Goal: Task Accomplishment & Management: Use online tool/utility

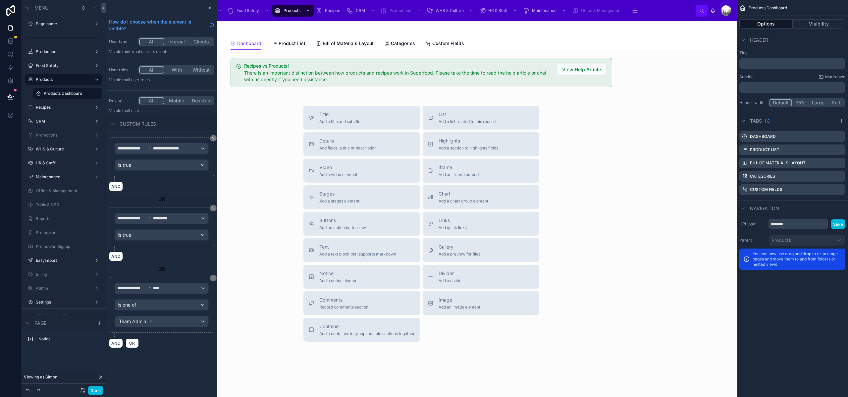
click at [345, 42] on span "Bill of Materials Layout" at bounding box center [348, 43] width 51 height 7
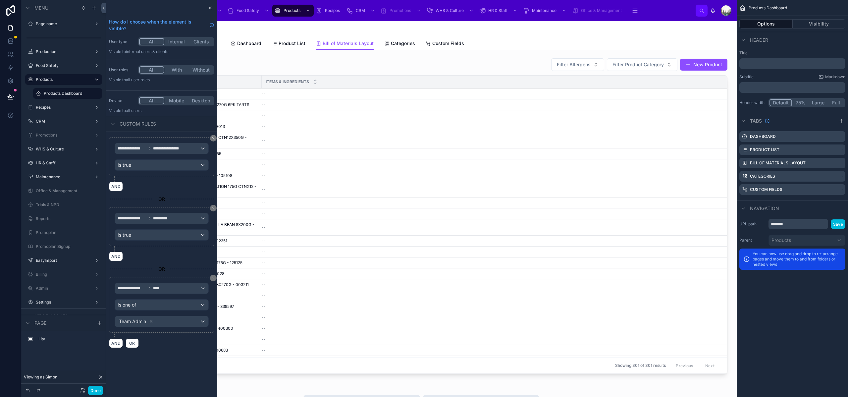
click at [381, 63] on div at bounding box center [421, 217] width 620 height 324
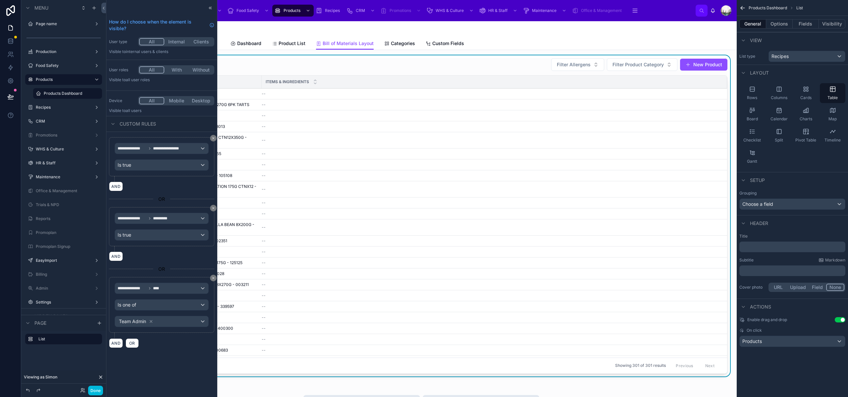
click at [686, 65] on span at bounding box center [688, 64] width 5 height 5
click at [707, 68] on button "New Product" at bounding box center [703, 65] width 47 height 12
click at [208, 8] on icon at bounding box center [210, 7] width 5 height 5
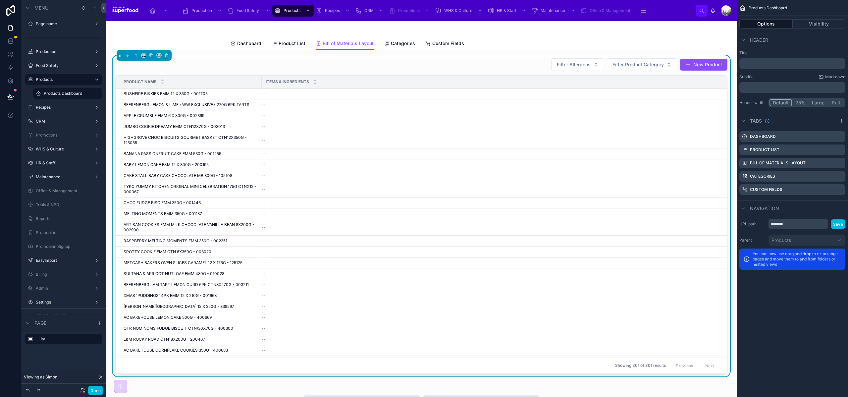
click at [701, 63] on button "New Product" at bounding box center [703, 65] width 47 height 12
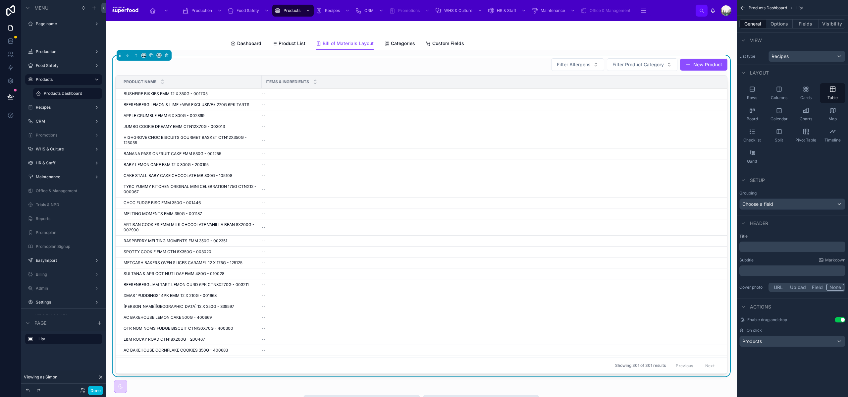
click at [702, 66] on button "New Product" at bounding box center [703, 65] width 47 height 12
click at [763, 342] on div "Products" at bounding box center [792, 341] width 105 height 11
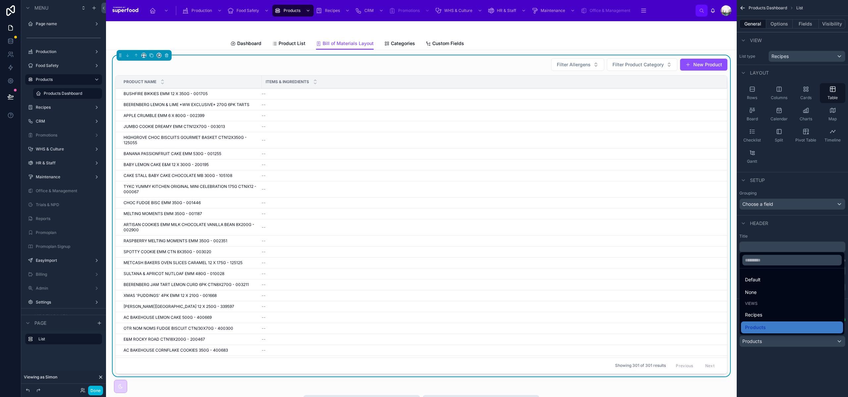
click at [771, 358] on div "scrollable content" at bounding box center [424, 198] width 848 height 397
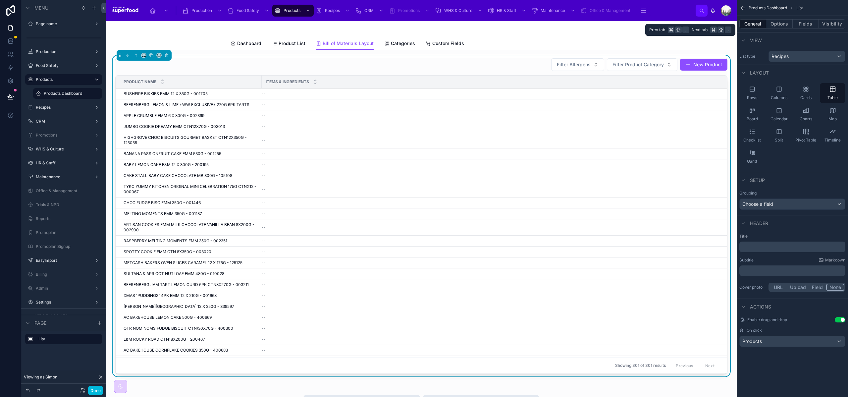
click at [780, 24] on button "Options" at bounding box center [780, 23] width 27 height 9
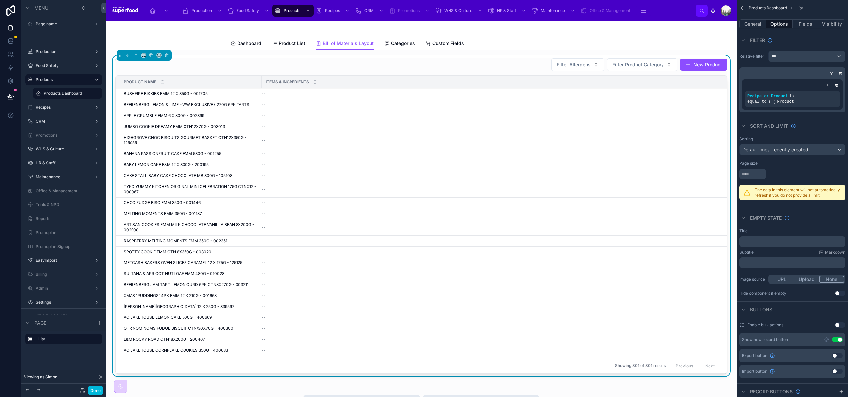
click at [290, 43] on span "Product List" at bounding box center [292, 43] width 27 height 7
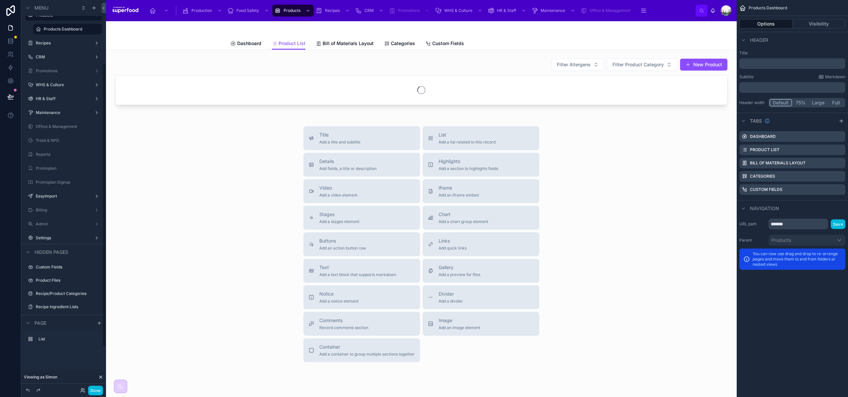
scroll to position [144, 0]
click at [52, 229] on div "Recipe Ingredient Lists" at bounding box center [68, 226] width 65 height 5
click at [55, 227] on label "Recipe Ingredient Lists" at bounding box center [67, 226] width 62 height 5
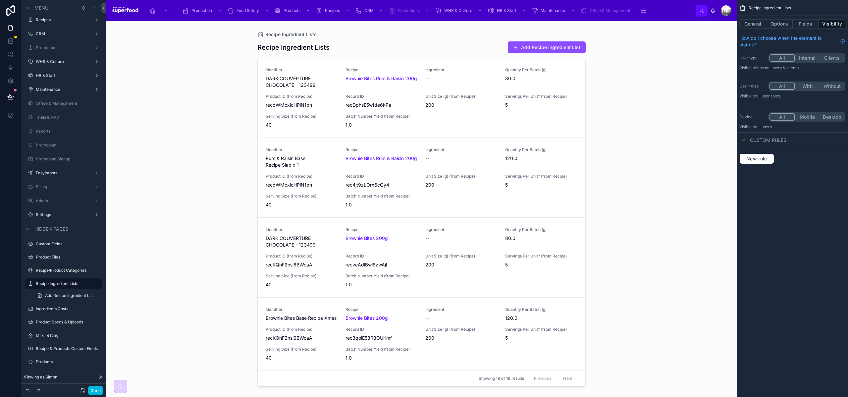
click at [551, 46] on div at bounding box center [421, 205] width 339 height 368
click at [548, 47] on button "Add Recipe Ingredient List" at bounding box center [547, 47] width 78 height 12
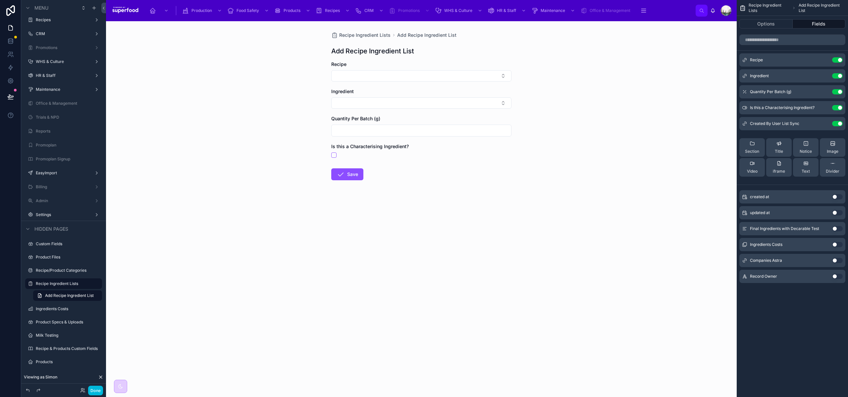
click at [98, 295] on link "Add Recipe Ingredient List" at bounding box center [67, 295] width 69 height 11
click at [0, 0] on icon "scrollable content" at bounding box center [0, 0] width 0 height 0
click at [95, 388] on button "Done" at bounding box center [95, 391] width 15 height 10
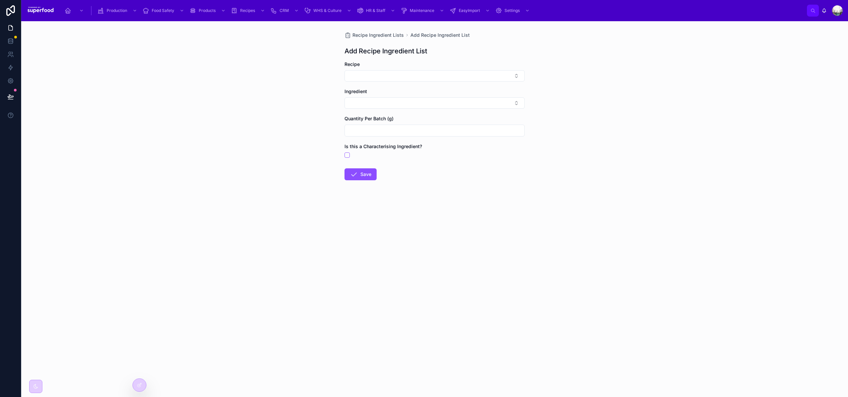
click at [141, 384] on icon at bounding box center [139, 384] width 5 height 5
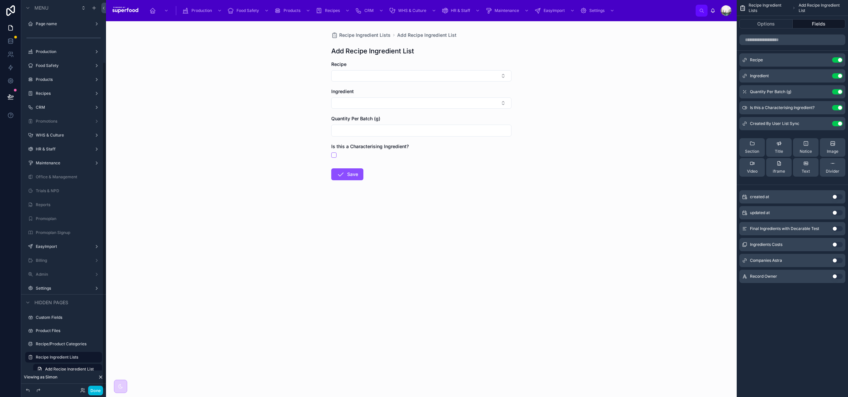
scroll to position [74, 0]
click at [0, 0] on icon "scrollable content" at bounding box center [0, 0] width 0 height 0
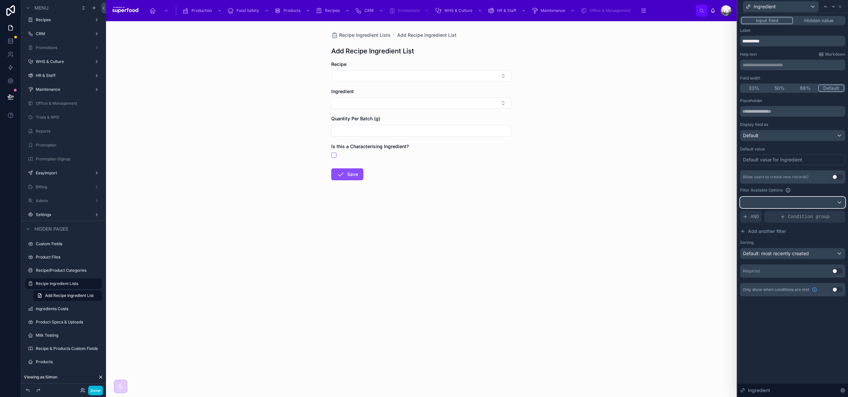
click at [787, 202] on div at bounding box center [793, 202] width 105 height 11
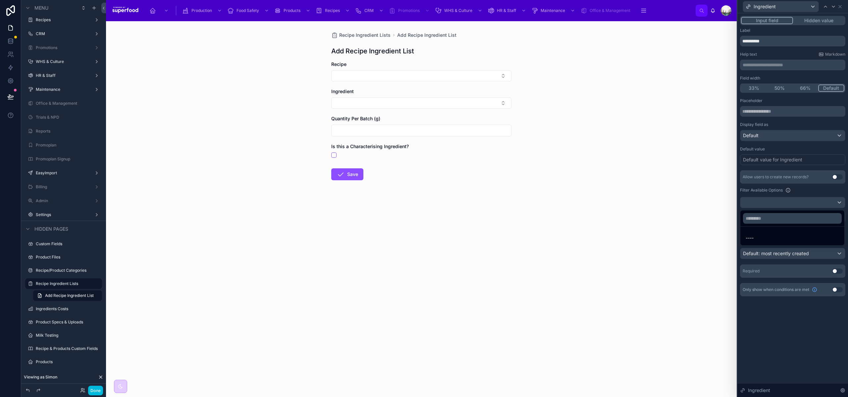
click at [803, 191] on div at bounding box center [793, 198] width 111 height 397
click at [802, 217] on span "Condition group" at bounding box center [809, 216] width 42 height 7
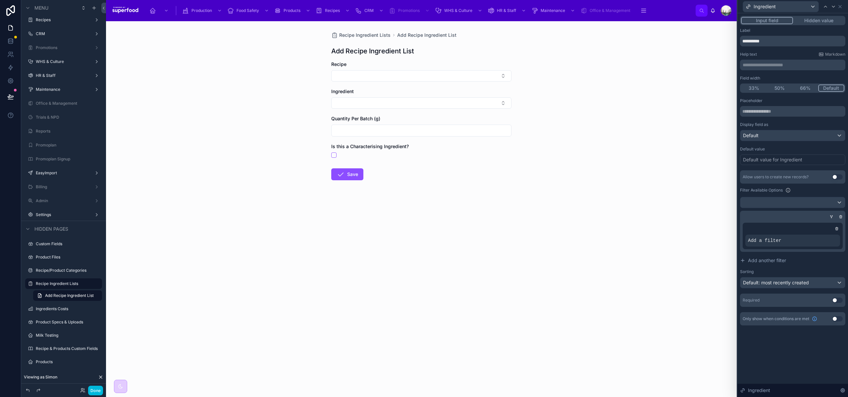
click at [0, 0] on icon at bounding box center [0, 0] width 0 height 0
click at [690, 233] on span "Select a field" at bounding box center [678, 231] width 28 height 6
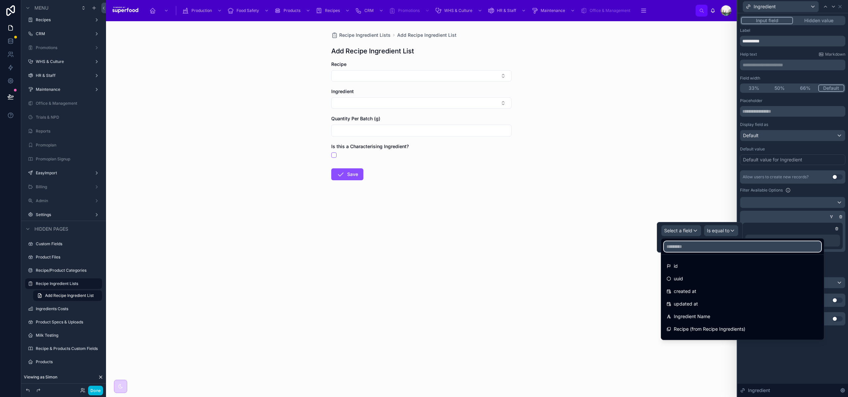
click at [683, 247] on input "text" at bounding box center [742, 246] width 157 height 11
type input "*"
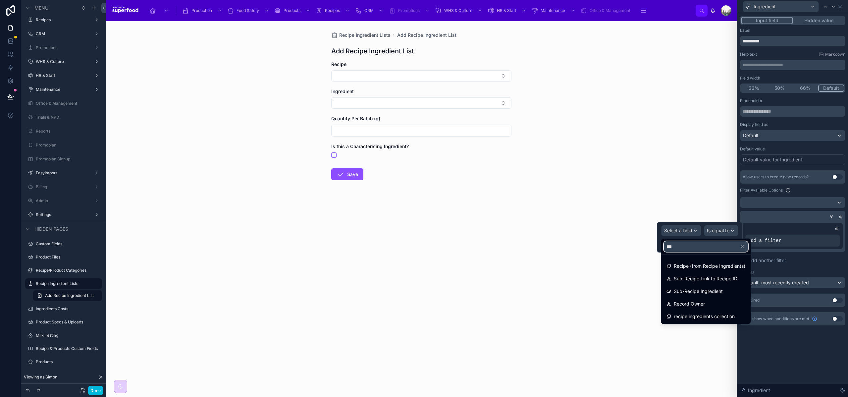
type input "***"
click at [704, 269] on span "Recipe (from Recipe Ingredients)" at bounding box center [710, 266] width 72 height 8
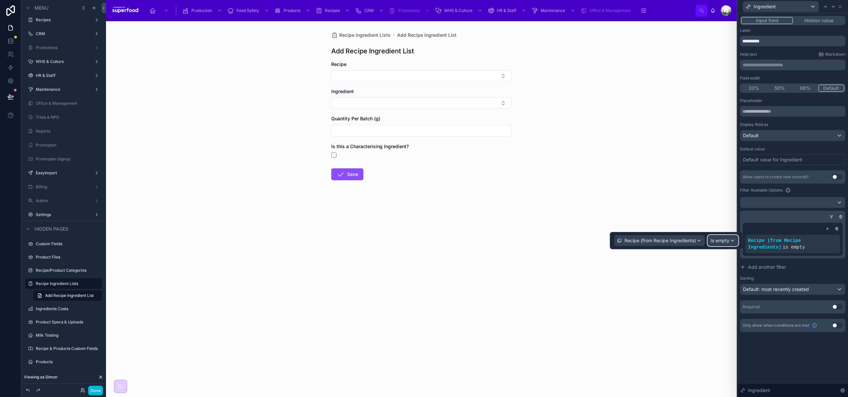
click at [727, 241] on span "Is empty" at bounding box center [720, 240] width 19 height 7
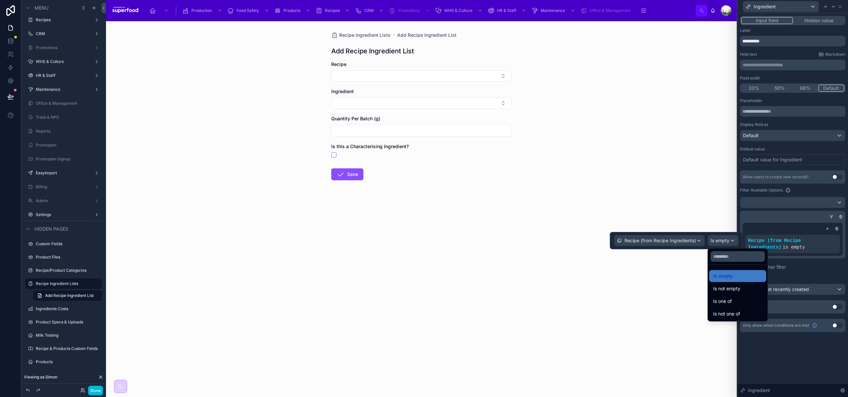
click at [839, 228] on icon at bounding box center [837, 229] width 4 height 4
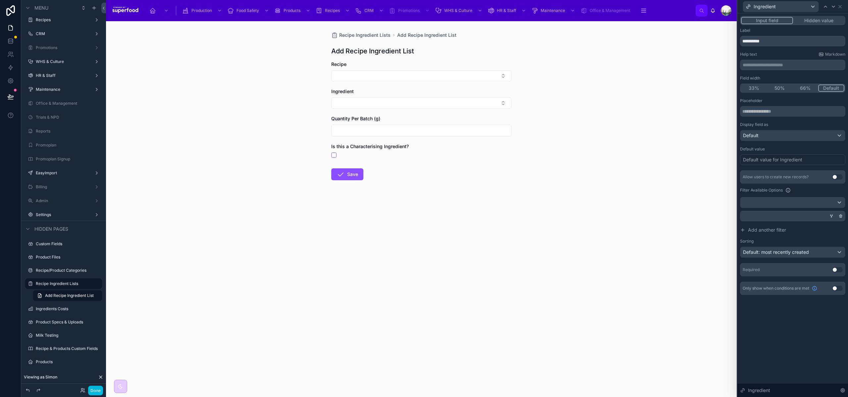
click at [767, 229] on span "Add another filter" at bounding box center [767, 230] width 38 height 7
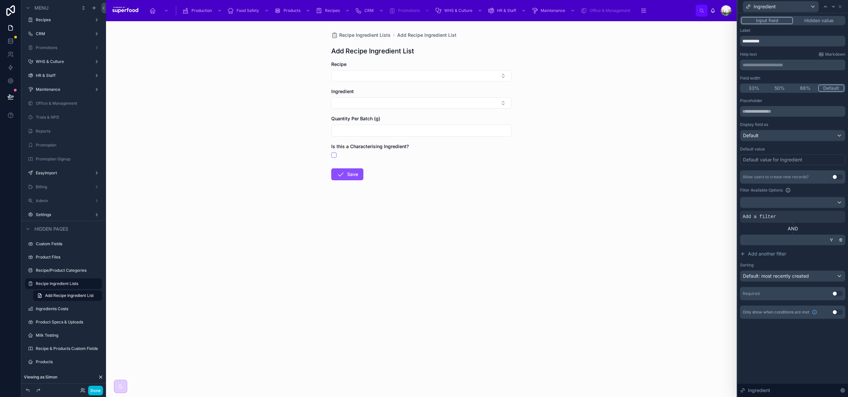
click at [769, 241] on div at bounding box center [791, 240] width 105 height 11
click at [833, 240] on icon at bounding box center [832, 240] width 4 height 4
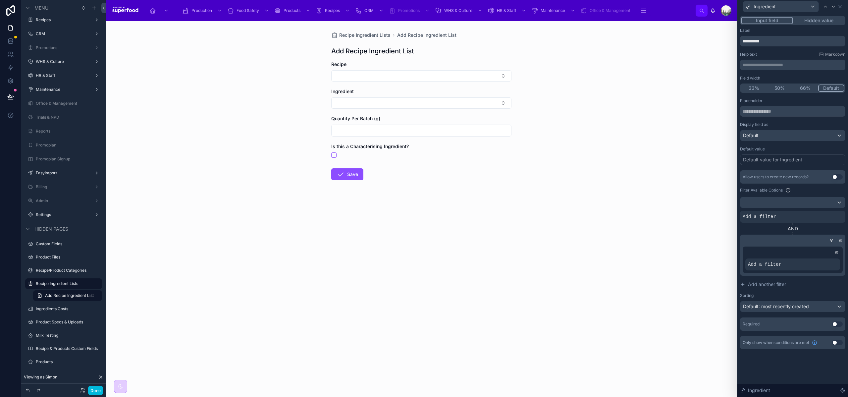
click at [0, 0] on icon at bounding box center [0, 0] width 0 height 0
click at [671, 255] on span "Select a field" at bounding box center [678, 255] width 28 height 6
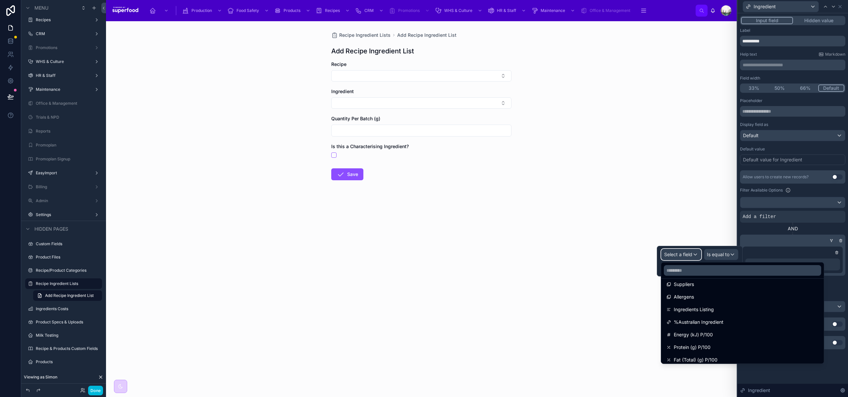
scroll to position [102, 0]
click at [683, 274] on input "text" at bounding box center [742, 270] width 157 height 11
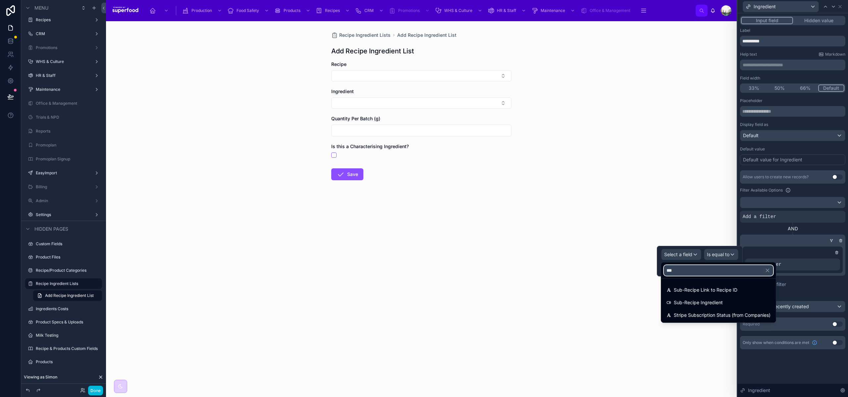
scroll to position [0, 0]
type input "***"
click at [700, 300] on span "Sub-Recipe Ingredient" at bounding box center [698, 303] width 49 height 8
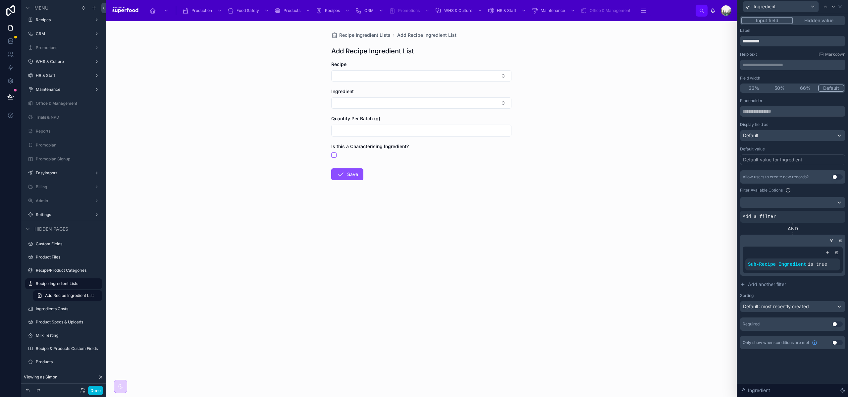
click at [283, 280] on div "Recipe Ingredient Lists Add Recipe Ingredient List Add Recipe Ingredient List R…" at bounding box center [421, 209] width 631 height 376
click at [758, 216] on span "Add a filter" at bounding box center [759, 216] width 33 height 7
click at [0, 0] on div at bounding box center [0, 0] width 0 height 0
click at [680, 208] on span "Select a field" at bounding box center [673, 207] width 28 height 6
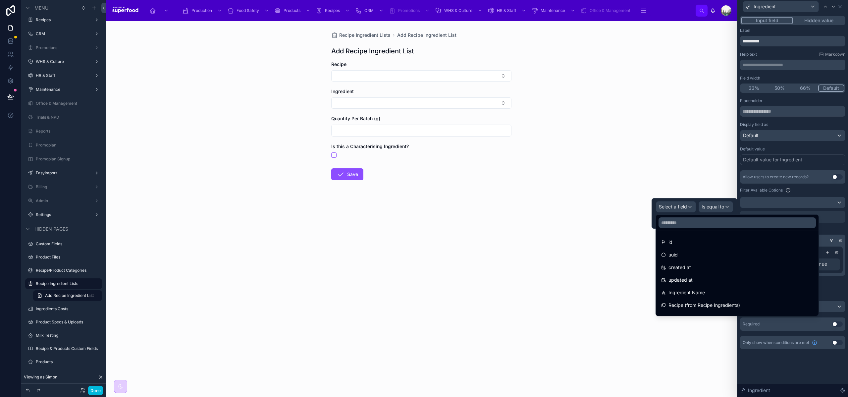
click at [680, 208] on div at bounding box center [695, 213] width 86 height 30
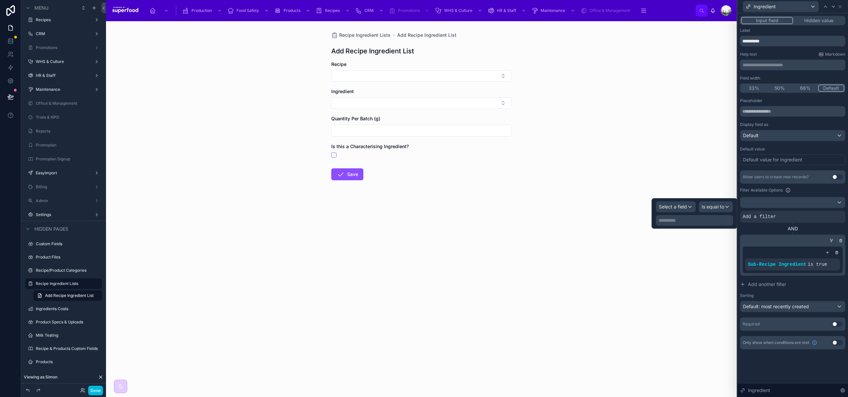
click at [684, 218] on p "**********" at bounding box center [695, 220] width 73 height 7
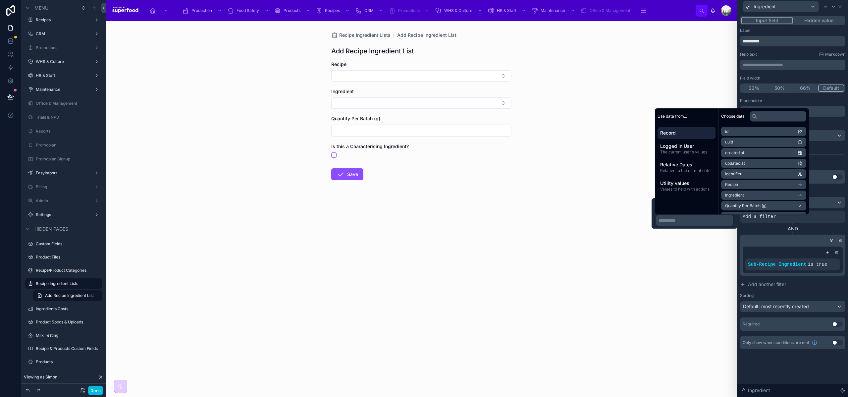
click at [687, 220] on p "**********" at bounding box center [695, 220] width 73 height 7
click at [685, 220] on p "**********" at bounding box center [695, 220] width 73 height 7
click at [776, 231] on div "AND" at bounding box center [792, 228] width 105 height 7
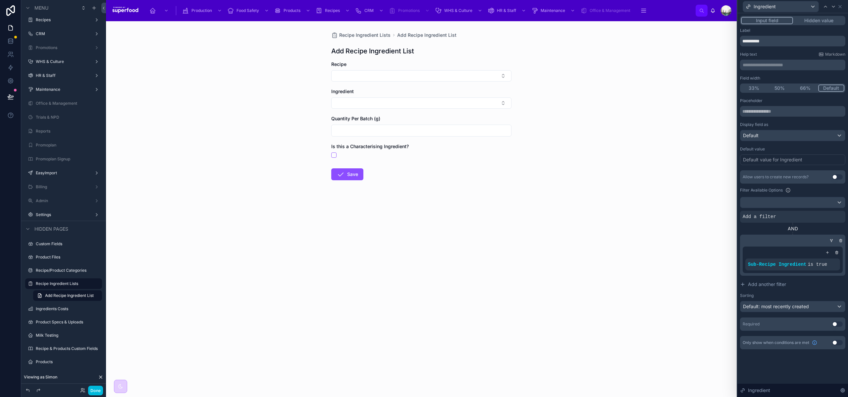
click at [766, 241] on div at bounding box center [791, 240] width 105 height 7
click at [760, 217] on span "Add a filter" at bounding box center [759, 216] width 33 height 7
click at [783, 200] on div at bounding box center [793, 202] width 105 height 11
click at [772, 204] on div at bounding box center [793, 198] width 111 height 397
click at [809, 191] on div "Filter Available Options" at bounding box center [792, 190] width 105 height 8
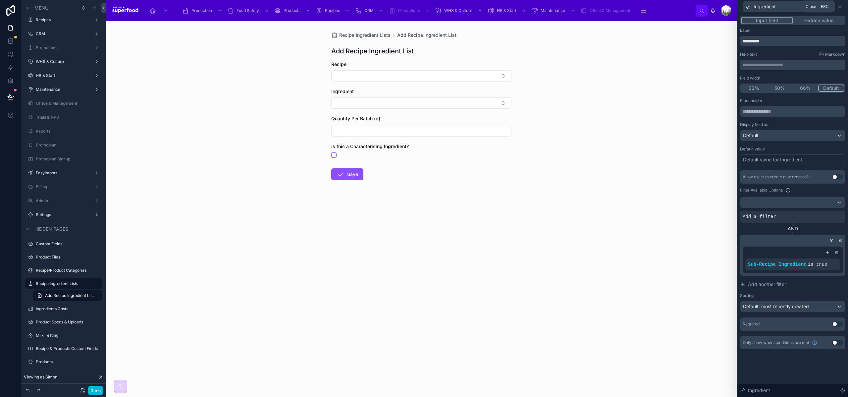
click at [840, 4] on icon at bounding box center [840, 6] width 5 height 5
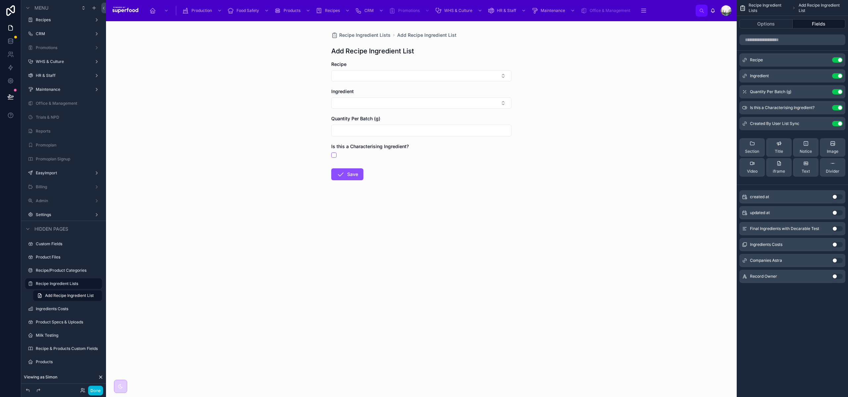
click at [0, 0] on icon "scrollable content" at bounding box center [0, 0] width 0 height 0
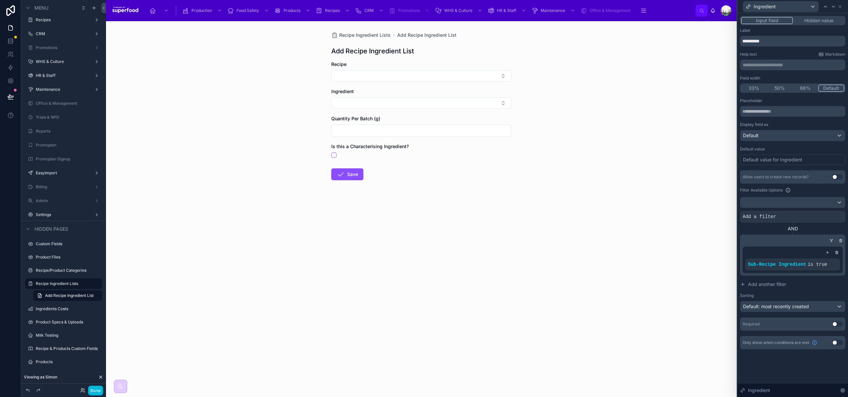
click at [0, 0] on icon at bounding box center [0, 0] width 0 height 0
click at [688, 203] on div "Select a field" at bounding box center [676, 206] width 39 height 11
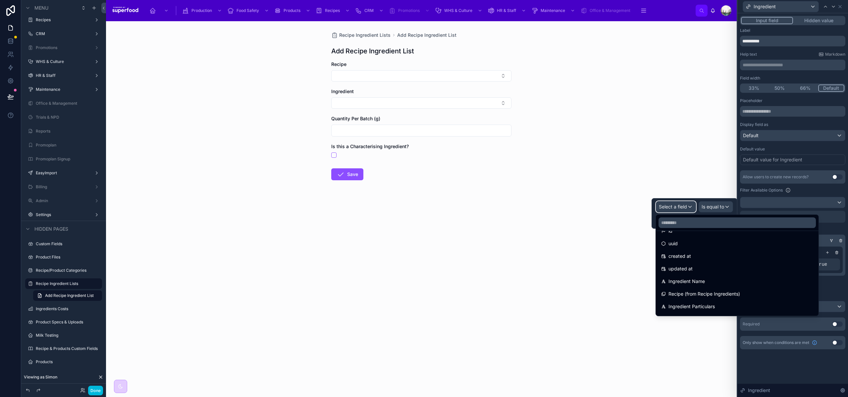
scroll to position [11, 0]
click at [739, 294] on span "Recipe (from Recipe Ingredients)" at bounding box center [705, 294] width 72 height 8
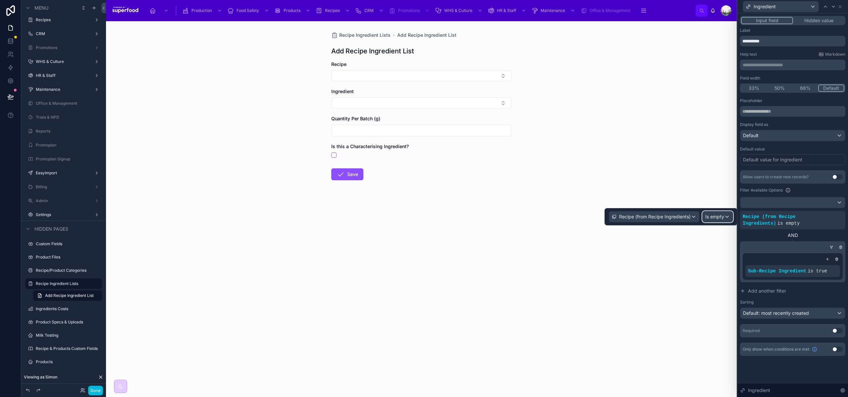
click at [710, 216] on span "Is empty" at bounding box center [715, 216] width 19 height 7
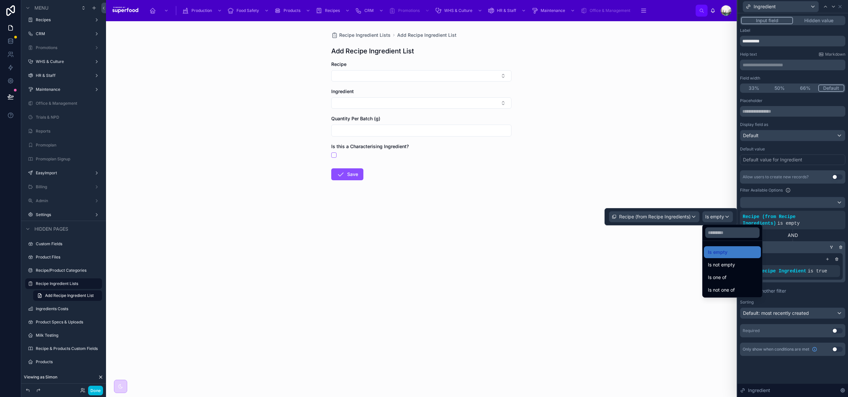
click at [710, 216] on div at bounding box center [671, 216] width 133 height 17
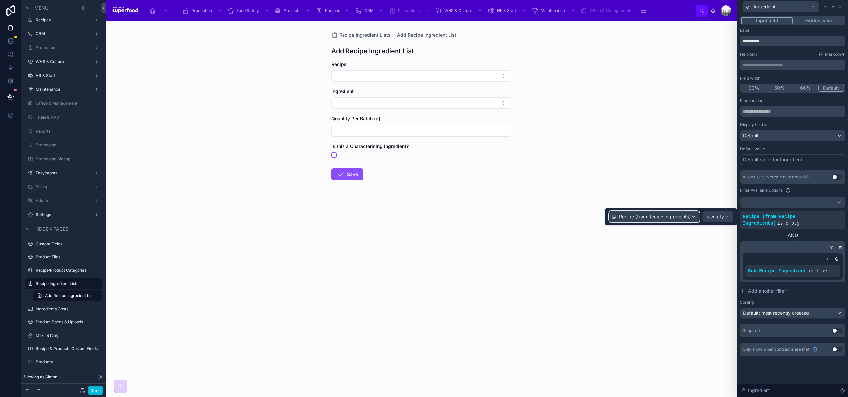
click at [681, 217] on span "Recipe (from Recipe Ingredients)" at bounding box center [655, 216] width 72 height 7
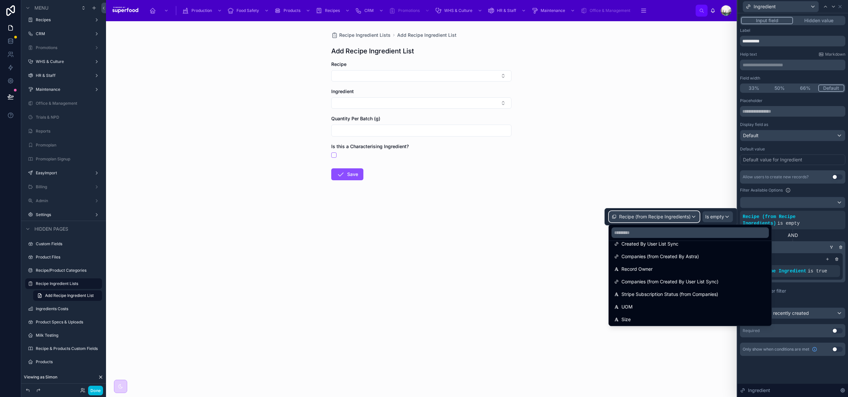
scroll to position [625, 0]
click at [663, 235] on input "text" at bounding box center [690, 232] width 157 height 11
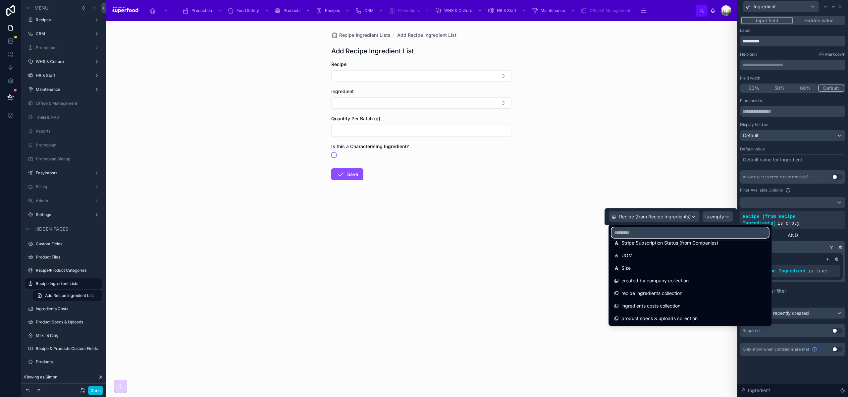
scroll to position [0, 0]
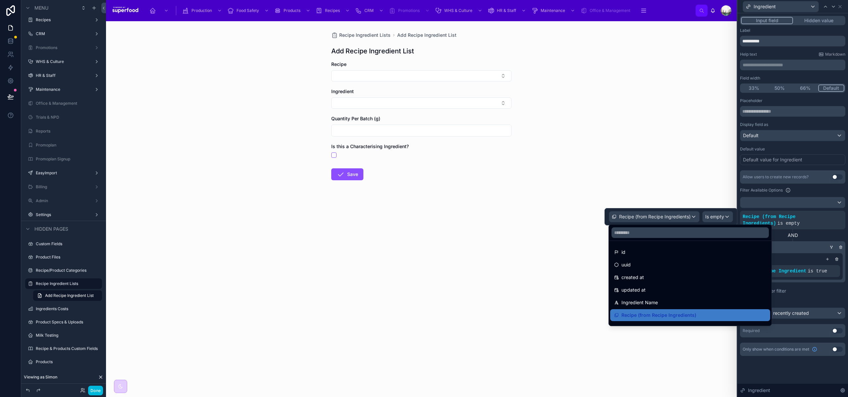
click at [654, 216] on div at bounding box center [671, 216] width 133 height 17
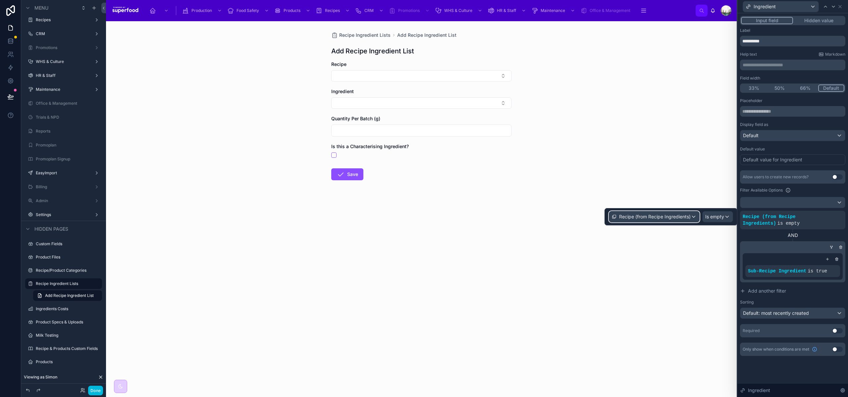
click at [643, 218] on span "Recipe (from Recipe Ingredients)" at bounding box center [655, 216] width 72 height 7
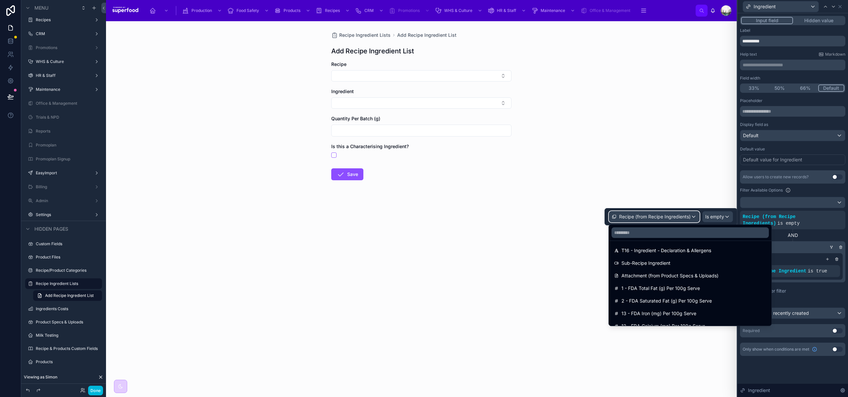
scroll to position [677, 0]
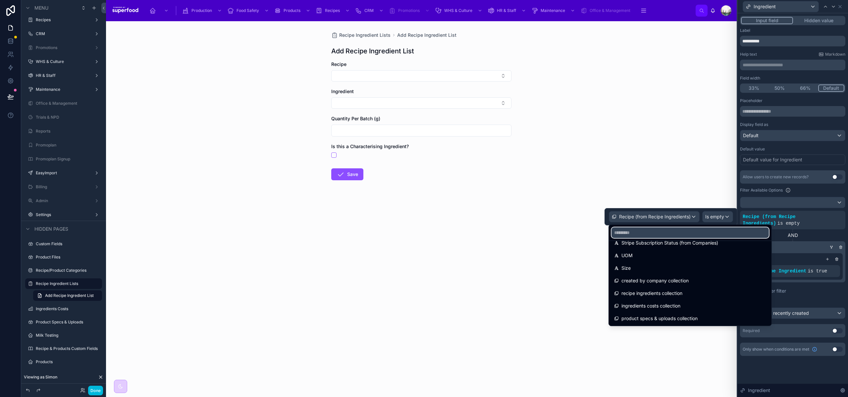
click at [656, 234] on input "text" at bounding box center [690, 232] width 157 height 11
type input "***"
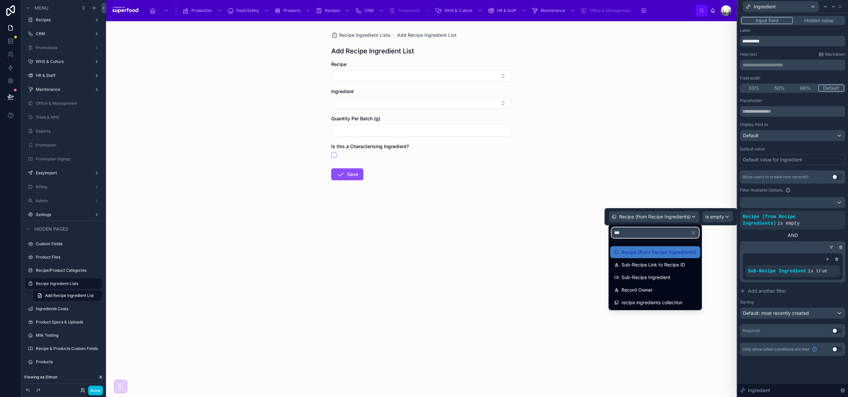
scroll to position [0, 0]
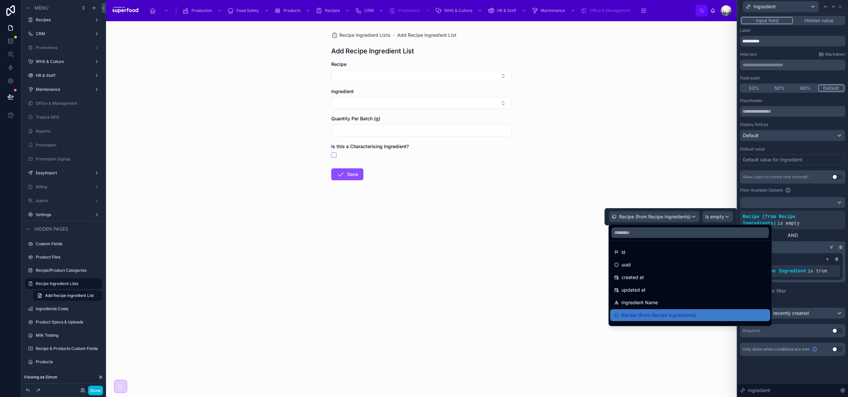
click at [640, 177] on div "Recipe Ingredient Lists Add Recipe Ingredient List Add Recipe Ingredient List R…" at bounding box center [421, 209] width 631 height 376
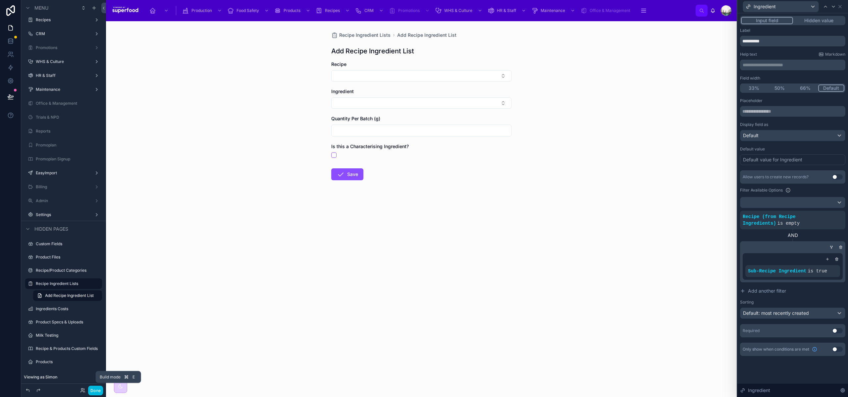
click at [93, 390] on button "Done" at bounding box center [95, 391] width 15 height 10
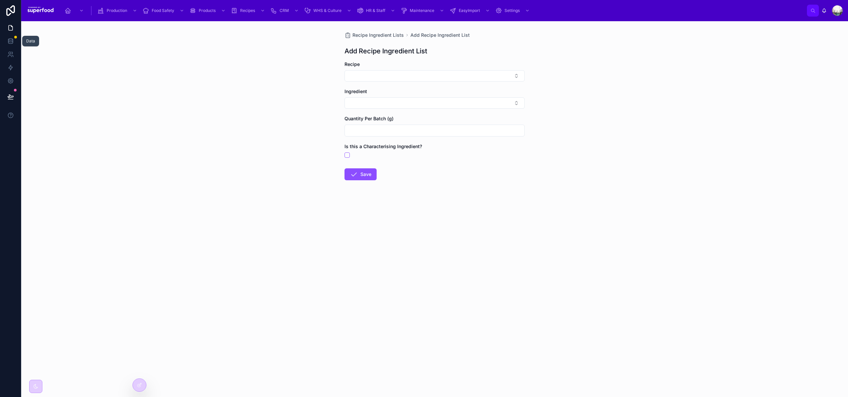
click at [7, 45] on link at bounding box center [10, 40] width 21 height 13
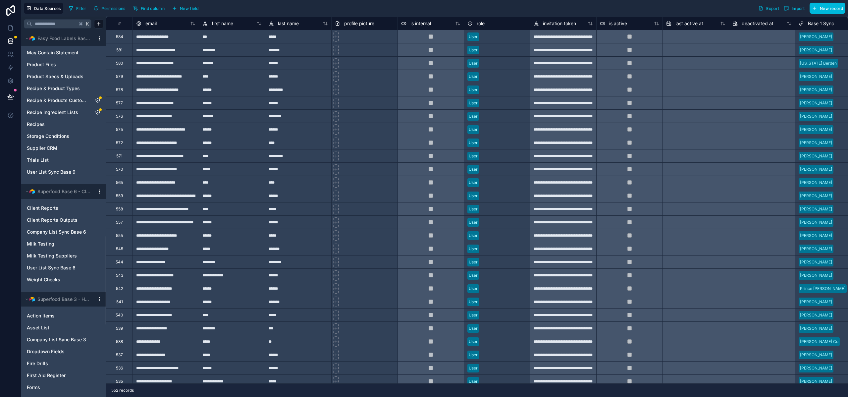
scroll to position [847, 0]
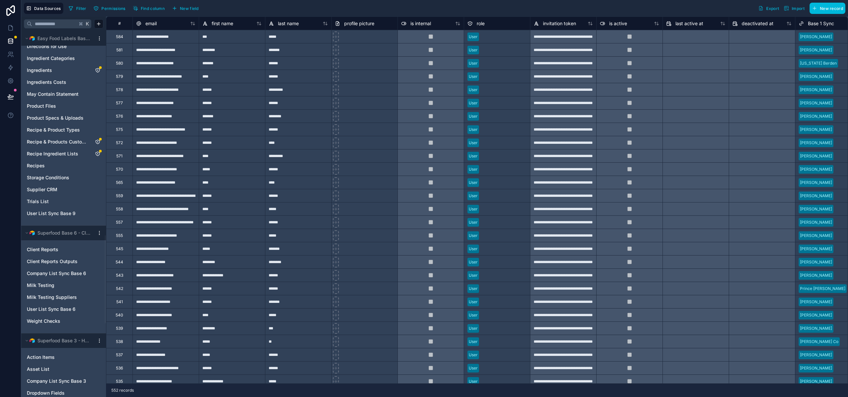
click at [49, 68] on span "Ingredients" at bounding box center [39, 70] width 25 height 7
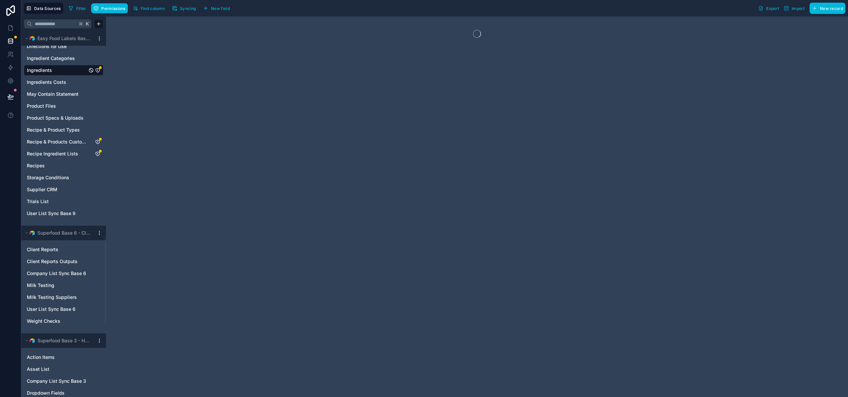
click at [102, 7] on span "Permissions" at bounding box center [113, 8] width 24 height 5
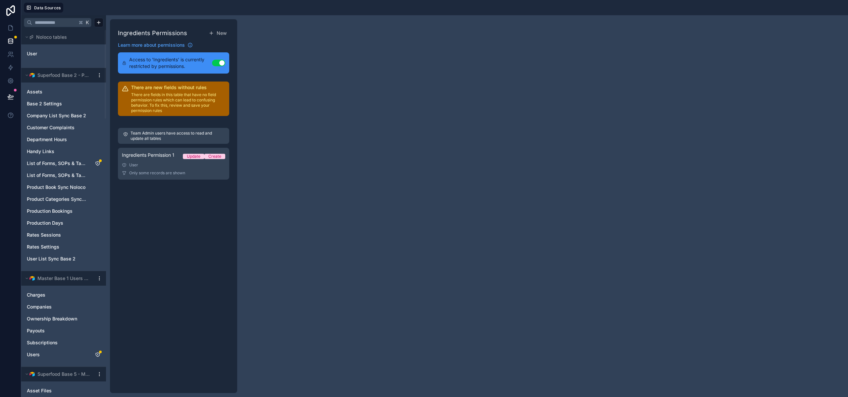
click at [165, 164] on div "User" at bounding box center [173, 164] width 103 height 5
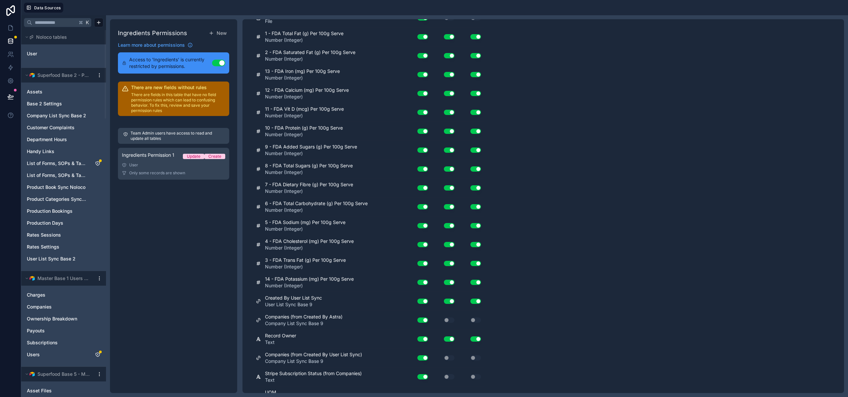
scroll to position [879, 0]
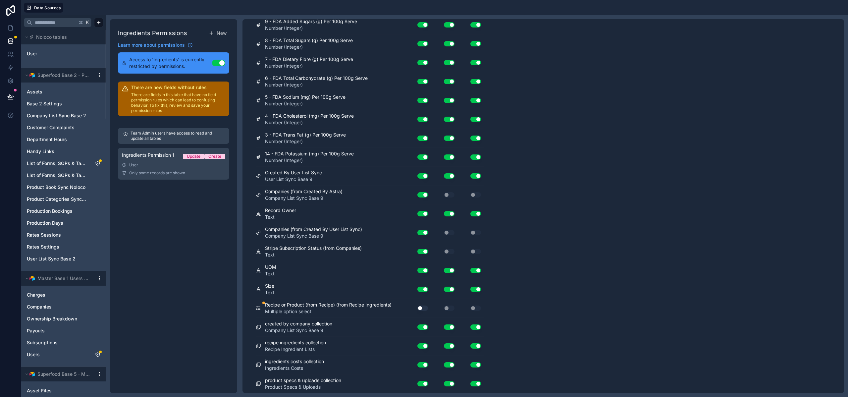
click at [422, 310] on button "Use setting" at bounding box center [423, 308] width 11 height 5
click at [456, 308] on div "Use setting" at bounding box center [444, 308] width 27 height 5
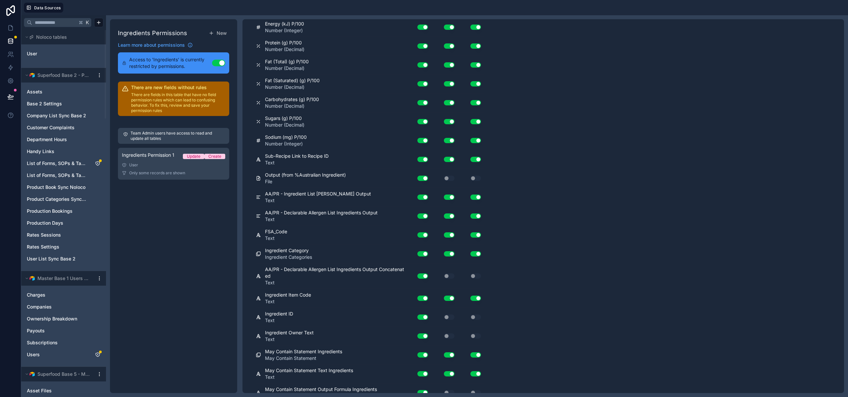
scroll to position [0, 0]
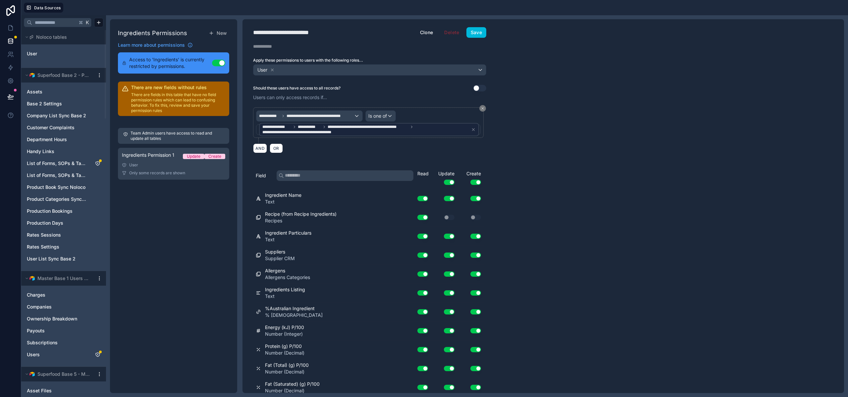
click at [471, 33] on button "Save" at bounding box center [477, 32] width 20 height 11
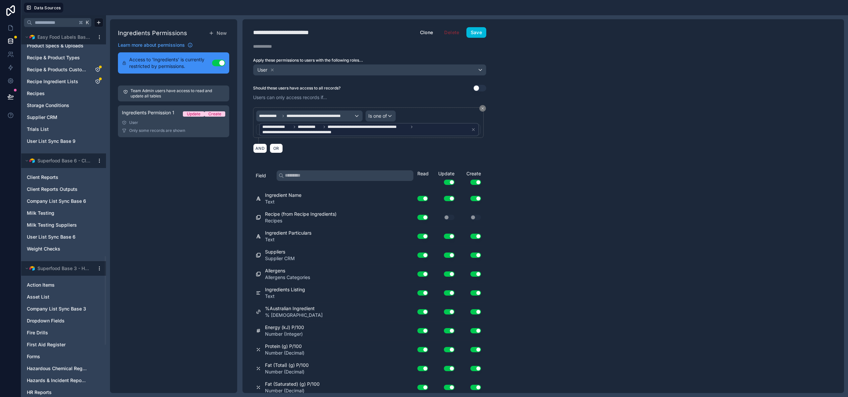
scroll to position [844, 0]
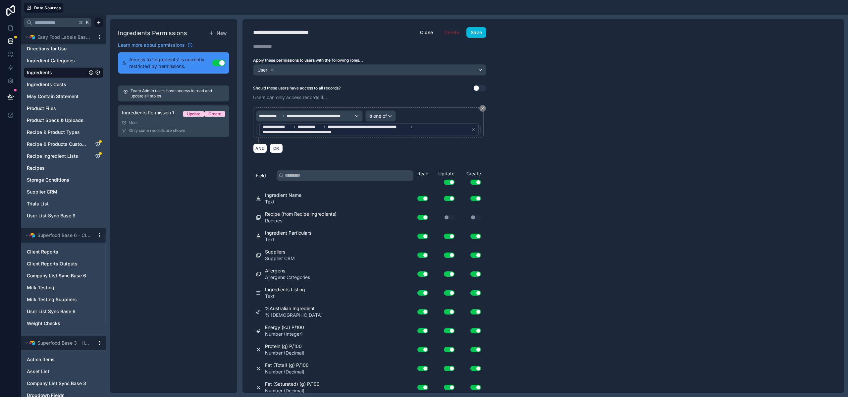
click at [56, 154] on span "Recipe Ingredient Lists" at bounding box center [52, 156] width 51 height 7
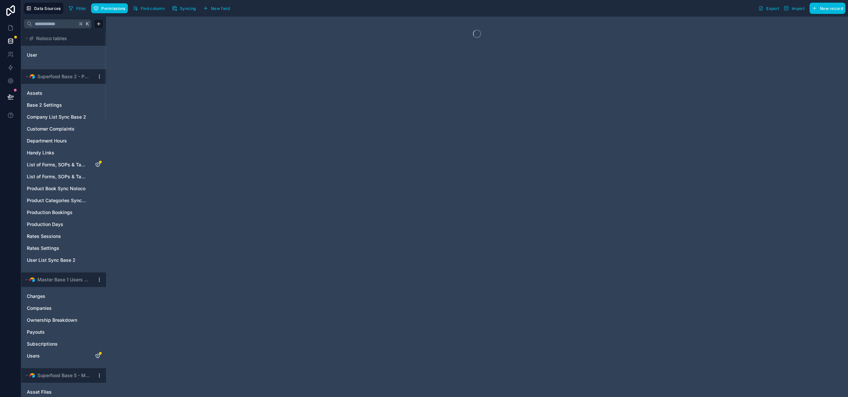
click at [94, 9] on icon "button" at bounding box center [95, 8] width 5 height 5
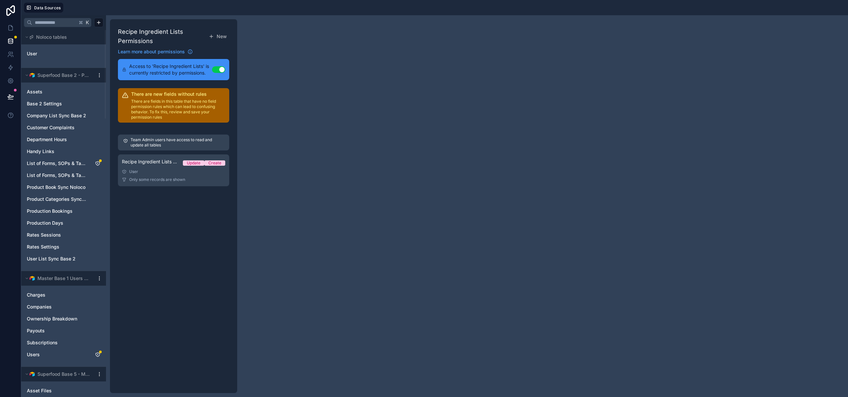
click at [167, 176] on link "Recipe Ingredient Lists Permission 1 Update Create User Only some records are s…" at bounding box center [173, 170] width 111 height 32
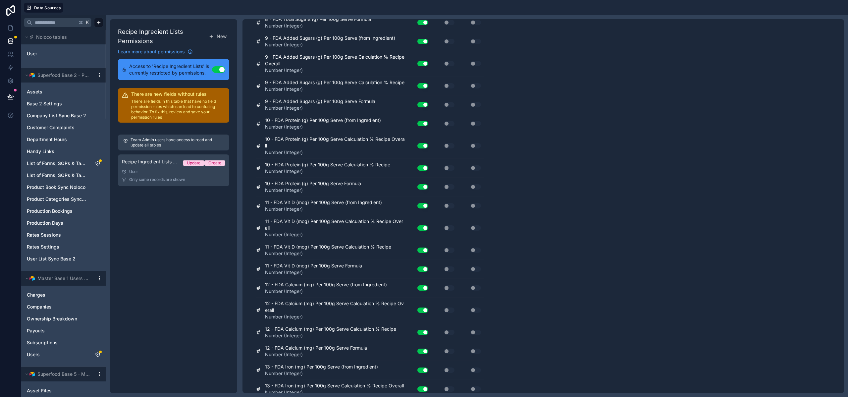
scroll to position [2370, 0]
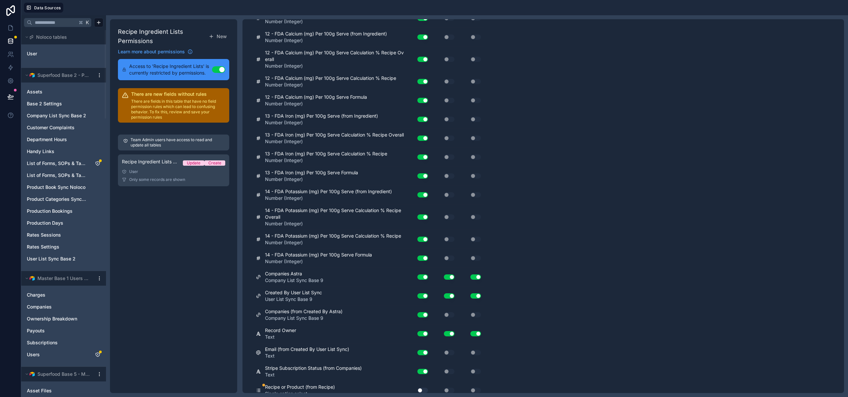
click at [420, 388] on button "Use setting" at bounding box center [423, 390] width 11 height 5
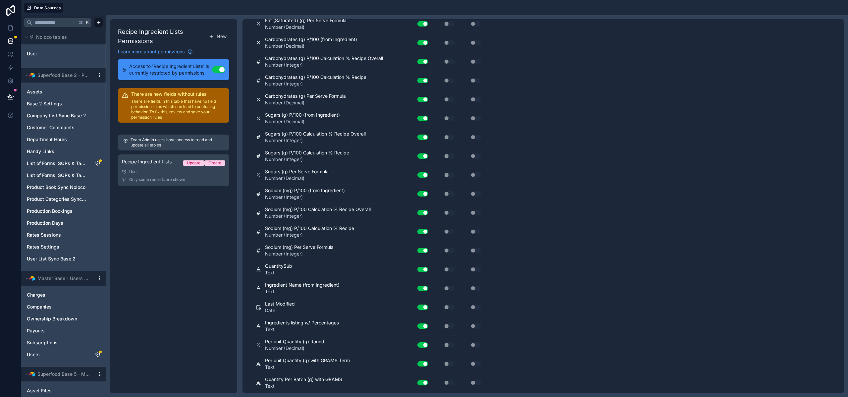
scroll to position [0, 0]
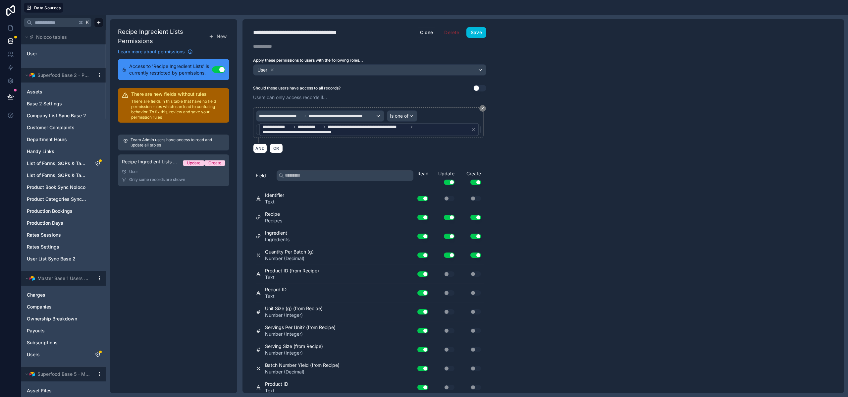
click at [477, 34] on button "Save" at bounding box center [477, 32] width 20 height 11
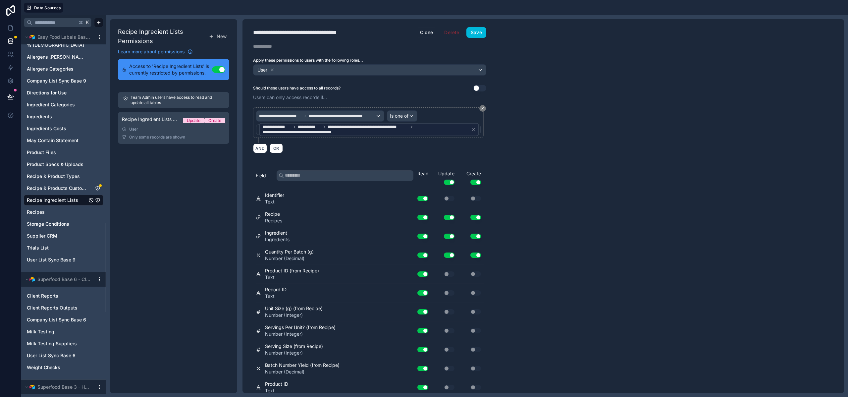
scroll to position [799, 0]
click at [62, 193] on div "Recipe & Products Custom Fields" at bounding box center [64, 188] width 80 height 11
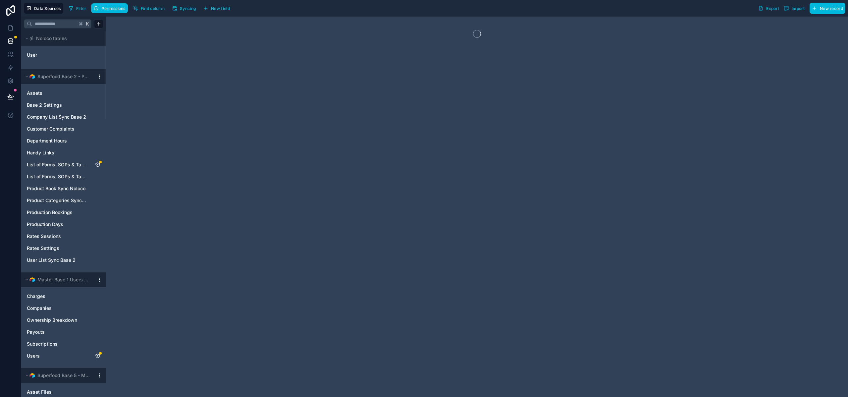
click at [95, 6] on icon "button" at bounding box center [95, 8] width 5 height 5
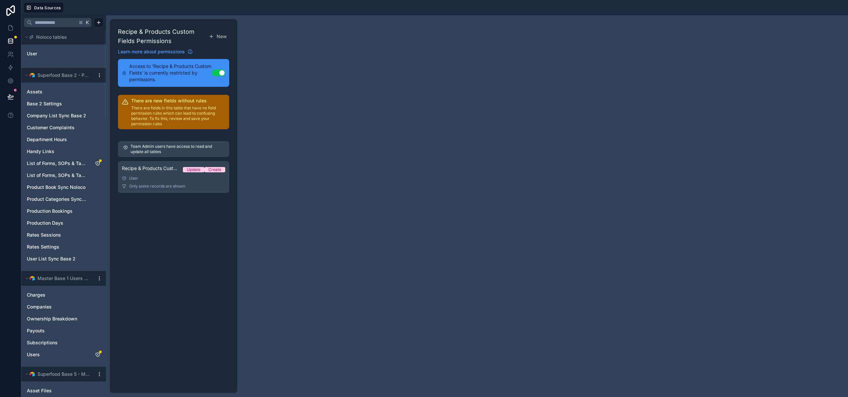
click at [157, 173] on div "Recipe & Products Custom Fields Permission 1 Update Create" at bounding box center [173, 169] width 103 height 9
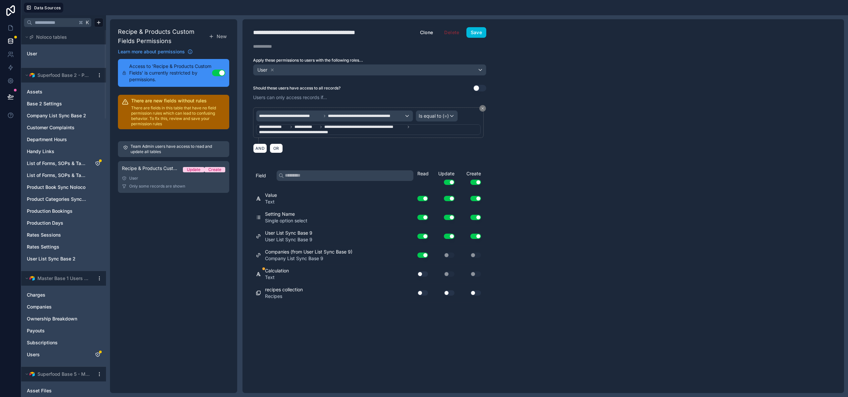
click at [418, 275] on div "Use setting" at bounding box center [419, 273] width 19 height 5
click at [419, 275] on button "Use setting" at bounding box center [423, 273] width 11 height 5
click at [427, 292] on button "Use setting" at bounding box center [423, 292] width 11 height 5
click at [453, 292] on button "Use setting" at bounding box center [449, 292] width 11 height 5
click at [475, 294] on button "Use setting" at bounding box center [476, 292] width 11 height 5
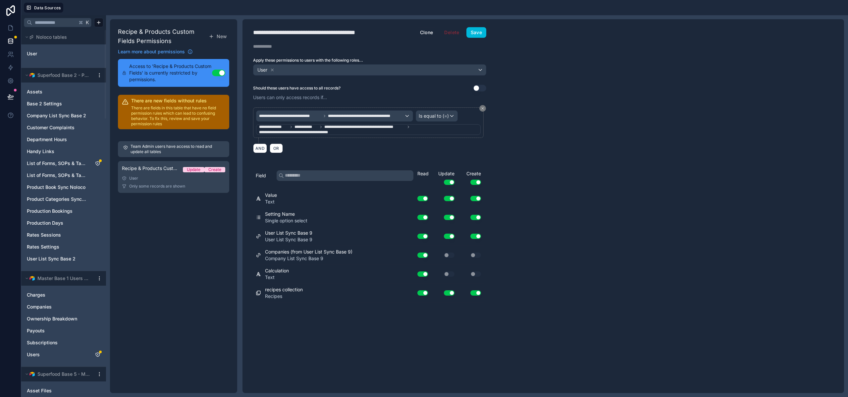
click at [476, 34] on button "Save" at bounding box center [477, 32] width 20 height 11
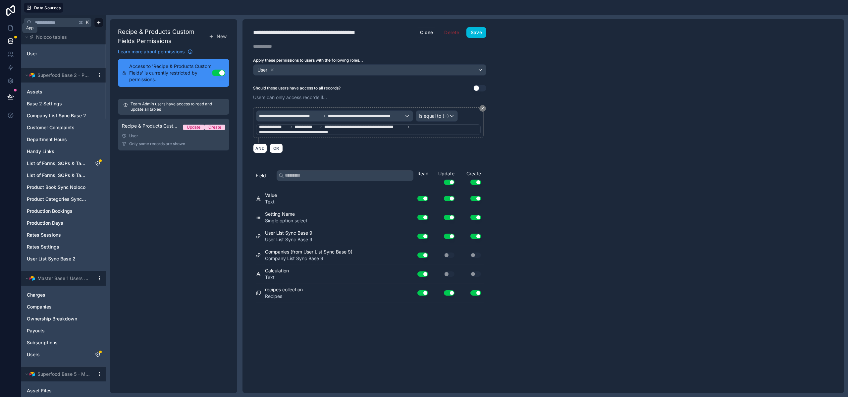
click at [10, 30] on icon at bounding box center [11, 28] width 4 height 5
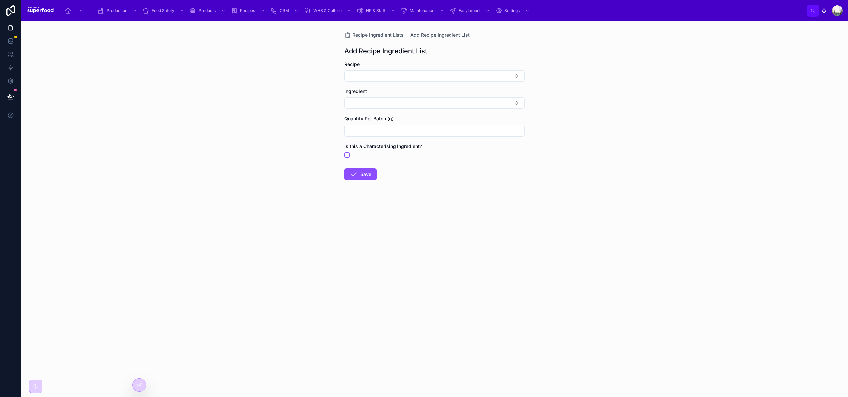
click at [140, 383] on icon at bounding box center [139, 384] width 5 height 5
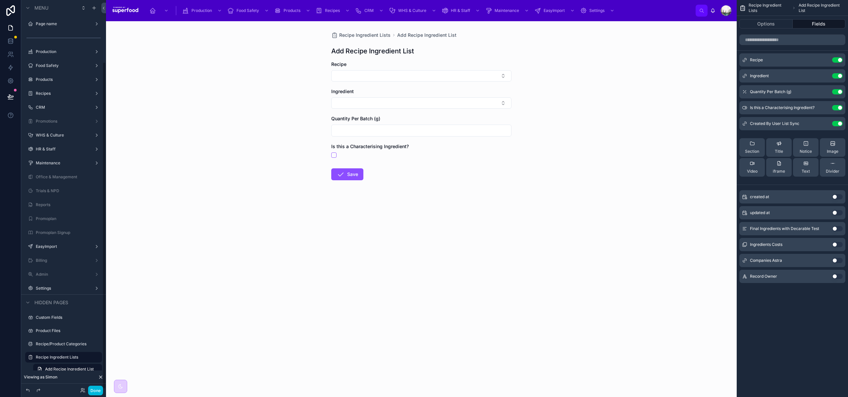
scroll to position [74, 0]
click at [0, 0] on icon "scrollable content" at bounding box center [0, 0] width 0 height 0
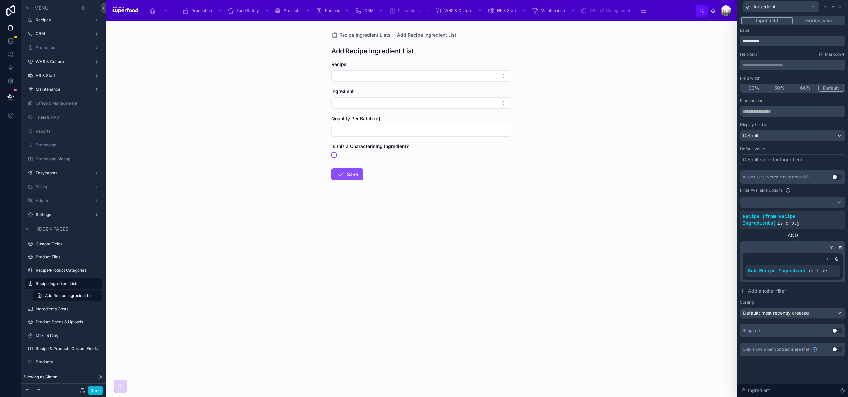
click at [0, 0] on icon at bounding box center [0, 0] width 0 height 0
click at [668, 218] on span "Recipe (from Recipe Ingredients)" at bounding box center [655, 216] width 72 height 7
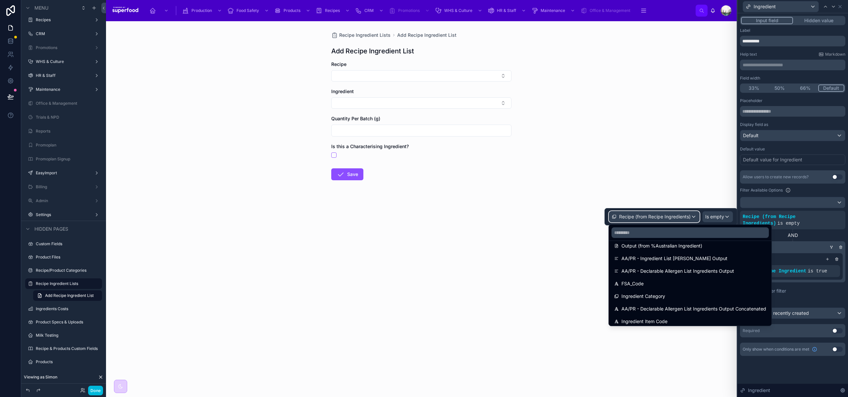
scroll to position [689, 0]
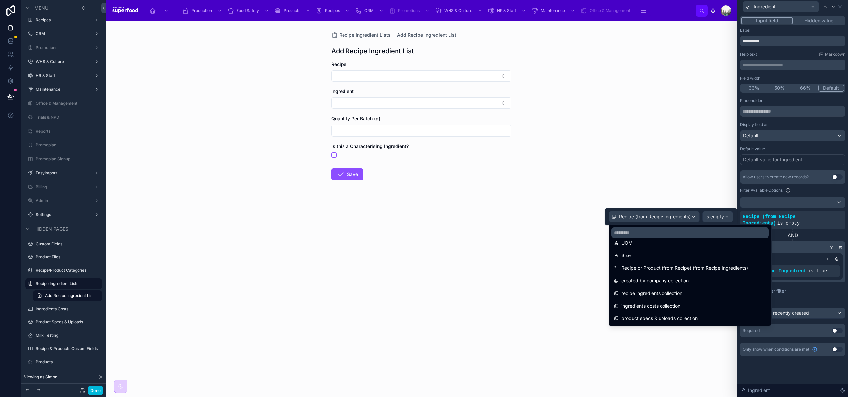
click at [667, 271] on span "Recipe or Product (from Recipe) (from Recipe Ingredients)" at bounding box center [685, 268] width 127 height 8
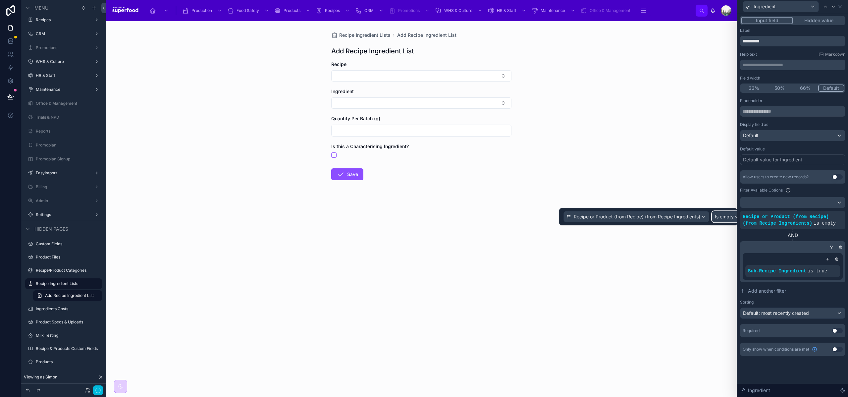
click at [723, 215] on span "Is empty" at bounding box center [724, 216] width 19 height 7
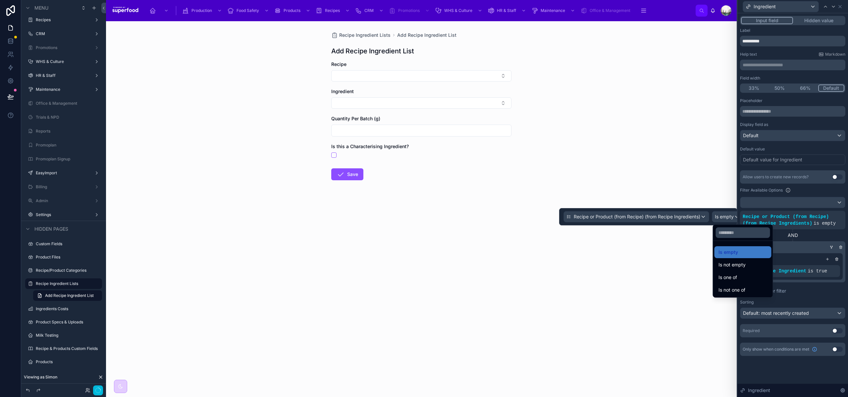
click at [728, 278] on span "Is one of" at bounding box center [728, 277] width 19 height 8
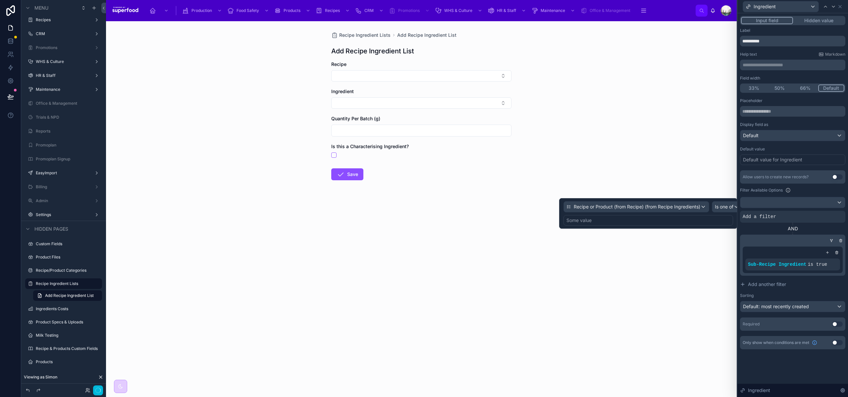
click at [589, 213] on div "Recipe or Product (from Recipe) (from Recipe Ingredients) Is one of Some value" at bounding box center [649, 213] width 170 height 25
click at [588, 218] on div "Some value" at bounding box center [579, 220] width 25 height 7
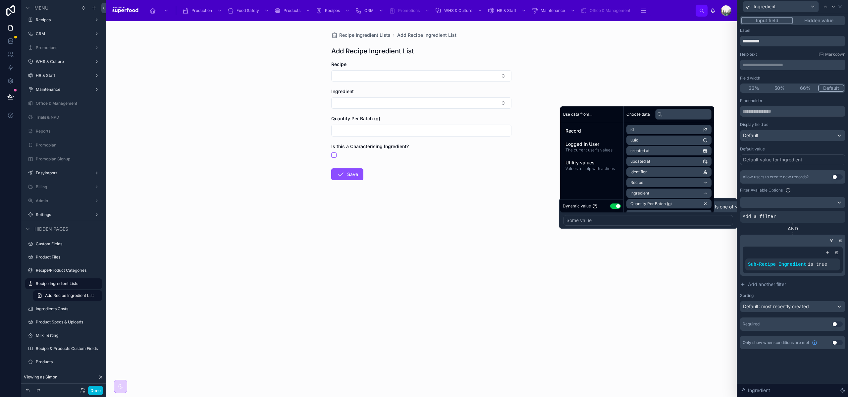
click at [618, 206] on button "Use setting" at bounding box center [615, 205] width 11 height 5
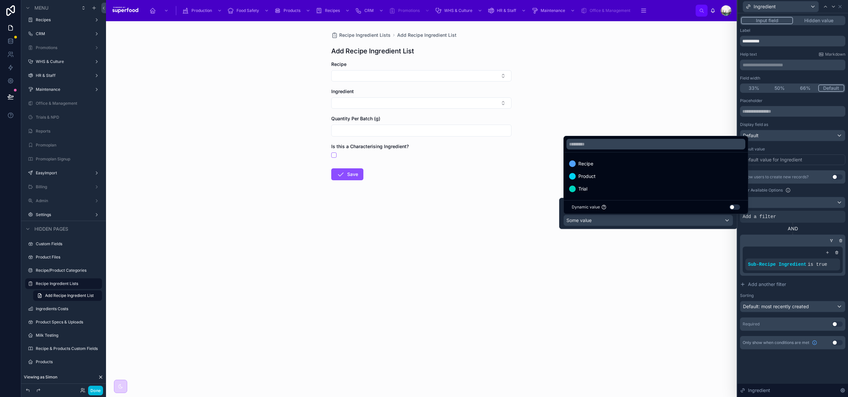
click at [580, 178] on span "Product" at bounding box center [587, 176] width 17 height 8
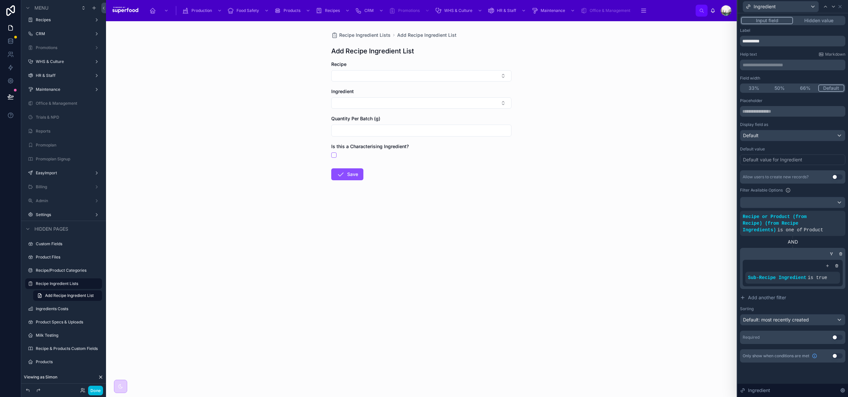
click at [823, 241] on div "AND" at bounding box center [792, 242] width 105 height 7
click at [763, 295] on span "Add another filter" at bounding box center [767, 297] width 38 height 7
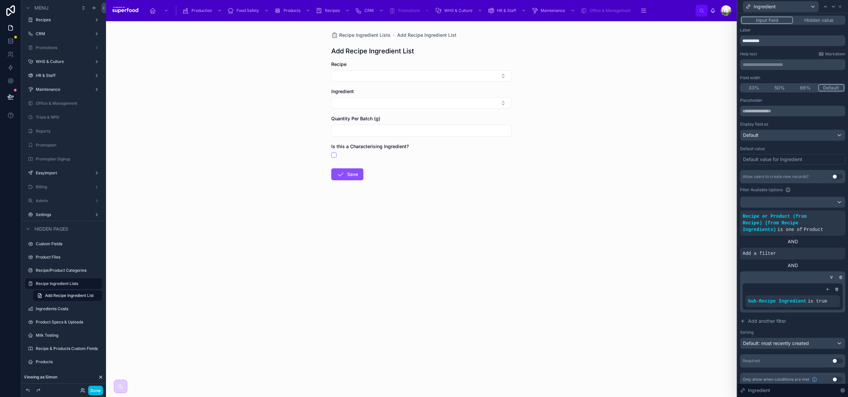
scroll to position [0, 0]
click at [788, 206] on div at bounding box center [793, 202] width 105 height 11
click at [762, 194] on div at bounding box center [793, 198] width 111 height 397
click at [826, 191] on div "Filter Available Options" at bounding box center [792, 190] width 105 height 8
click at [790, 267] on div "AND" at bounding box center [792, 265] width 105 height 7
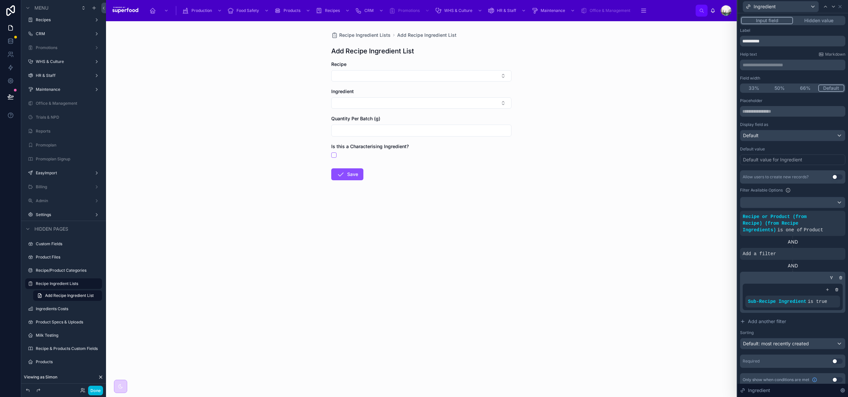
click at [792, 239] on div "AND" at bounding box center [792, 242] width 105 height 7
click at [0, 0] on icon at bounding box center [0, 0] width 0 height 0
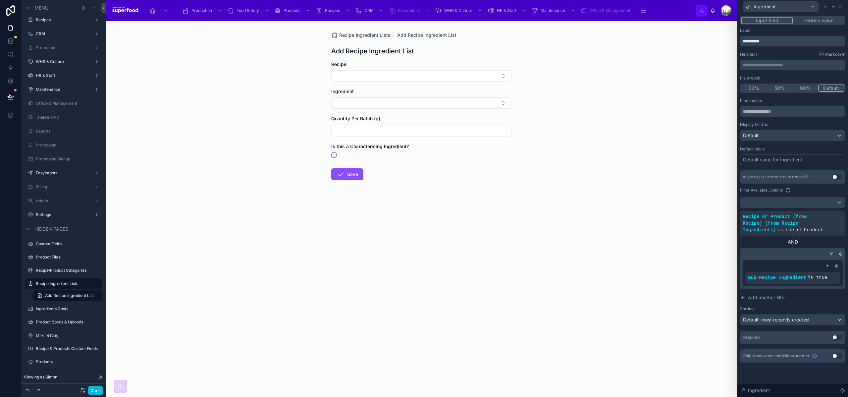
click at [832, 254] on icon at bounding box center [832, 254] width 4 height 4
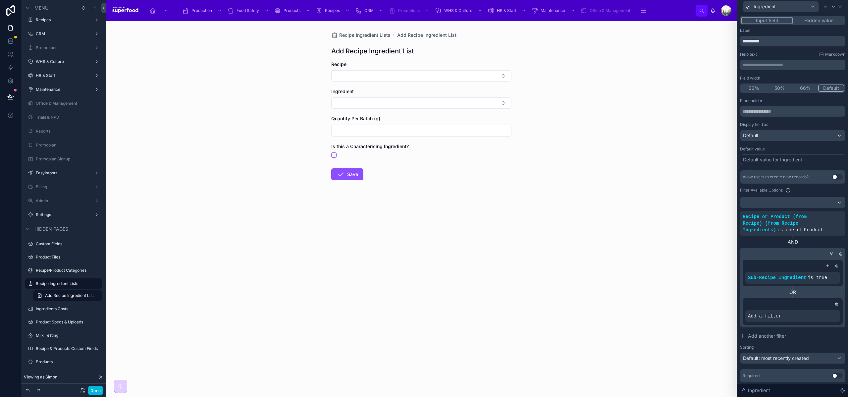
click at [829, 254] on div at bounding box center [832, 254] width 7 height 7
click at [830, 253] on icon at bounding box center [832, 254] width 4 height 4
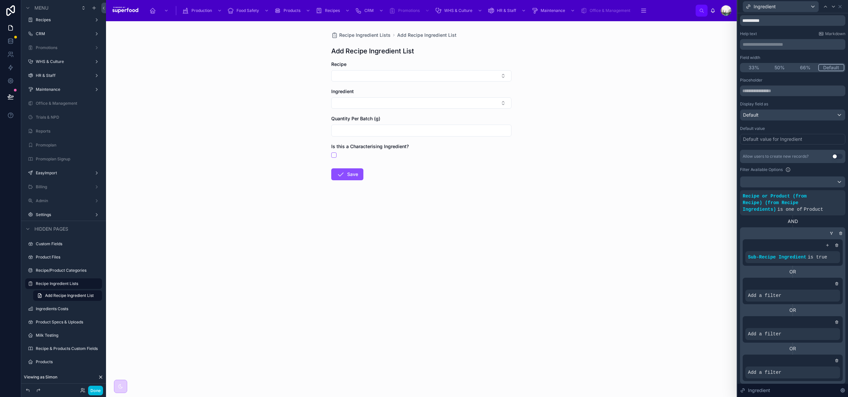
scroll to position [21, 0]
click at [810, 206] on span "Product" at bounding box center [814, 208] width 20 height 5
click at [0, 0] on icon at bounding box center [0, 0] width 0 height 0
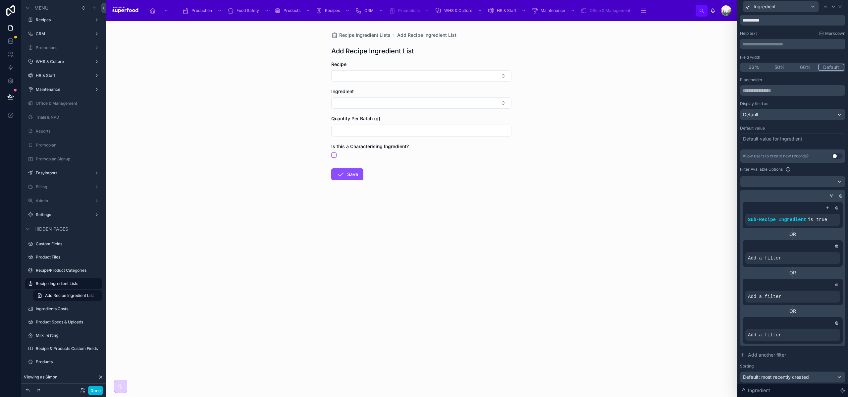
click at [839, 195] on icon at bounding box center [841, 196] width 4 height 4
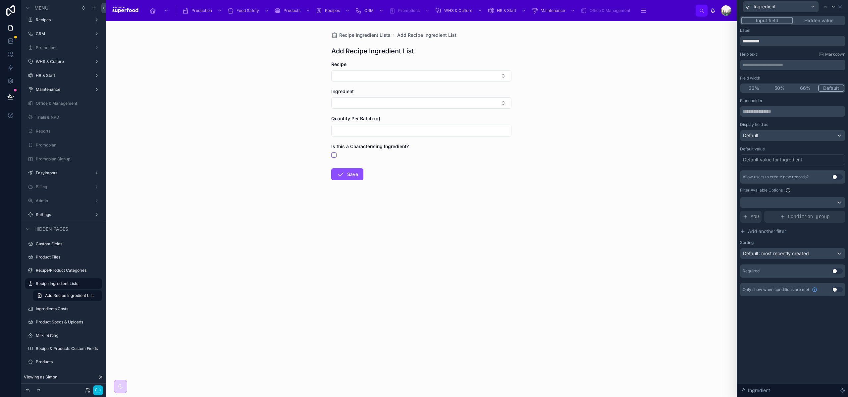
scroll to position [0, 0]
click at [785, 219] on icon at bounding box center [782, 216] width 5 height 5
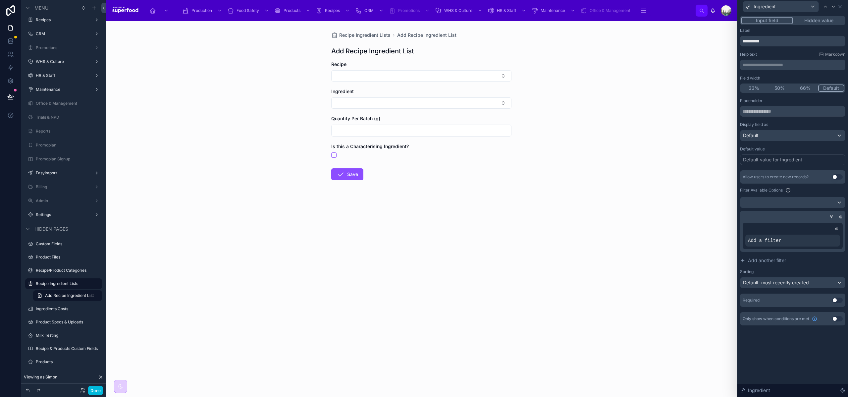
click at [791, 238] on div "Add a filter" at bounding box center [793, 241] width 95 height 12
click at [832, 215] on icon at bounding box center [832, 217] width 4 height 4
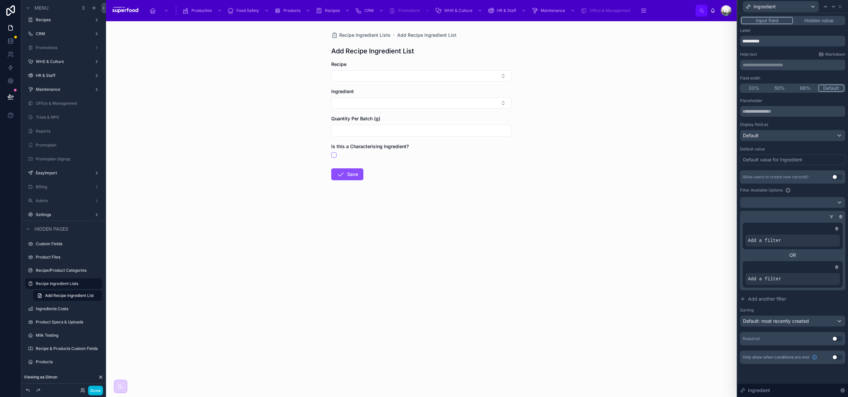
click at [837, 267] on icon at bounding box center [837, 267] width 4 height 4
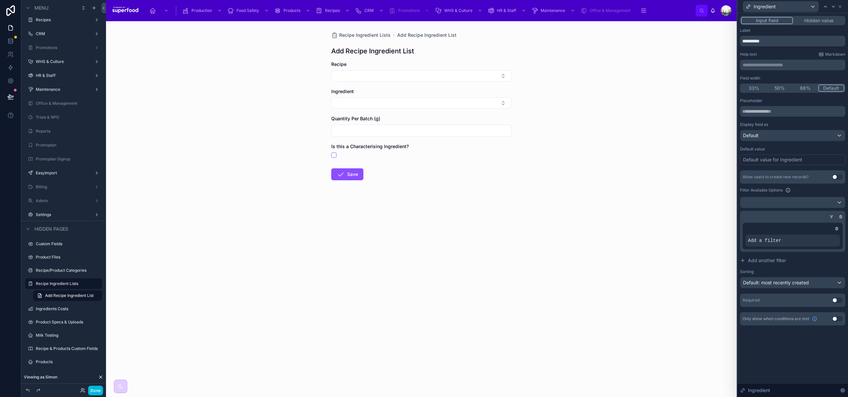
click at [0, 0] on icon at bounding box center [0, 0] width 0 height 0
click at [682, 229] on span "Select a field" at bounding box center [678, 231] width 28 height 6
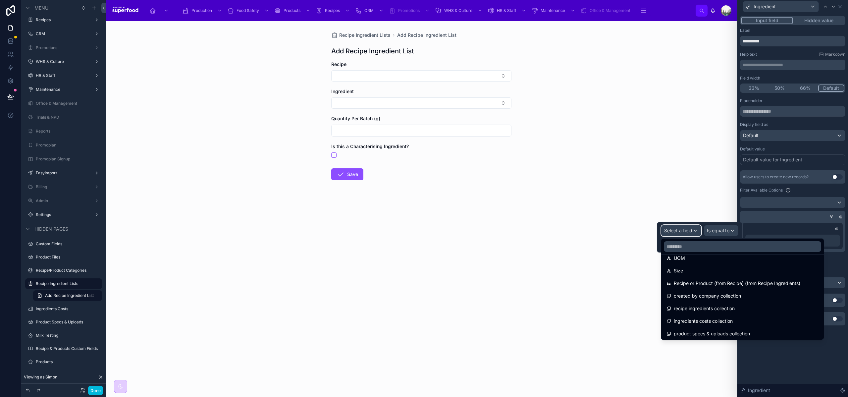
scroll to position [688, 0]
click at [731, 283] on span "Recipe or Product (from Recipe) (from Recipe Ingredients)" at bounding box center [737, 283] width 127 height 8
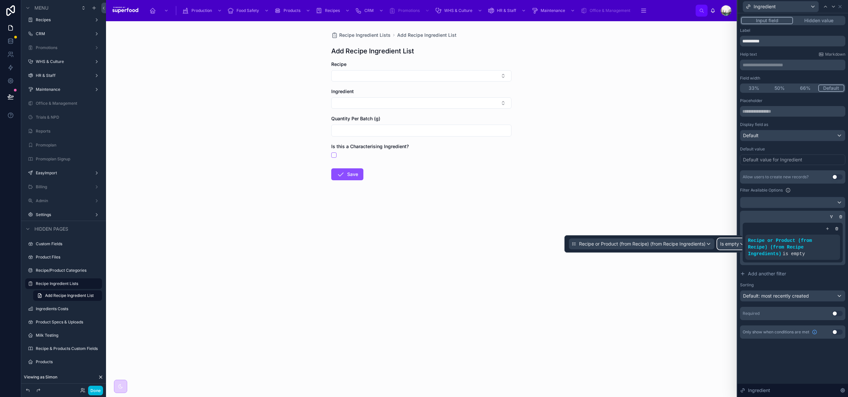
click at [727, 243] on span "Is empty" at bounding box center [729, 244] width 19 height 7
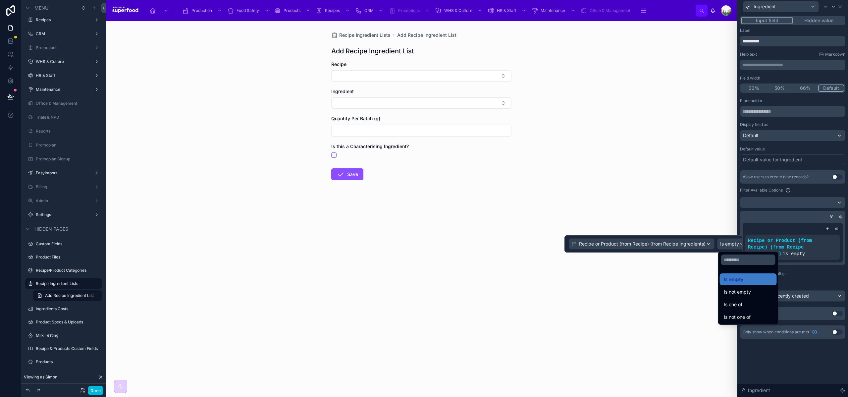
click at [744, 303] on div "Is one of" at bounding box center [748, 305] width 49 height 8
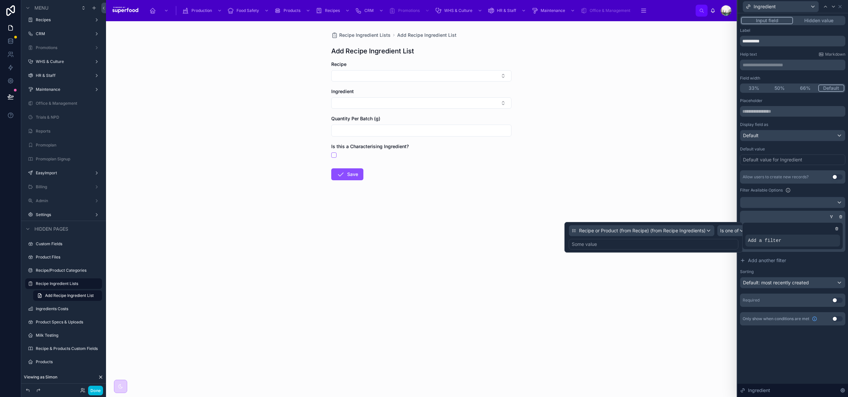
click at [603, 247] on div "Some value" at bounding box center [654, 244] width 170 height 11
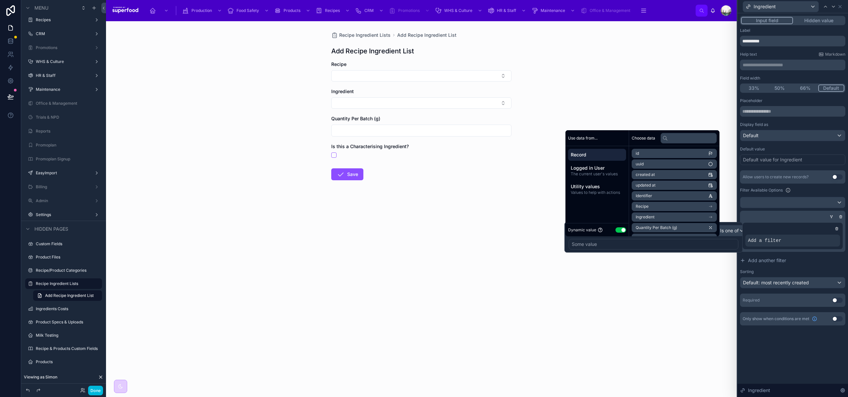
click at [619, 230] on button "Use setting" at bounding box center [621, 229] width 11 height 5
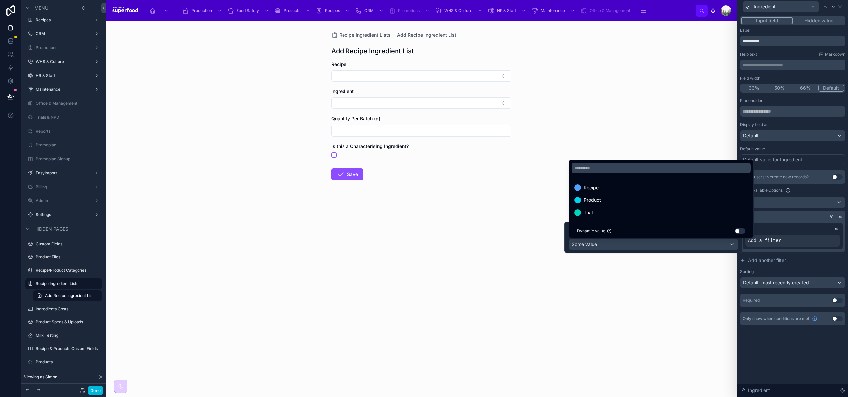
click at [597, 200] on span "Product" at bounding box center [592, 200] width 17 height 8
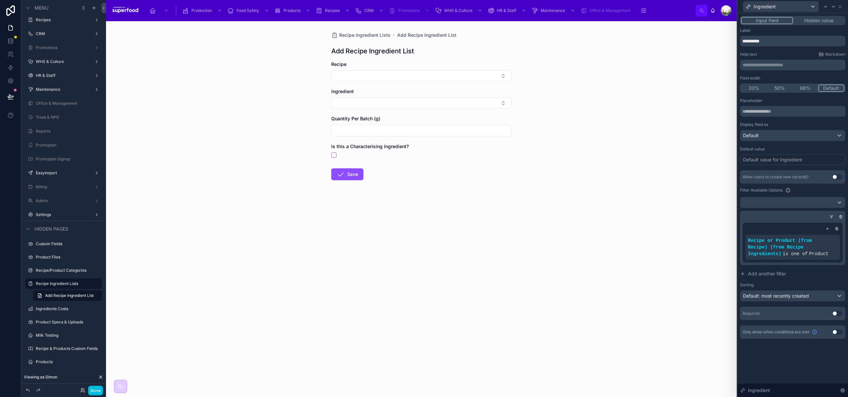
click at [803, 270] on button "Add another filter" at bounding box center [792, 274] width 105 height 12
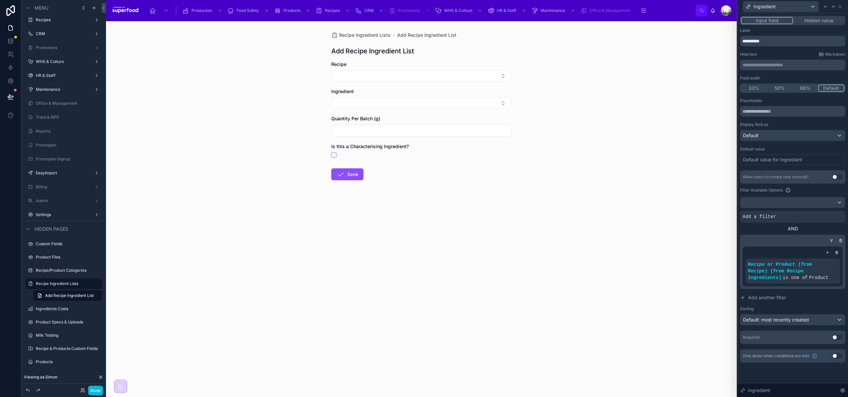
click at [779, 219] on div "Add a filter" at bounding box center [792, 217] width 105 height 12
click at [0, 0] on icon at bounding box center [0, 0] width 0 height 0
click at [770, 299] on span "Add another filter" at bounding box center [767, 297] width 38 height 7
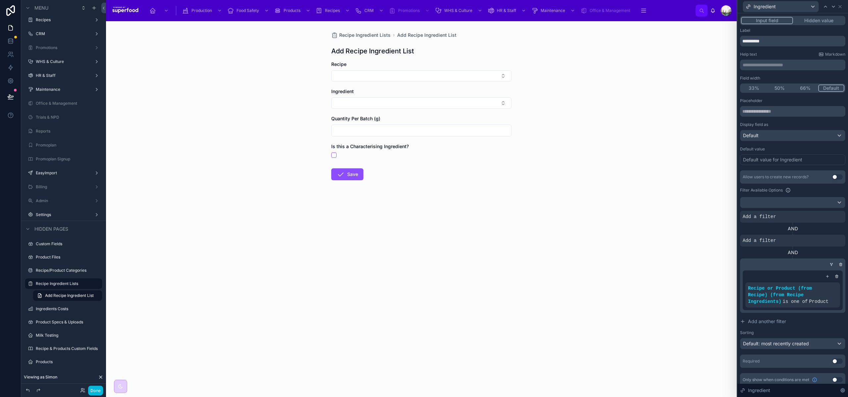
click at [841, 263] on icon at bounding box center [841, 263] width 1 height 1
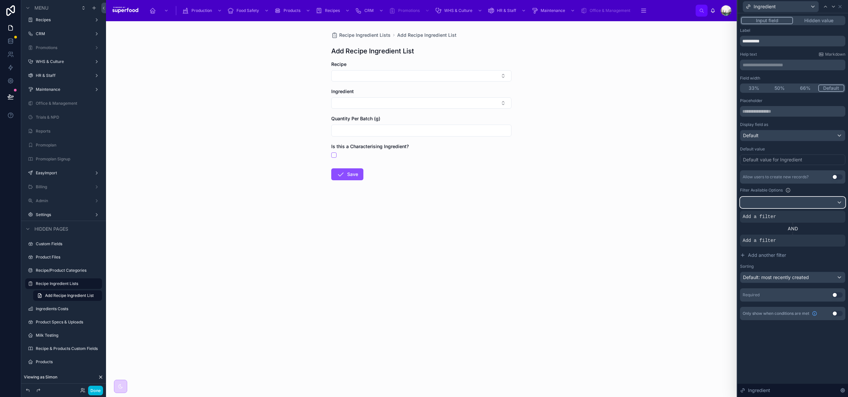
click at [792, 202] on div at bounding box center [793, 202] width 105 height 11
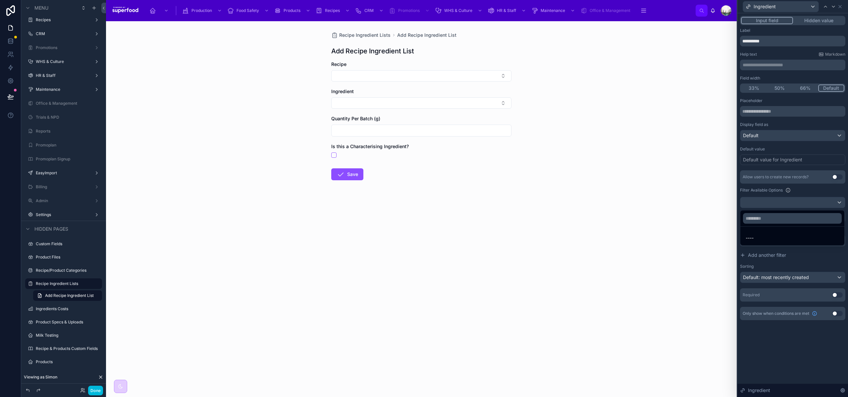
click at [792, 202] on div at bounding box center [793, 198] width 111 height 397
click at [0, 0] on icon at bounding box center [0, 0] width 0 height 0
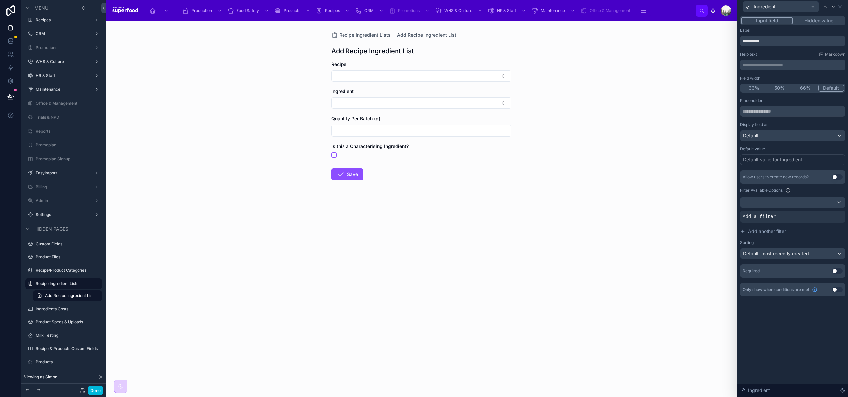
click at [0, 0] on icon at bounding box center [0, 0] width 0 height 0
click at [756, 205] on div at bounding box center [793, 202] width 105 height 11
click at [757, 238] on div "----" at bounding box center [792, 238] width 93 height 8
click at [790, 204] on div at bounding box center [793, 202] width 105 height 11
click at [790, 204] on div at bounding box center [793, 198] width 111 height 397
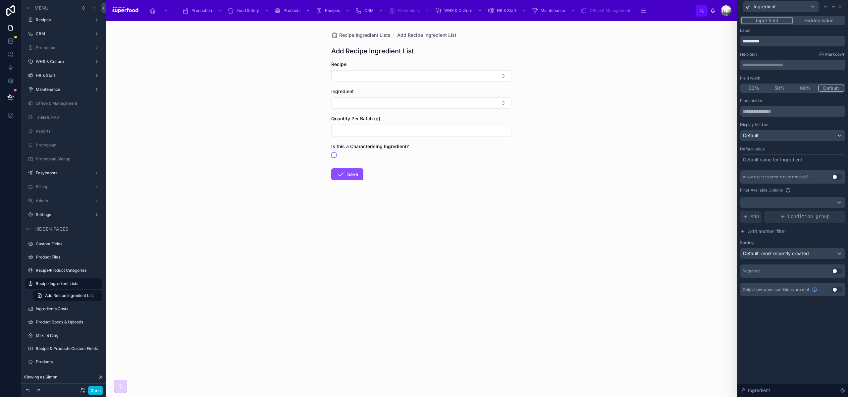
click at [835, 178] on button "Use setting" at bounding box center [837, 176] width 11 height 5
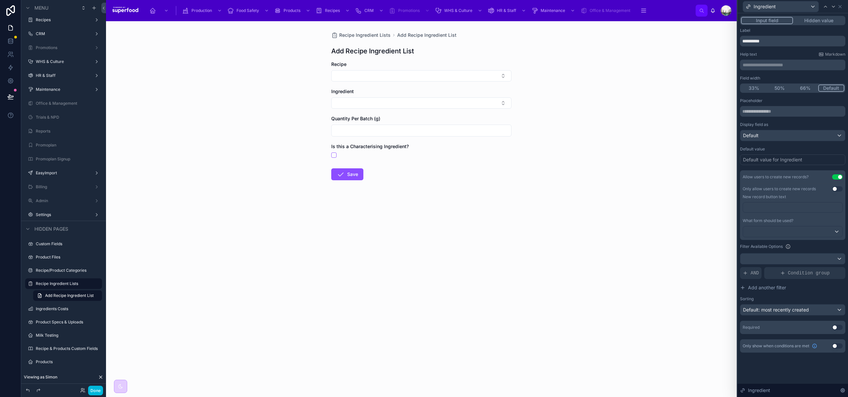
click at [793, 225] on div "What form should be used?" at bounding box center [793, 227] width 100 height 19
click at [793, 230] on div at bounding box center [792, 231] width 99 height 11
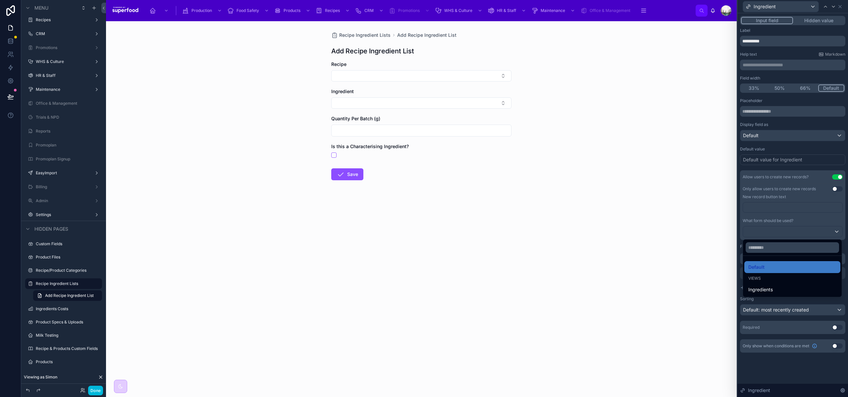
click at [768, 290] on span "Ingredients" at bounding box center [761, 290] width 25 height 8
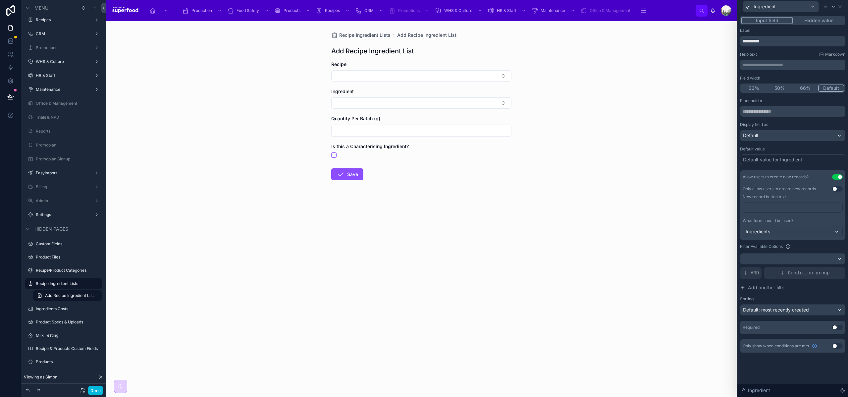
click at [791, 272] on span "Condition group" at bounding box center [809, 273] width 42 height 7
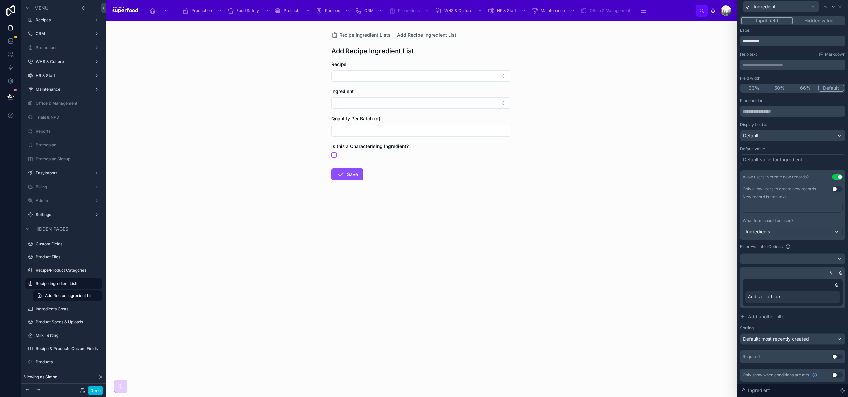
click at [0, 0] on icon at bounding box center [0, 0] width 0 height 0
click at [678, 287] on span "Select a field" at bounding box center [678, 287] width 28 height 6
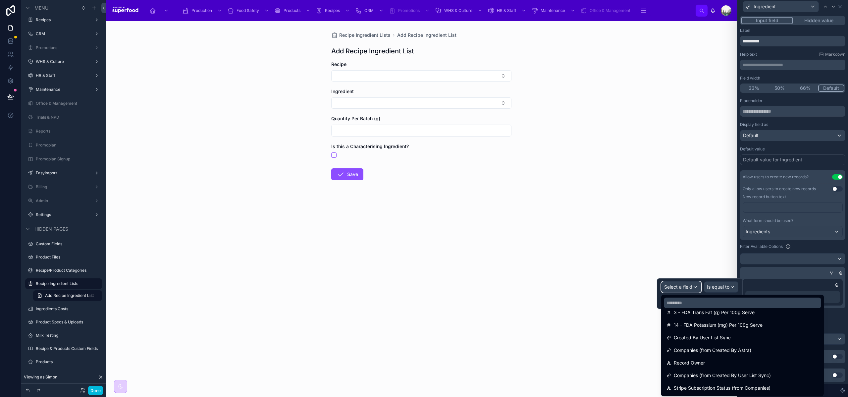
scroll to position [689, 0]
click at [718, 341] on span "Recipe or Product (from Recipe) (from Recipe Ingredients)" at bounding box center [737, 338] width 127 height 8
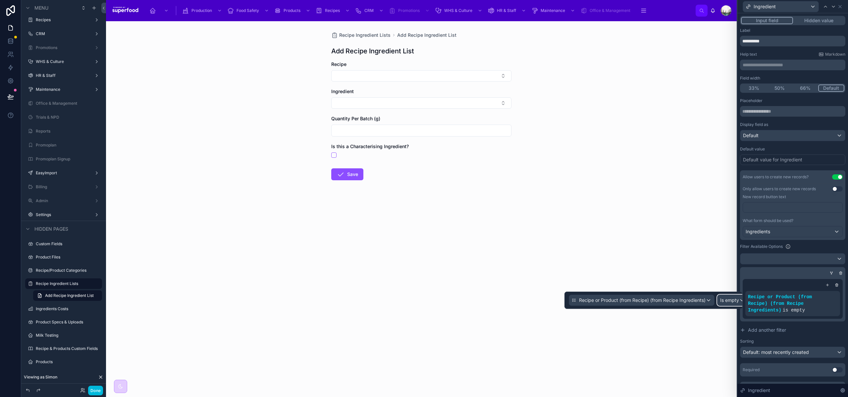
click at [729, 300] on span "Is empty" at bounding box center [729, 300] width 19 height 7
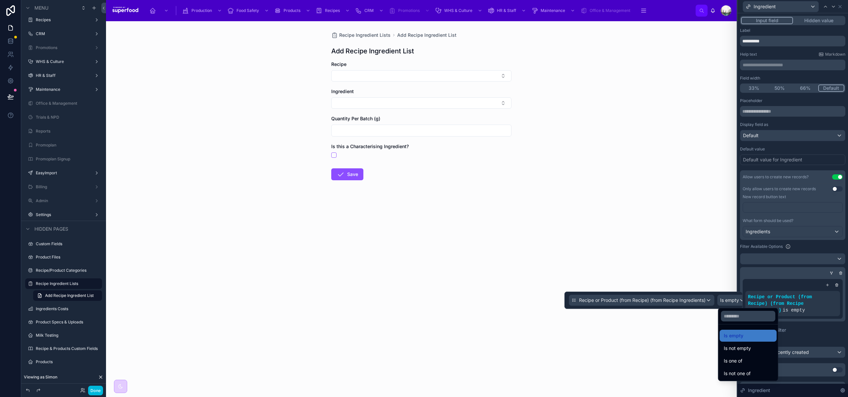
click at [737, 359] on span "Is one of" at bounding box center [733, 361] width 19 height 8
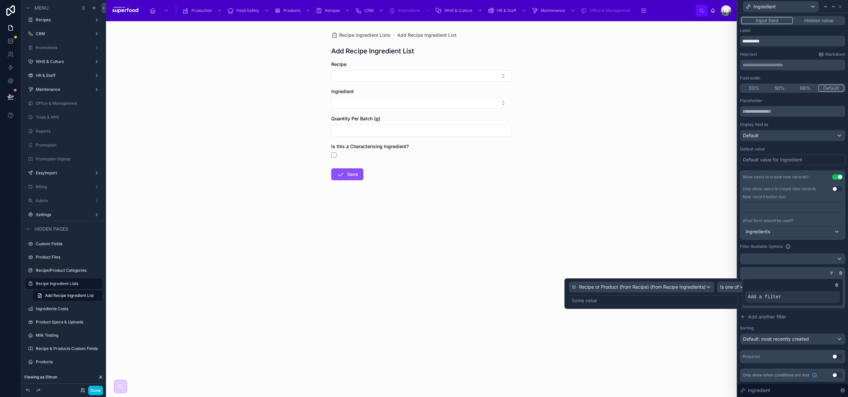
click at [635, 302] on div "Some value" at bounding box center [654, 300] width 170 height 11
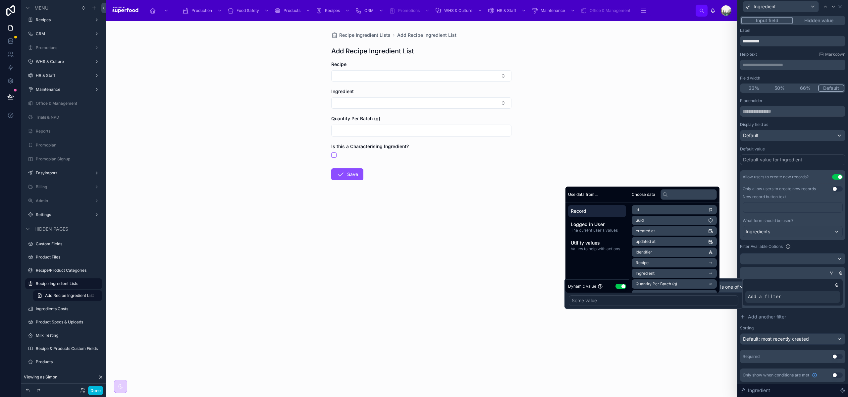
click at [625, 285] on button "Use setting" at bounding box center [621, 286] width 11 height 5
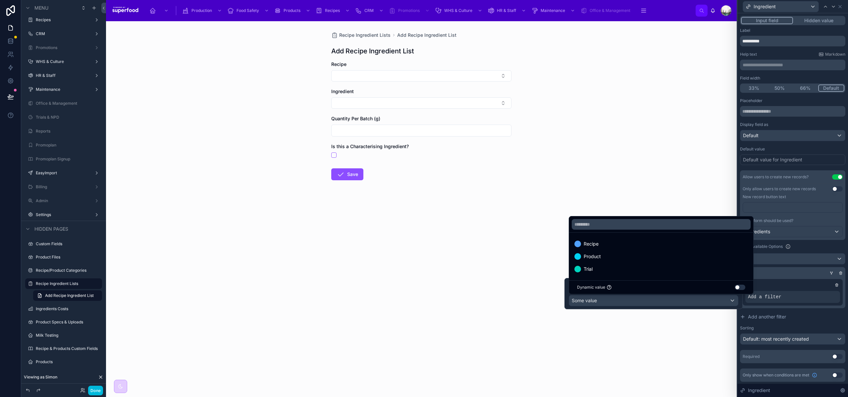
click at [609, 255] on div "Product" at bounding box center [662, 257] width 174 height 8
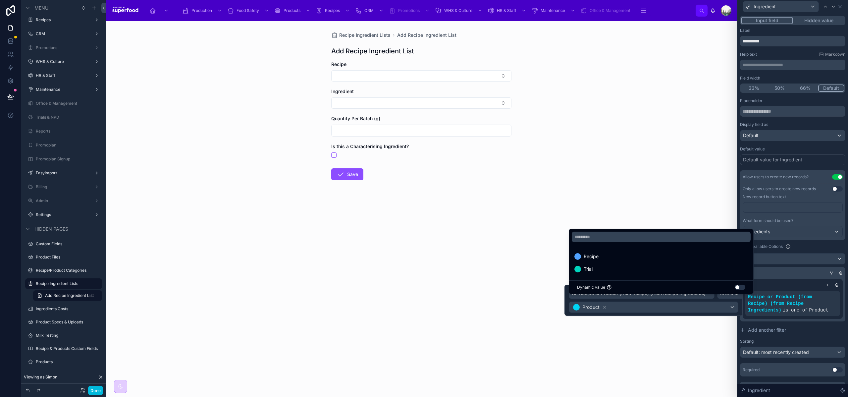
click at [798, 272] on div at bounding box center [791, 273] width 105 height 7
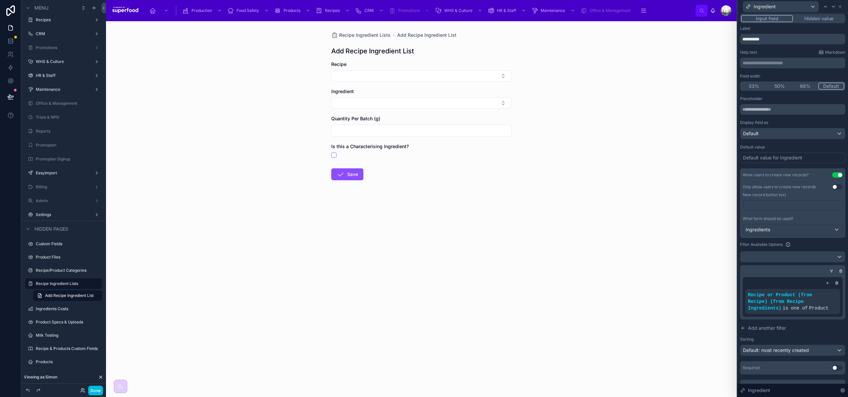
scroll to position [6, 0]
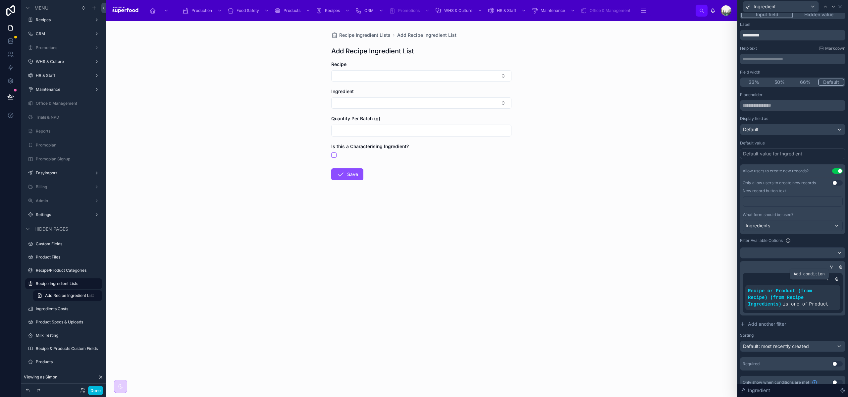
click at [0, 0] on icon at bounding box center [0, 0] width 0 height 0
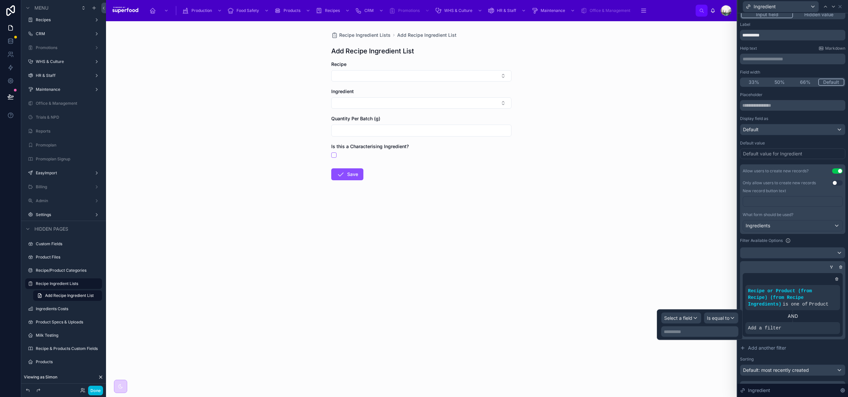
click at [688, 332] on p "**********" at bounding box center [700, 331] width 73 height 7
click at [817, 329] on div "Add a filter" at bounding box center [793, 328] width 95 height 12
click at [0, 0] on icon at bounding box center [0, 0] width 0 height 0
click at [692, 319] on span "Select a field" at bounding box center [678, 318] width 28 height 6
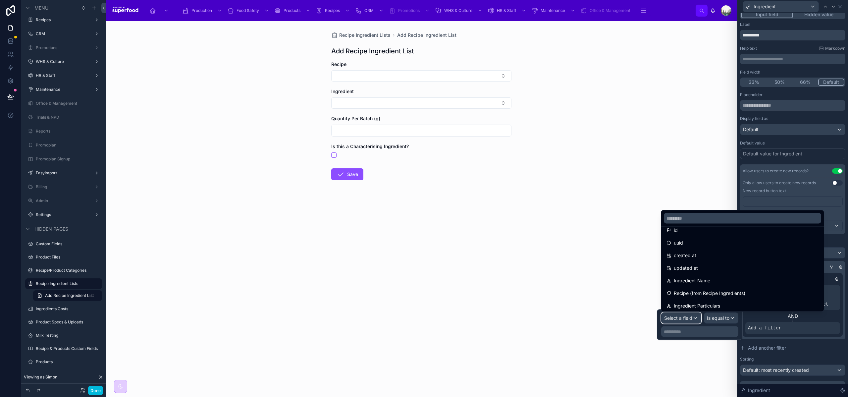
scroll to position [9, 0]
click at [685, 219] on input "text" at bounding box center [742, 218] width 157 height 11
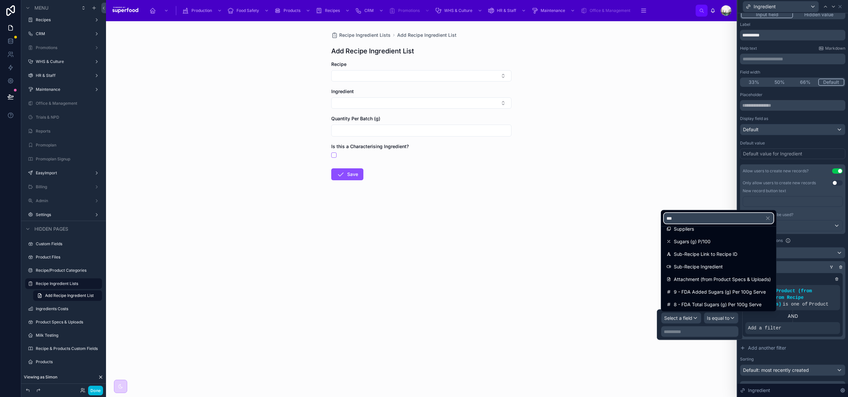
scroll to position [0, 0]
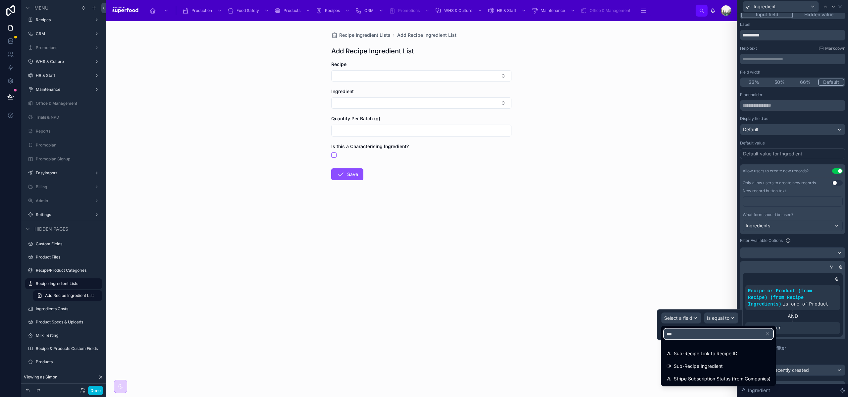
type input "***"
click at [686, 365] on span "Sub-Recipe Ingredient" at bounding box center [698, 366] width 49 height 8
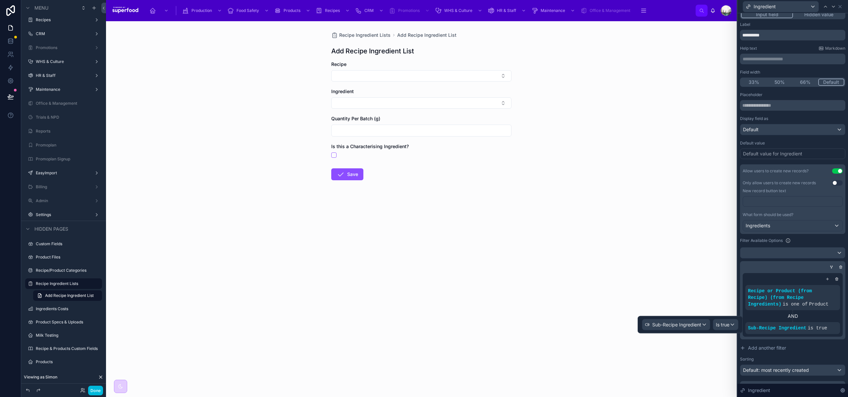
click at [812, 241] on div "Filter Available Options" at bounding box center [792, 241] width 105 height 8
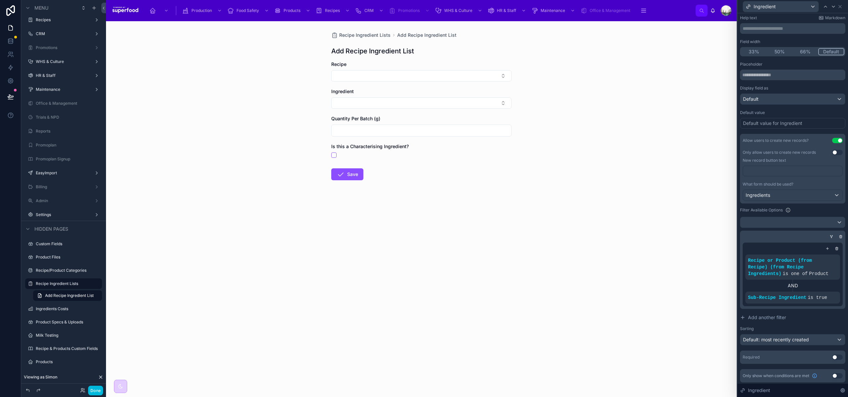
scroll to position [38, 0]
click at [770, 315] on span "Add another filter" at bounding box center [767, 316] width 38 height 7
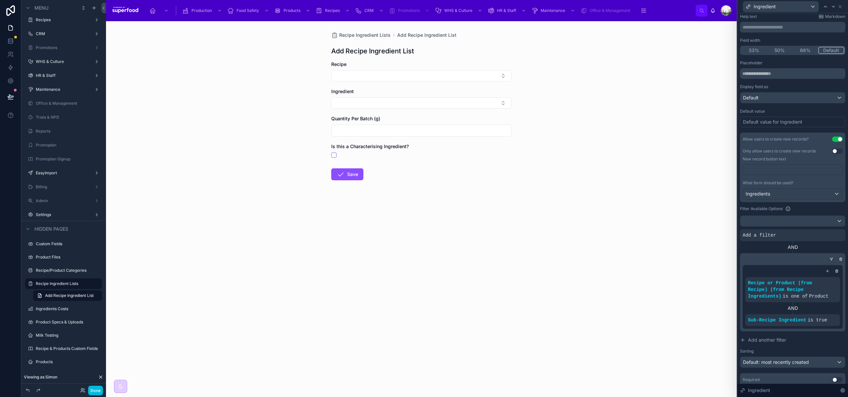
click at [0, 0] on icon at bounding box center [0, 0] width 0 height 0
click at [664, 228] on span "Select a field" at bounding box center [673, 225] width 28 height 6
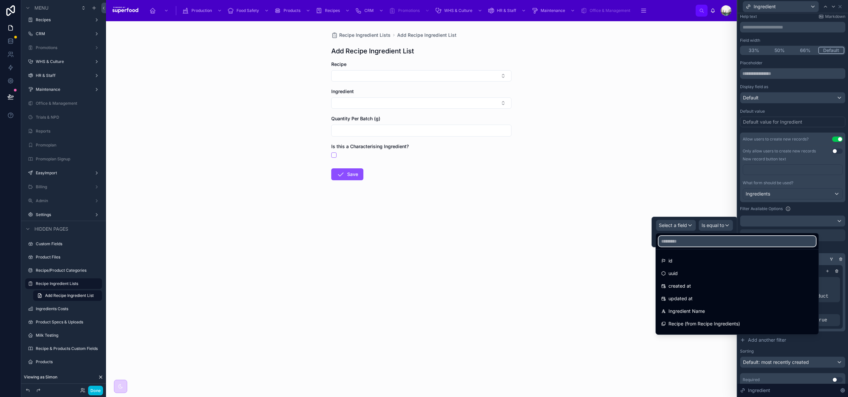
click at [675, 238] on input "text" at bounding box center [737, 241] width 157 height 11
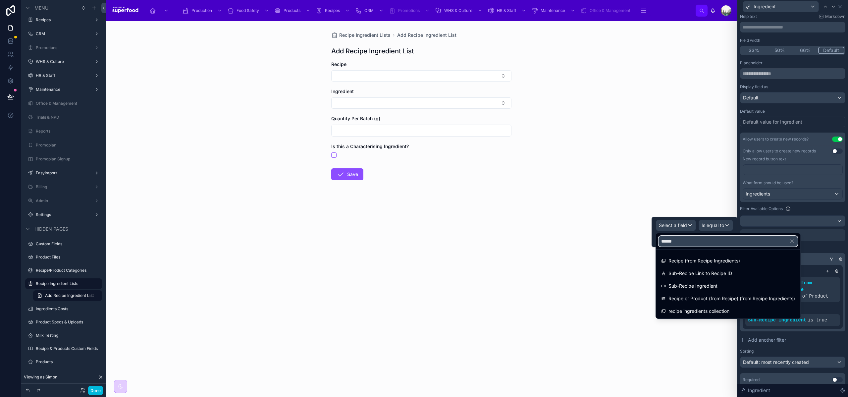
type input "******"
click at [693, 298] on span "Recipe or Product (from Recipe) (from Recipe Ingredients)" at bounding box center [732, 299] width 127 height 8
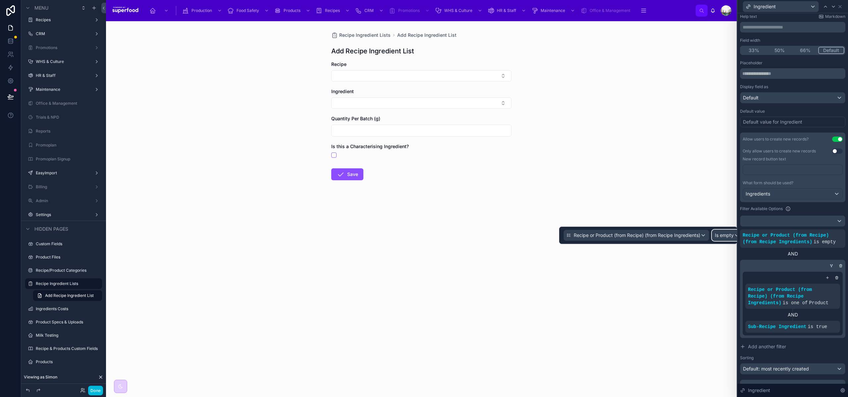
click at [716, 233] on span "Is empty" at bounding box center [724, 235] width 19 height 7
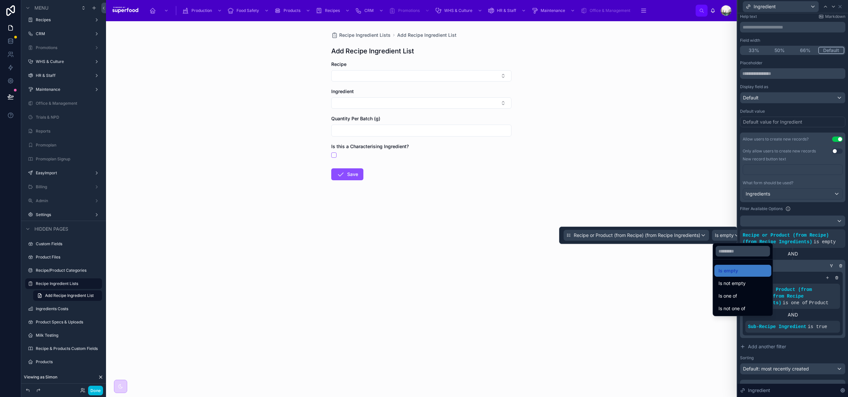
click at [728, 293] on span "Is one of" at bounding box center [728, 296] width 19 height 8
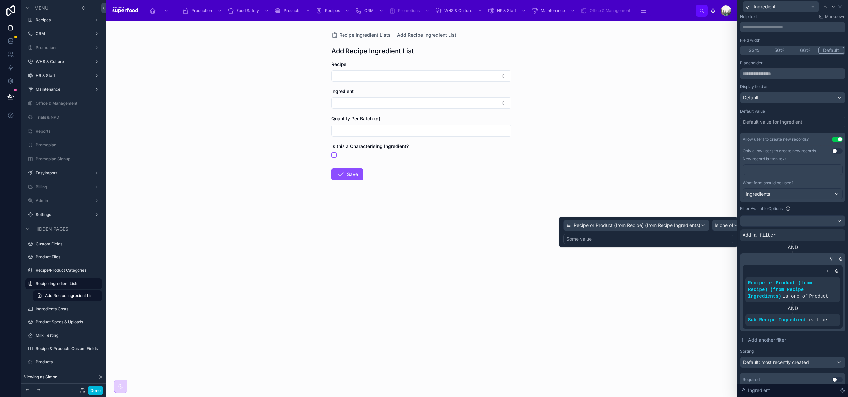
click at [575, 239] on div "Some value" at bounding box center [579, 239] width 25 height 7
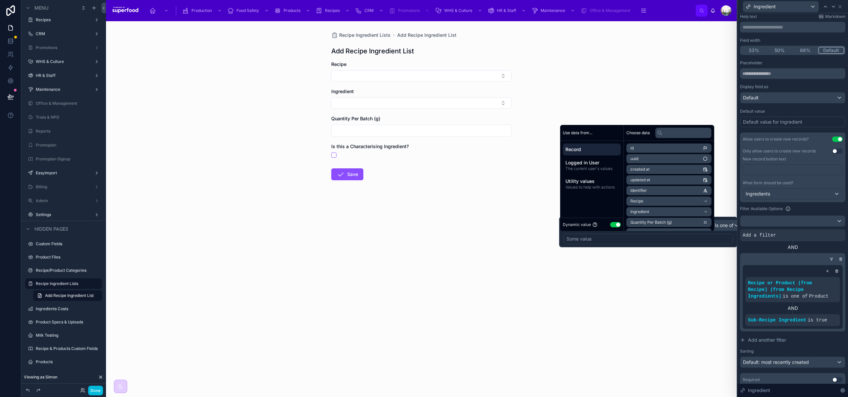
click at [615, 225] on button "Use setting" at bounding box center [615, 224] width 11 height 5
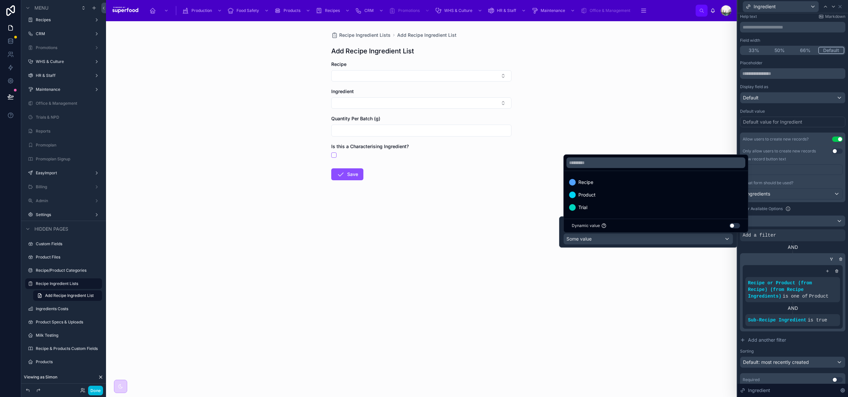
click at [586, 183] on span "Recipe" at bounding box center [586, 182] width 15 height 8
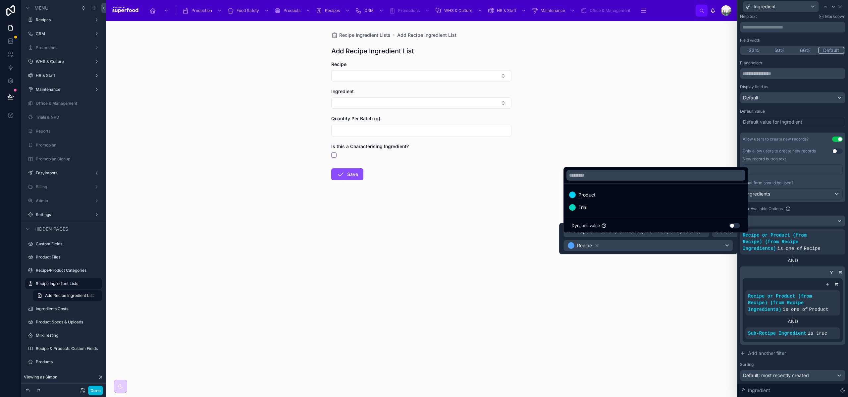
click at [587, 208] on span "Trial" at bounding box center [583, 207] width 9 height 8
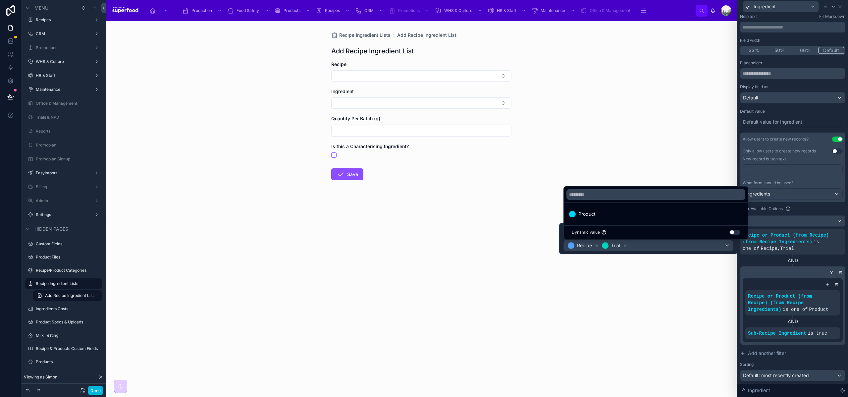
click at [785, 265] on div "AND" at bounding box center [792, 261] width 105 height 12
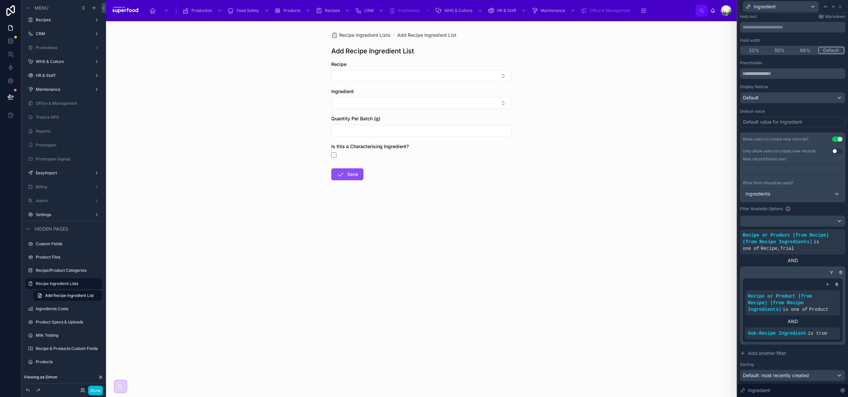
click at [0, 0] on icon at bounding box center [0, 0] width 0 height 0
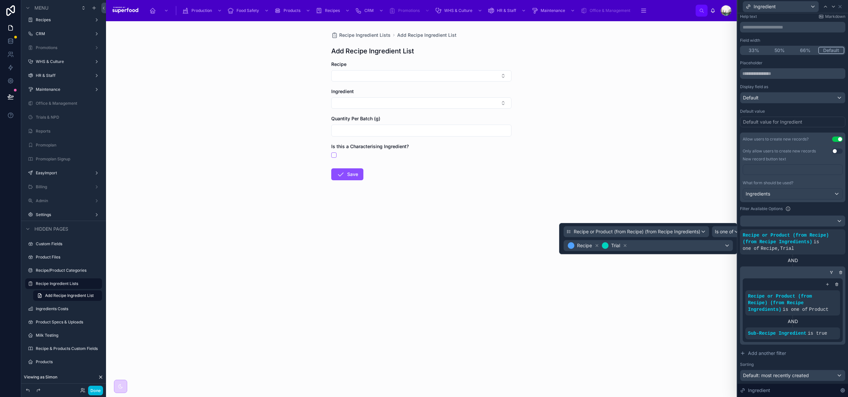
click at [0, 0] on icon at bounding box center [0, 0] width 0 height 0
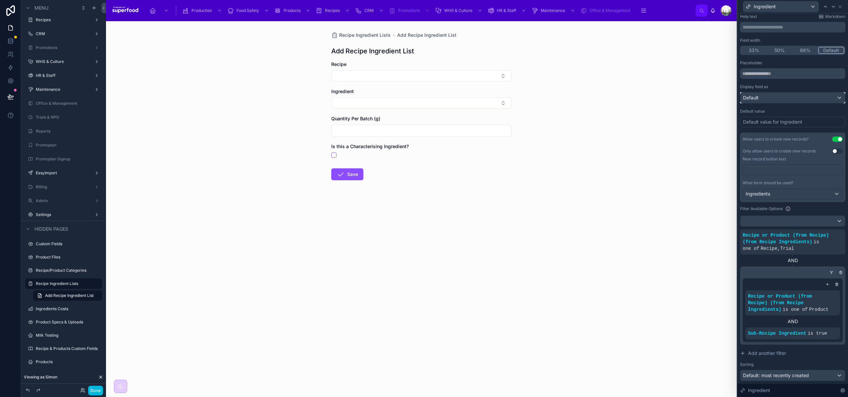
click at [766, 94] on div "Default" at bounding box center [793, 97] width 105 height 11
click at [774, 86] on div at bounding box center [793, 198] width 111 height 397
click at [0, 0] on icon at bounding box center [0, 0] width 0 height 0
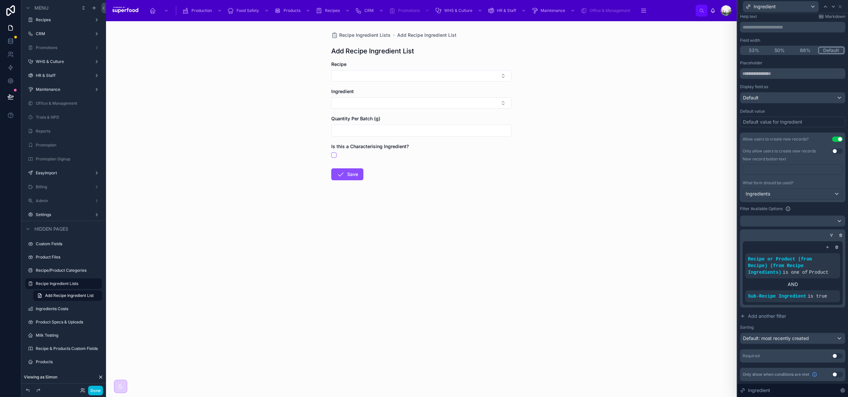
click at [826, 246] on icon at bounding box center [828, 247] width 4 height 4
click at [0, 0] on icon at bounding box center [0, 0] width 0 height 0
click at [831, 235] on icon at bounding box center [832, 235] width 2 height 1
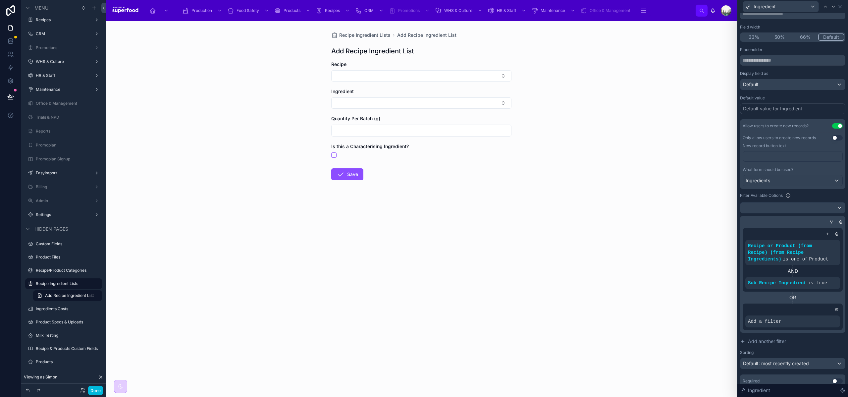
scroll to position [52, 0]
click at [0, 0] on icon at bounding box center [0, 0] width 0 height 0
click at [687, 312] on span "Select a field" at bounding box center [678, 311] width 28 height 6
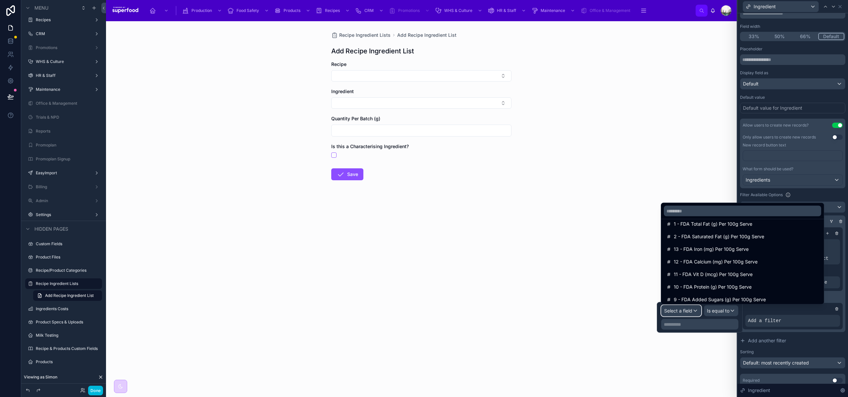
scroll to position [689, 0]
click at [712, 250] on span "Recipe or Product (from Recipe) (from Recipe Ingredients)" at bounding box center [737, 247] width 127 height 8
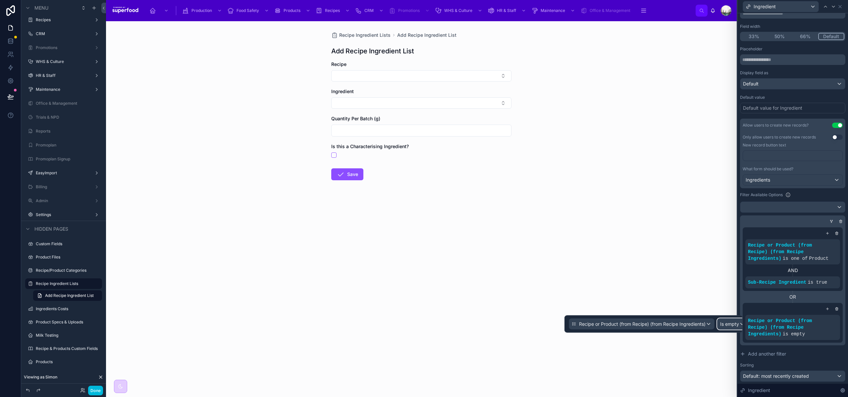
click at [727, 325] on span "Is empty" at bounding box center [729, 324] width 19 height 7
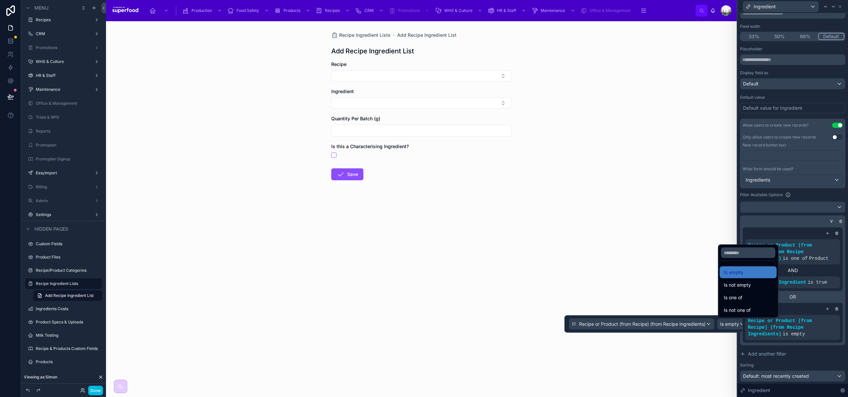
click at [738, 299] on span "Is one of" at bounding box center [733, 298] width 19 height 8
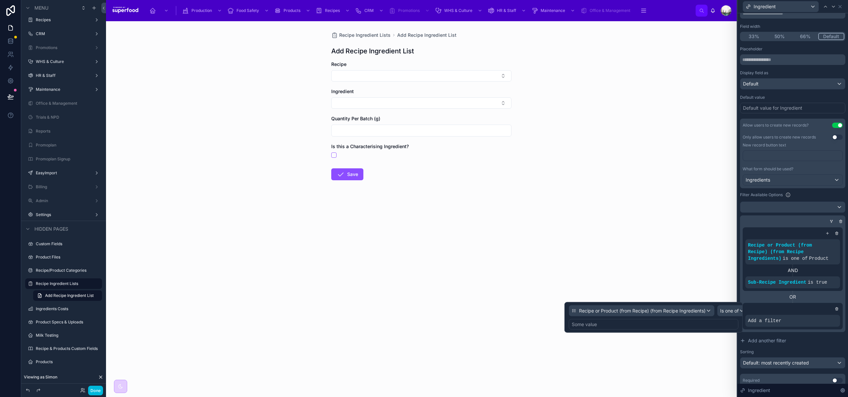
click at [674, 327] on div "Some value" at bounding box center [654, 324] width 170 height 11
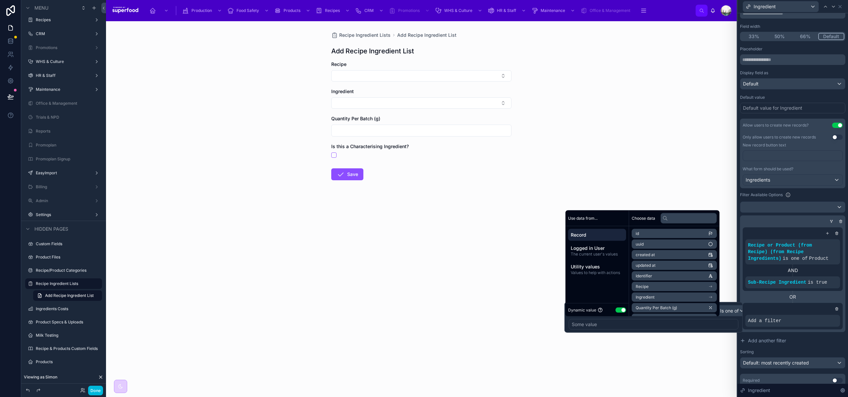
click at [624, 311] on button "Use setting" at bounding box center [621, 309] width 11 height 5
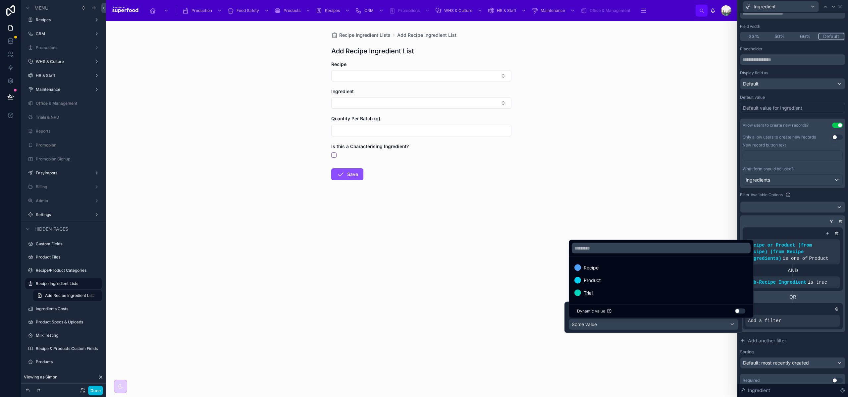
click at [597, 283] on span "Product" at bounding box center [592, 280] width 17 height 8
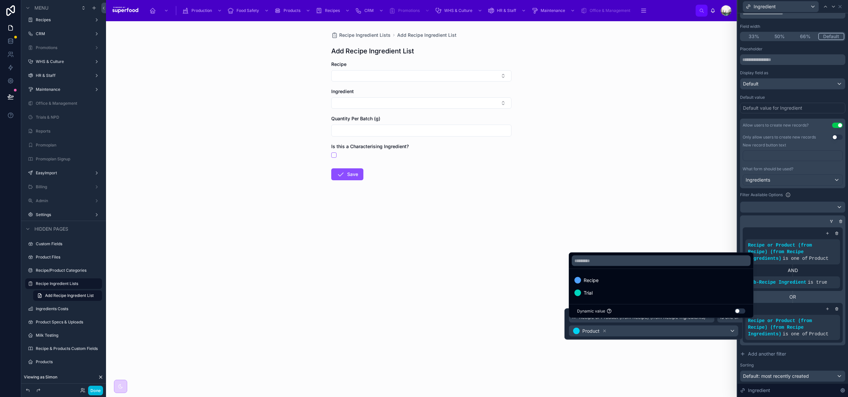
click at [597, 289] on div "Trial" at bounding box center [662, 293] width 174 height 8
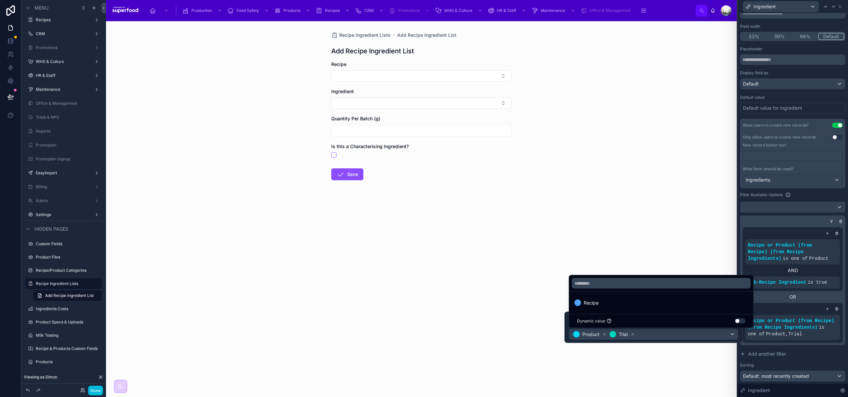
click at [593, 307] on span "Recipe" at bounding box center [591, 303] width 15 height 8
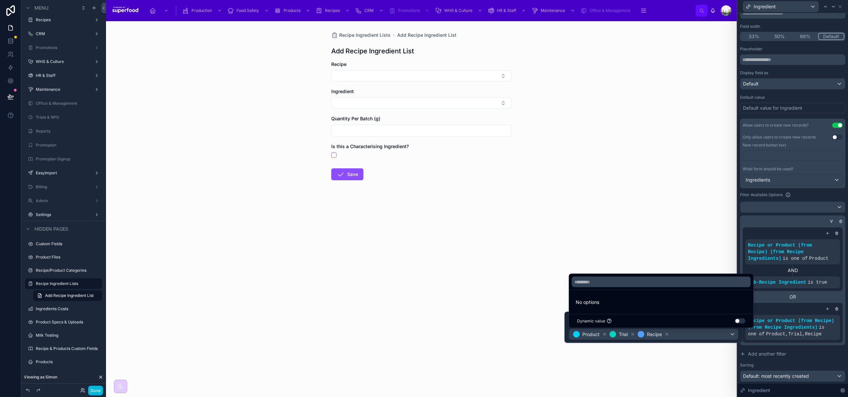
click at [604, 334] on icon at bounding box center [604, 334] width 5 height 5
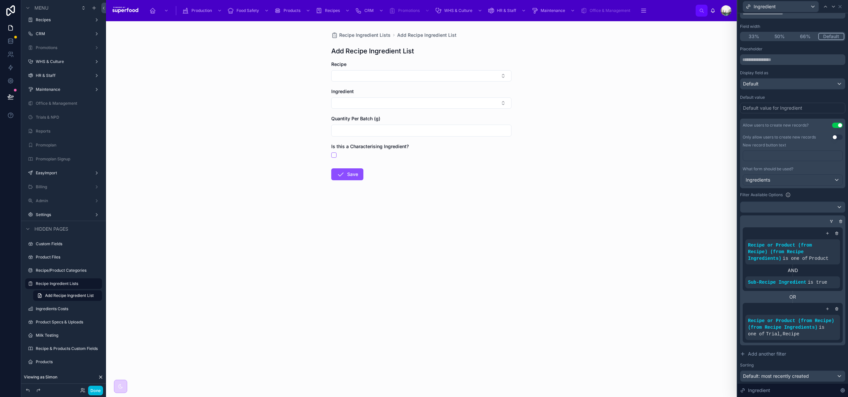
click at [774, 300] on div "OR" at bounding box center [793, 297] width 100 height 12
click at [0, 0] on icon at bounding box center [0, 0] width 0 height 0
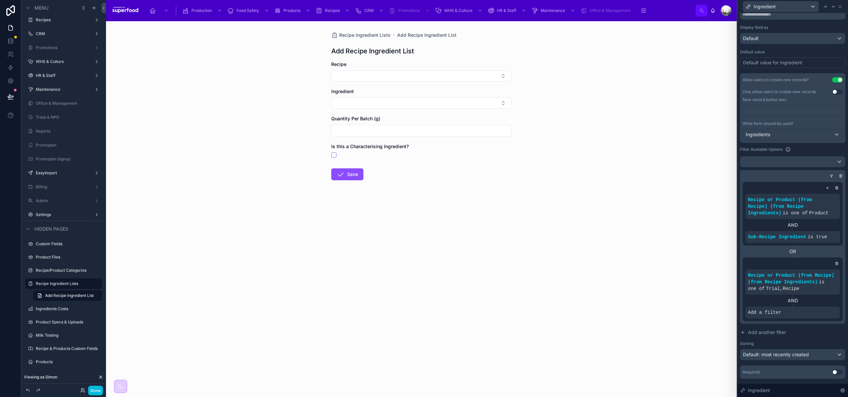
scroll to position [107, 0]
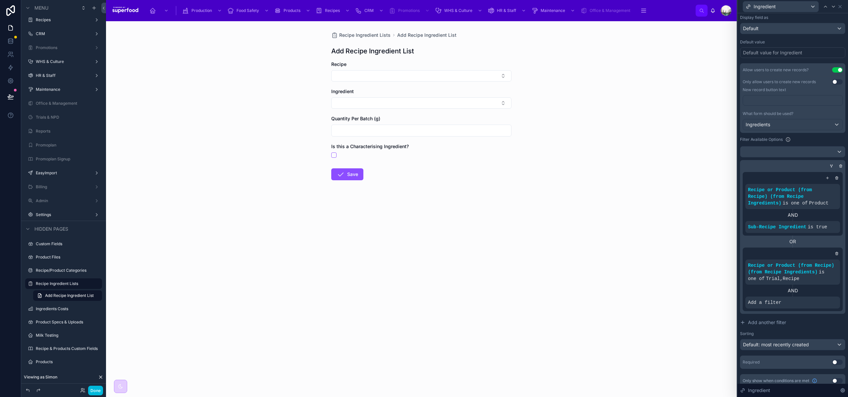
click at [836, 254] on icon at bounding box center [837, 254] width 2 height 2
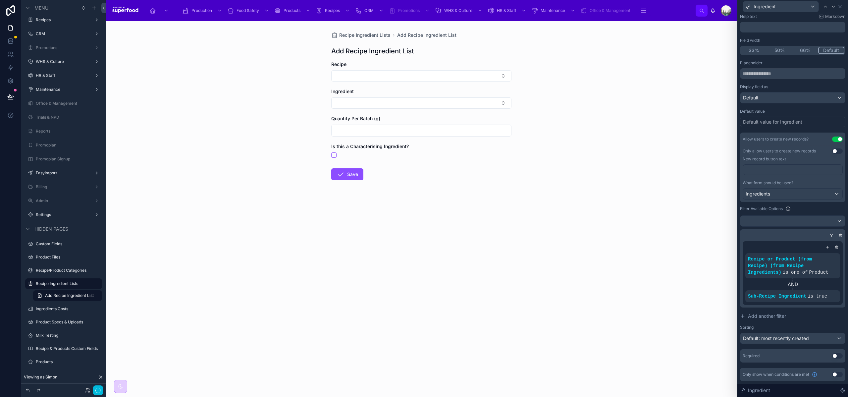
scroll to position [38, 0]
click at [361, 225] on div "Recipe Ingredient Lists Add Recipe Ingredient List Add Recipe Ingredient List R…" at bounding box center [421, 209] width 631 height 376
click at [97, 388] on button "Done" at bounding box center [95, 391] width 15 height 10
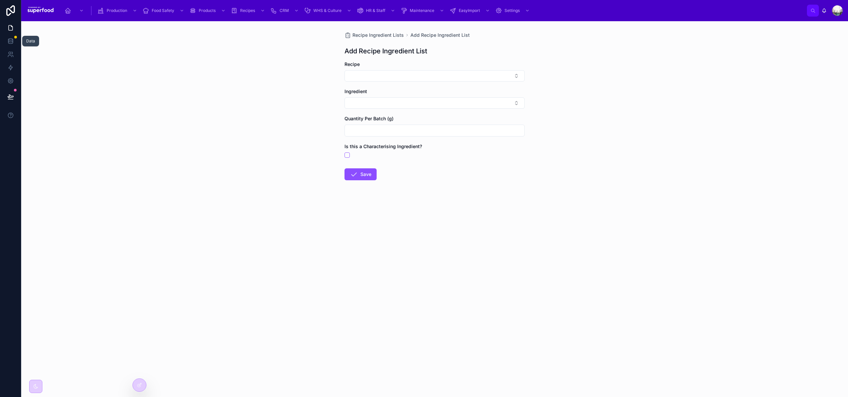
click at [10, 40] on icon at bounding box center [10, 41] width 7 height 7
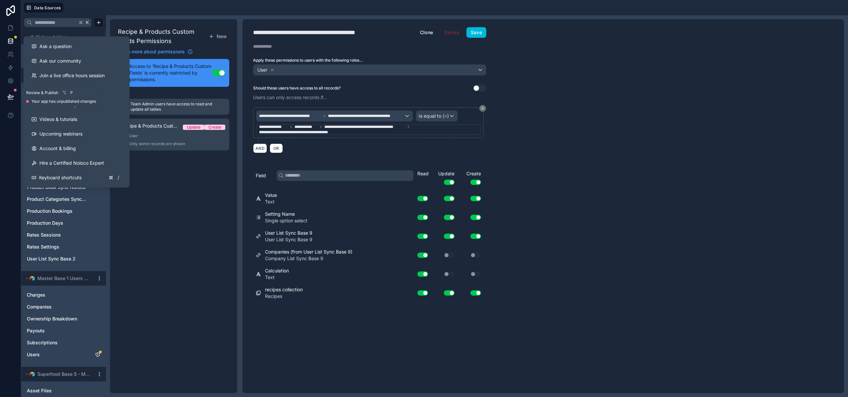
click at [13, 98] on icon at bounding box center [10, 96] width 7 height 7
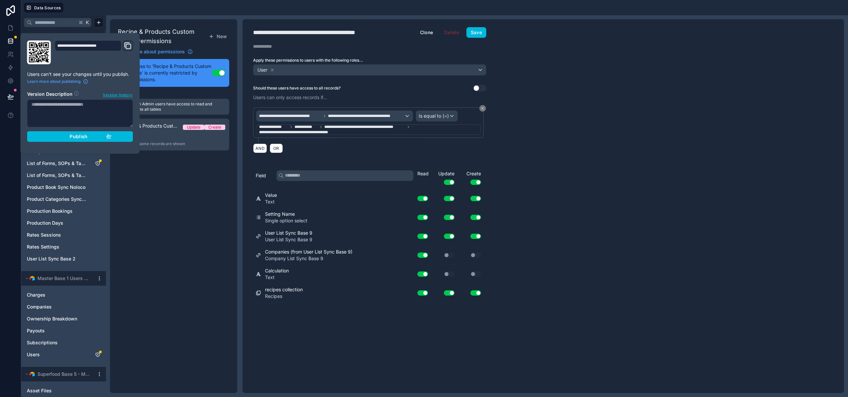
click at [68, 136] on div "Publish" at bounding box center [80, 137] width 63 height 6
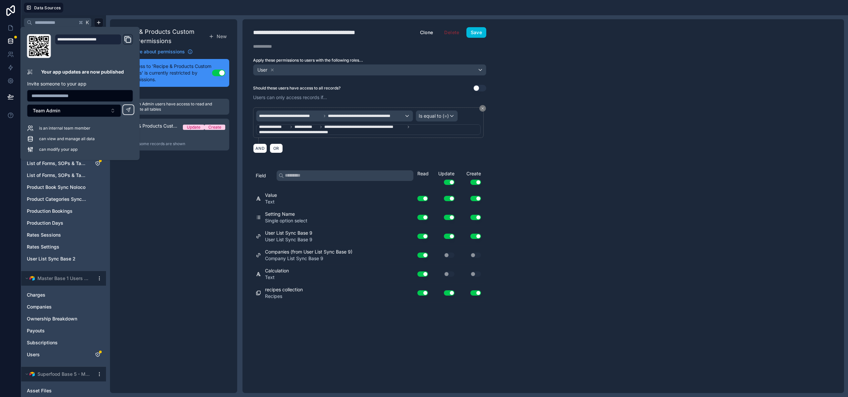
click at [208, 203] on div "Recipe & Products Custom Fields Permissions New Learn more about permissions Ac…" at bounding box center [173, 206] width 127 height 374
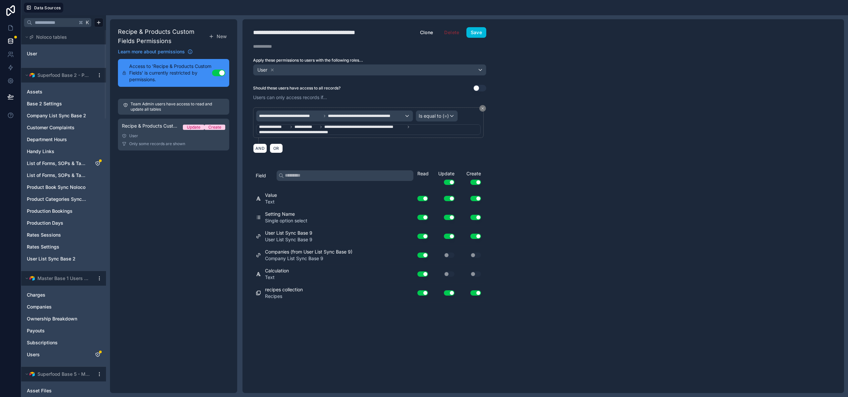
click at [40, 55] on link "User" at bounding box center [54, 53] width 54 height 7
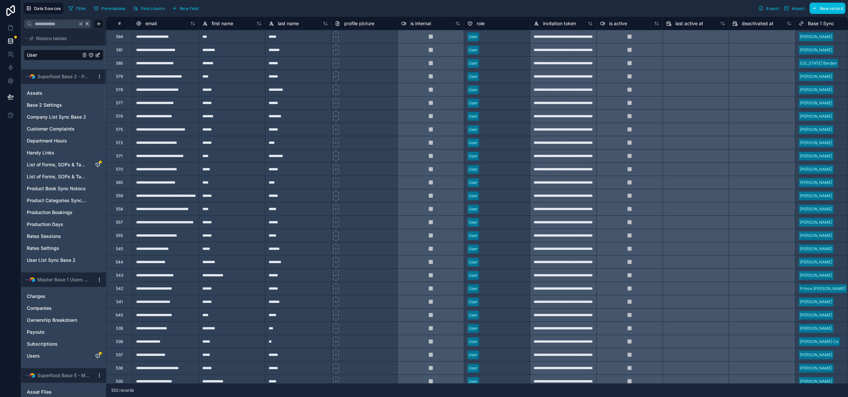
click at [661, 12] on div "Filter Permissions Find column New field Export Import New record" at bounding box center [456, 8] width 780 height 11
click at [78, 7] on span "Filter" at bounding box center [81, 8] width 10 height 5
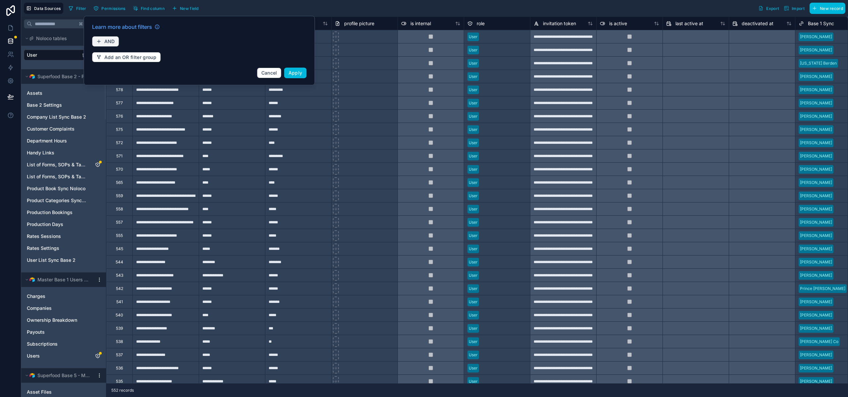
click at [110, 40] on span "AND" at bounding box center [109, 41] width 11 height 6
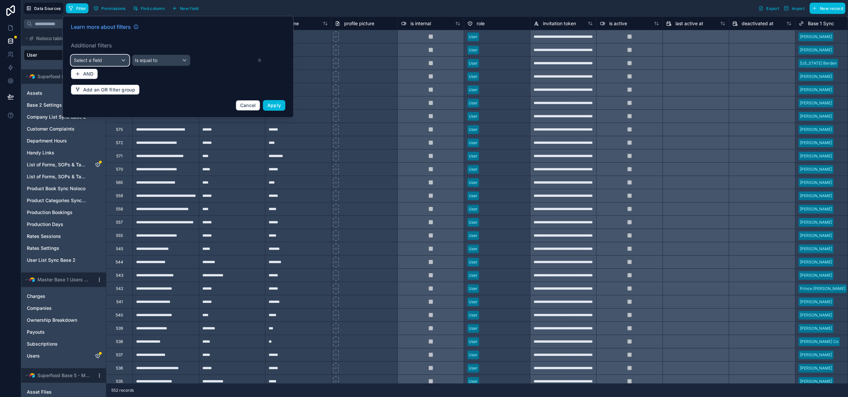
click at [99, 58] on span "Select a field" at bounding box center [88, 60] width 28 height 6
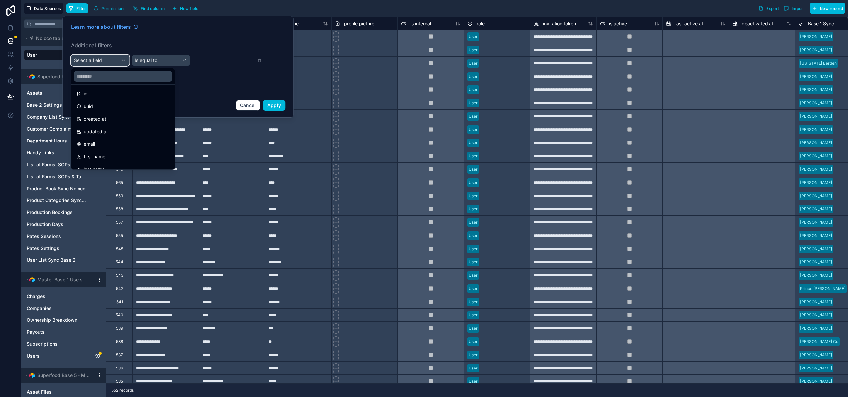
scroll to position [3, 0]
click at [103, 144] on div "email" at bounding box center [123, 144] width 93 height 8
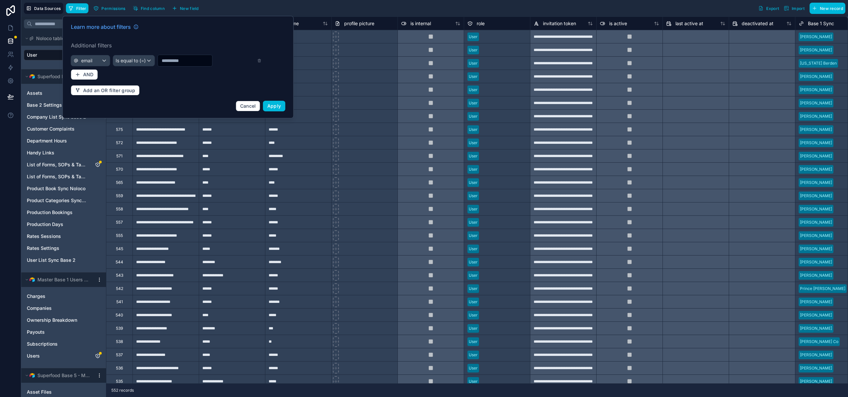
click at [169, 61] on input "text" at bounding box center [185, 60] width 54 height 9
type input "**********"
click at [276, 105] on span "Apply" at bounding box center [274, 106] width 14 height 6
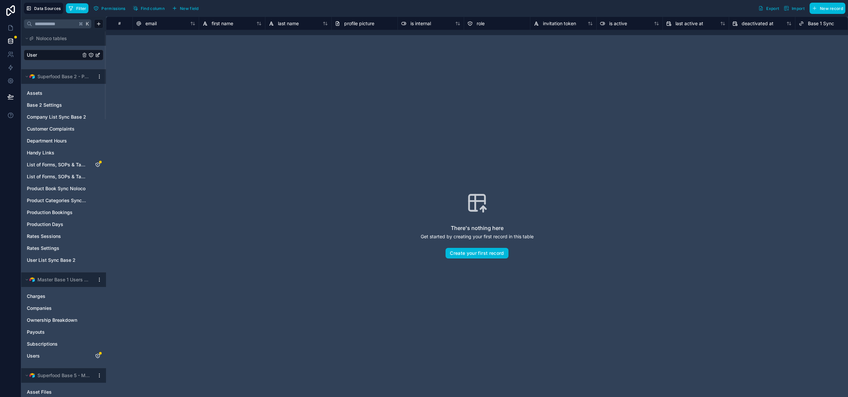
click at [77, 11] on button "Filter" at bounding box center [77, 8] width 23 height 10
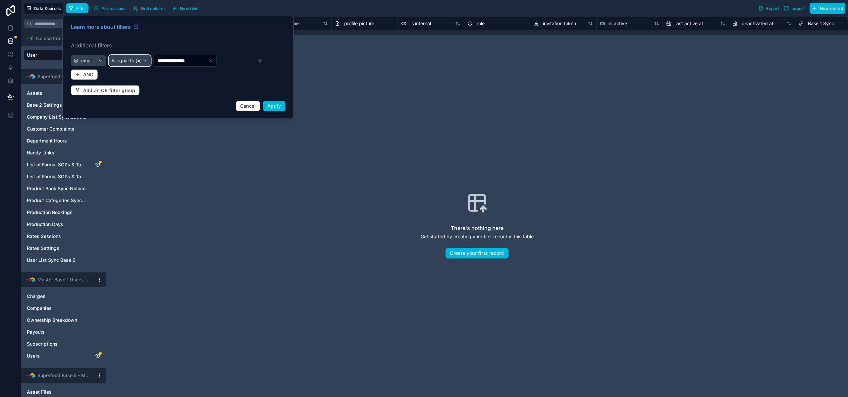
click at [123, 59] on span "Is equal to (=)" at bounding box center [127, 60] width 30 height 7
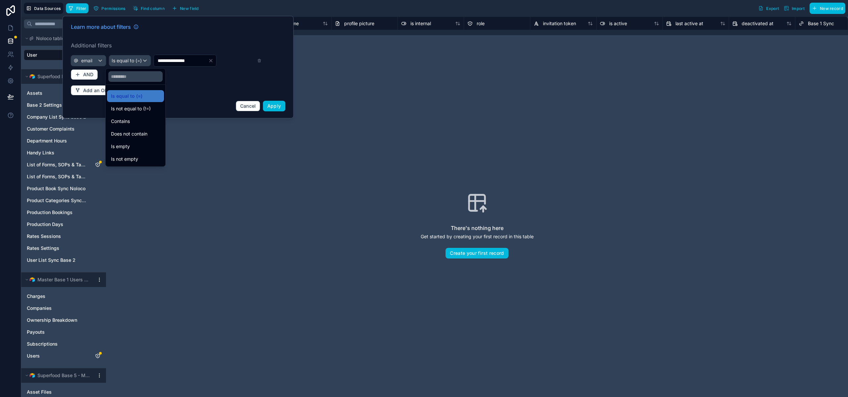
click at [132, 122] on div "Contains" at bounding box center [135, 121] width 49 height 8
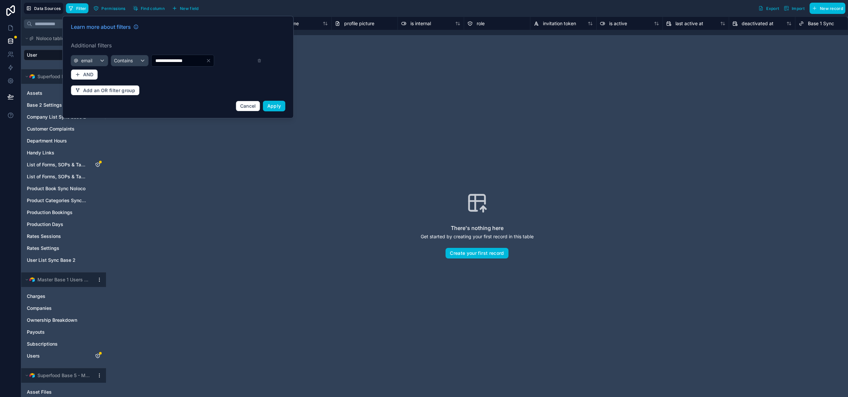
click at [267, 104] on button "Apply" at bounding box center [274, 106] width 23 height 11
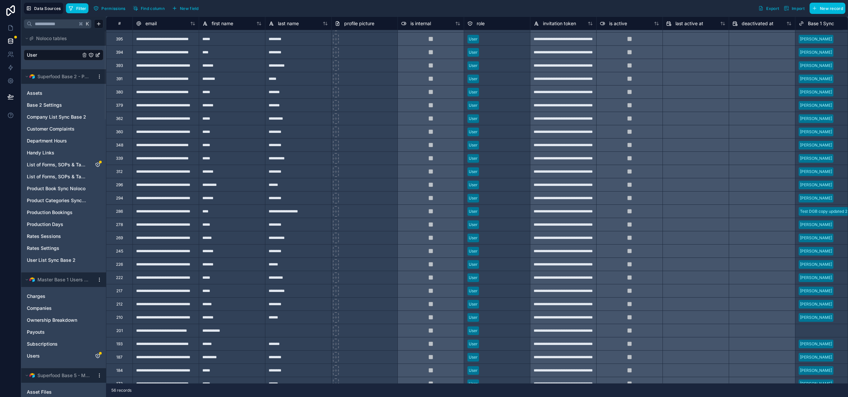
scroll to position [235, 0]
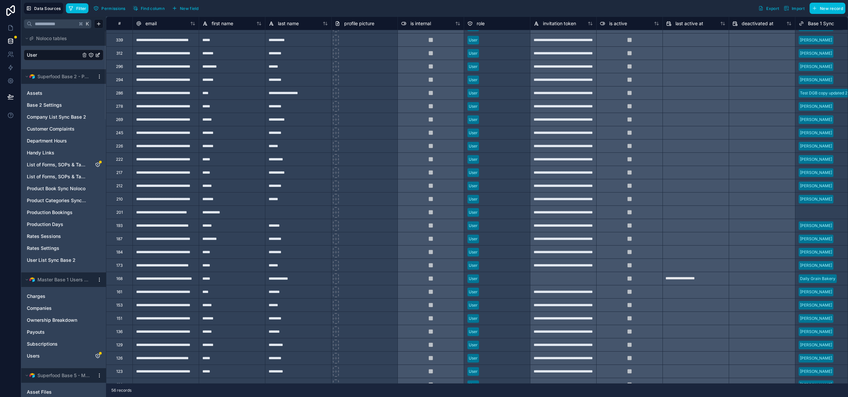
click at [161, 278] on div "**********" at bounding box center [166, 278] width 66 height 13
click at [161, 278] on input "**********" at bounding box center [166, 278] width 66 height 13
click at [74, 7] on button "Filter" at bounding box center [77, 8] width 23 height 10
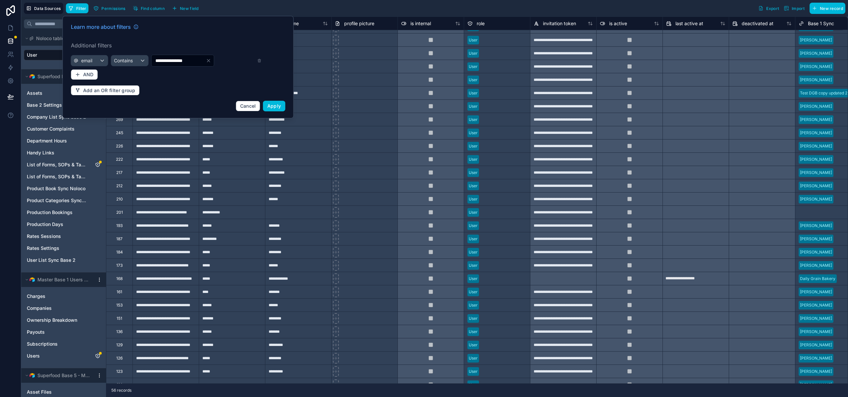
click at [258, 61] on icon at bounding box center [259, 60] width 4 height 5
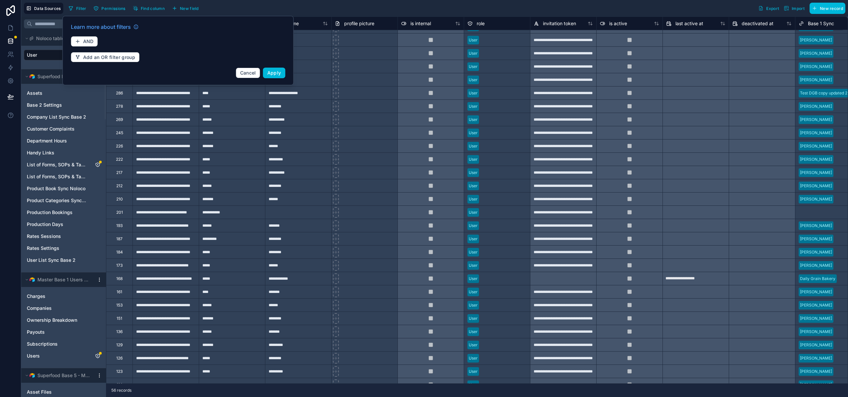
click at [278, 72] on span "Apply" at bounding box center [274, 73] width 14 height 6
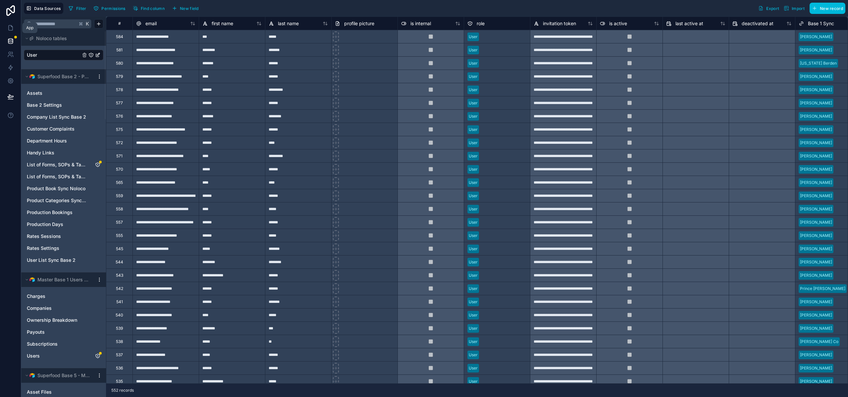
click at [9, 32] on link at bounding box center [10, 27] width 21 height 13
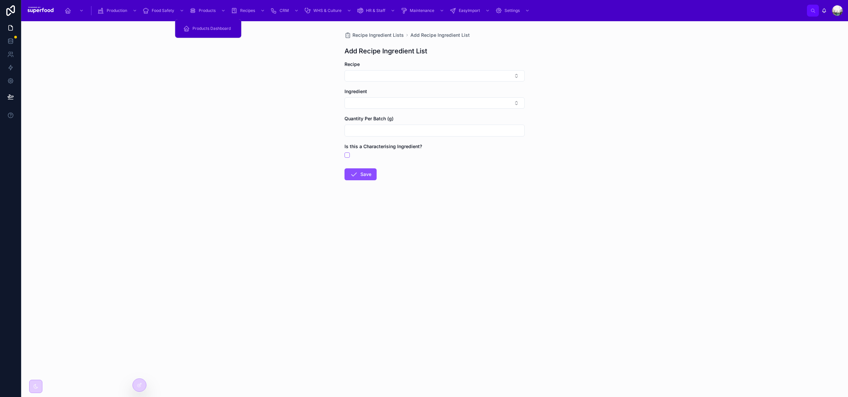
click at [195, 10] on icon "scrollable content" at bounding box center [193, 10] width 7 height 7
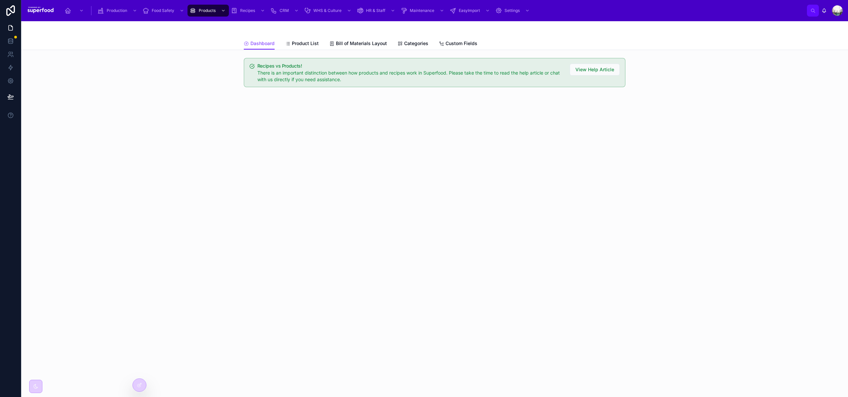
click at [318, 47] on link "Product List" at bounding box center [301, 43] width 33 height 13
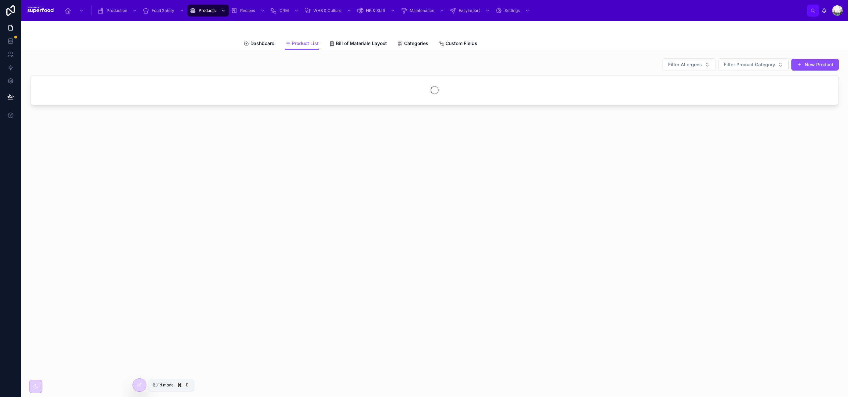
click at [138, 384] on icon at bounding box center [139, 384] width 5 height 5
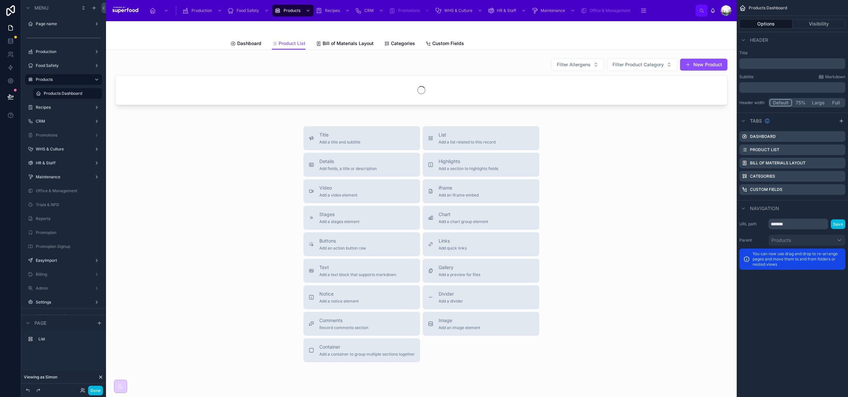
click at [435, 65] on div at bounding box center [421, 82] width 620 height 55
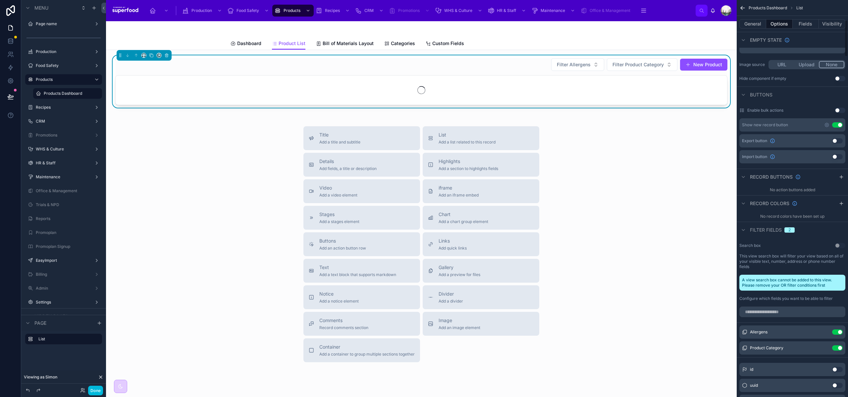
scroll to position [216, 0]
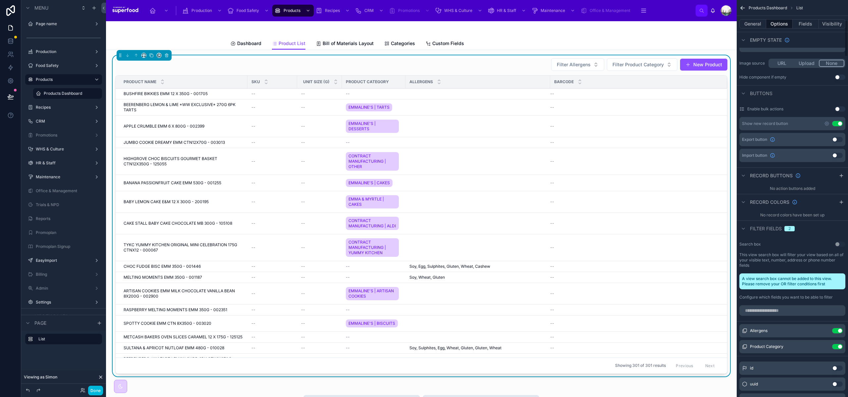
click at [827, 123] on icon "scrollable content" at bounding box center [827, 123] width 1 height 1
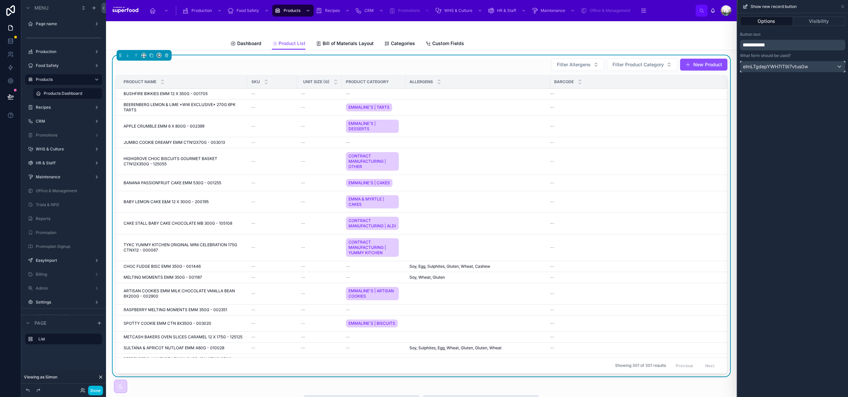
click at [789, 65] on span "elmLTgdepYWH7IT9I7vtus0w" at bounding box center [775, 66] width 65 height 7
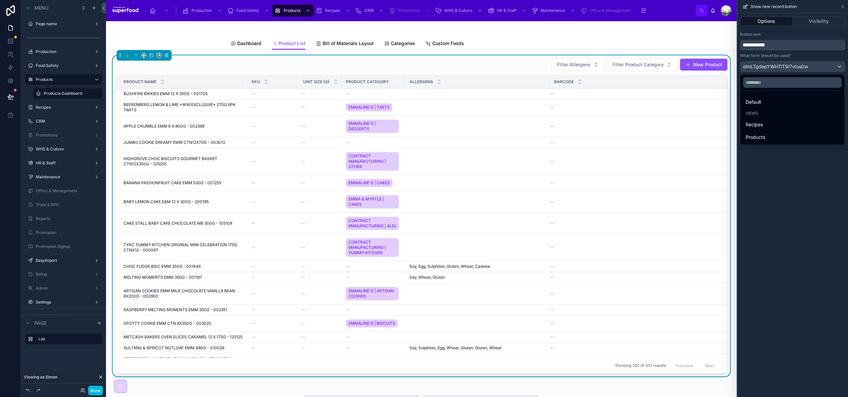
click at [768, 135] on div "Products" at bounding box center [792, 137] width 93 height 8
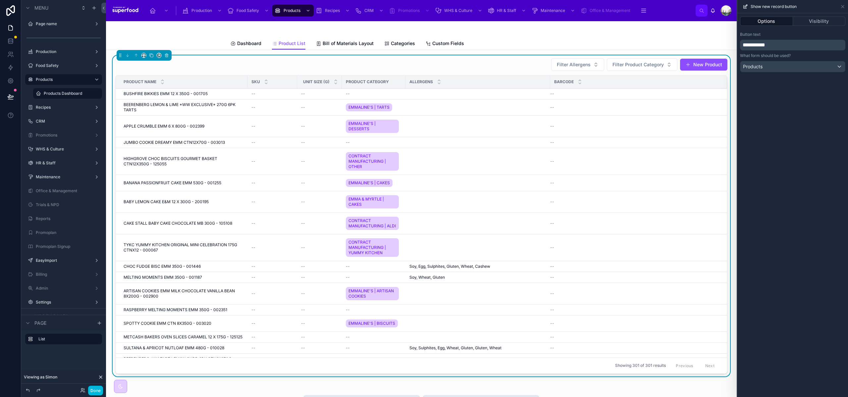
click at [96, 390] on button "Done" at bounding box center [95, 391] width 15 height 10
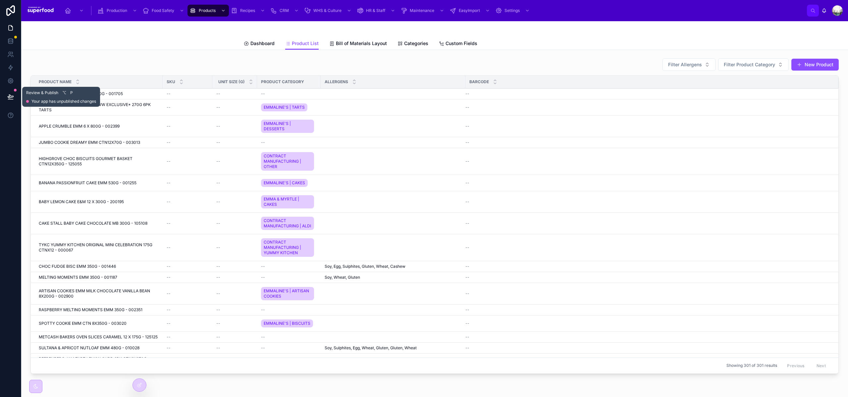
click at [11, 99] on icon at bounding box center [10, 99] width 5 height 0
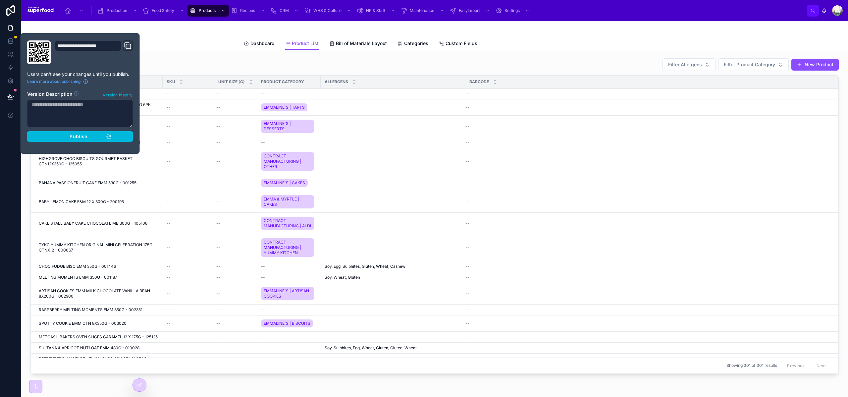
click at [57, 140] on button "Publish" at bounding box center [80, 136] width 106 height 11
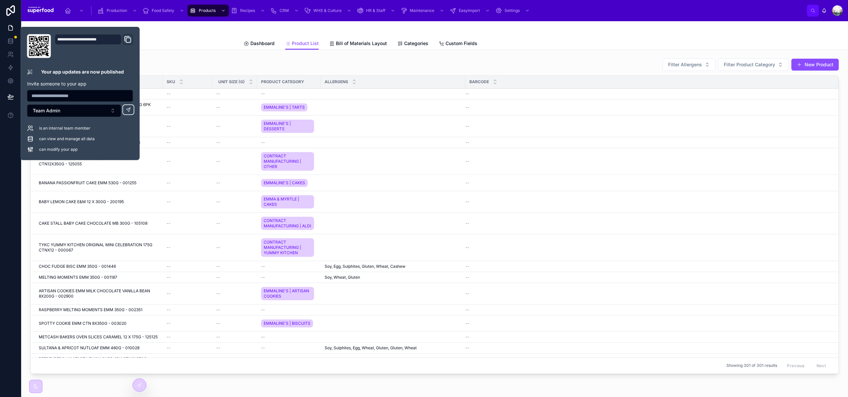
click at [259, 56] on div "Filter Allergens Filter Product Category New Product Product Name SKU Unit Size…" at bounding box center [435, 217] width 817 height 324
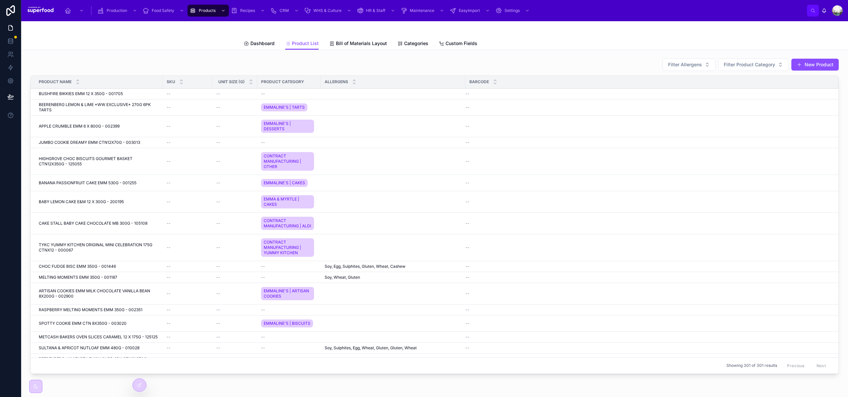
click at [804, 63] on button "New Product" at bounding box center [815, 65] width 47 height 12
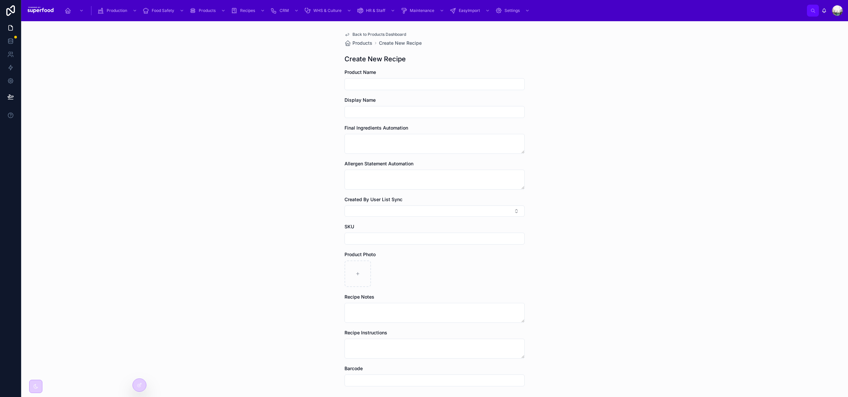
click at [137, 385] on icon at bounding box center [139, 384] width 5 height 5
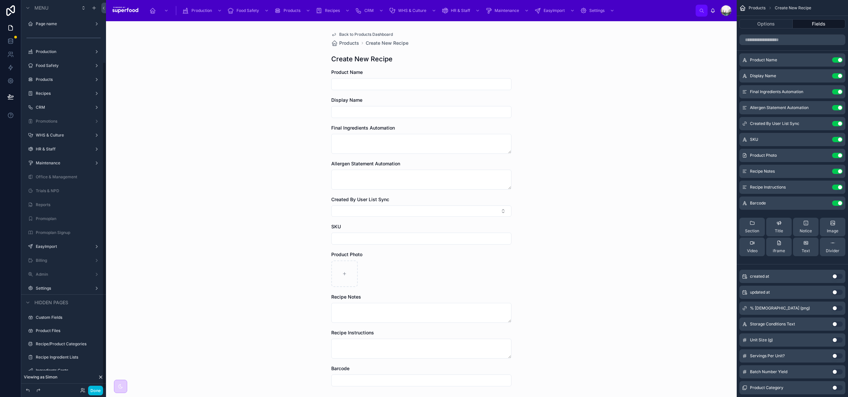
scroll to position [74, 0]
click at [772, 26] on button "Options" at bounding box center [766, 23] width 53 height 9
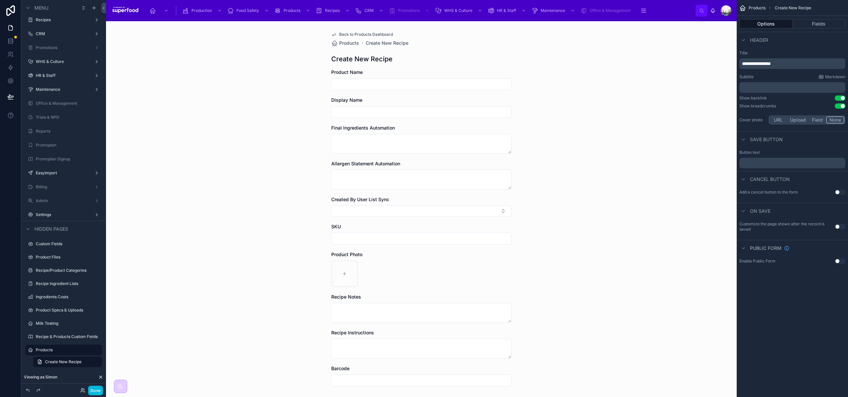
click at [771, 64] on span "**********" at bounding box center [756, 63] width 29 height 5
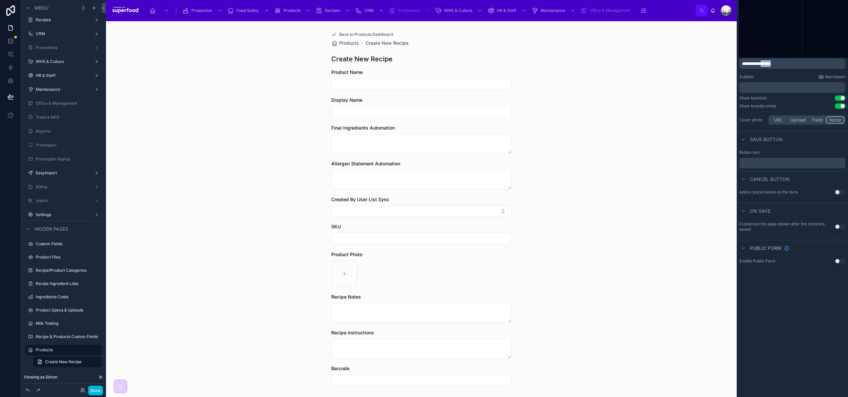
click at [771, 64] on span "**********" at bounding box center [756, 63] width 29 height 5
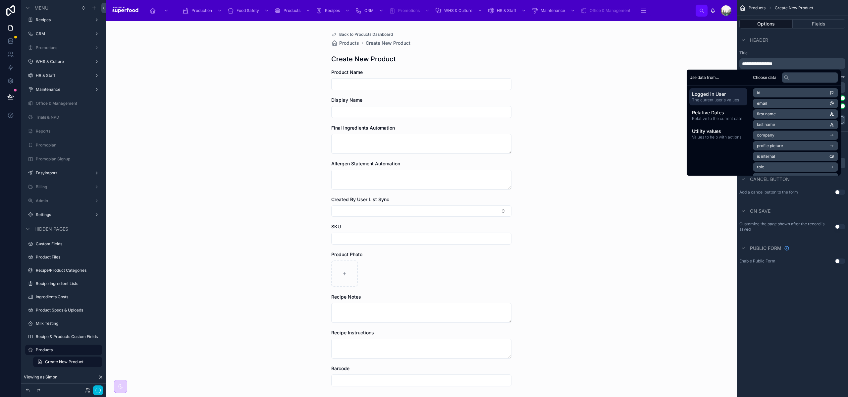
click at [798, 55] on label "Title" at bounding box center [793, 52] width 106 height 5
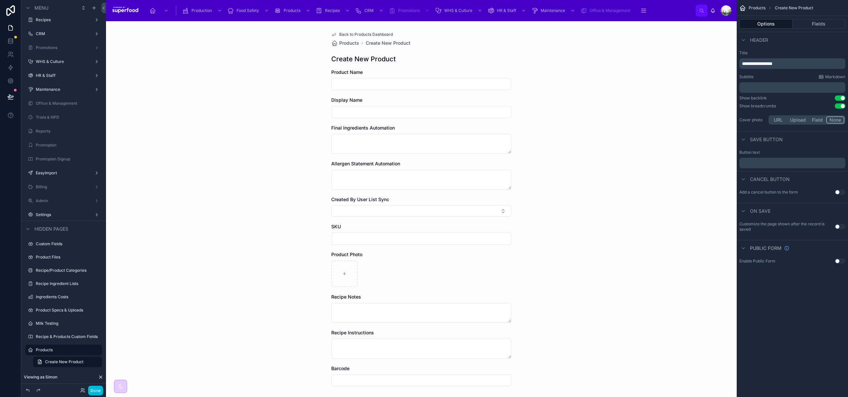
click at [821, 27] on button "Fields" at bounding box center [819, 23] width 53 height 9
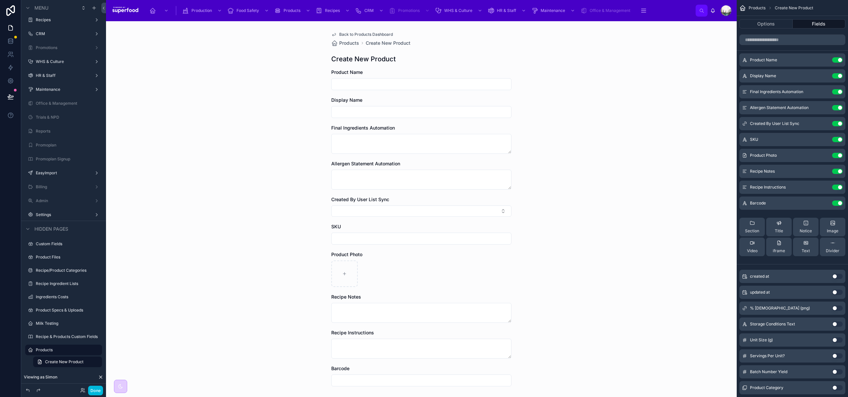
click at [835, 76] on button "Use setting" at bounding box center [837, 75] width 11 height 5
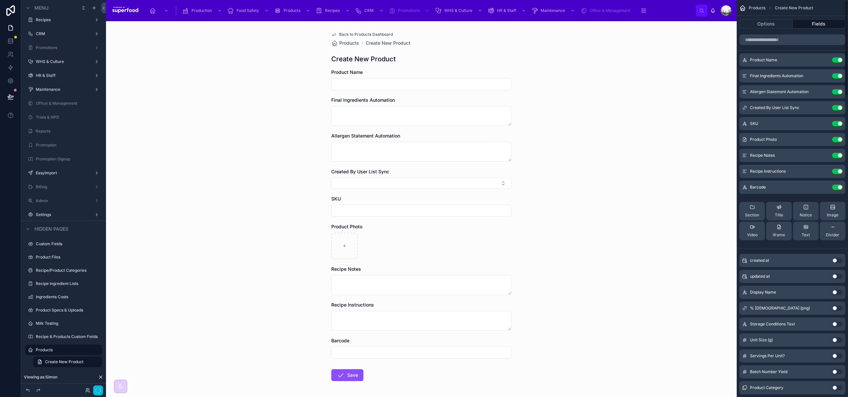
click at [835, 76] on button "Use setting" at bounding box center [837, 75] width 11 height 5
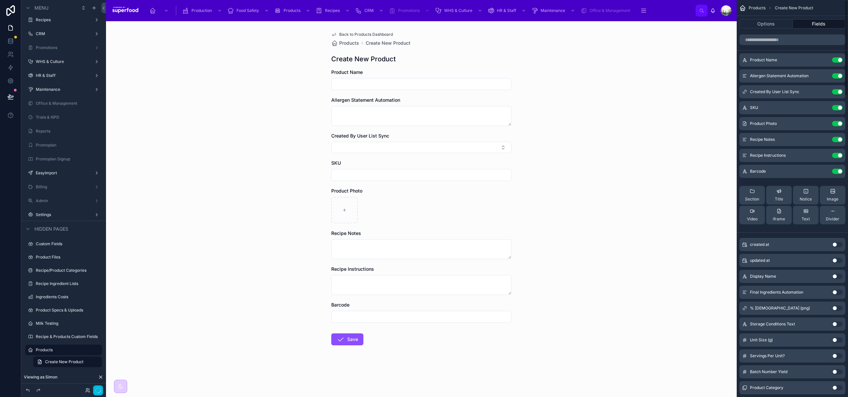
click at [835, 76] on button "Use setting" at bounding box center [837, 75] width 11 height 5
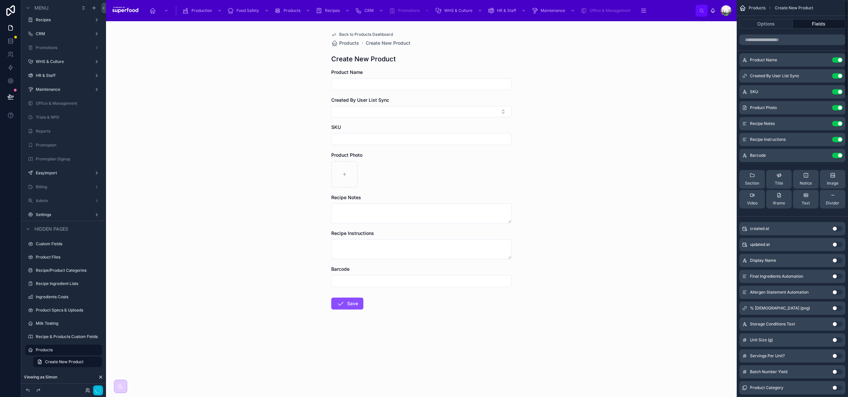
click at [0, 0] on button "scrollable content" at bounding box center [0, 0] width 0 height 0
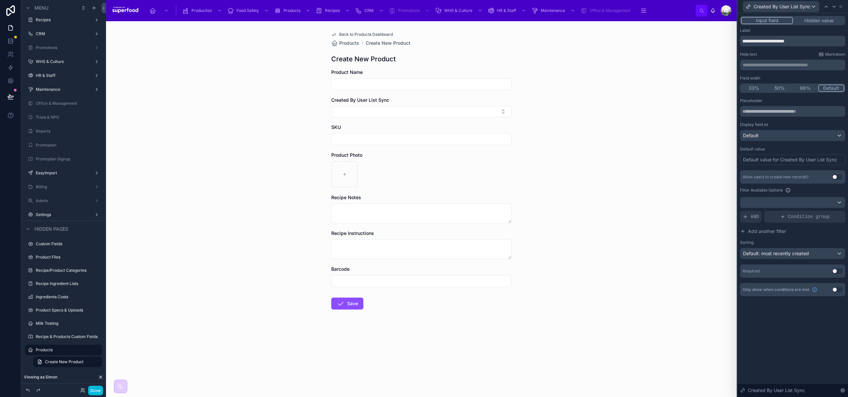
click at [815, 22] on button "Hidden value" at bounding box center [818, 20] width 51 height 7
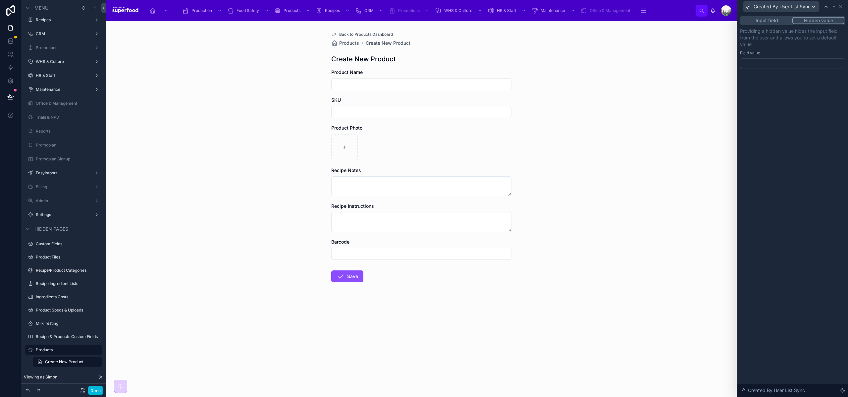
click at [772, 57] on div "Providing a hidden value hides the input field from the user and allows you to …" at bounding box center [792, 48] width 105 height 41
click at [766, 65] on div at bounding box center [792, 63] width 105 height 11
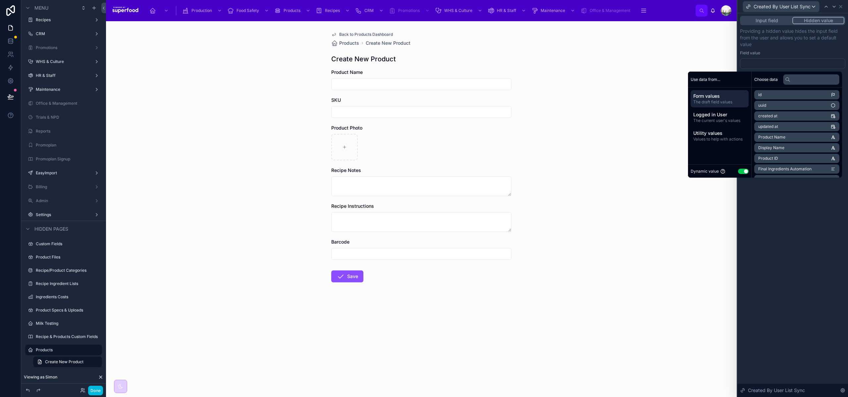
click at [711, 116] on span "Logged in User" at bounding box center [720, 114] width 53 height 7
click at [784, 166] on li "Base 9 Sync" at bounding box center [797, 168] width 85 height 9
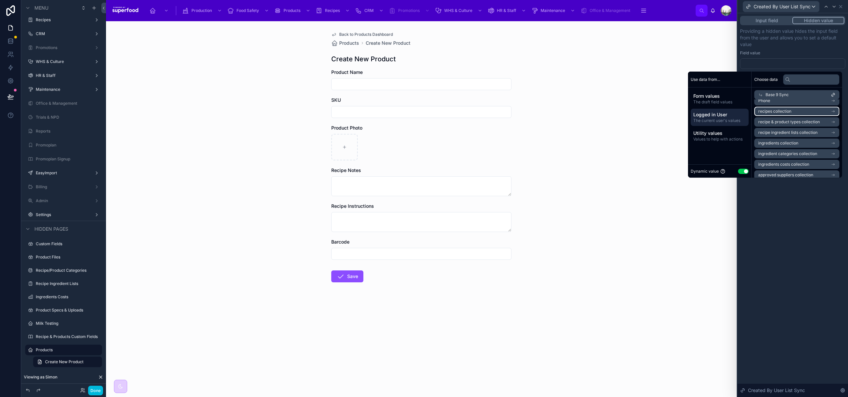
scroll to position [0, 0]
click at [780, 104] on li "Base 9 Sync" at bounding box center [797, 106] width 85 height 9
click at [800, 218] on div "**********" at bounding box center [793, 205] width 111 height 384
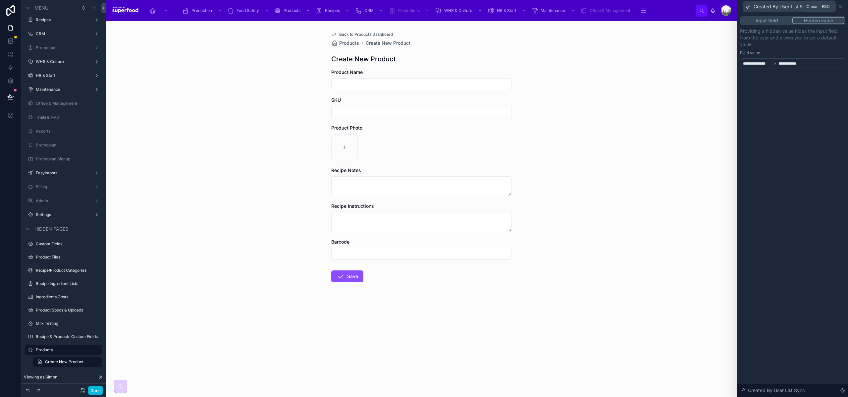
click at [841, 5] on icon at bounding box center [840, 6] width 5 height 5
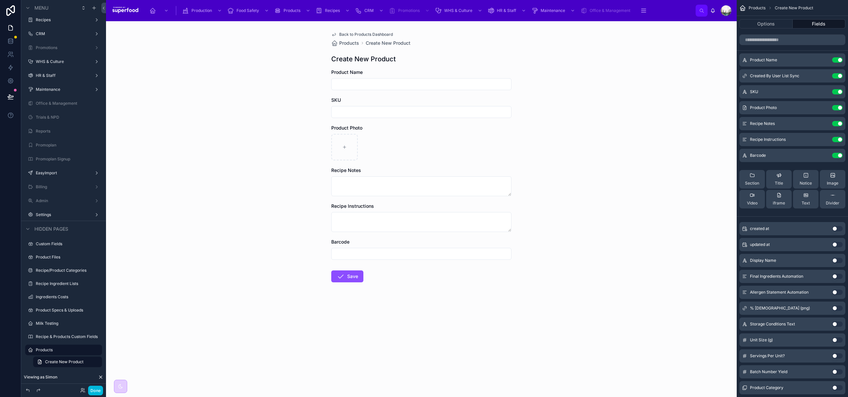
click at [838, 107] on button "Use setting" at bounding box center [837, 107] width 11 height 5
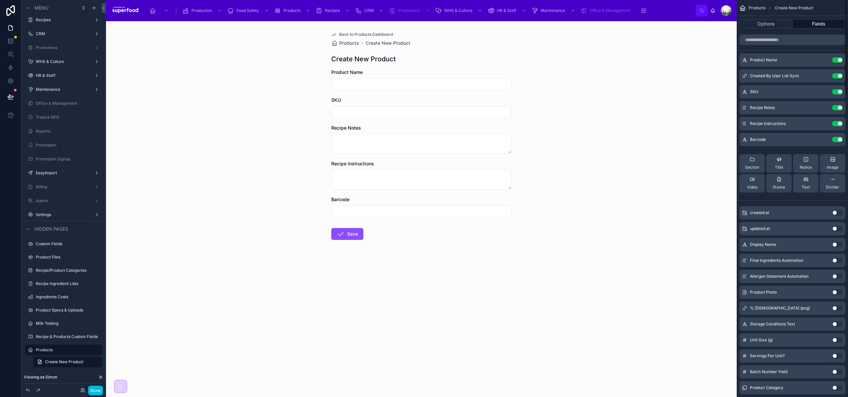
click at [838, 107] on button "Use setting" at bounding box center [837, 107] width 11 height 5
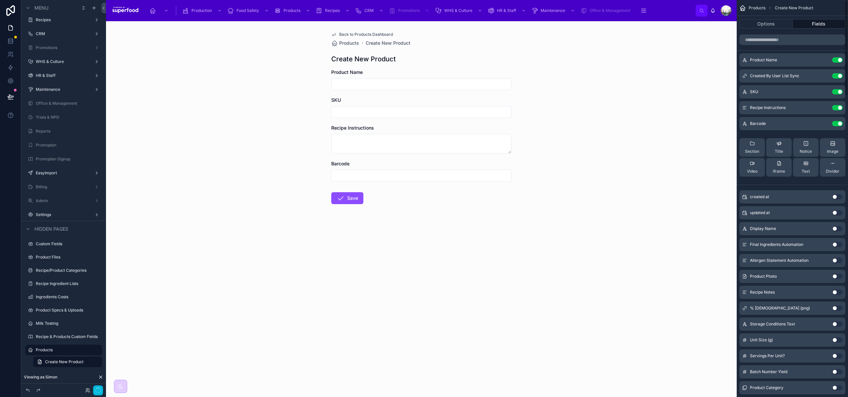
click at [838, 107] on button "Use setting" at bounding box center [837, 107] width 11 height 5
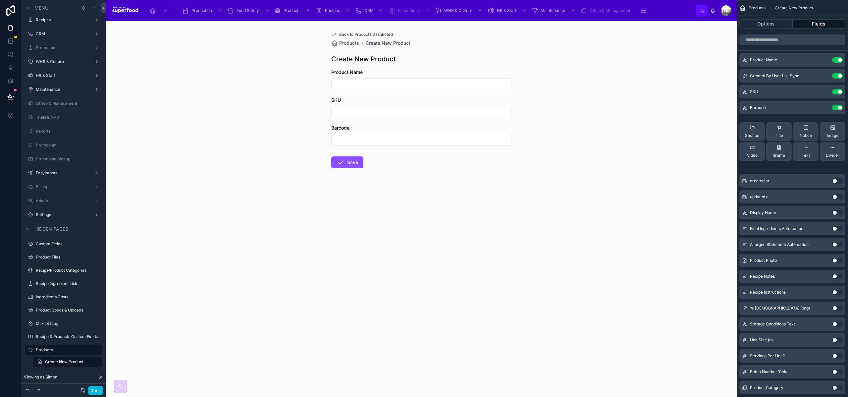
click at [838, 107] on button "Use setting" at bounding box center [837, 107] width 11 height 5
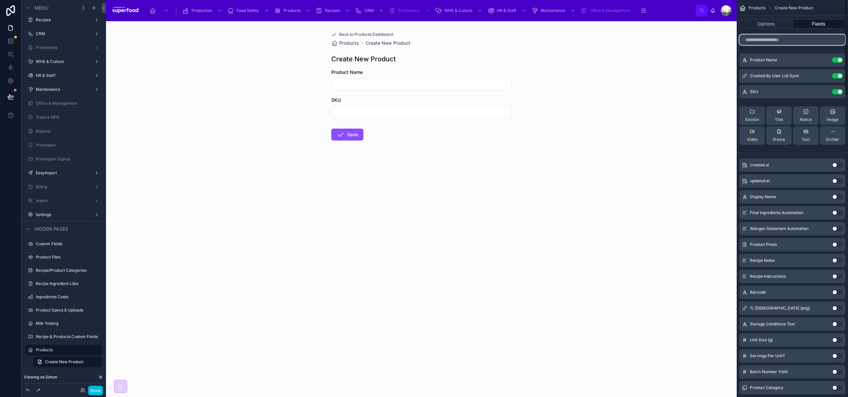
click at [781, 40] on input "scrollable content" at bounding box center [793, 39] width 106 height 11
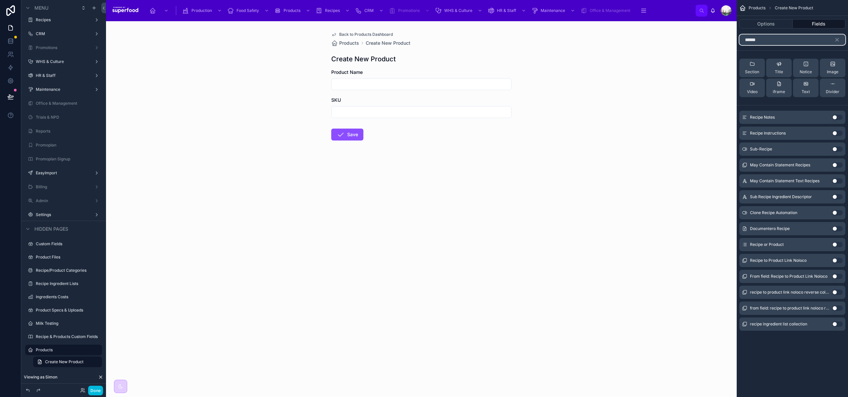
type input "******"
click at [836, 244] on button "Use setting" at bounding box center [837, 244] width 11 height 5
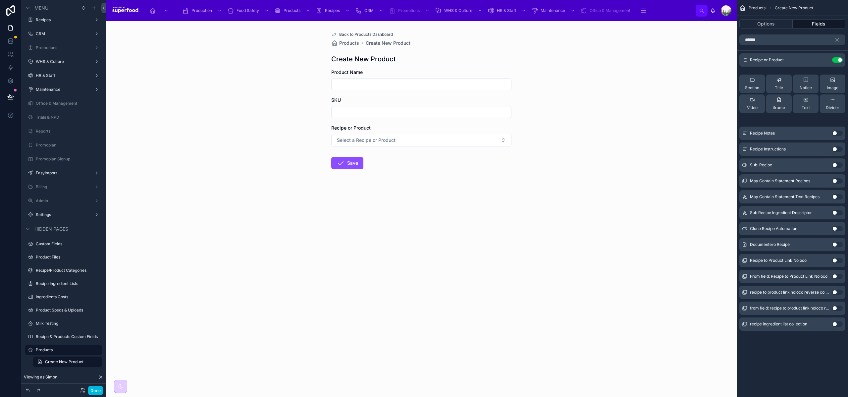
click at [0, 0] on icon "scrollable content" at bounding box center [0, 0] width 0 height 0
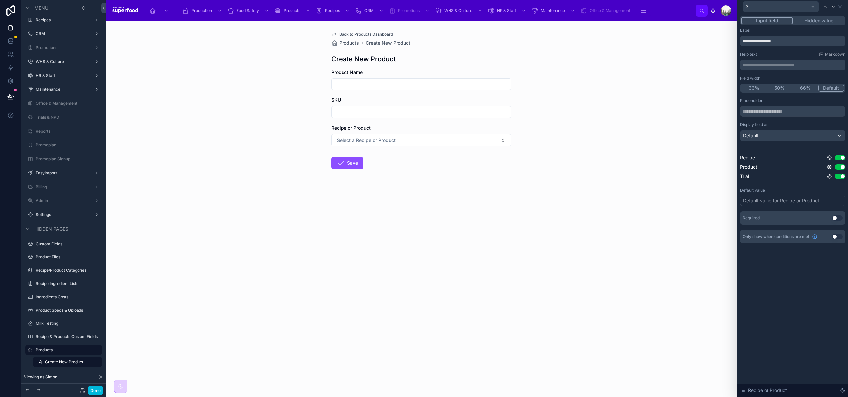
click at [816, 19] on button "Hidden value" at bounding box center [818, 20] width 51 height 7
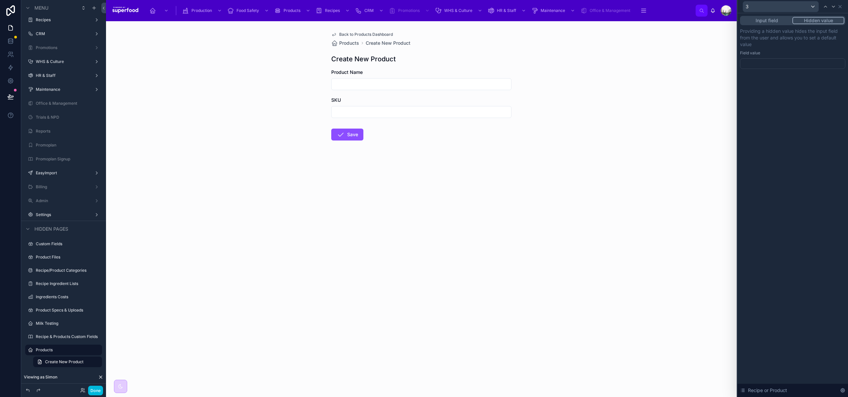
click at [768, 60] on div at bounding box center [792, 63] width 105 height 11
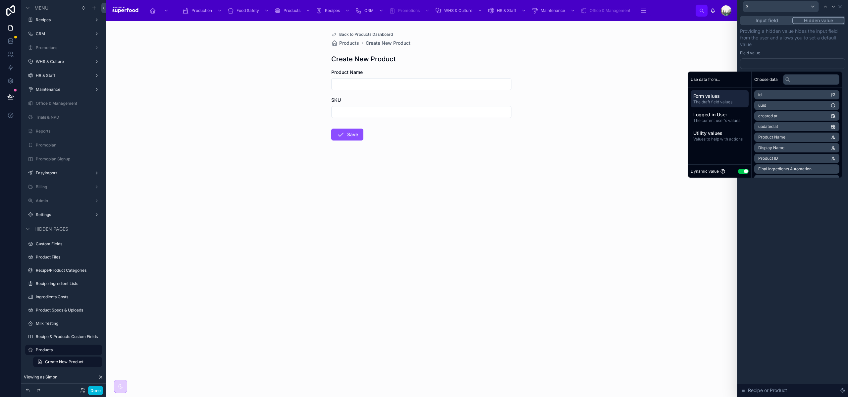
click at [742, 171] on button "Use setting" at bounding box center [743, 171] width 11 height 5
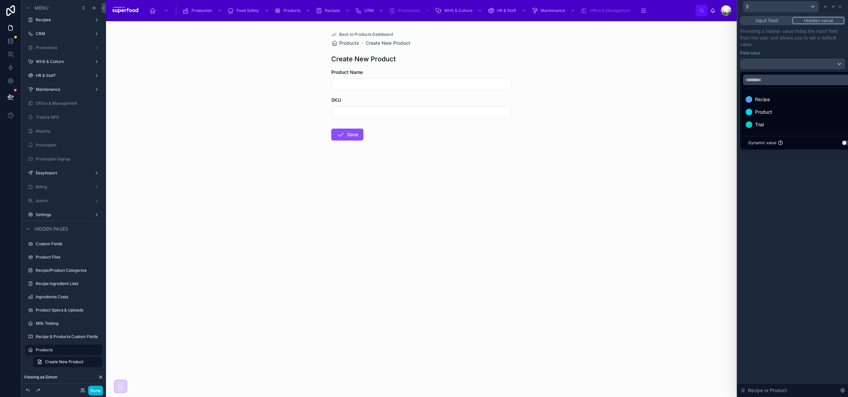
click at [766, 116] on div "Product" at bounding box center [800, 112] width 117 height 12
click at [784, 194] on div "Input field Hidden value Providing a hidden value hides the input field from th…" at bounding box center [793, 205] width 111 height 384
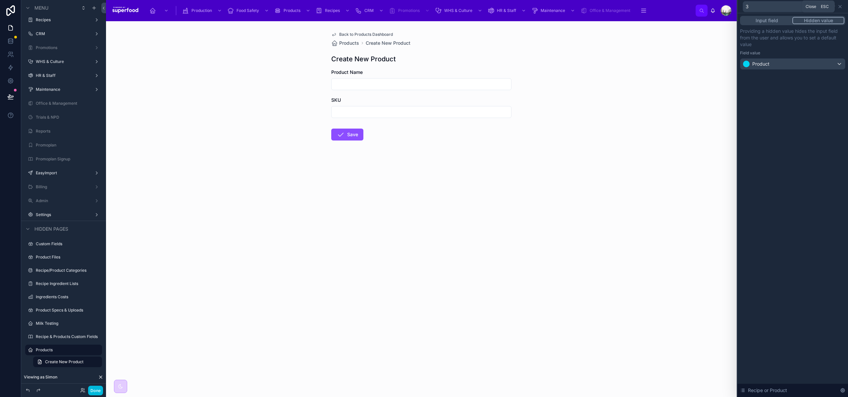
click at [841, 6] on icon at bounding box center [840, 6] width 5 height 5
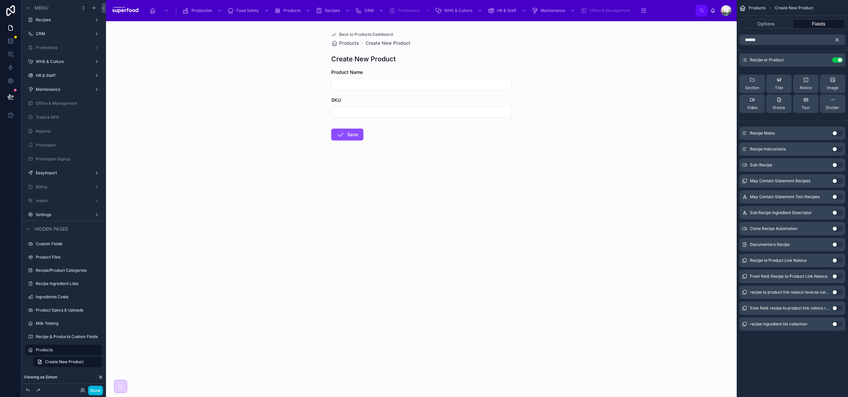
click at [836, 41] on icon "scrollable content" at bounding box center [837, 39] width 3 height 3
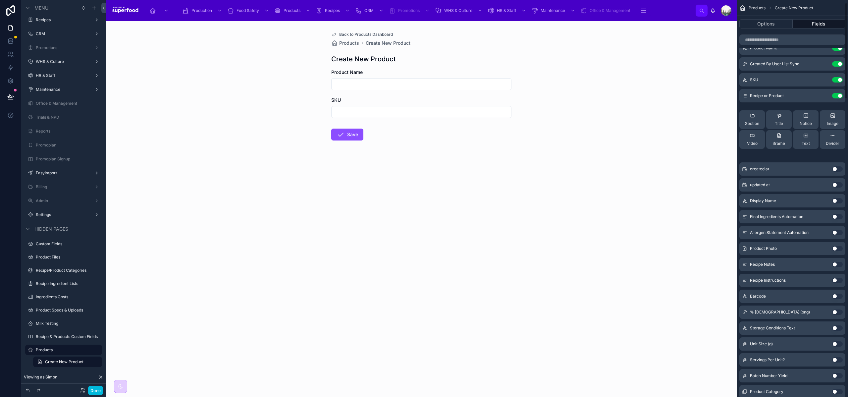
scroll to position [41, 0]
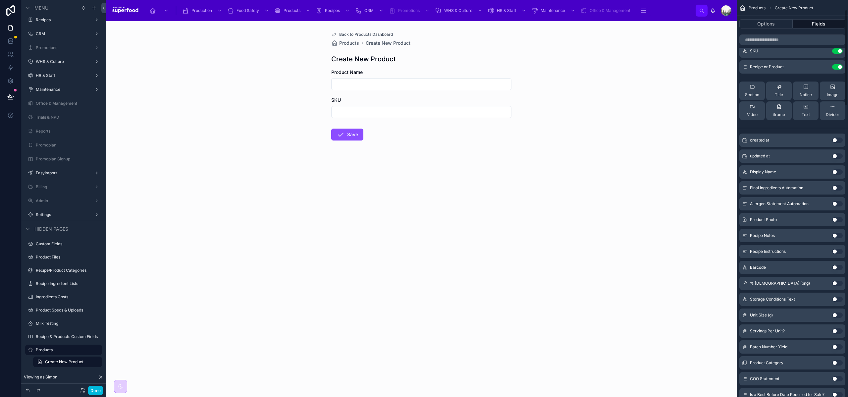
click at [836, 219] on button "Use setting" at bounding box center [837, 219] width 11 height 5
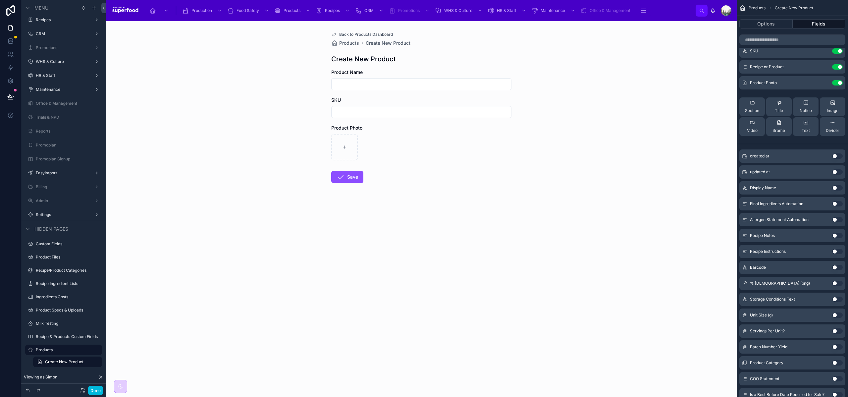
click at [836, 266] on button "Use setting" at bounding box center [837, 267] width 11 height 5
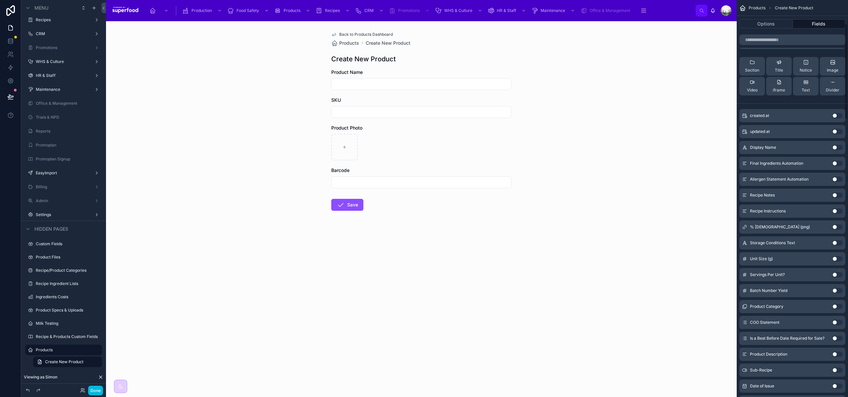
scroll to position [98, 0]
click at [835, 258] on button "Use setting" at bounding box center [837, 258] width 11 height 5
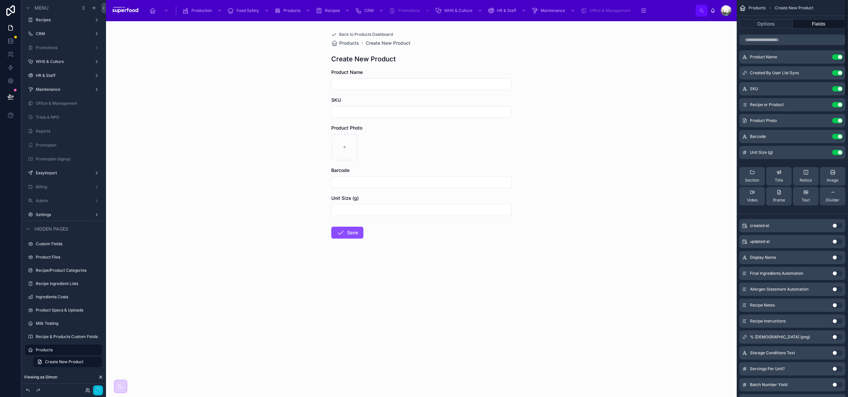
scroll to position [0, 0]
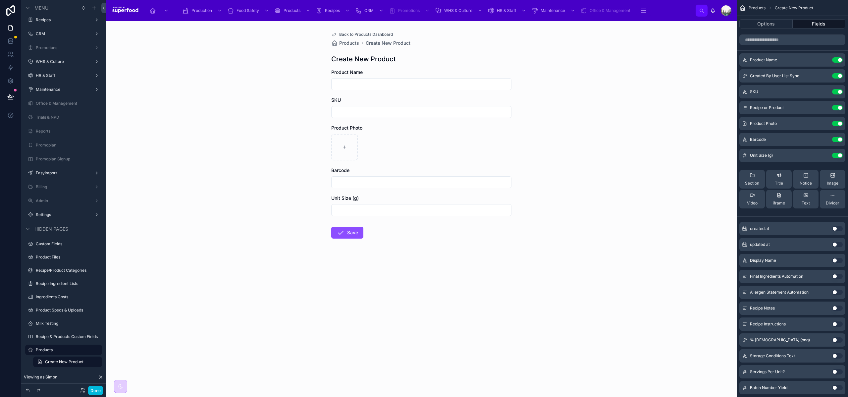
click at [0, 0] on icon "scrollable content" at bounding box center [0, 0] width 0 height 0
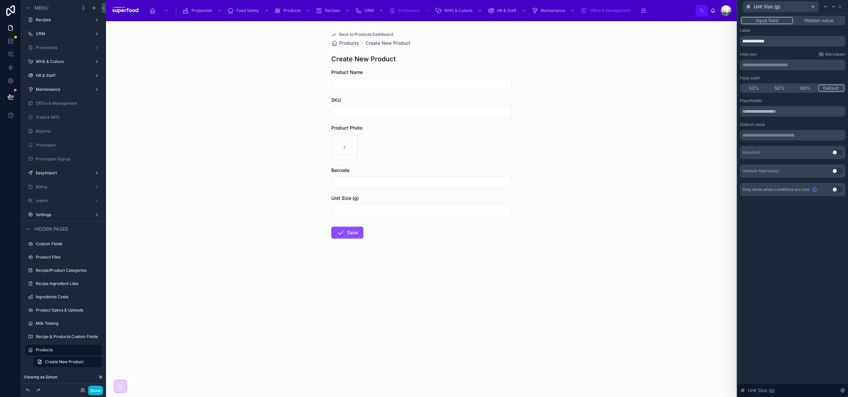
click at [836, 151] on button "Use setting" at bounding box center [837, 152] width 11 height 5
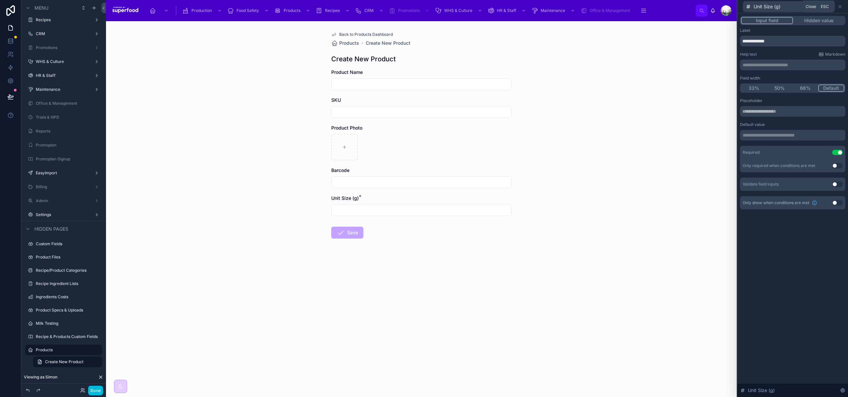
click at [840, 5] on icon at bounding box center [840, 6] width 5 height 5
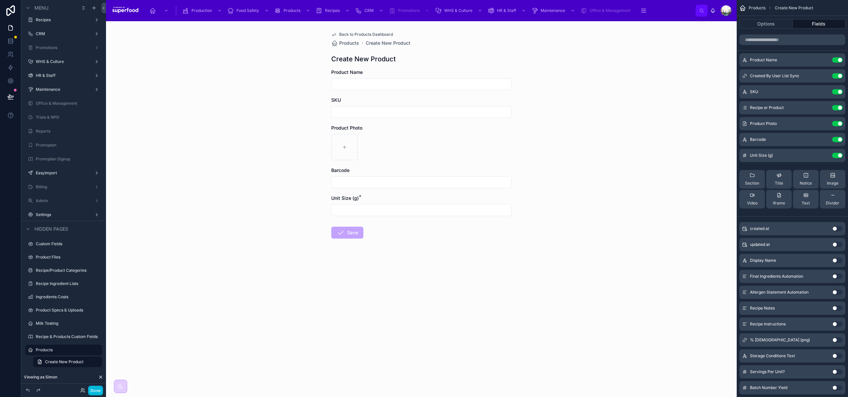
click at [0, 0] on icon "scrollable content" at bounding box center [0, 0] width 0 height 0
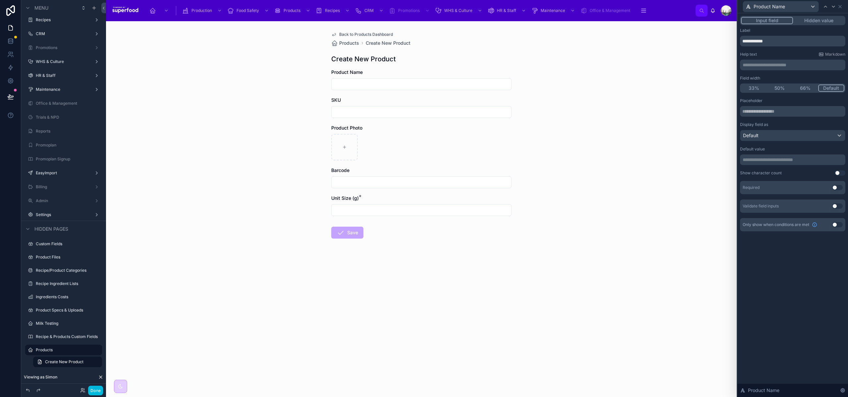
click at [833, 187] on button "Use setting" at bounding box center [837, 187] width 11 height 5
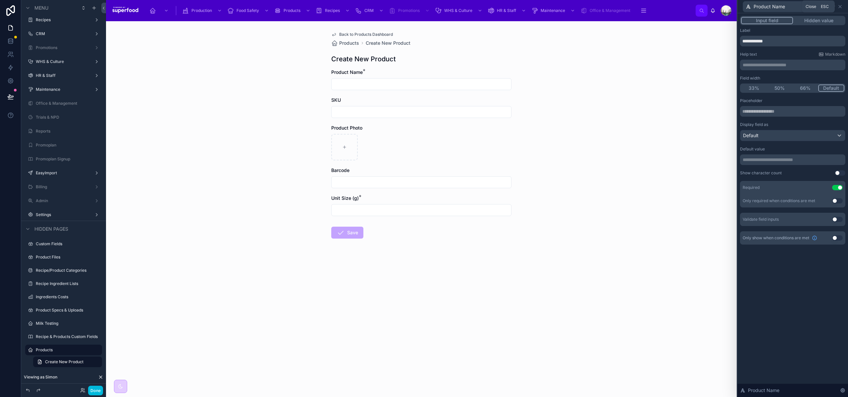
click at [839, 5] on icon at bounding box center [840, 6] width 5 height 5
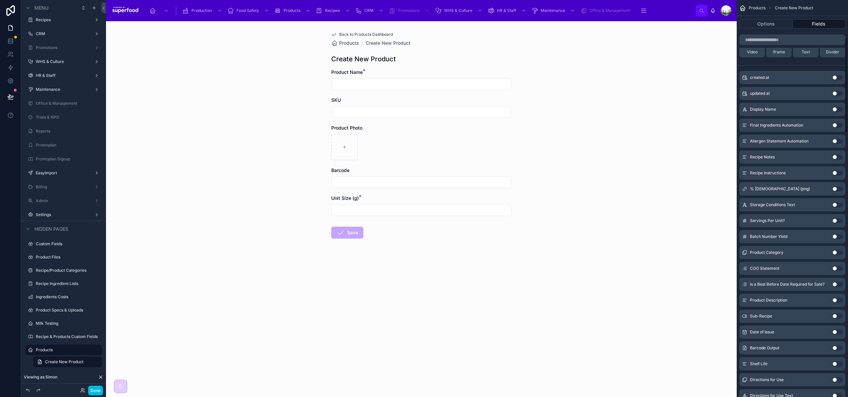
scroll to position [152, 0]
click at [837, 220] on button "Use setting" at bounding box center [837, 219] width 11 height 5
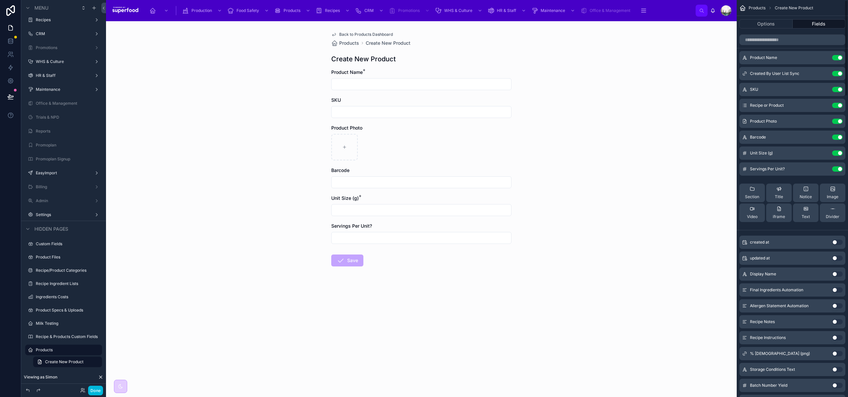
scroll to position [0, 0]
click at [0, 0] on icon "scrollable content" at bounding box center [0, 0] width 0 height 0
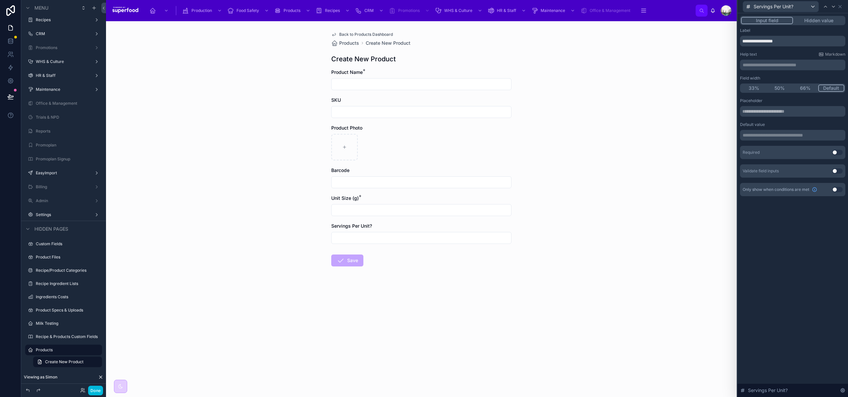
click at [837, 152] on button "Use setting" at bounding box center [837, 152] width 11 height 5
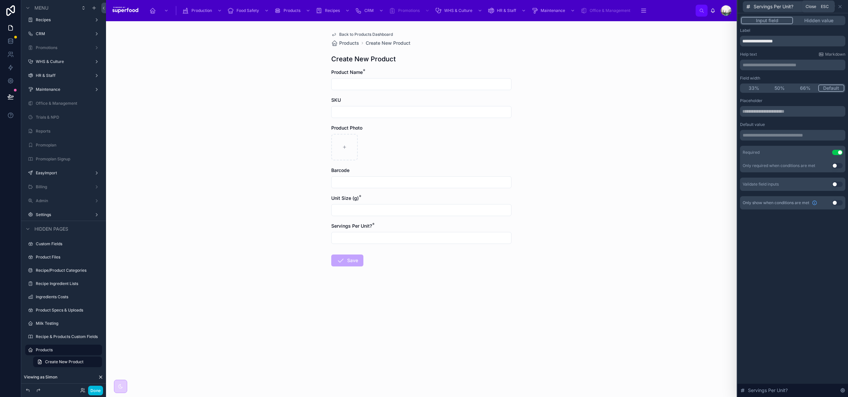
click at [842, 7] on icon at bounding box center [840, 6] width 5 height 5
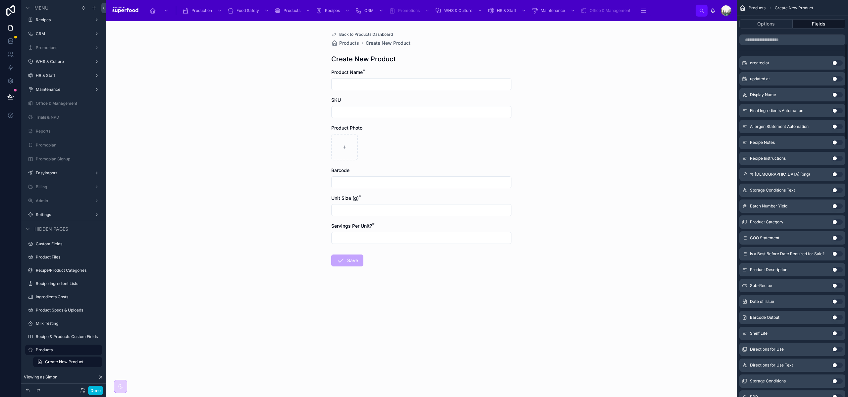
click at [835, 221] on button "Use setting" at bounding box center [837, 221] width 11 height 5
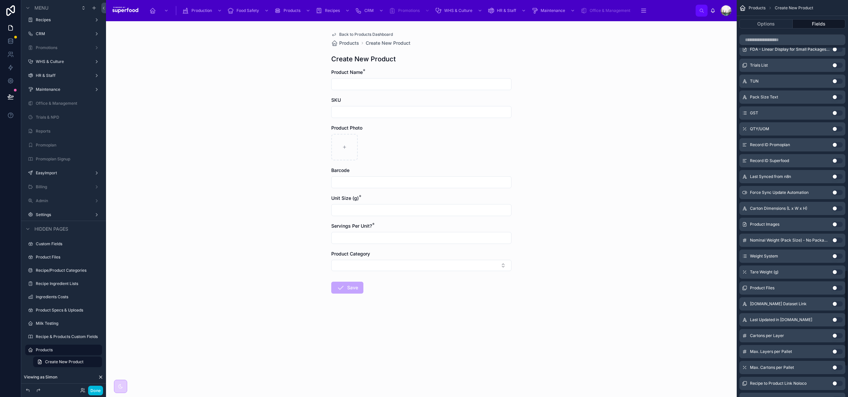
scroll to position [1115, 0]
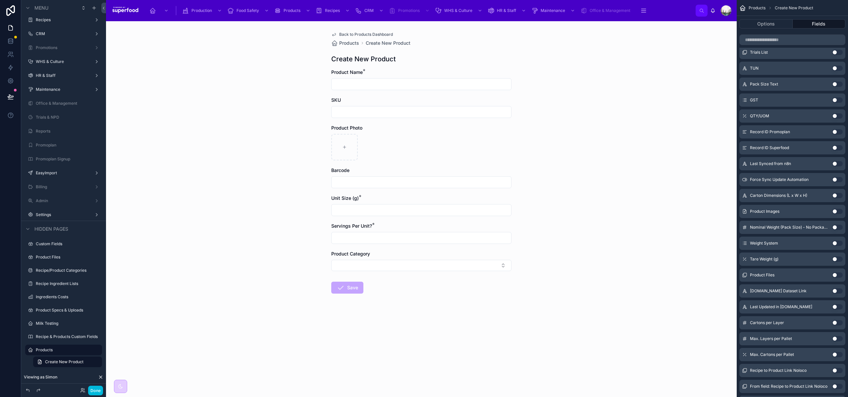
click at [95, 391] on button "Done" at bounding box center [95, 391] width 15 height 10
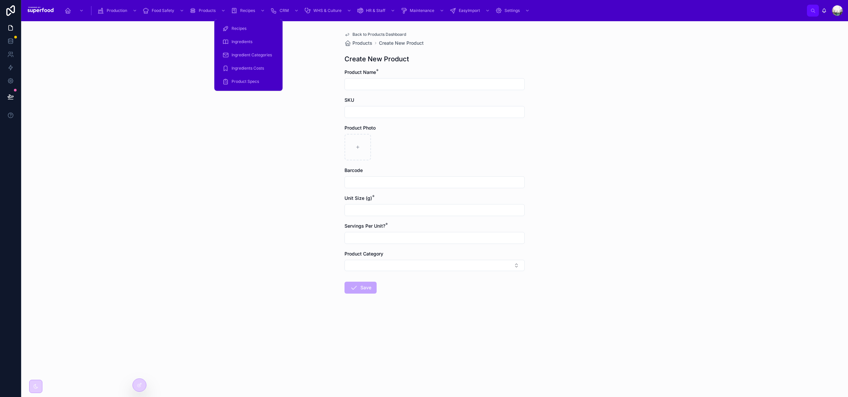
click at [234, 29] on span "Recipes" at bounding box center [239, 28] width 15 height 5
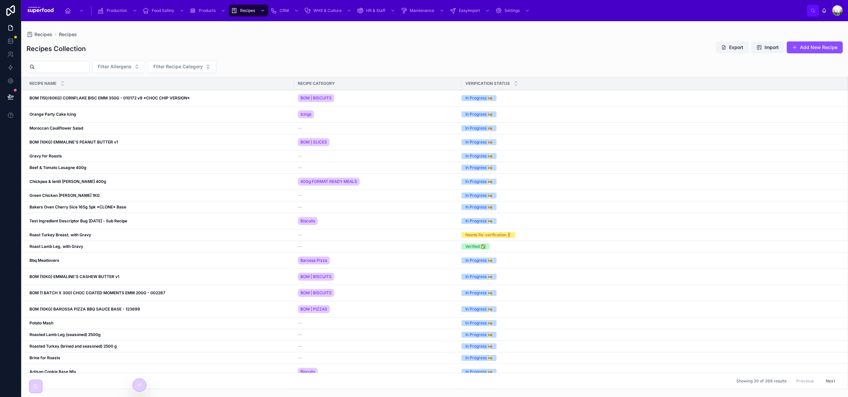
click at [801, 49] on button "Add New Recipe" at bounding box center [815, 47] width 56 height 12
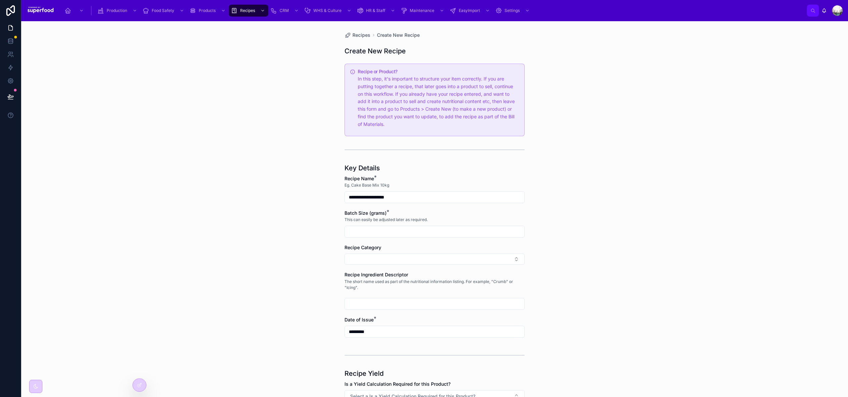
click at [376, 72] on h5 "Recipe or Product?" at bounding box center [438, 71] width 161 height 5
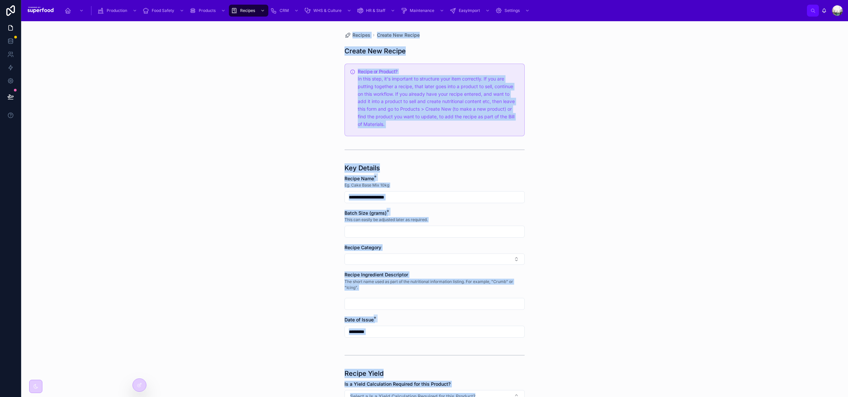
click at [258, 61] on div "**********" at bounding box center [434, 209] width 827 height 376
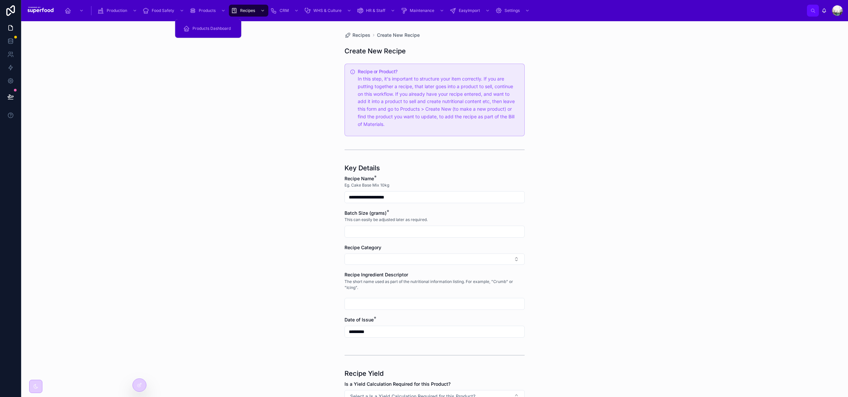
click at [199, 27] on span "Products Dashboard" at bounding box center [212, 28] width 38 height 5
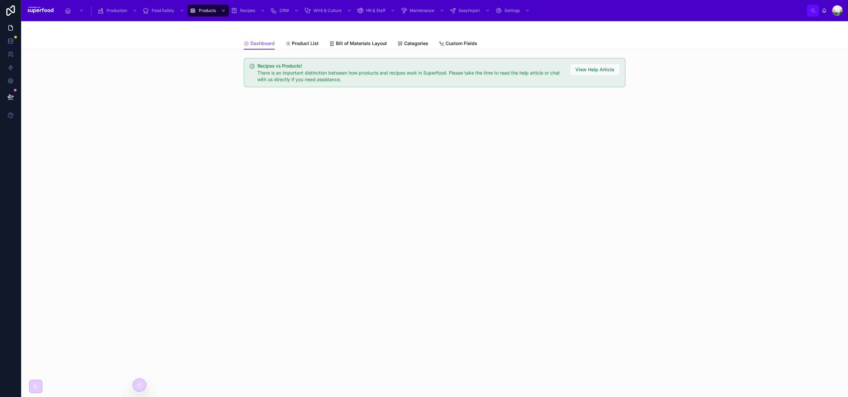
click at [307, 46] on span "Product List" at bounding box center [305, 43] width 27 height 7
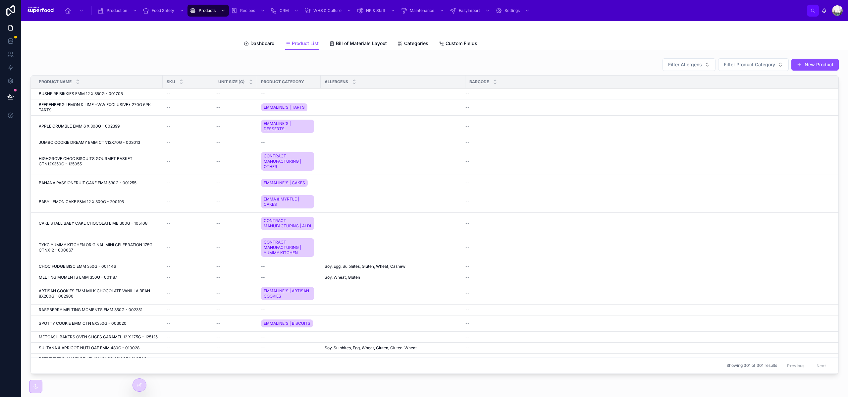
click at [792, 66] on button "New Product" at bounding box center [815, 65] width 47 height 12
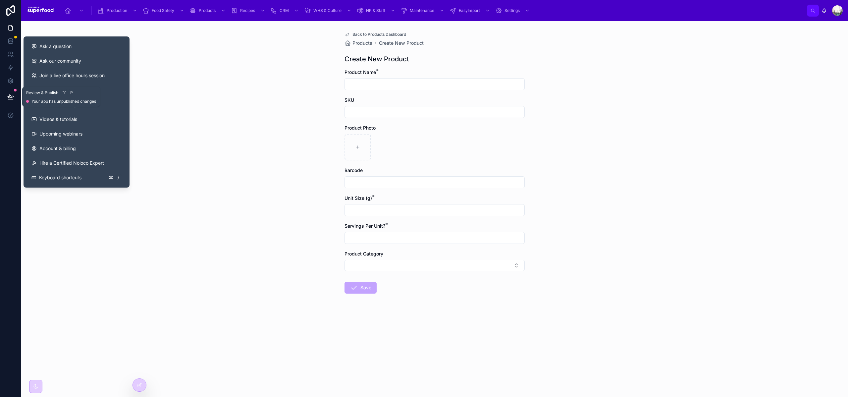
click at [5, 94] on button at bounding box center [10, 96] width 15 height 19
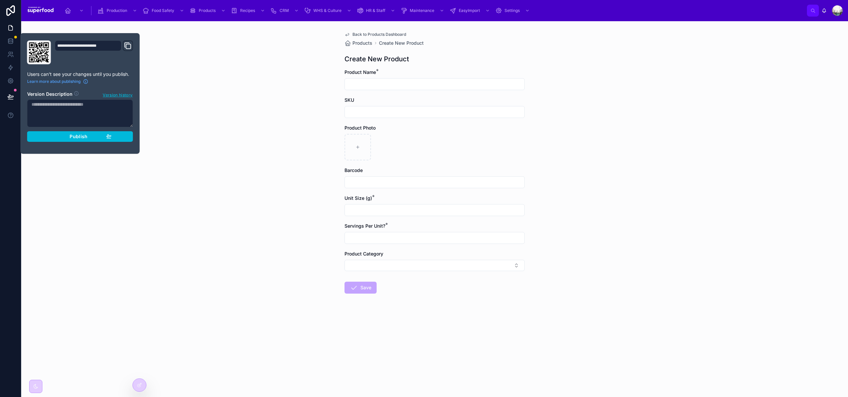
click at [75, 137] on span "Publish" at bounding box center [79, 137] width 18 height 6
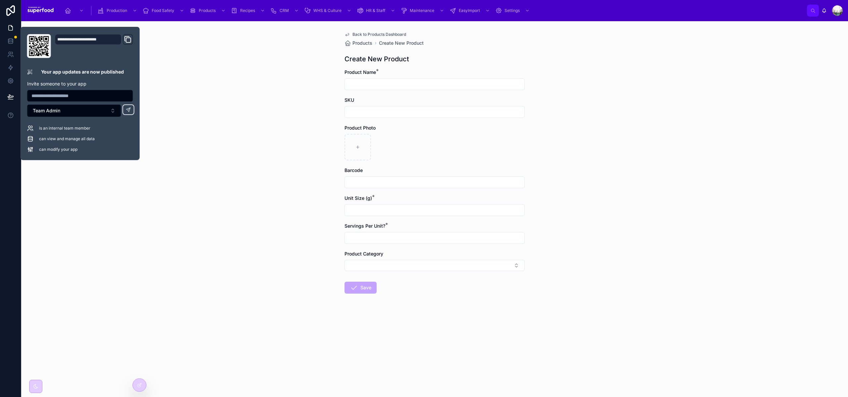
click at [251, 170] on div "Back to Products Dashboard Products Create New Product Create New Product Produ…" at bounding box center [434, 209] width 827 height 376
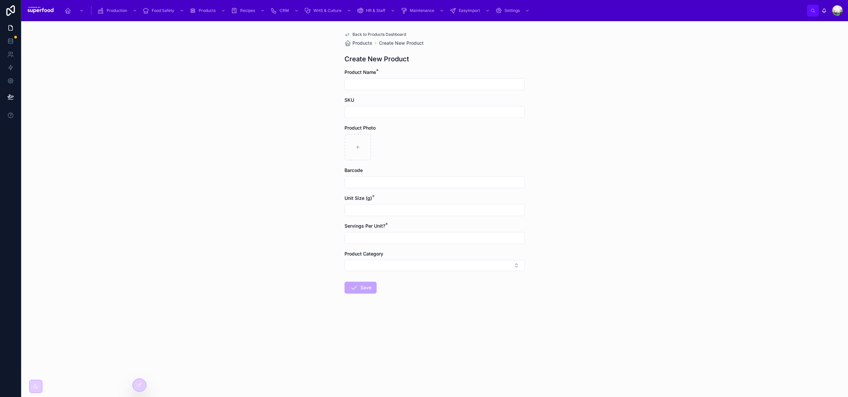
click at [368, 40] on span "Products" at bounding box center [363, 43] width 20 height 7
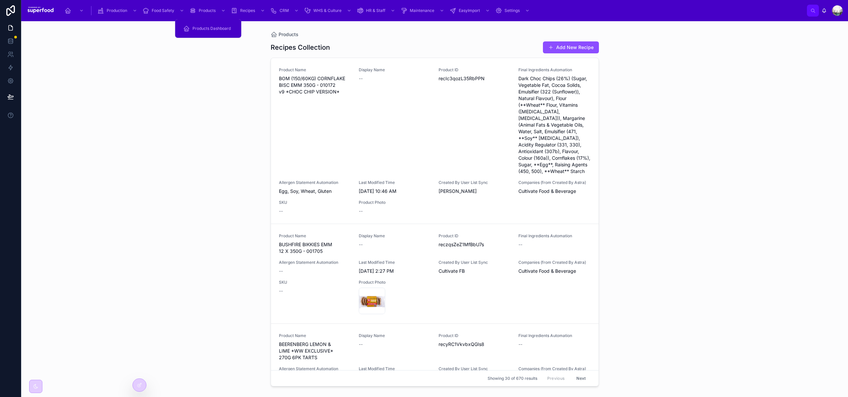
click at [200, 29] on span "Products Dashboard" at bounding box center [212, 28] width 38 height 5
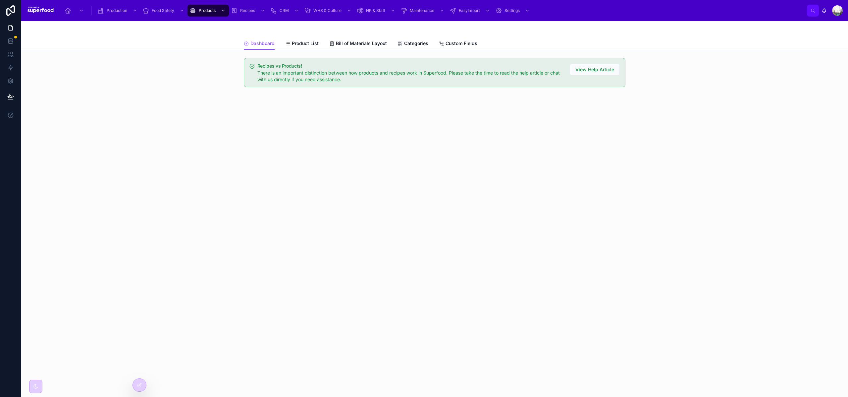
click at [306, 50] on div "Dashboard Dashboard Product List Bill of Materials Layout Categories Custom Fie…" at bounding box center [434, 35] width 827 height 29
click at [304, 43] on span "Product List" at bounding box center [305, 43] width 27 height 7
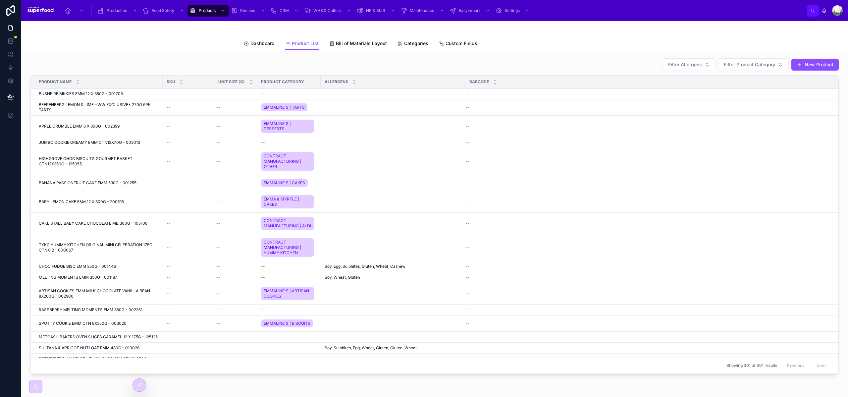
click at [68, 104] on span "BEERENBERG LEMON & LIME *WW EXCLUSIVE* 270G 6PK TARTS" at bounding box center [99, 107] width 120 height 11
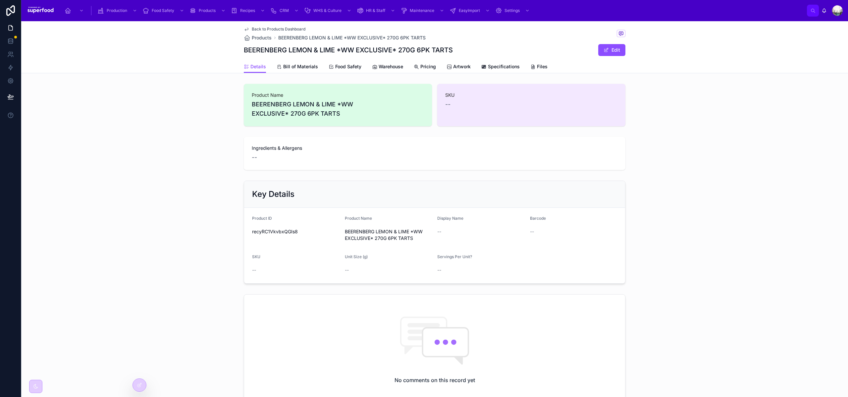
click at [139, 383] on icon at bounding box center [139, 384] width 5 height 5
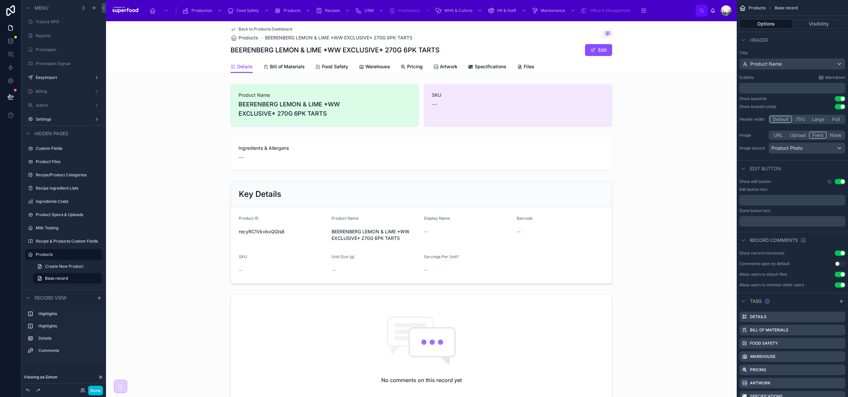
click at [841, 98] on button "Use setting" at bounding box center [840, 98] width 11 height 5
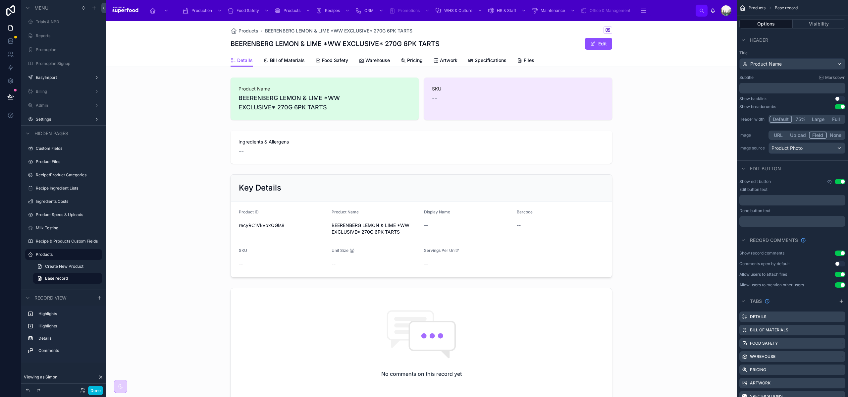
click at [841, 98] on button "Use setting" at bounding box center [840, 98] width 11 height 5
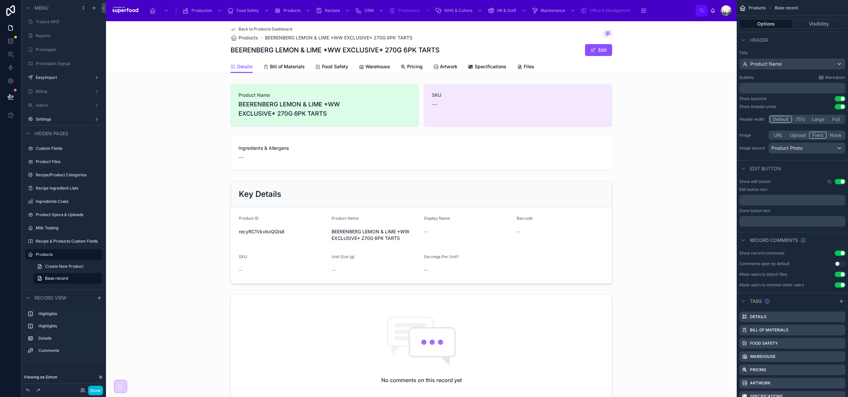
scroll to position [60, 0]
click at [751, 7] on span "Products" at bounding box center [757, 7] width 17 height 5
click at [198, 56] on div "Back to Products Dashboard Products BEERENBERG LEMON & LIME *WW EXCLUSIVE* 270G…" at bounding box center [421, 47] width 631 height 52
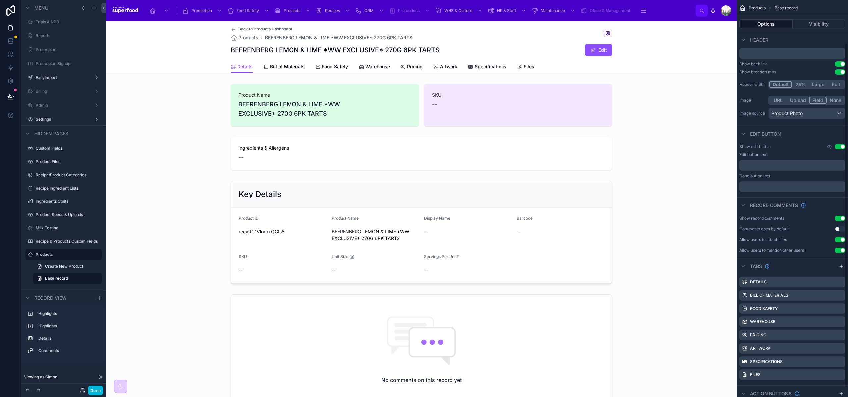
scroll to position [60, 0]
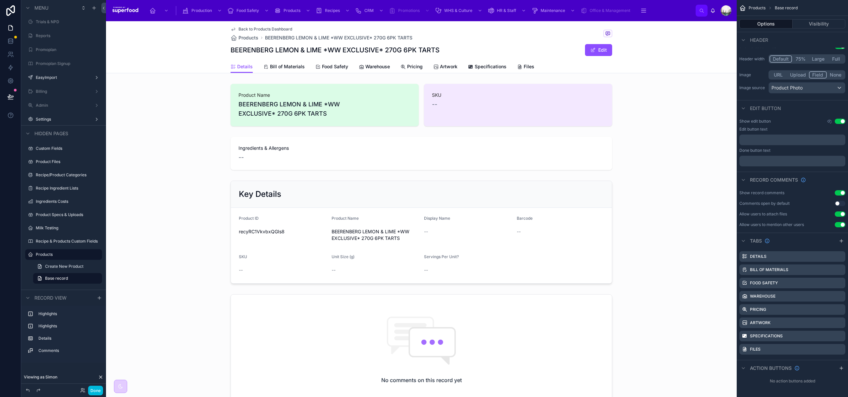
click at [243, 39] on span "Products" at bounding box center [249, 37] width 20 height 7
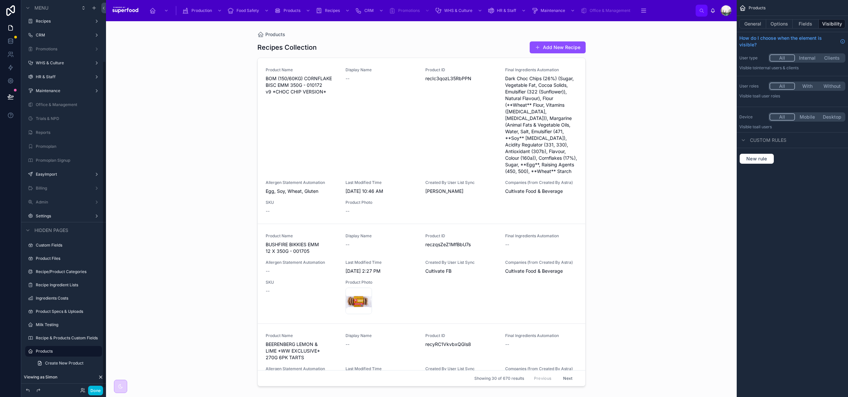
scroll to position [74, 0]
click at [0, 0] on icon "scrollable content" at bounding box center [0, 0] width 0 height 0
click at [83, 349] on div "********" at bounding box center [64, 350] width 56 height 8
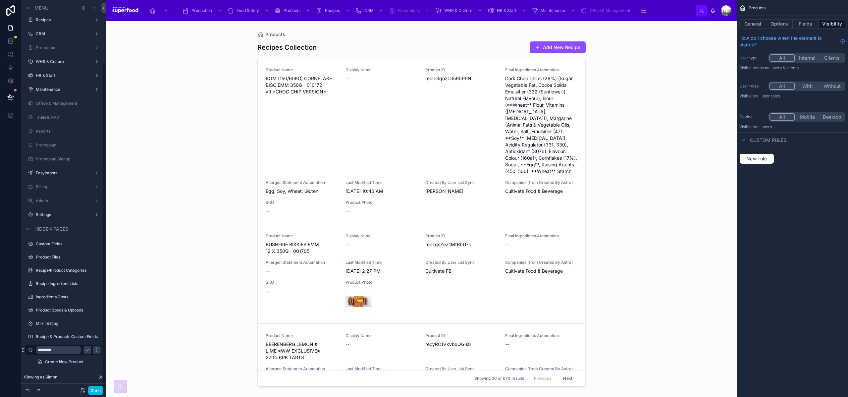
click at [773, 21] on button "Options" at bounding box center [780, 23] width 27 height 9
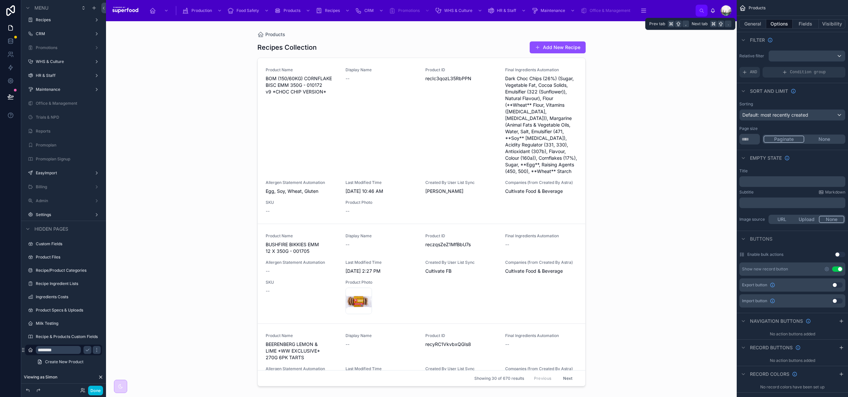
click at [759, 23] on button "General" at bounding box center [753, 23] width 27 height 9
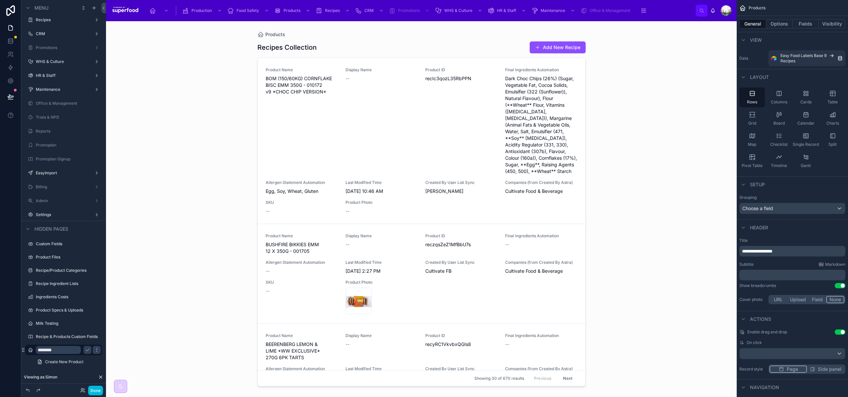
click at [268, 34] on span "Products" at bounding box center [275, 34] width 20 height 7
click at [283, 8] on div "Products" at bounding box center [292, 10] width 37 height 11
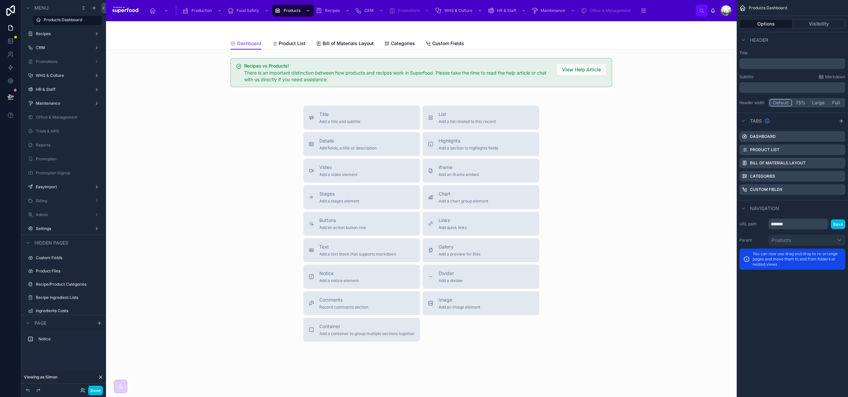
click at [291, 43] on span "Product List" at bounding box center [292, 43] width 27 height 7
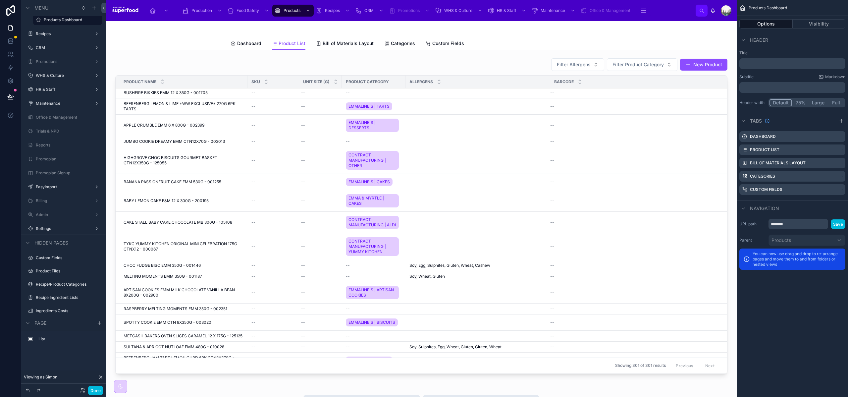
scroll to position [1, 0]
click at [687, 66] on div at bounding box center [421, 217] width 620 height 324
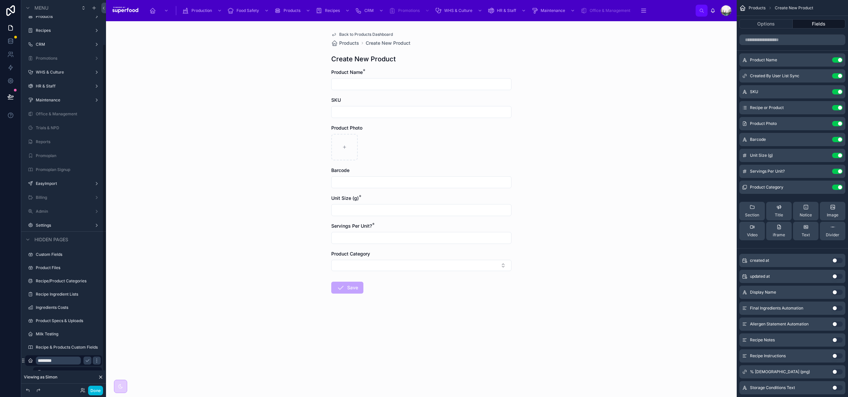
scroll to position [74, 0]
click at [88, 351] on icon "scrollable content" at bounding box center [87, 349] width 5 height 5
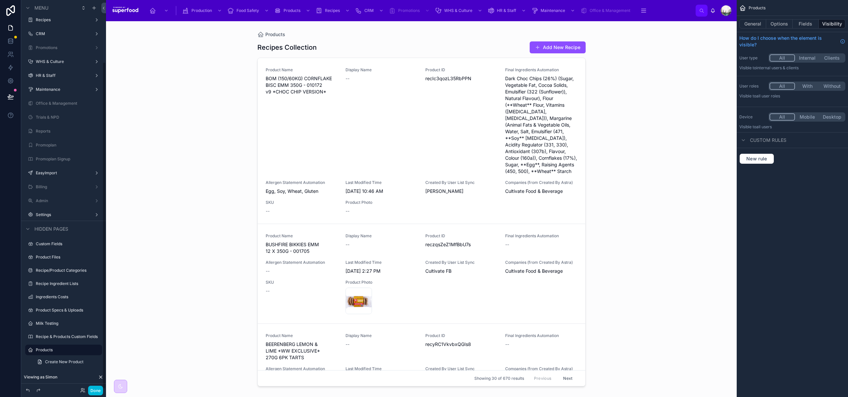
click at [0, 0] on icon "scrollable content" at bounding box center [0, 0] width 0 height 0
click at [124, 349] on span "Clone as nested view" at bounding box center [141, 349] width 46 height 7
click at [0, 0] on icon "scrollable content" at bounding box center [0, 0] width 0 height 0
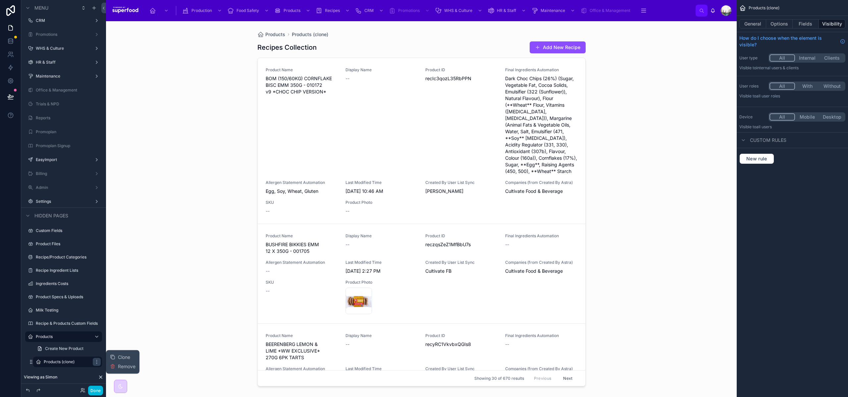
click at [124, 365] on span "Remove" at bounding box center [127, 366] width 18 height 7
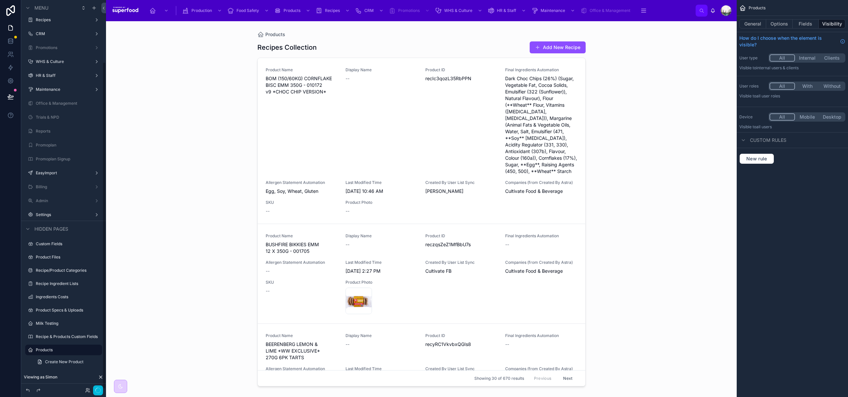
scroll to position [74, 0]
click at [68, 363] on span "Create New Product" at bounding box center [64, 361] width 38 height 5
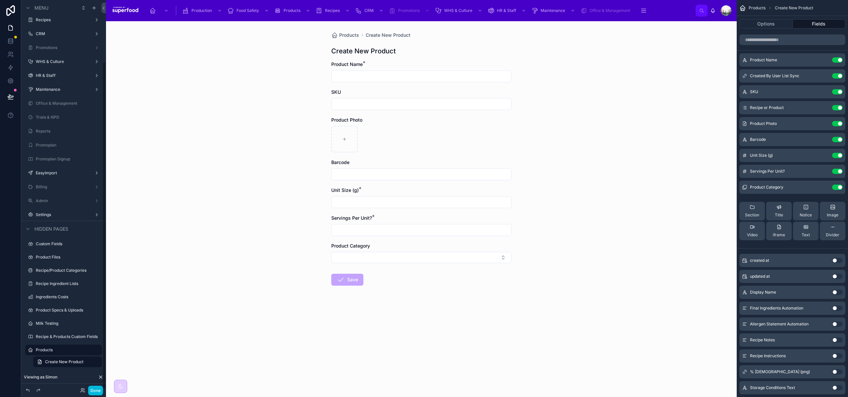
click at [338, 37] on icon at bounding box center [334, 35] width 7 height 7
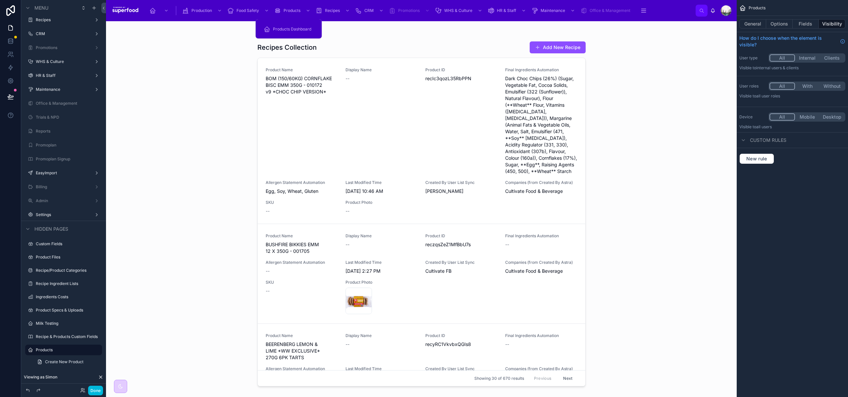
click at [284, 29] on span "Products Dashboard" at bounding box center [292, 29] width 38 height 5
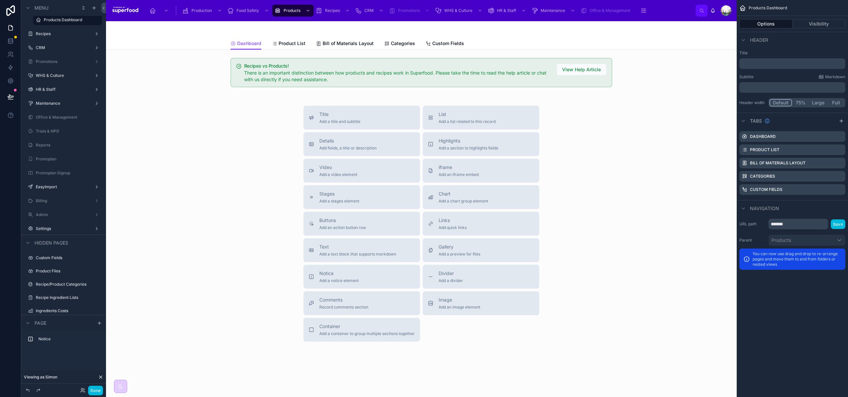
click at [282, 42] on span "Product List" at bounding box center [292, 43] width 27 height 7
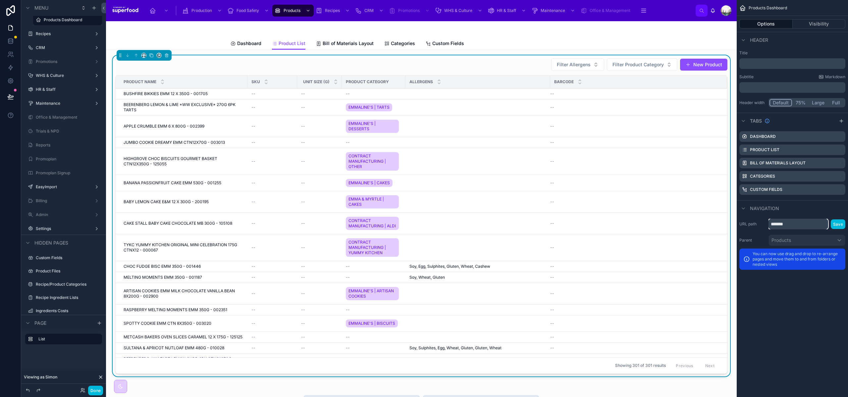
click at [796, 224] on input "*******" at bounding box center [799, 224] width 60 height 11
type input "********"
click at [841, 226] on button "Save" at bounding box center [838, 224] width 15 height 10
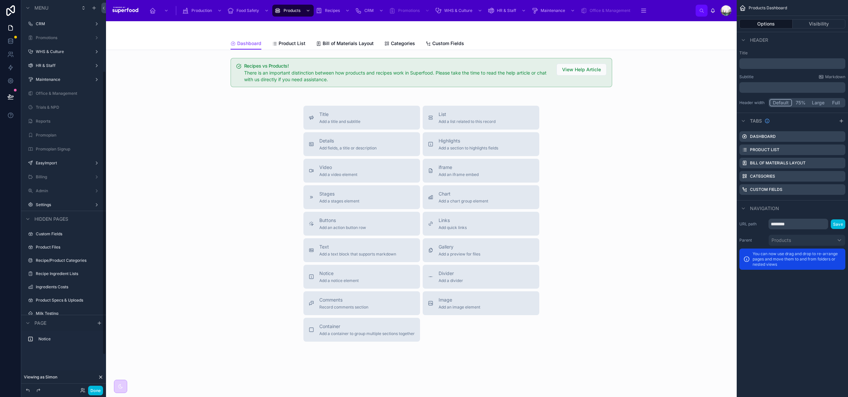
scroll to position [144, 0]
click at [49, 291] on label "Products" at bounding box center [67, 292] width 62 height 5
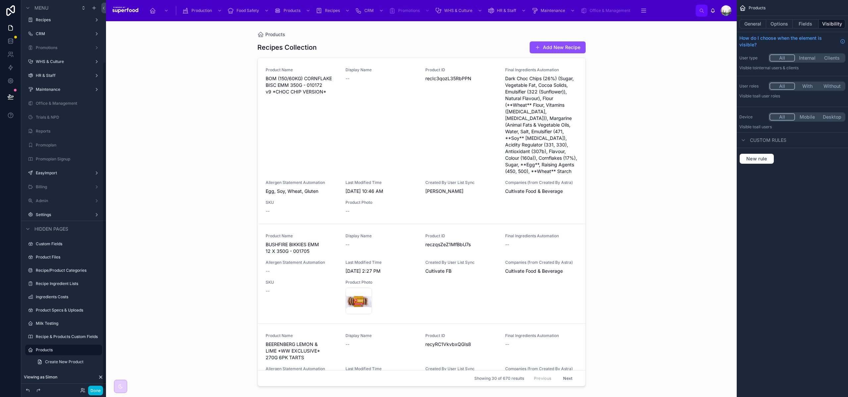
scroll to position [74, 0]
click at [795, 22] on button "Fields" at bounding box center [806, 23] width 27 height 9
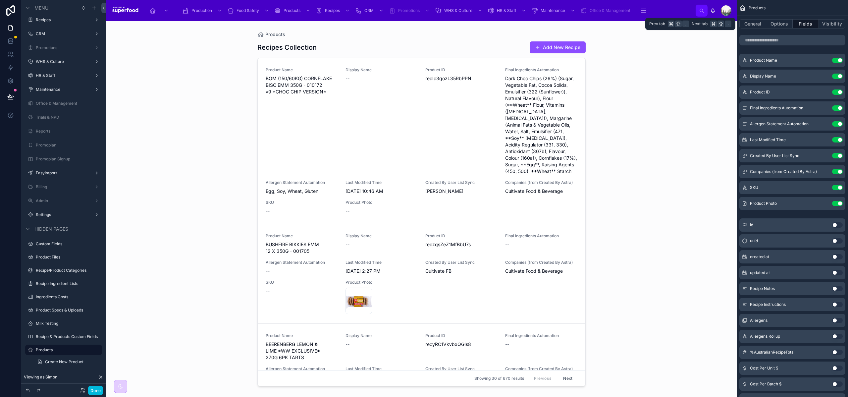
click at [807, 23] on button "Fields" at bounding box center [806, 23] width 27 height 9
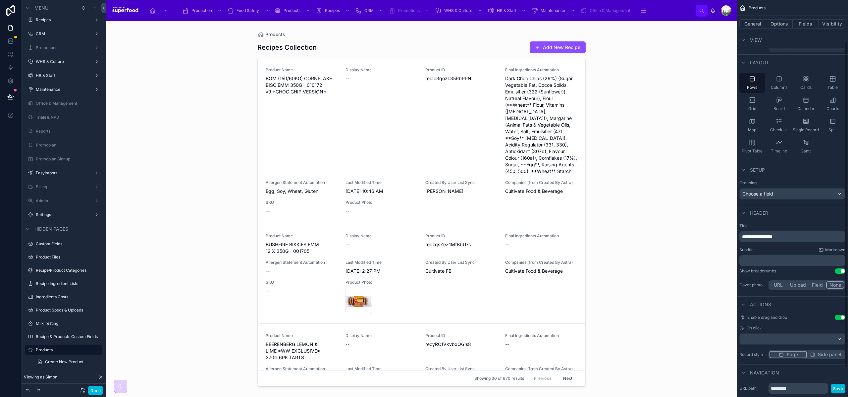
scroll to position [86, 0]
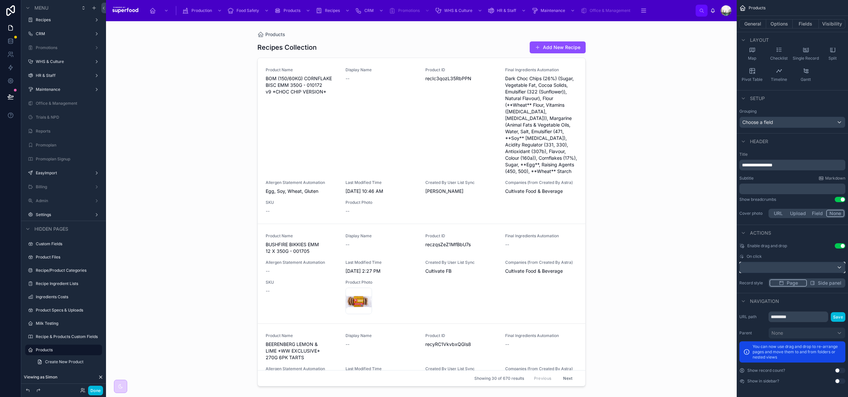
click at [772, 268] on div "scrollable content" at bounding box center [792, 267] width 105 height 11
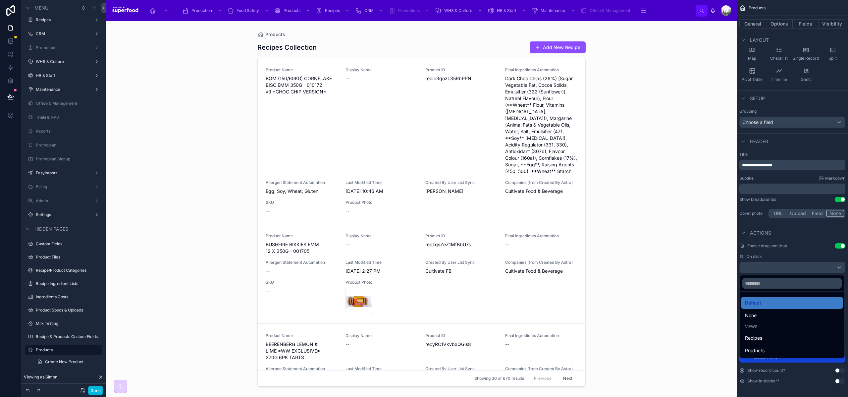
click at [767, 349] on div "Products" at bounding box center [792, 351] width 94 height 8
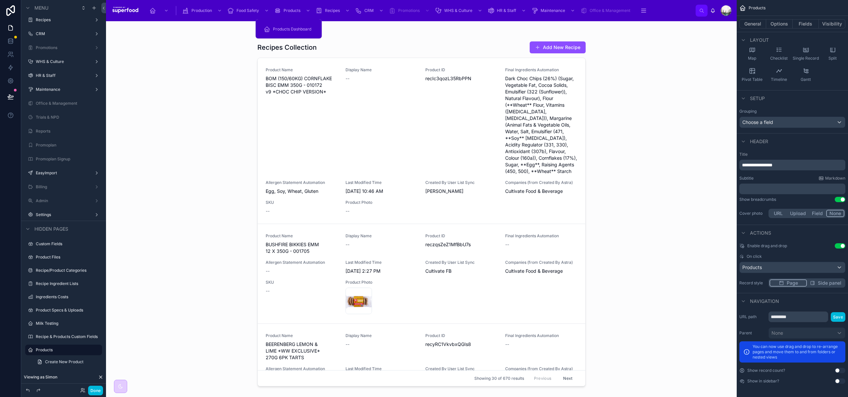
click at [287, 27] on span "Products Dashboard" at bounding box center [292, 29] width 38 height 5
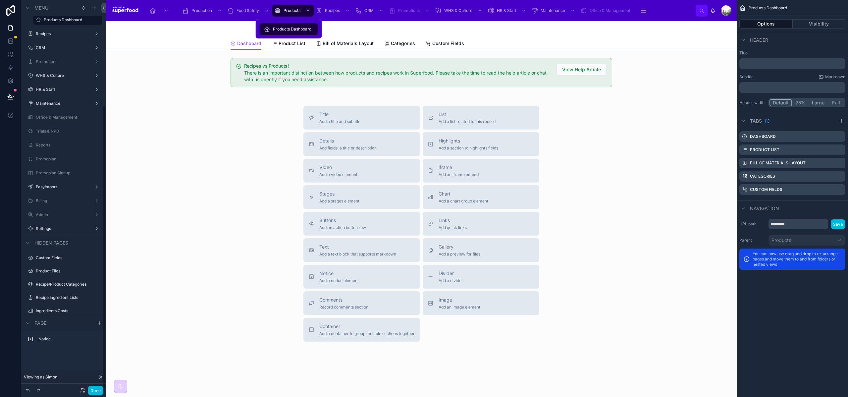
scroll to position [144, 0]
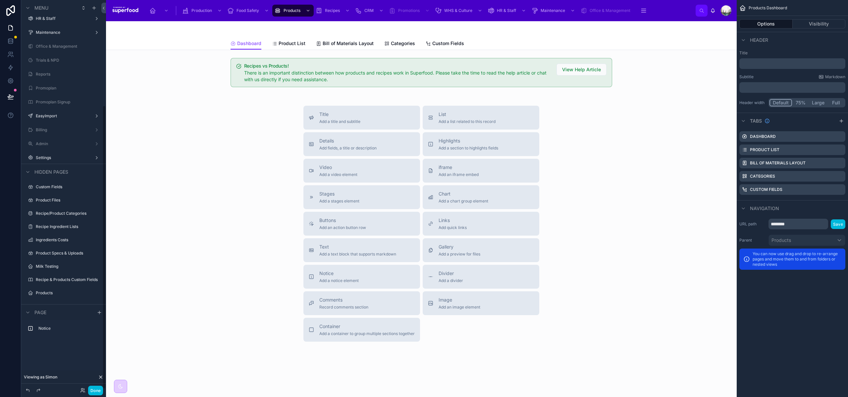
click at [100, 393] on button "Done" at bounding box center [95, 391] width 15 height 10
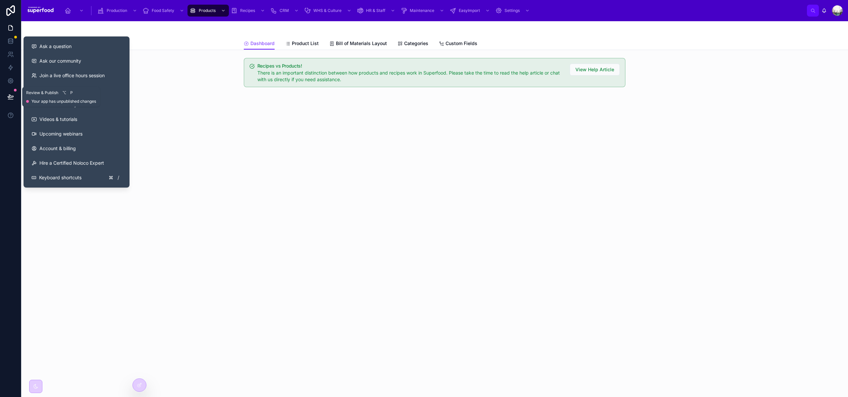
click at [9, 93] on button at bounding box center [10, 96] width 15 height 19
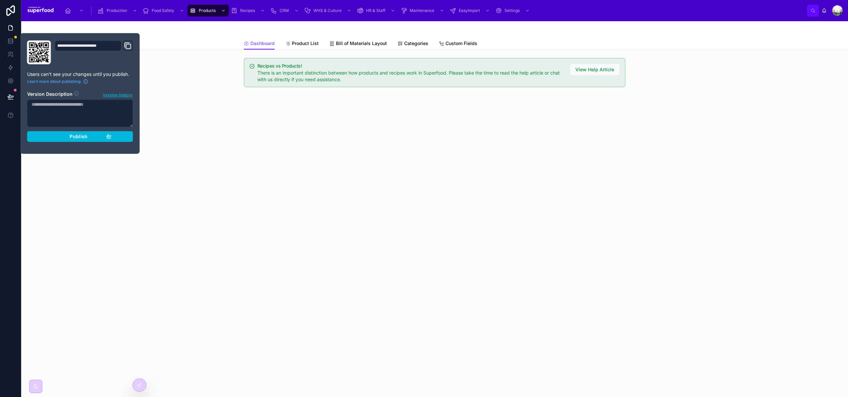
click at [74, 141] on button "Publish" at bounding box center [80, 136] width 106 height 11
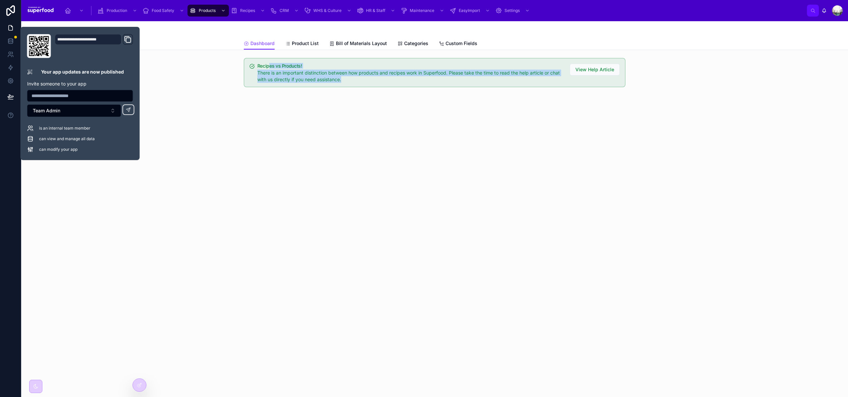
click at [277, 242] on div "Dashboard Dashboard Product List Bill of Materials Layout Categories Custom Fie…" at bounding box center [434, 209] width 827 height 376
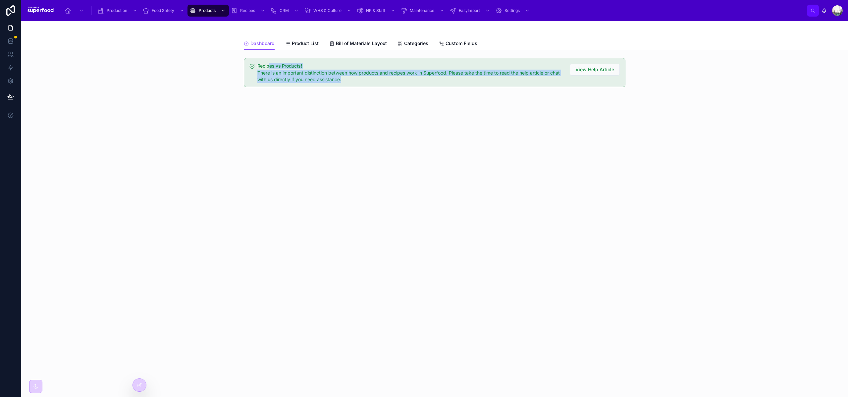
click at [310, 329] on div "Dashboard Dashboard Product List Bill of Materials Layout Categories Custom Fie…" at bounding box center [434, 209] width 827 height 376
click at [0, 0] on icon at bounding box center [0, 0] width 0 height 0
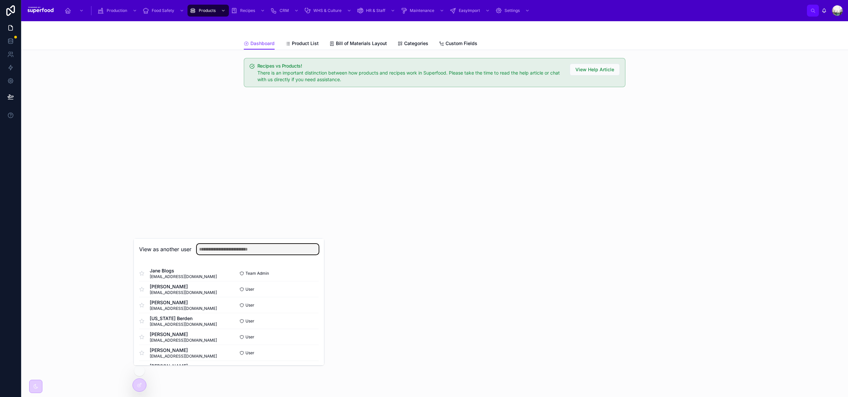
click at [217, 251] on input "text" at bounding box center [258, 249] width 122 height 11
type input "*********"
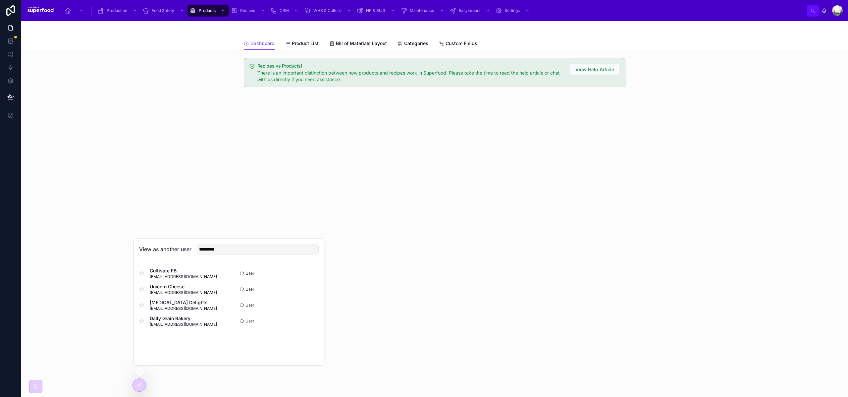
click at [0, 0] on button "Select" at bounding box center [0, 0] width 0 height 0
click at [348, 43] on span "Bill of Materials Layout" at bounding box center [361, 43] width 51 height 7
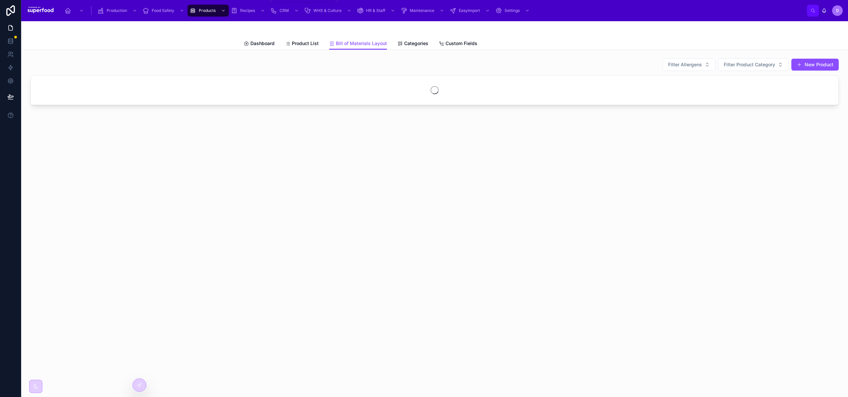
click at [243, 9] on span "Recipes" at bounding box center [247, 10] width 15 height 5
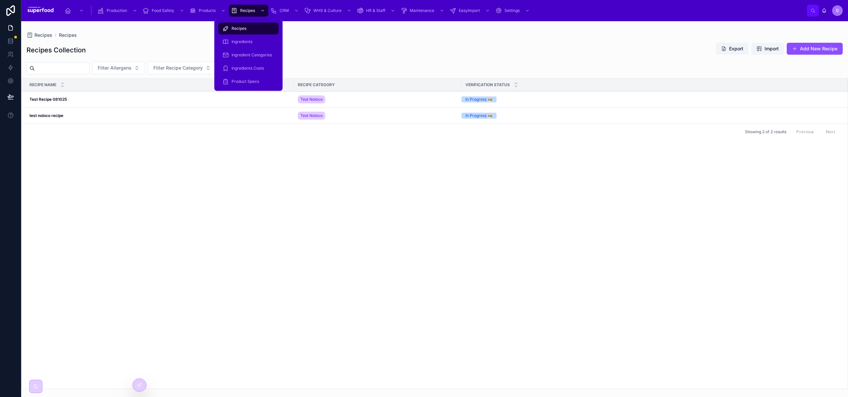
click at [241, 29] on span "Recipes" at bounding box center [239, 28] width 15 height 5
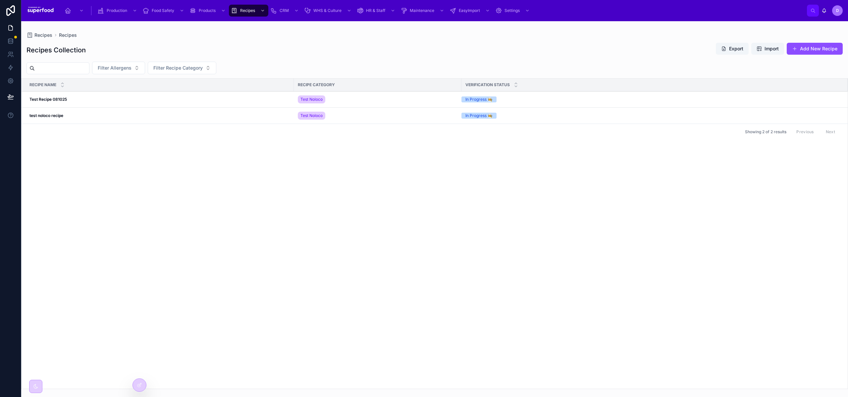
click at [74, 99] on div "Test Recipe 081025 Test Recipe 081025" at bounding box center [159, 99] width 260 height 5
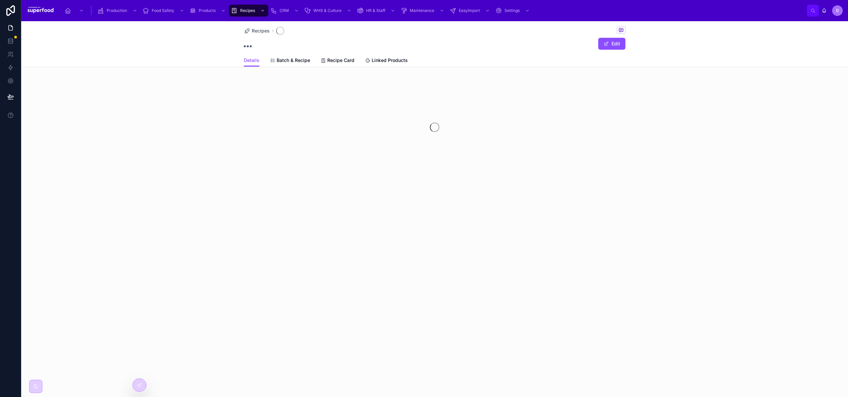
click at [307, 62] on span "Batch & Recipe" at bounding box center [293, 60] width 33 height 7
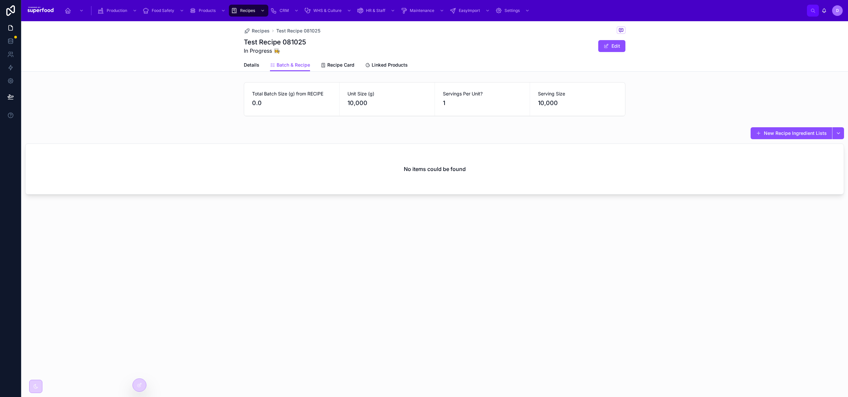
click at [816, 134] on button "New Recipe Ingredient Lists" at bounding box center [792, 133] width 82 height 12
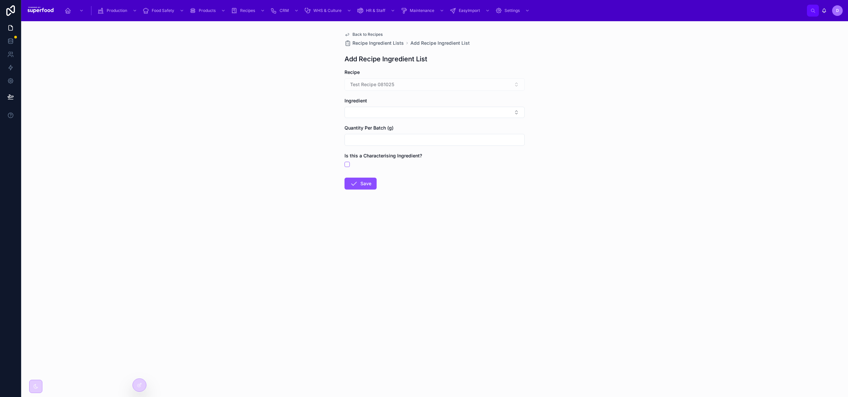
click at [460, 110] on button "Select Button" at bounding box center [435, 112] width 180 height 11
click at [135, 388] on div at bounding box center [139, 385] width 13 height 13
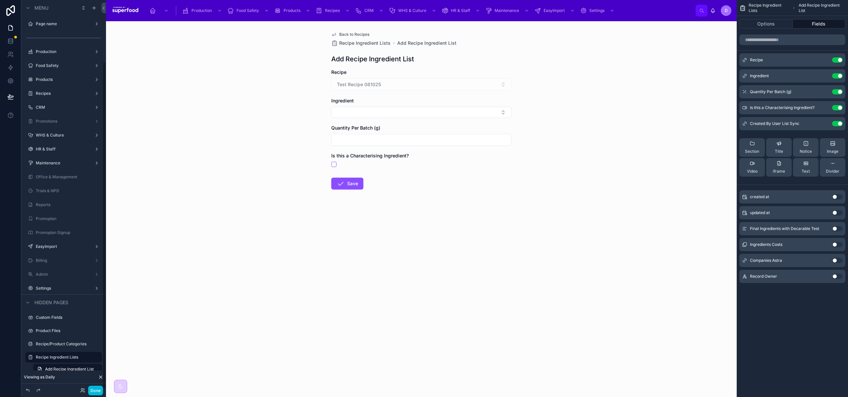
scroll to position [74, 0]
click at [444, 111] on button "Select Button" at bounding box center [421, 112] width 180 height 11
click at [0, 0] on icon "scrollable content" at bounding box center [0, 0] width 0 height 0
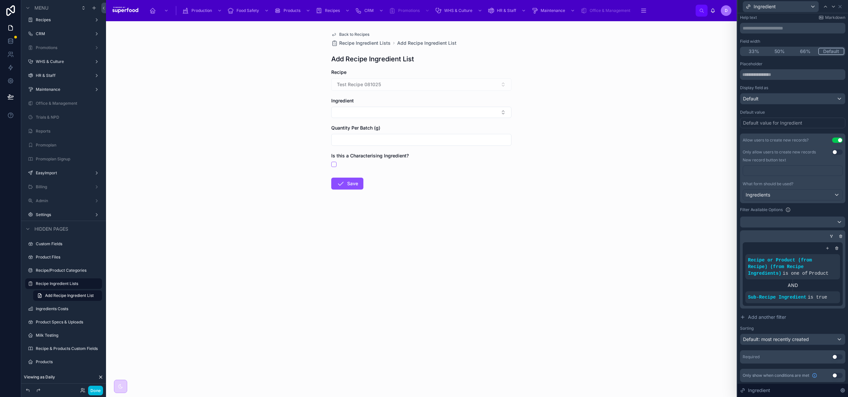
scroll to position [38, 0]
click at [824, 221] on div at bounding box center [793, 221] width 105 height 11
click at [824, 221] on div at bounding box center [793, 198] width 111 height 397
click at [830, 234] on icon at bounding box center [832, 235] width 4 height 4
click at [837, 321] on icon at bounding box center [837, 321] width 1 height 1
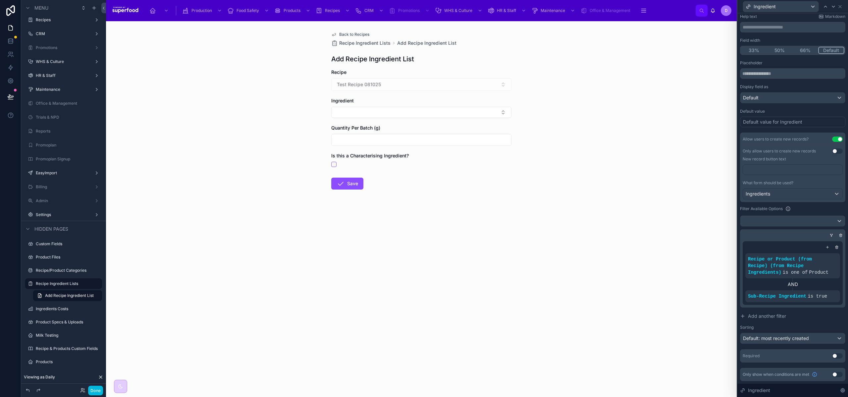
click at [803, 234] on div at bounding box center [791, 235] width 105 height 7
click at [781, 222] on div at bounding box center [793, 221] width 105 height 11
click at [770, 254] on div "----" at bounding box center [790, 257] width 88 height 8
click at [771, 316] on span "Add another filter" at bounding box center [767, 316] width 38 height 7
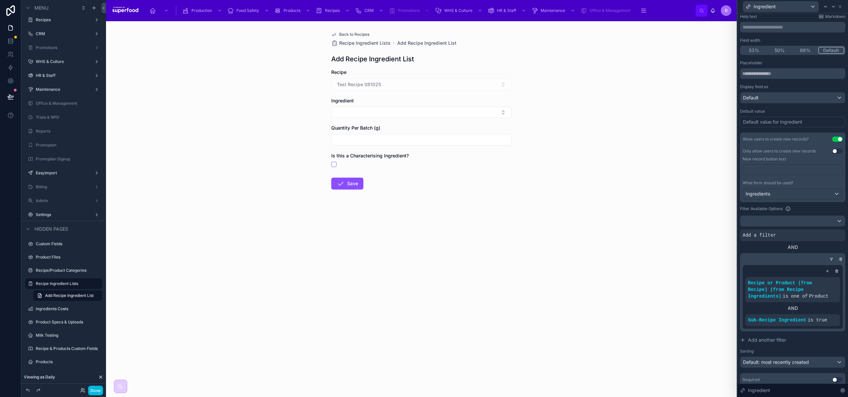
click at [0, 0] on icon at bounding box center [0, 0] width 0 height 0
click at [676, 227] on span "Select a field" at bounding box center [673, 225] width 28 height 6
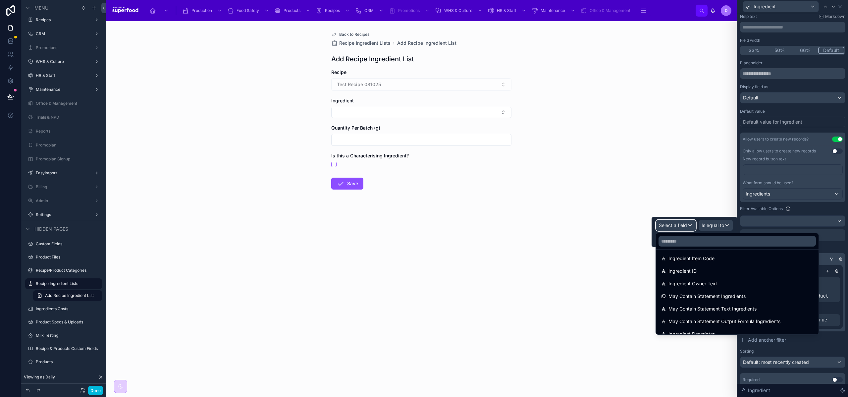
scroll to position [689, 0]
click at [694, 276] on span "Recipe or Product (from Recipe) (from Recipe Ingredients)" at bounding box center [732, 277] width 127 height 8
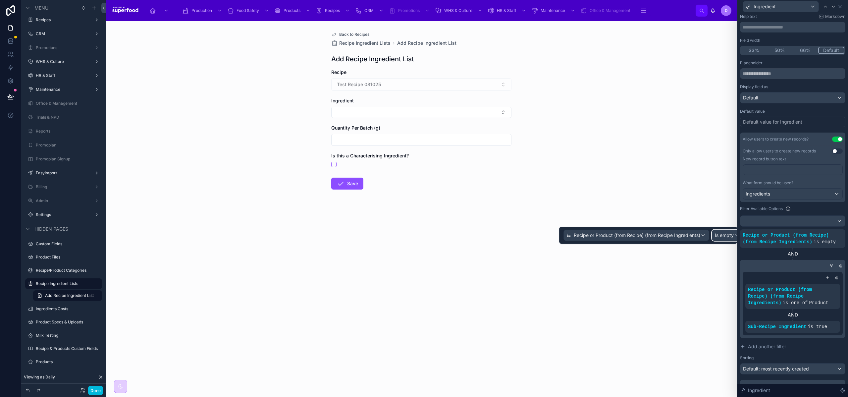
click at [721, 239] on div "Is empty" at bounding box center [728, 235] width 30 height 11
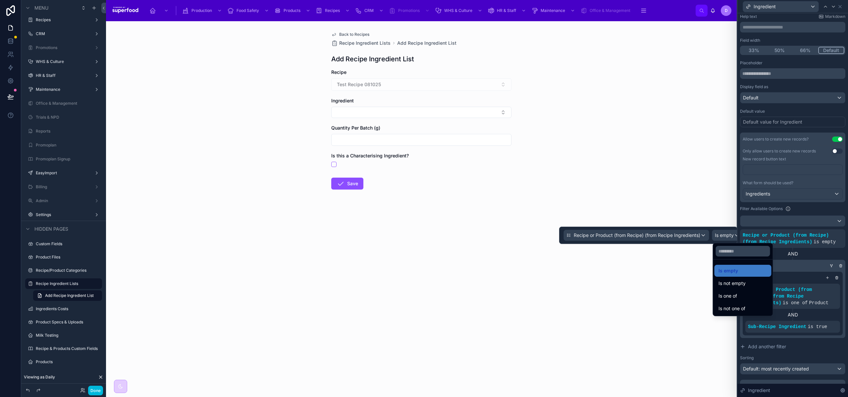
click at [730, 292] on span "Is one of" at bounding box center [728, 296] width 19 height 8
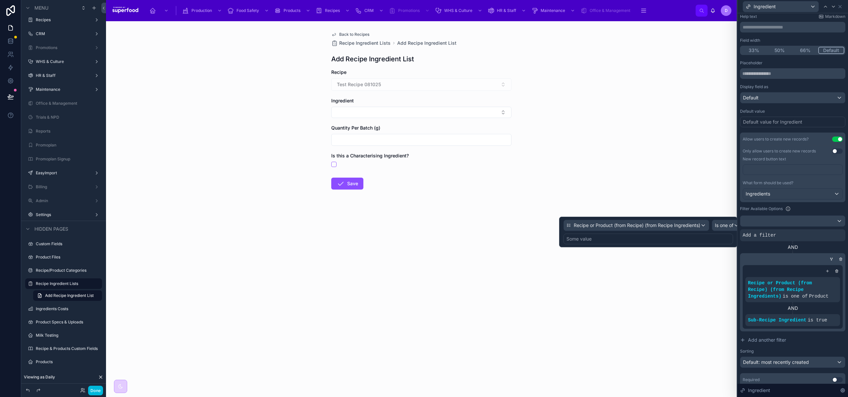
click at [585, 241] on div "Some value" at bounding box center [579, 239] width 25 height 7
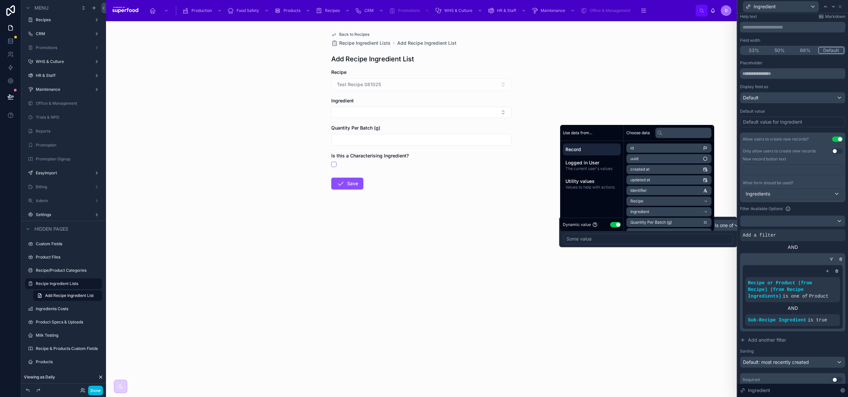
click at [618, 226] on button "Use setting" at bounding box center [615, 224] width 11 height 5
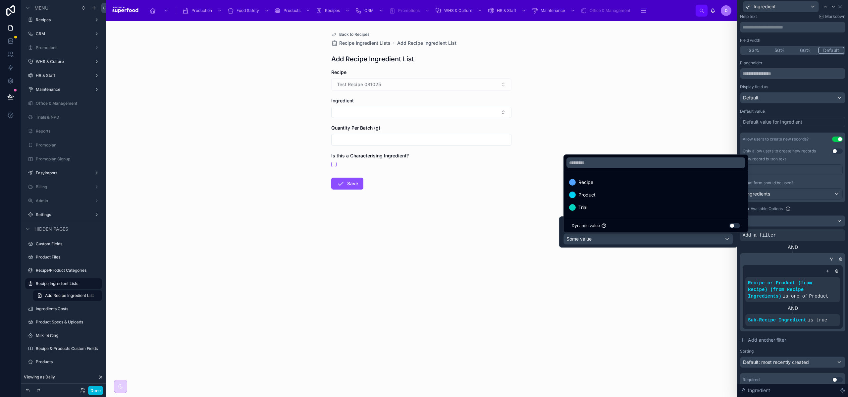
click at [583, 186] on span "Recipe" at bounding box center [586, 182] width 15 height 8
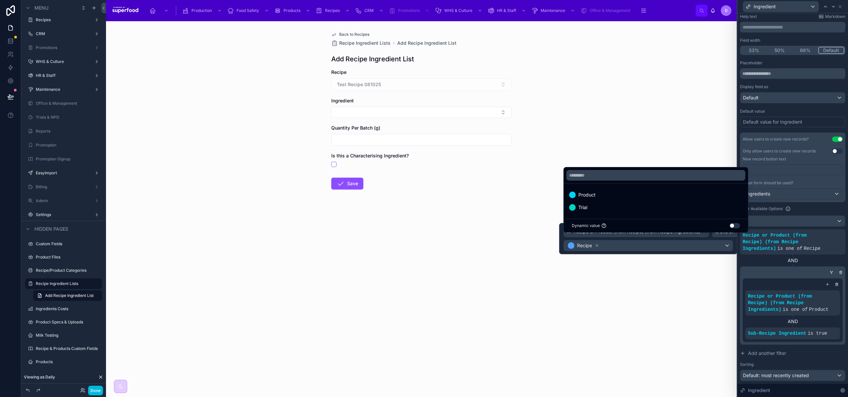
click at [585, 211] on span "Trial" at bounding box center [583, 207] width 9 height 8
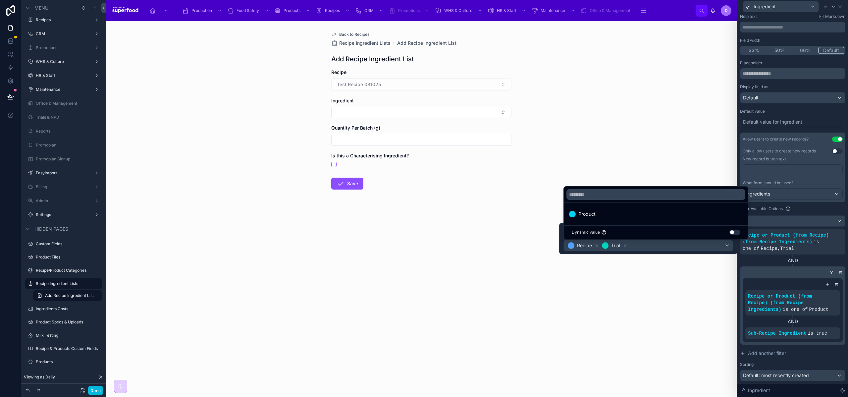
click at [805, 258] on div "AND" at bounding box center [792, 260] width 105 height 7
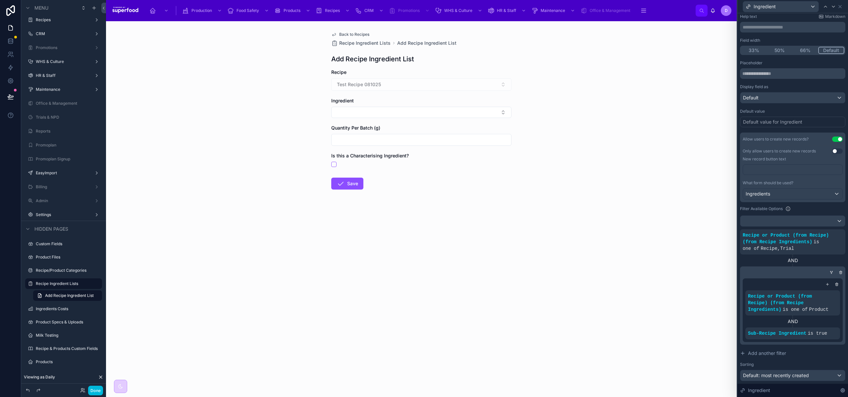
click at [0, 0] on icon at bounding box center [0, 0] width 0 height 0
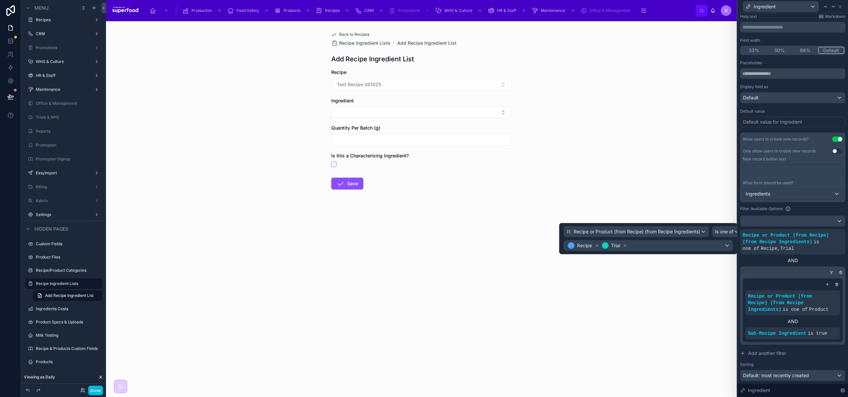
click at [0, 0] on icon at bounding box center [0, 0] width 0 height 0
click at [790, 260] on div "AND" at bounding box center [792, 260] width 105 height 7
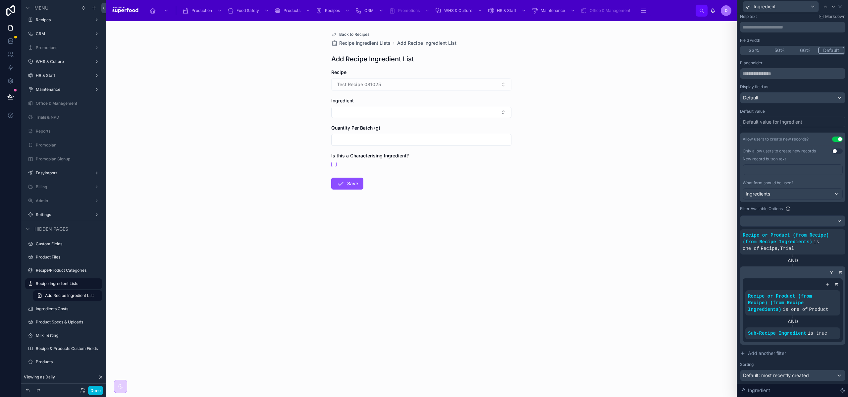
click at [0, 0] on icon at bounding box center [0, 0] width 0 height 0
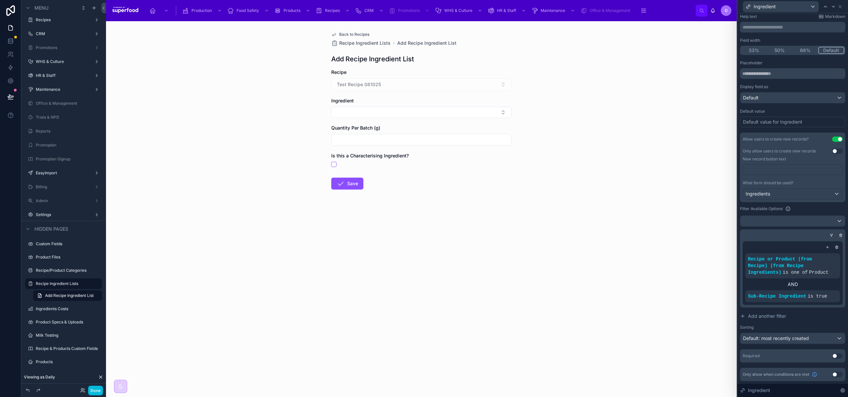
click at [0, 0] on icon at bounding box center [0, 0] width 0 height 0
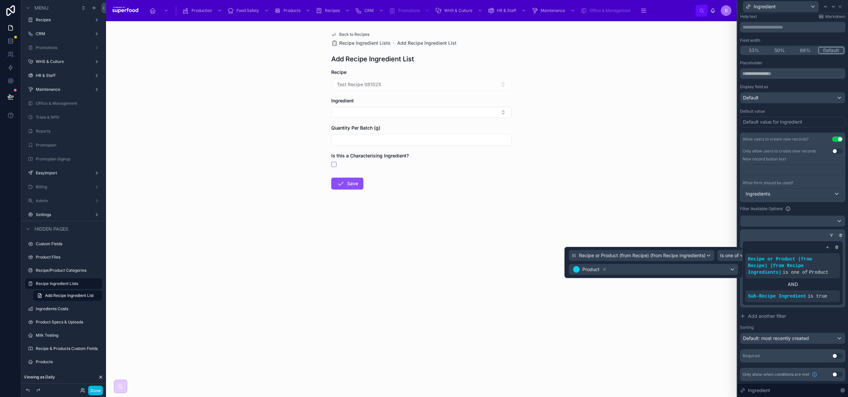
click at [0, 0] on icon at bounding box center [0, 0] width 0 height 0
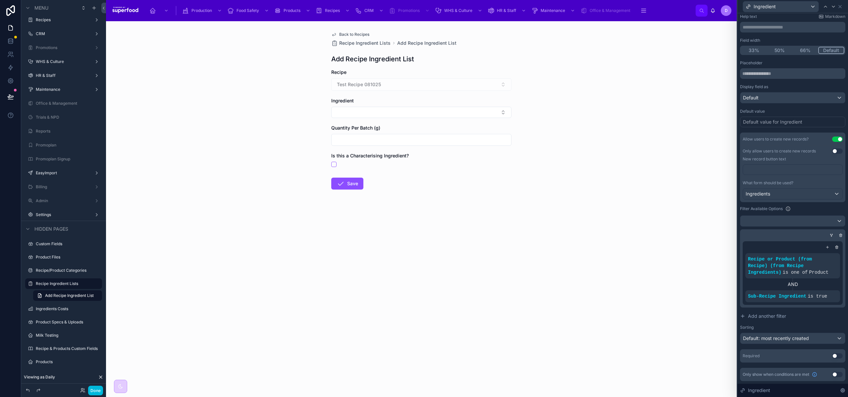
click at [806, 286] on div "AND" at bounding box center [793, 284] width 95 height 7
click at [0, 0] on icon at bounding box center [0, 0] width 0 height 0
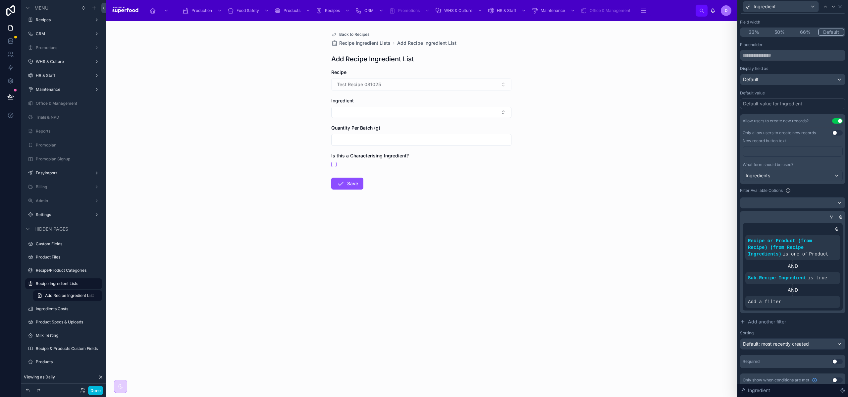
scroll to position [62, 0]
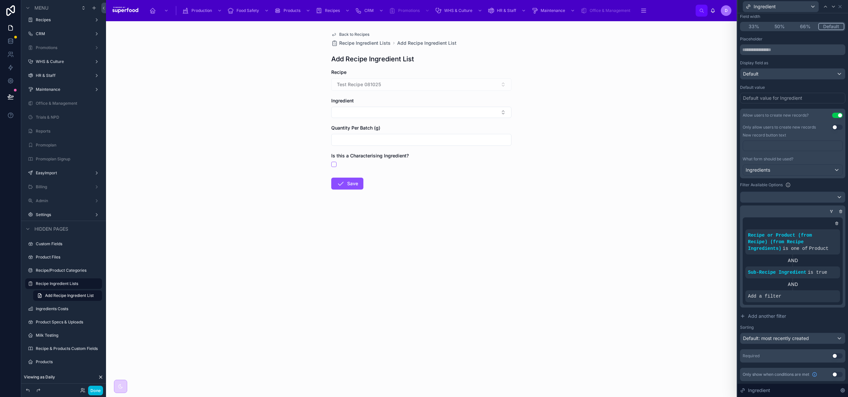
click at [0, 0] on icon at bounding box center [0, 0] width 0 height 0
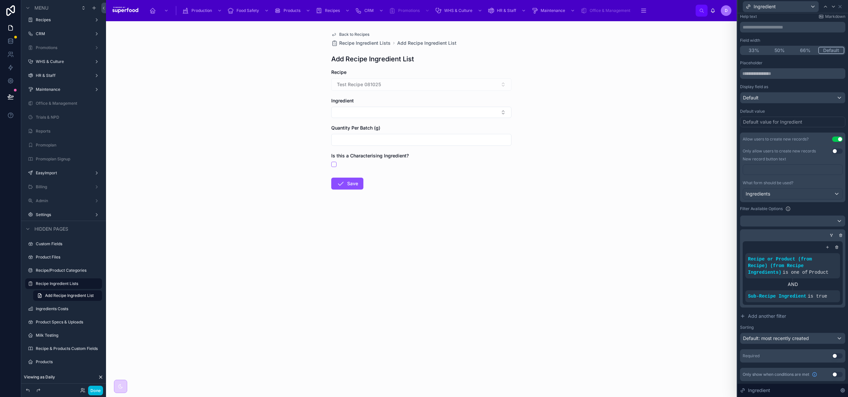
click at [826, 247] on div at bounding box center [828, 247] width 7 height 7
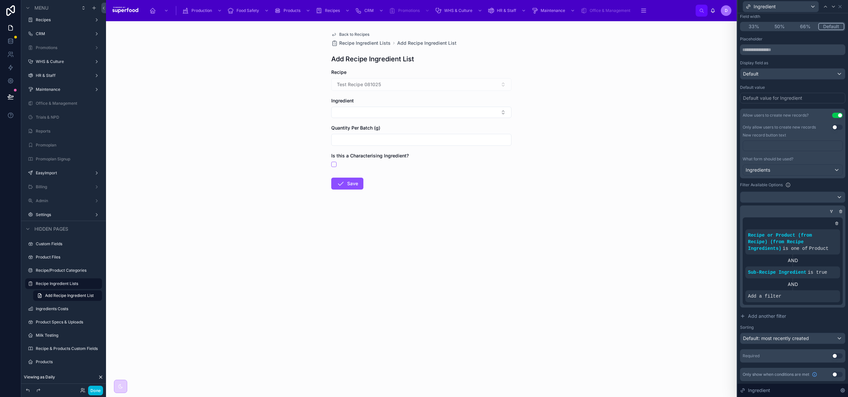
click at [0, 0] on icon at bounding box center [0, 0] width 0 height 0
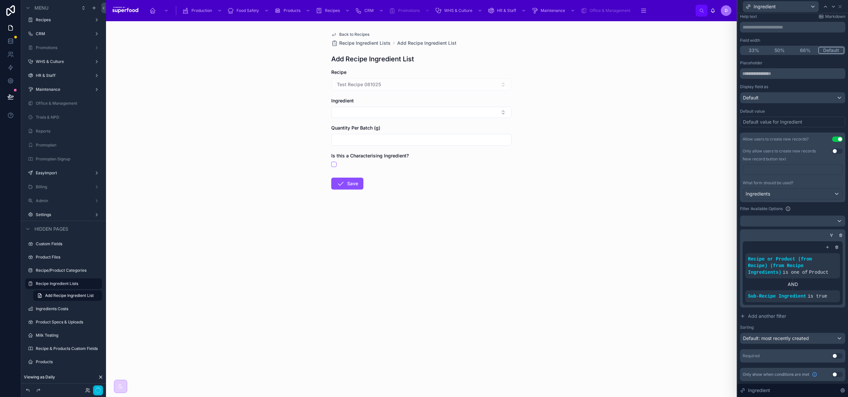
scroll to position [38, 0]
click at [832, 234] on icon at bounding box center [832, 234] width 1 height 1
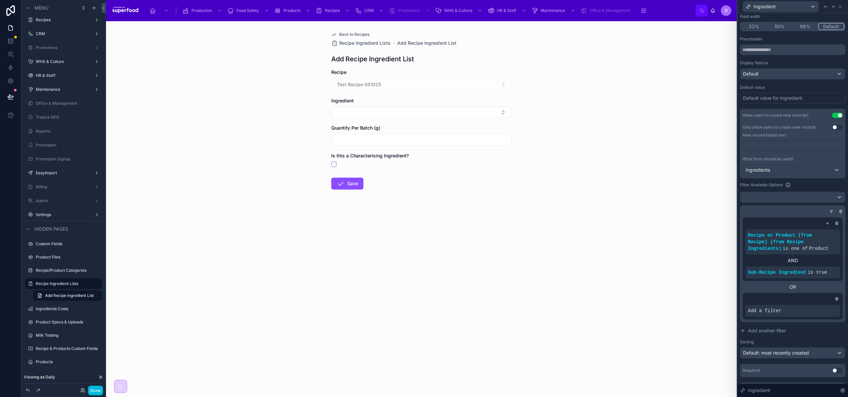
click at [0, 0] on icon at bounding box center [0, 0] width 0 height 0
click at [677, 302] on span "Select a field" at bounding box center [678, 301] width 28 height 6
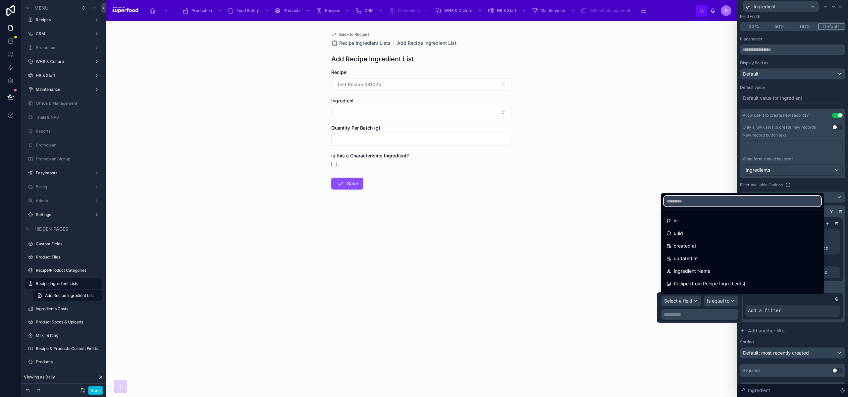
click at [696, 199] on input "text" at bounding box center [742, 201] width 157 height 11
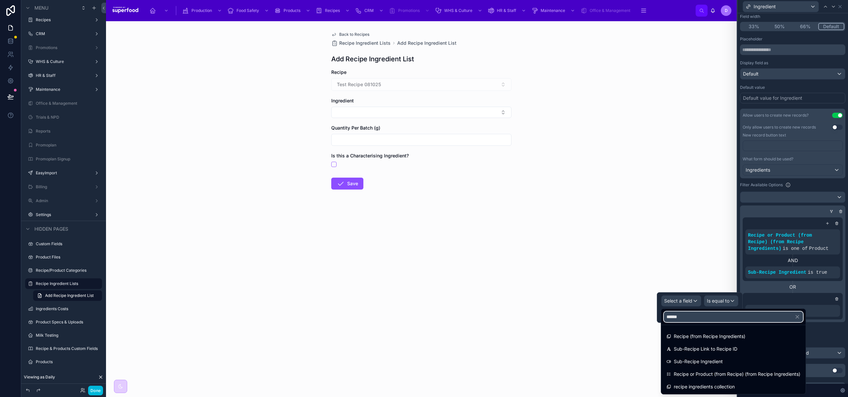
type input "******"
click at [705, 359] on span "Sub-Recipe Ingredient" at bounding box center [698, 362] width 49 height 8
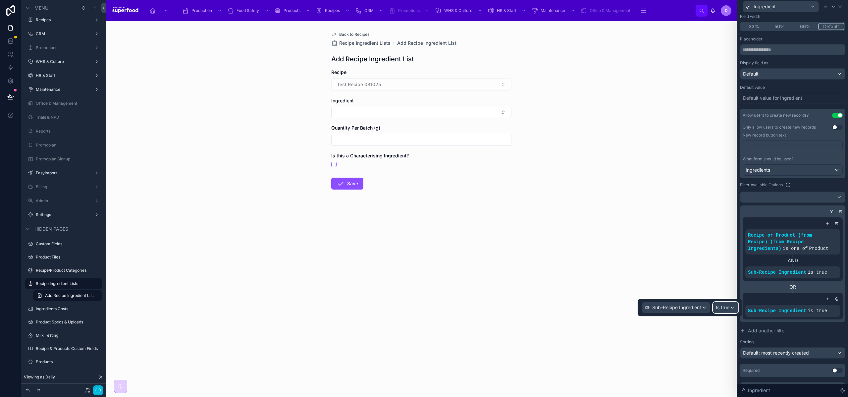
click at [727, 305] on span "Is true" at bounding box center [723, 307] width 14 height 7
click at [727, 305] on div at bounding box center [690, 307] width 105 height 17
click at [0, 0] on icon at bounding box center [0, 0] width 0 height 0
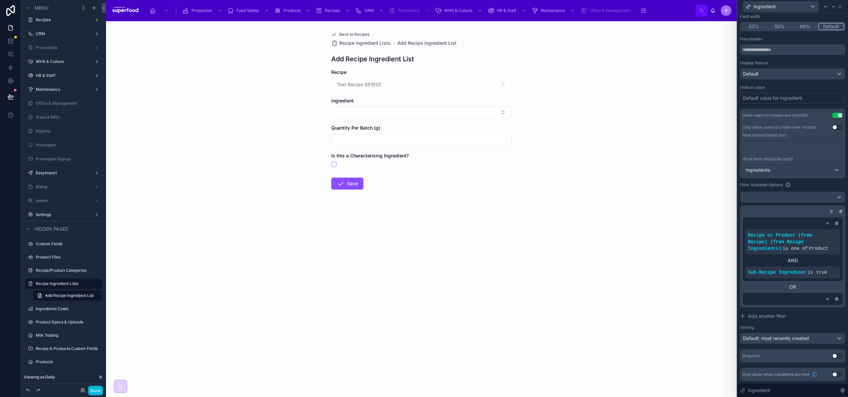
click at [827, 299] on icon at bounding box center [828, 299] width 2 height 0
click at [758, 311] on span "Add a filter" at bounding box center [764, 311] width 33 height 7
click at [0, 0] on div at bounding box center [0, 0] width 0 height 0
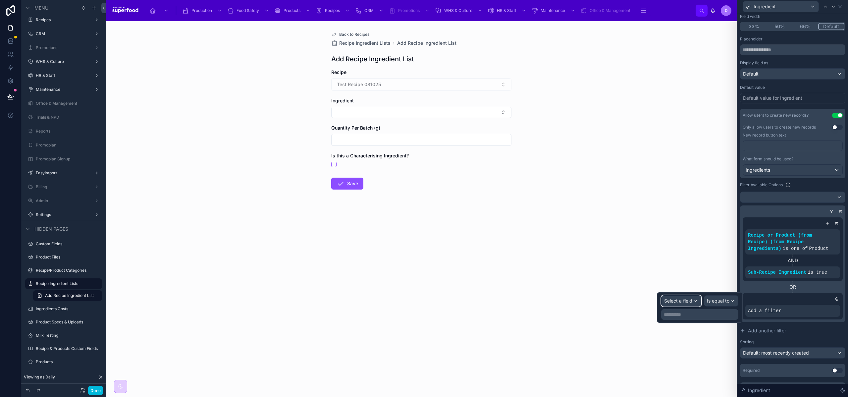
click at [678, 300] on span "Select a field" at bounding box center [678, 301] width 28 height 6
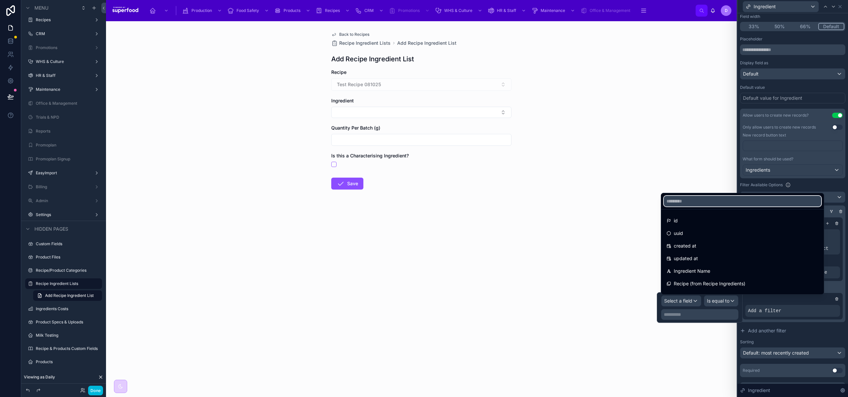
click at [680, 201] on input "text" at bounding box center [742, 201] width 157 height 11
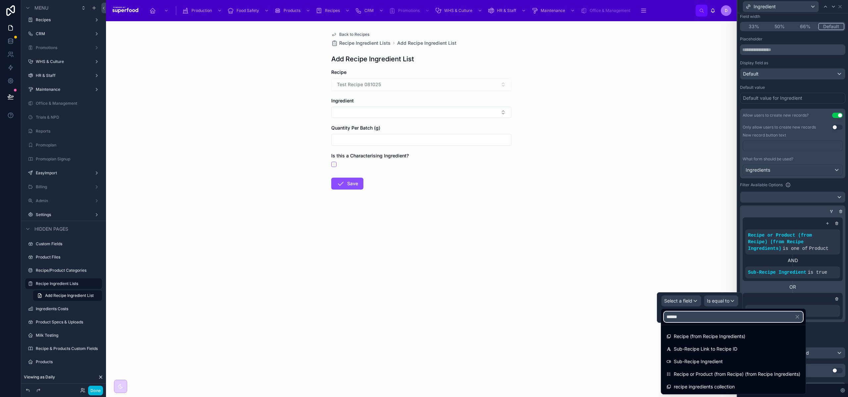
type input "******"
click at [743, 373] on span "Recipe or Product (from Recipe) (from Recipe Ingredients)" at bounding box center [737, 374] width 127 height 8
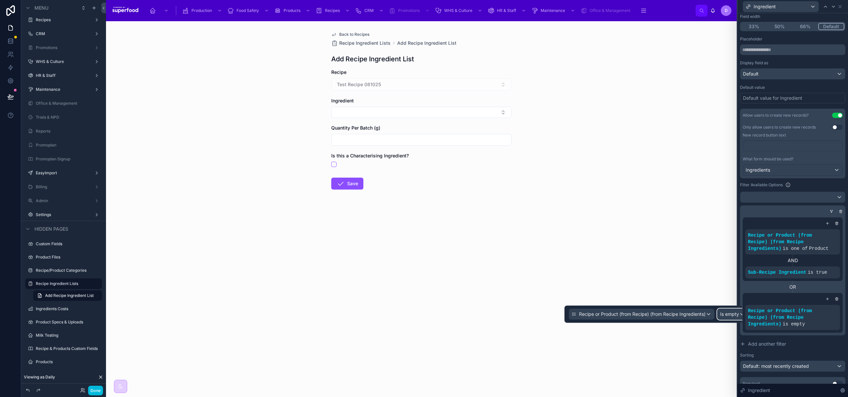
click at [727, 313] on span "Is empty" at bounding box center [729, 314] width 19 height 7
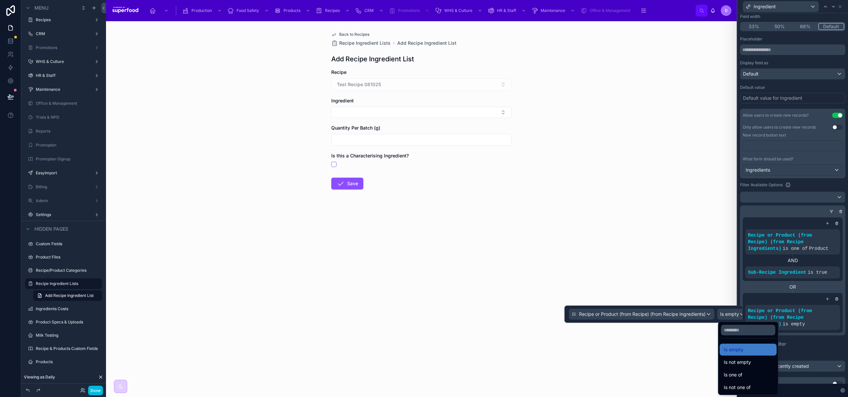
click at [738, 372] on span "Is one of" at bounding box center [733, 375] width 19 height 8
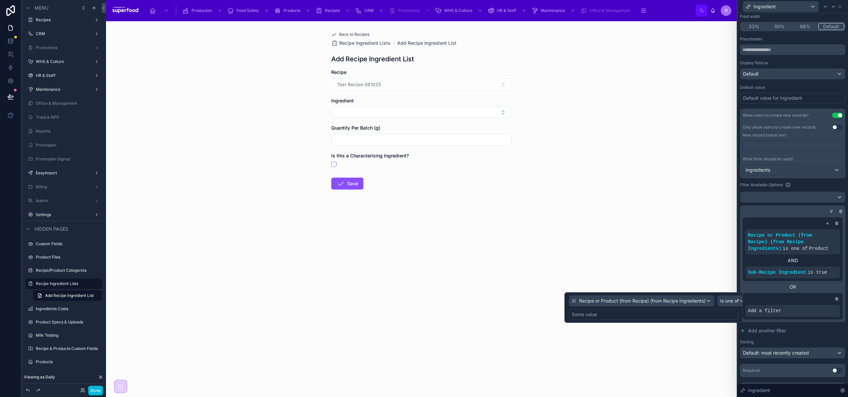
click at [593, 317] on div "Some value" at bounding box center [584, 314] width 25 height 7
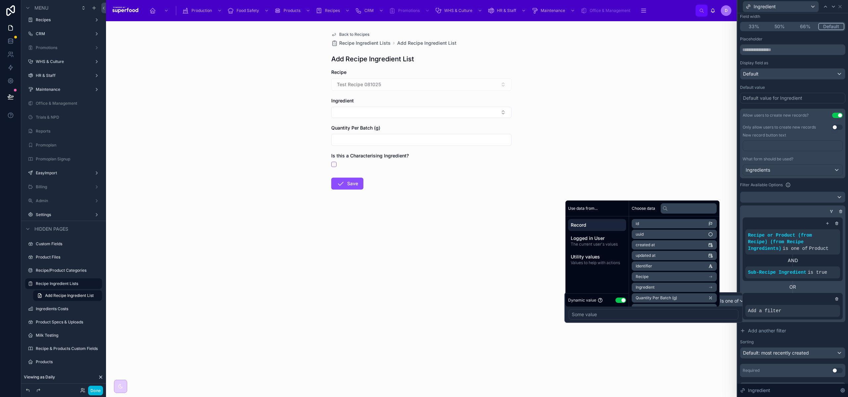
click at [621, 299] on button "Use setting" at bounding box center [621, 300] width 11 height 5
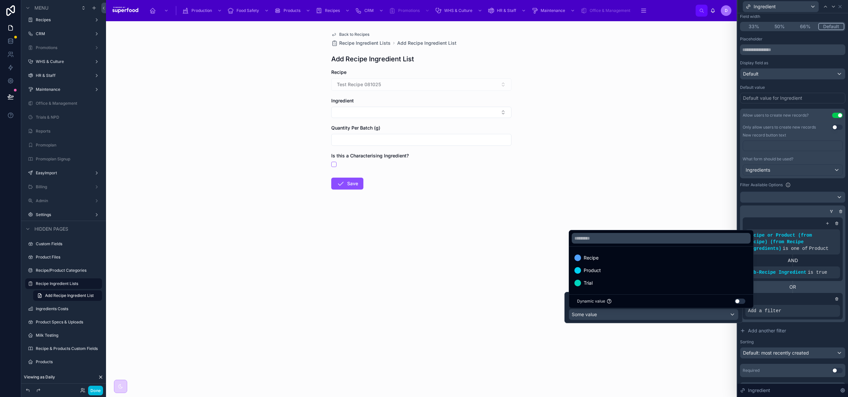
click at [610, 260] on div "Recipe" at bounding box center [662, 258] width 174 height 8
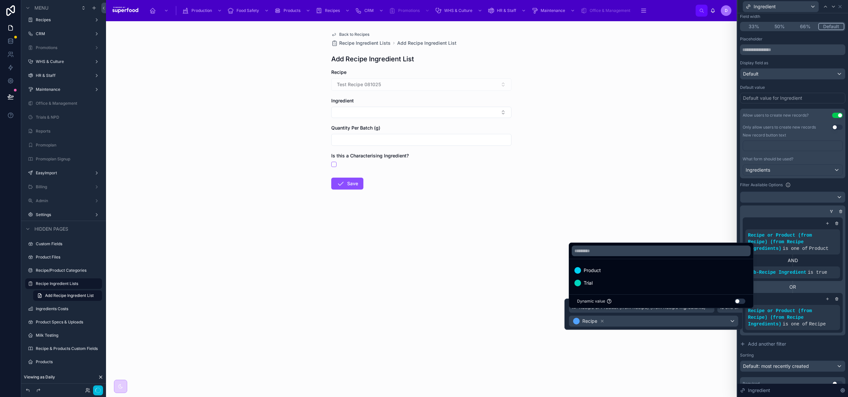
click at [604, 288] on div "Trial" at bounding box center [662, 283] width 182 height 12
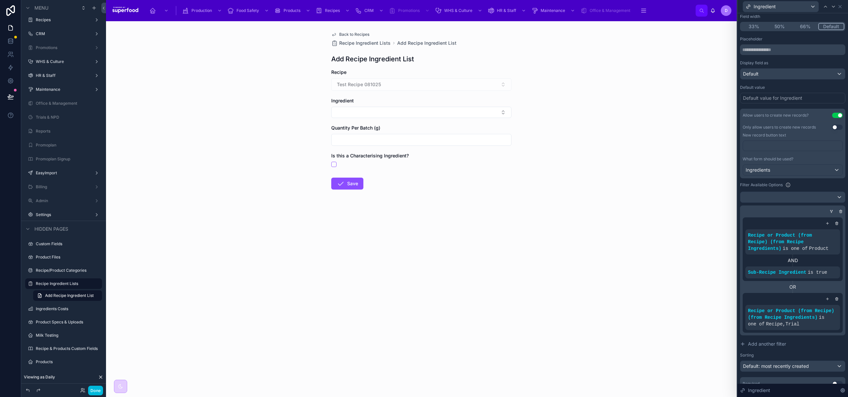
click at [785, 291] on div "OR" at bounding box center [793, 287] width 100 height 12
click at [0, 0] on icon at bounding box center [0, 0] width 0 height 0
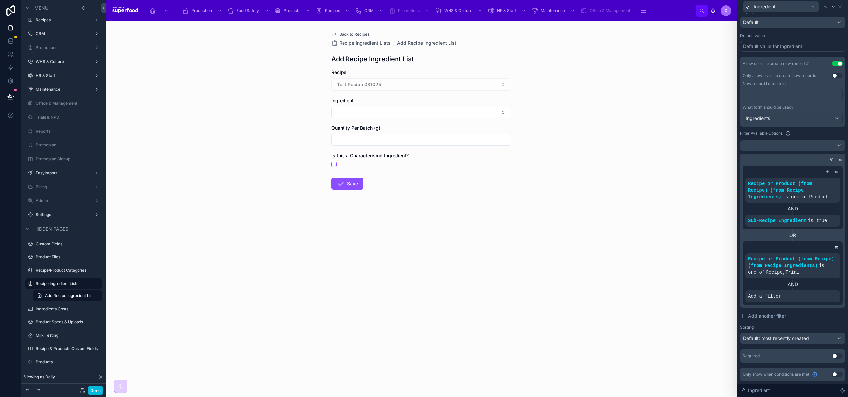
scroll to position [120, 0]
click at [0, 0] on icon at bounding box center [0, 0] width 0 height 0
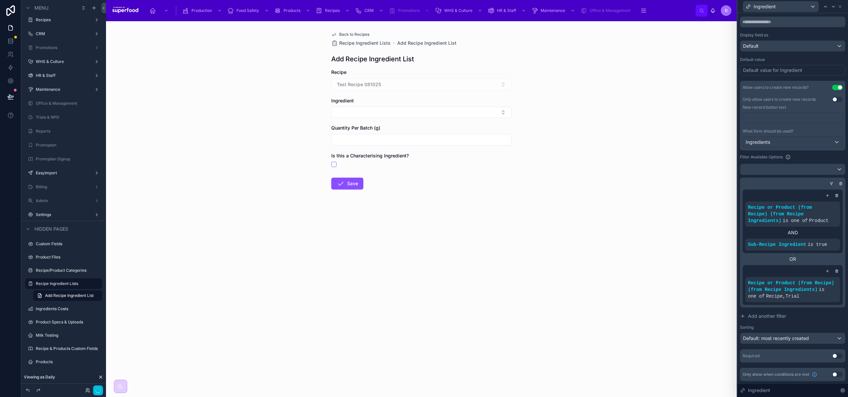
scroll to position [96, 0]
click at [622, 261] on div "Back to Recipes Recipe Ingredient Lists Add Recipe Ingredient List Add Recipe I…" at bounding box center [421, 209] width 631 height 376
click at [382, 113] on button "Select Button" at bounding box center [421, 112] width 180 height 11
click at [591, 269] on div "Back to Recipes Recipe Ingredient Lists Add Recipe Ingredient List Add Recipe I…" at bounding box center [421, 209] width 631 height 376
click at [91, 390] on button "Done" at bounding box center [95, 391] width 15 height 10
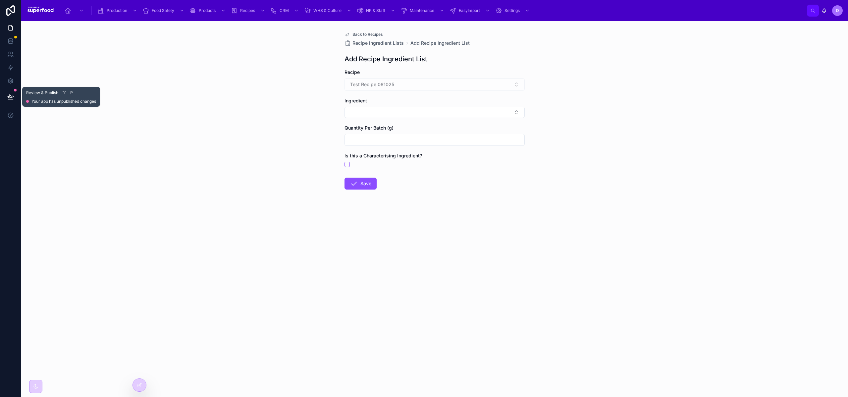
click at [10, 97] on icon at bounding box center [11, 96] width 6 height 3
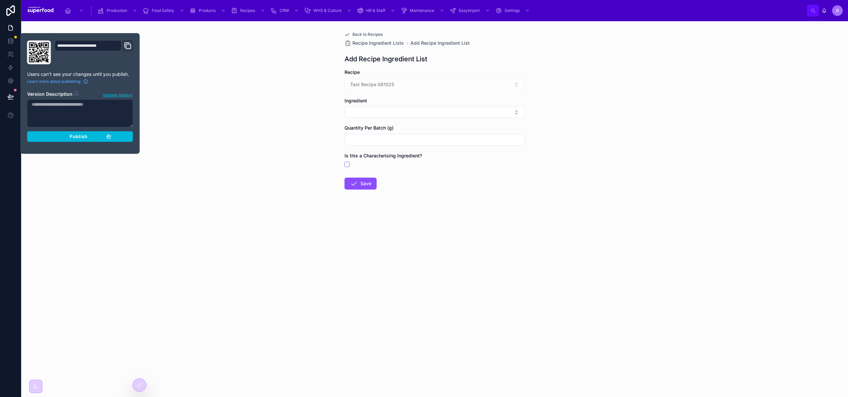
click at [62, 134] on div "Publish" at bounding box center [80, 137] width 63 height 6
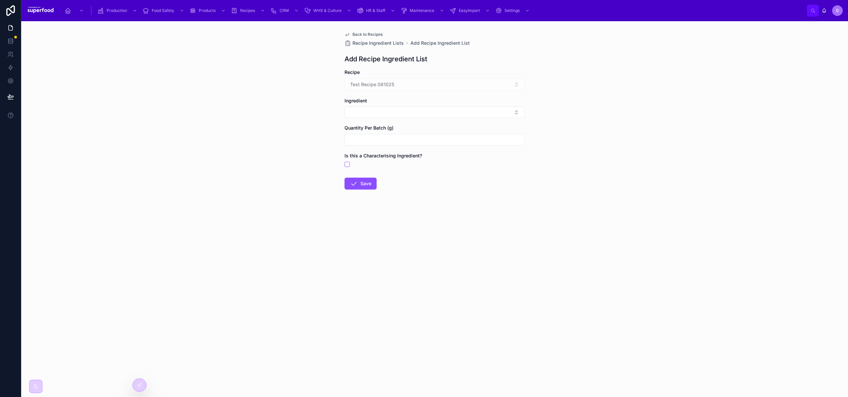
click at [178, 209] on div "Back to Recipes Recipe Ingredient Lists Add Recipe Ingredient List Add Recipe I…" at bounding box center [434, 209] width 827 height 376
click at [140, 386] on icon at bounding box center [139, 384] width 5 height 5
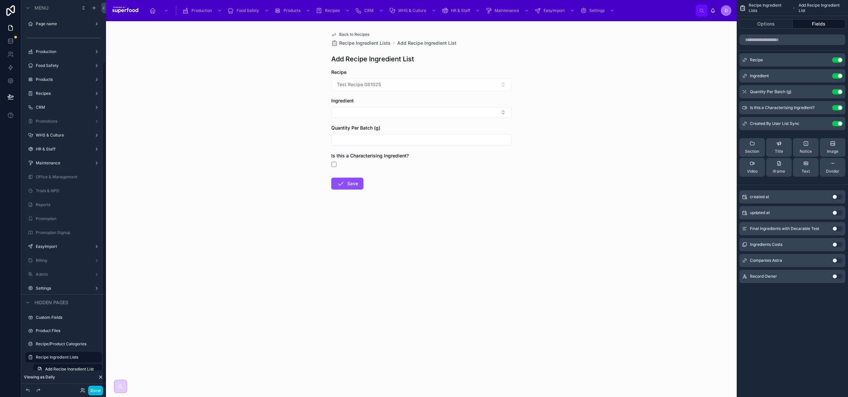
scroll to position [74, 0]
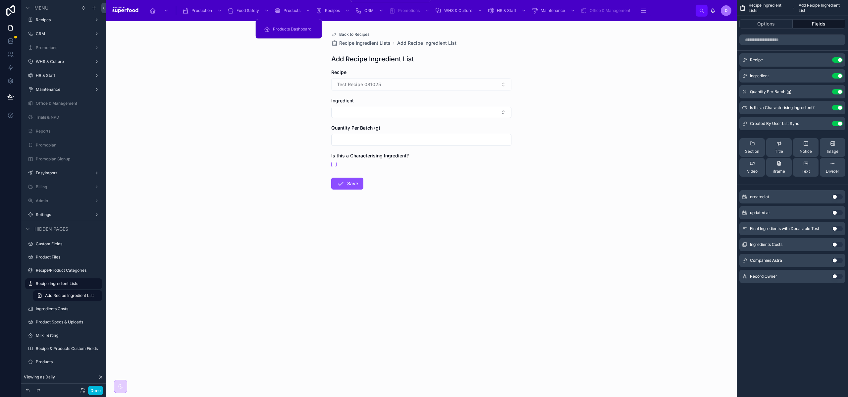
click at [285, 10] on span "Products" at bounding box center [292, 10] width 17 height 5
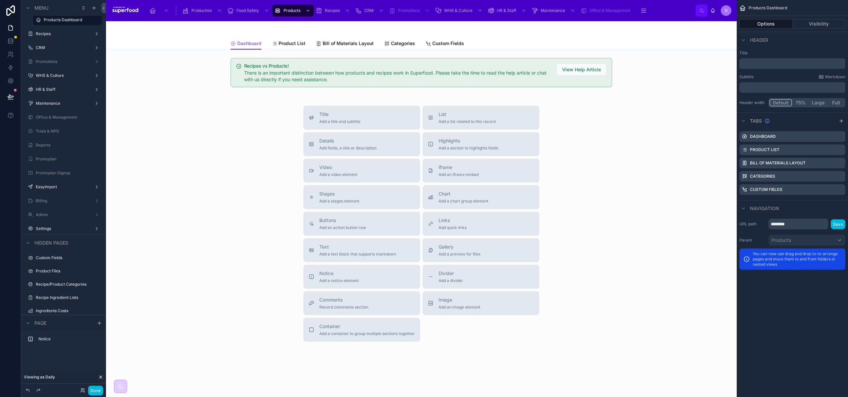
click at [295, 44] on span "Product List" at bounding box center [292, 43] width 27 height 7
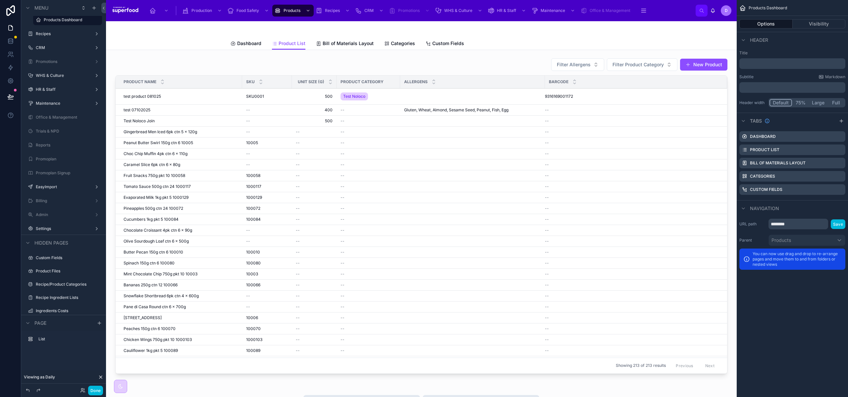
click at [296, 99] on div at bounding box center [421, 217] width 620 height 324
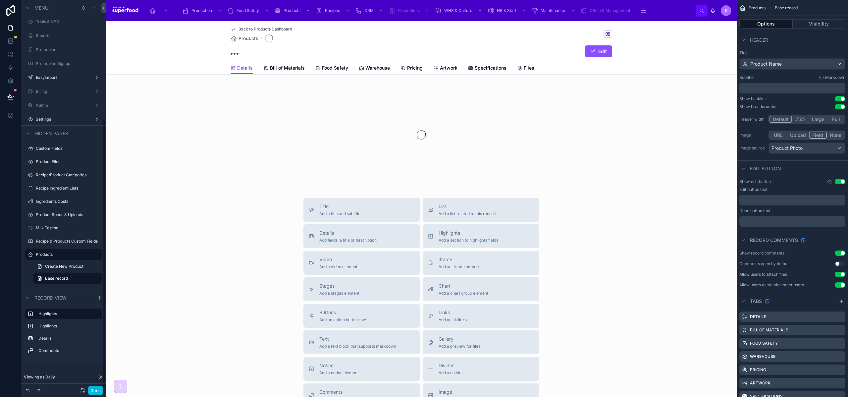
click at [278, 71] on span "Bill of Materials" at bounding box center [287, 68] width 35 height 7
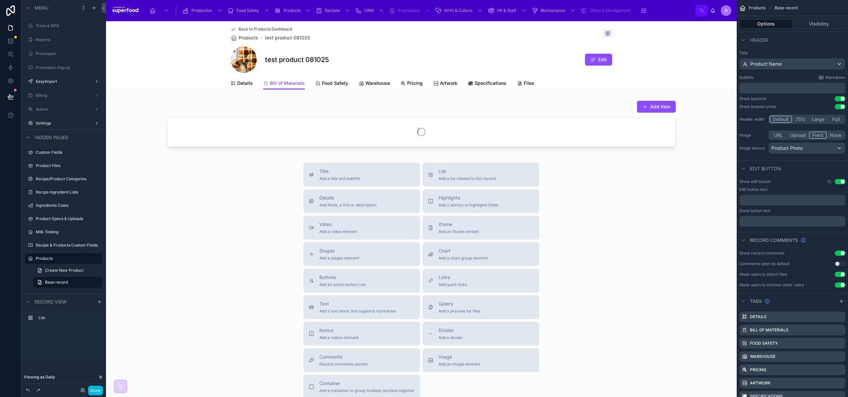
click at [661, 107] on div at bounding box center [421, 125] width 631 height 54
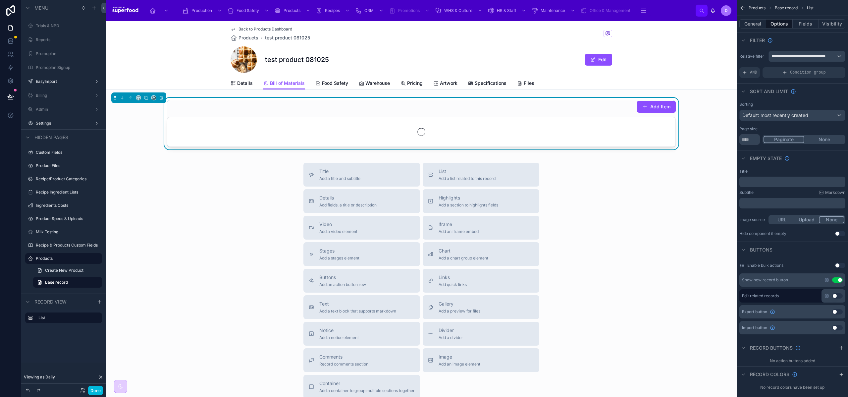
click at [649, 108] on button "Add Item" at bounding box center [656, 107] width 39 height 12
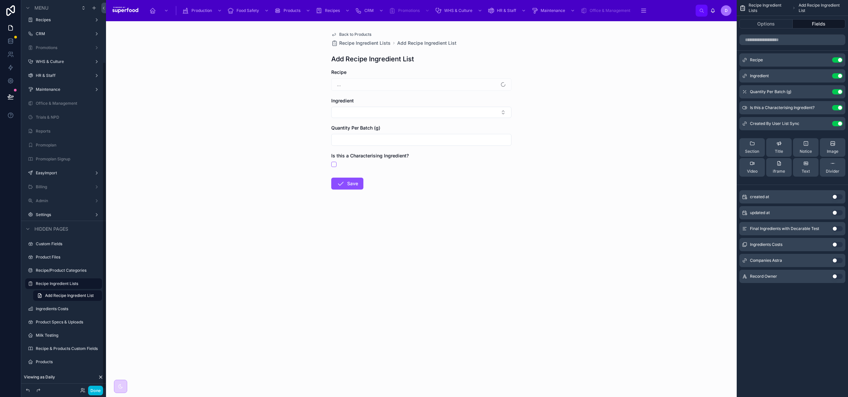
scroll to position [74, 0]
click at [86, 296] on span "Add Recipe Ingredient List" at bounding box center [69, 295] width 49 height 5
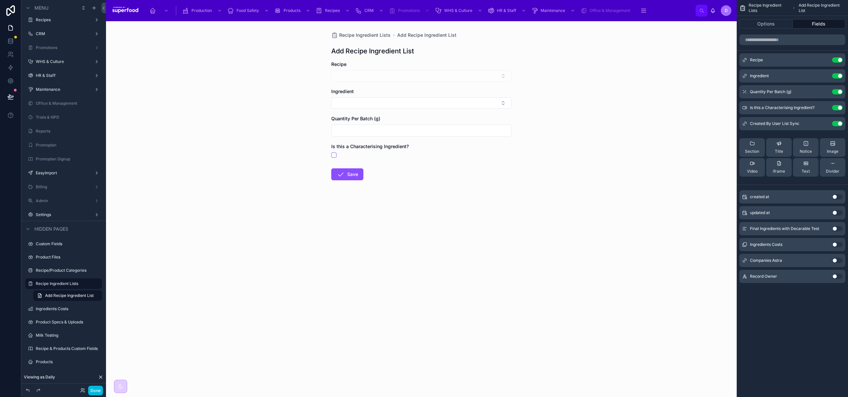
click at [760, 23] on button "Options" at bounding box center [766, 23] width 53 height 9
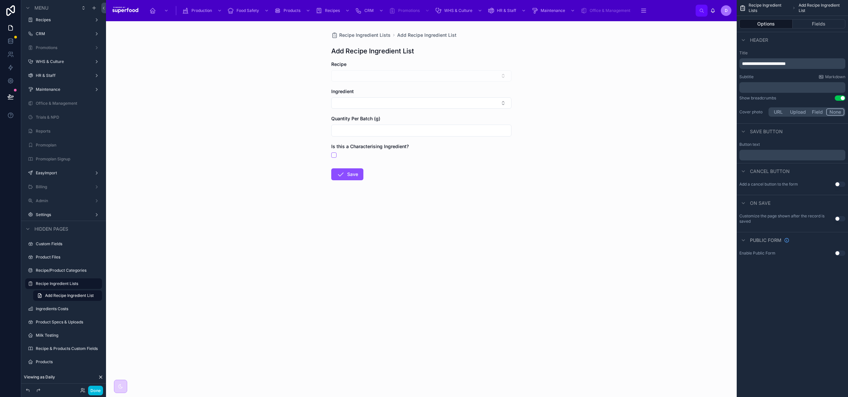
click at [0, 0] on icon "scrollable content" at bounding box center [0, 0] width 0 height 0
click at [121, 299] on span "Clone as nested view" at bounding box center [141, 299] width 46 height 7
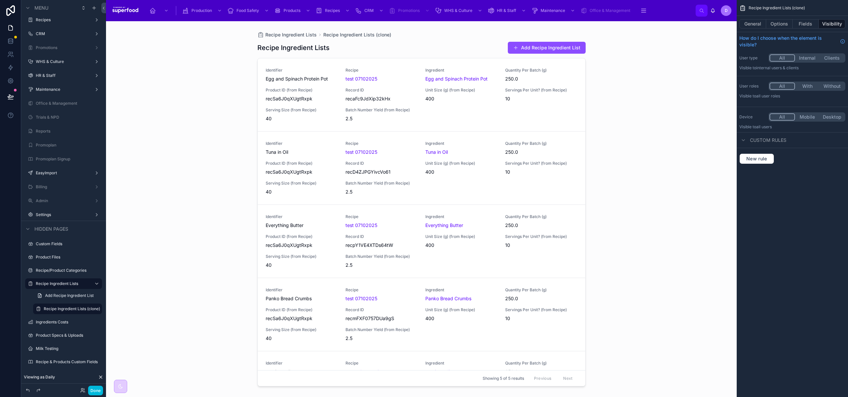
click at [58, 298] on link "Add Recipe Ingredient List" at bounding box center [67, 295] width 69 height 11
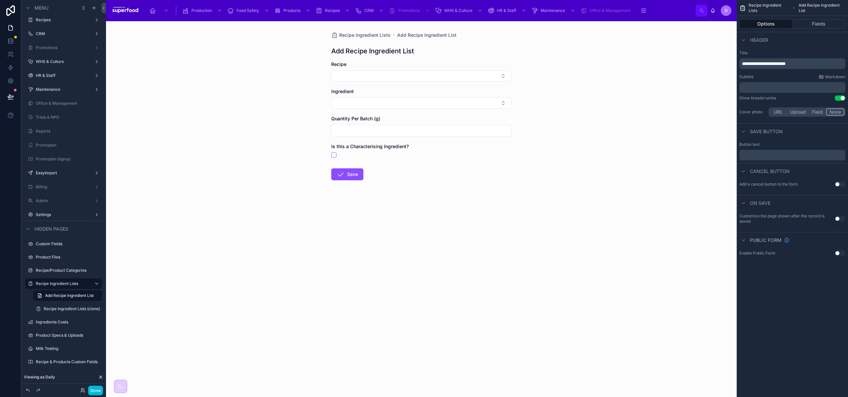
click at [61, 310] on label "Recipe Ingredient Lists (clone)" at bounding box center [72, 308] width 56 height 5
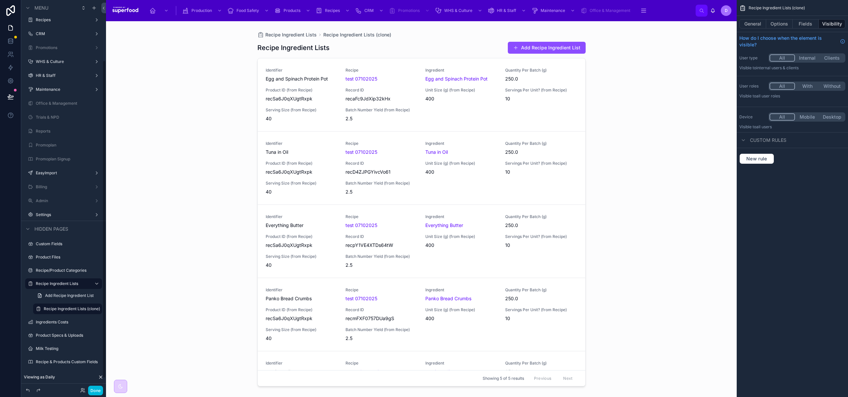
click at [281, 34] on div at bounding box center [421, 205] width 339 height 368
click at [273, 36] on span "Recipe Ingredient Lists" at bounding box center [290, 34] width 51 height 7
click at [60, 307] on label "Recipe Ingredient Lists (clone)" at bounding box center [72, 308] width 56 height 5
click at [0, 0] on icon "scrollable content" at bounding box center [0, 0] width 0 height 0
click at [118, 325] on span "Remove" at bounding box center [127, 325] width 18 height 7
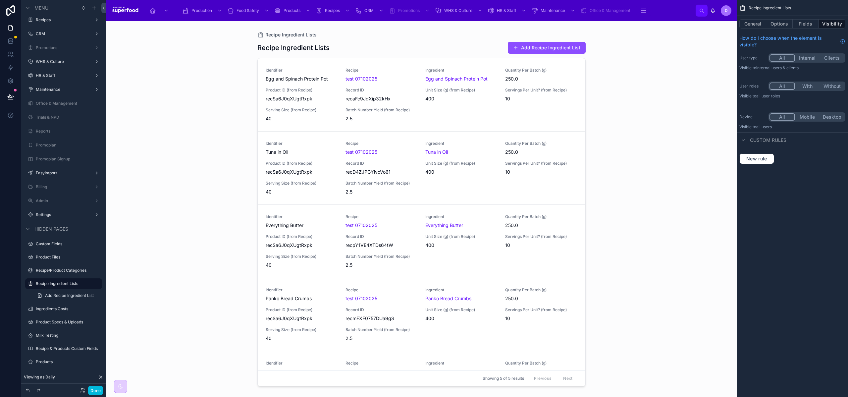
click at [60, 295] on span "Add Recipe Ingredient List" at bounding box center [69, 295] width 49 height 5
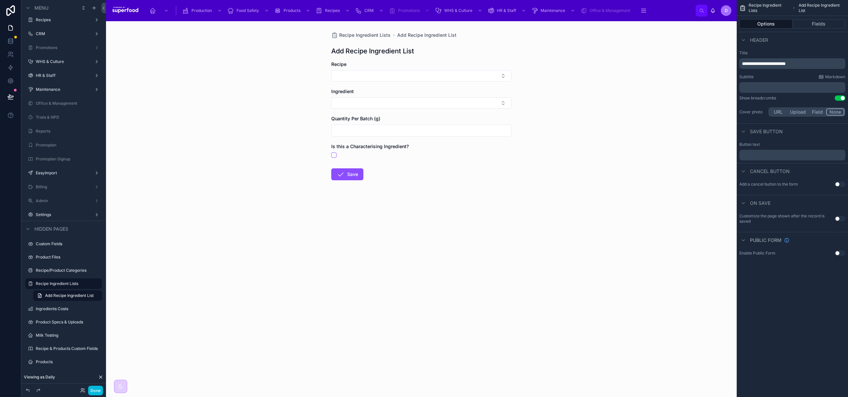
click at [0, 0] on icon "scrollable content" at bounding box center [0, 0] width 0 height 0
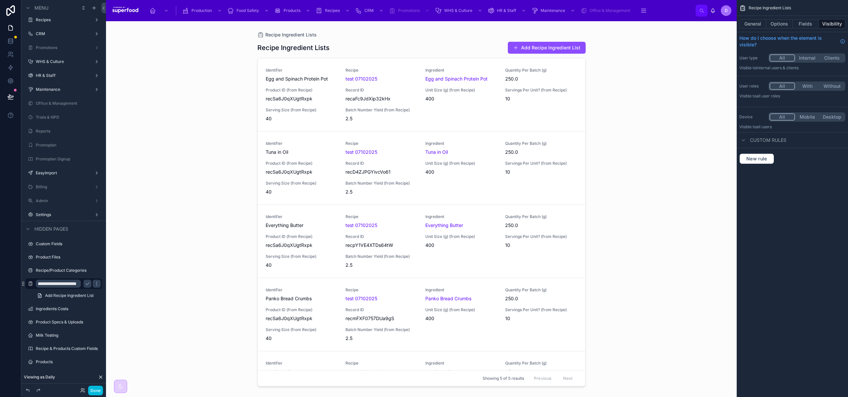
click at [96, 283] on icon "scrollable content" at bounding box center [96, 283] width 5 height 5
click at [114, 275] on icon at bounding box center [113, 274] width 3 height 3
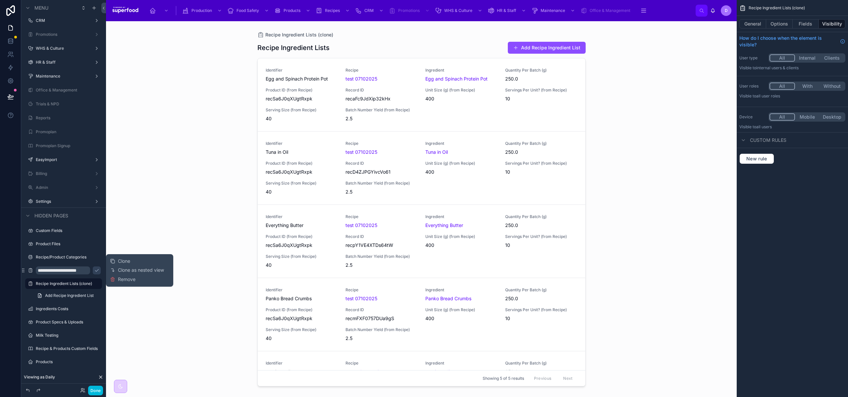
click at [95, 270] on icon "scrollable content" at bounding box center [96, 270] width 3 height 2
click at [62, 281] on label "Recipe Ingredient Lists (clone)" at bounding box center [67, 283] width 62 height 5
click at [59, 270] on label "Recipe Ingredient Lists" at bounding box center [67, 270] width 62 height 5
click at [60, 297] on label "Recipe Ingredient Lists (clone)" at bounding box center [67, 295] width 62 height 5
click at [0, 0] on icon "scrollable content" at bounding box center [0, 0] width 0 height 0
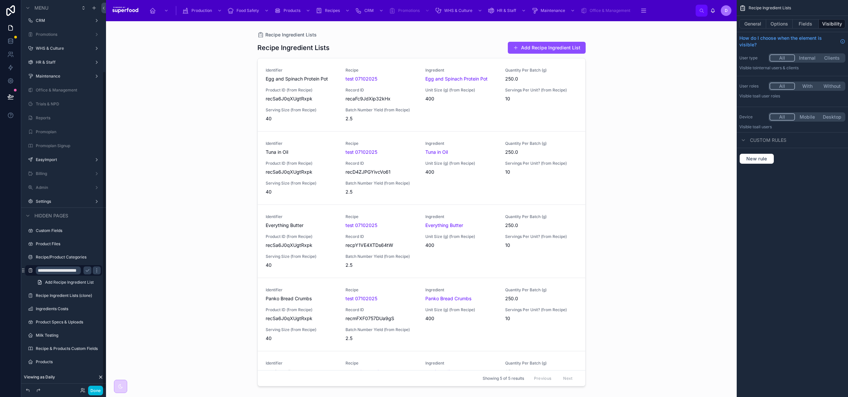
click at [71, 270] on input "**********" at bounding box center [58, 270] width 45 height 8
click at [65, 268] on input "**********" at bounding box center [58, 270] width 45 height 8
type input "**********"
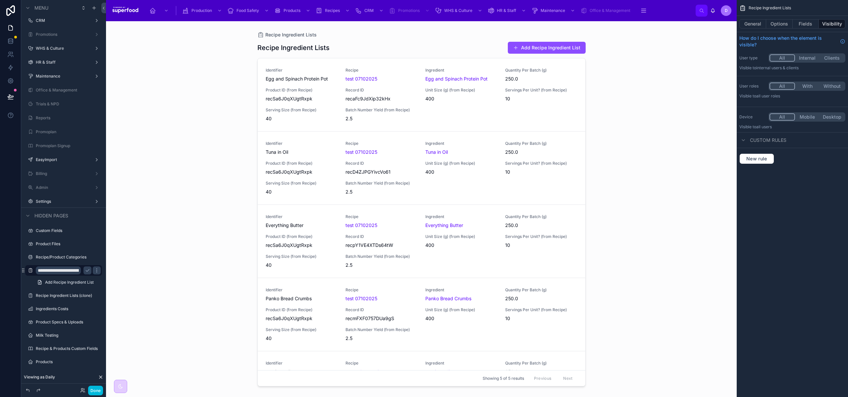
click at [90, 271] on icon "scrollable content" at bounding box center [87, 270] width 5 height 5
click at [0, 0] on icon "scrollable content" at bounding box center [0, 0] width 0 height 0
click at [73, 282] on input "**********" at bounding box center [58, 284] width 45 height 8
click at [66, 283] on input "**********" at bounding box center [58, 284] width 45 height 8
click at [74, 282] on input "**********" at bounding box center [58, 284] width 45 height 8
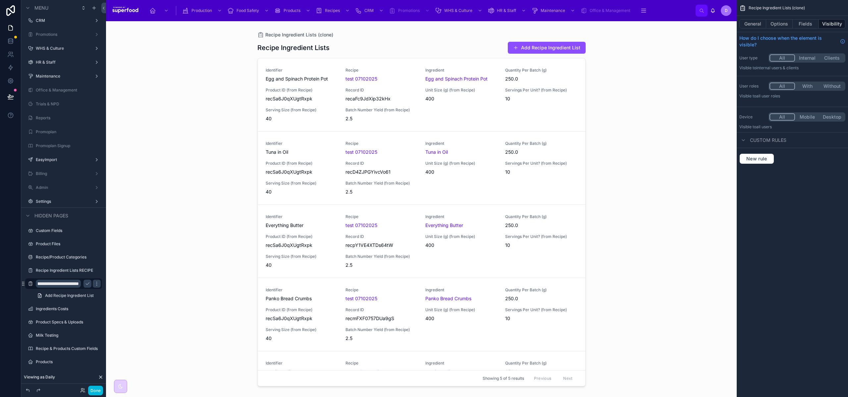
scroll to position [0, 32]
type input "**********"
click at [86, 284] on icon "scrollable content" at bounding box center [87, 284] width 3 height 2
click at [69, 296] on span "Add Recipe Ingredient List" at bounding box center [69, 295] width 49 height 5
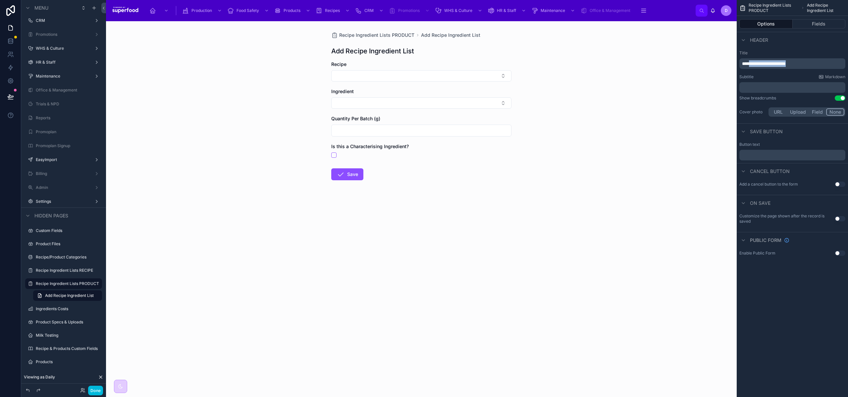
drag, startPoint x: 753, startPoint y: 63, endPoint x: 818, endPoint y: 64, distance: 65.3
click at [818, 64] on p "**********" at bounding box center [793, 63] width 102 height 7
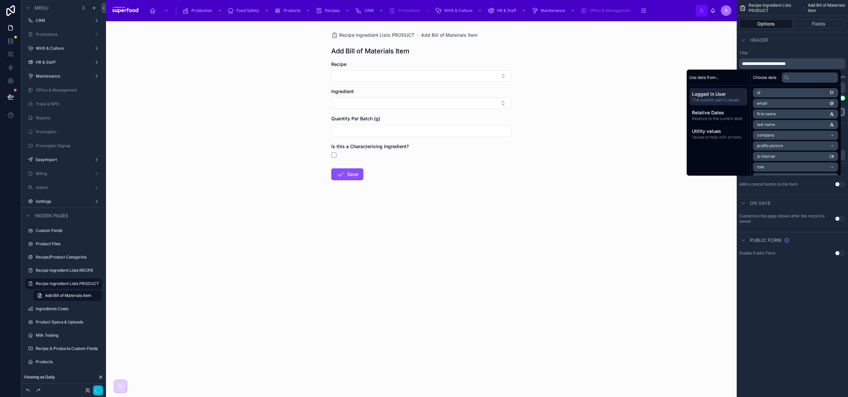
click at [836, 50] on div "**********" at bounding box center [792, 84] width 111 height 73
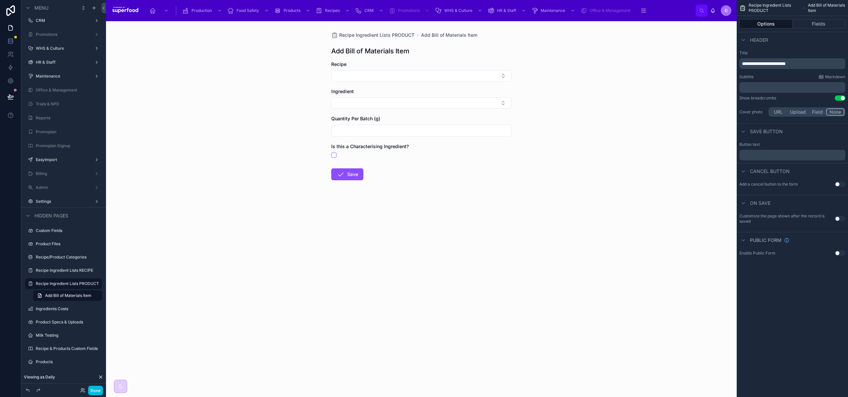
click at [392, 160] on form "Recipe Ingredient Quantity Per Batch (g) Is this a Characterising Ingredient? S…" at bounding box center [421, 142] width 180 height 162
click at [420, 149] on div "Is this a Characterising Ingredient?" at bounding box center [421, 146] width 180 height 7
click at [821, 22] on button "Fields" at bounding box center [819, 23] width 53 height 9
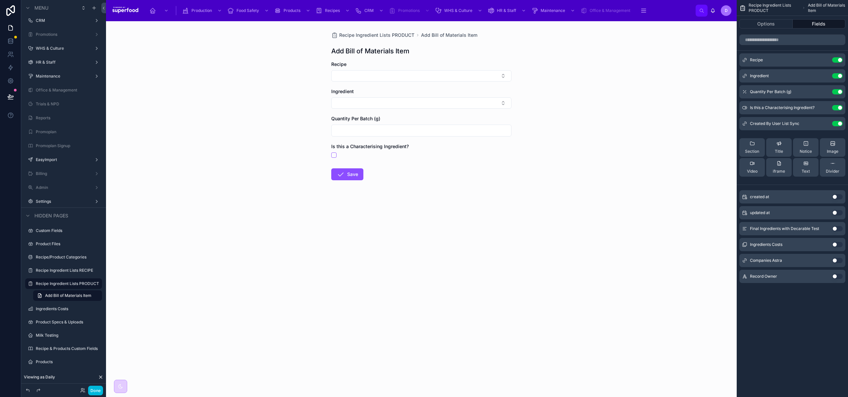
click at [840, 107] on button "Use setting" at bounding box center [837, 107] width 11 height 5
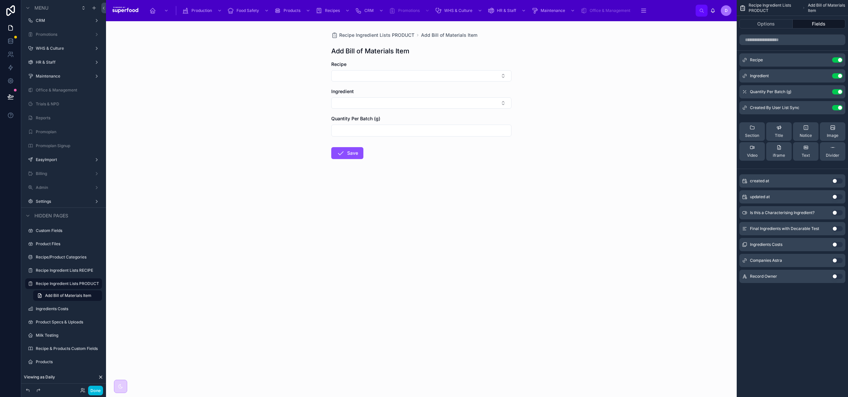
click at [0, 0] on icon "scrollable content" at bounding box center [0, 0] width 0 height 0
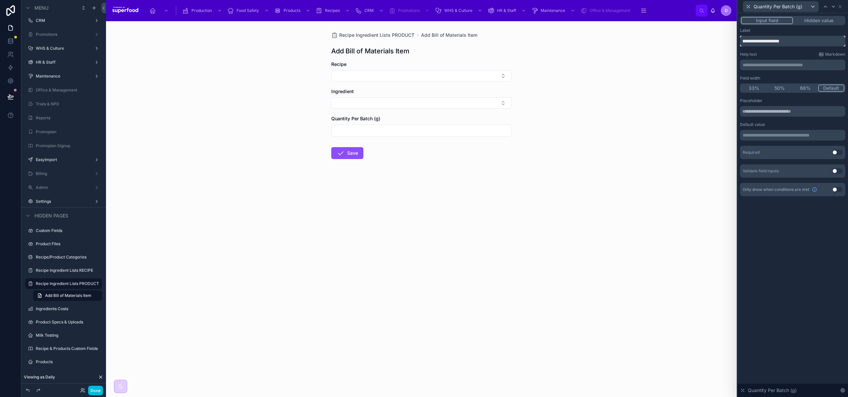
drag, startPoint x: 772, startPoint y: 39, endPoint x: 806, endPoint y: 43, distance: 34.7
click at [806, 43] on input "**********" at bounding box center [792, 41] width 105 height 11
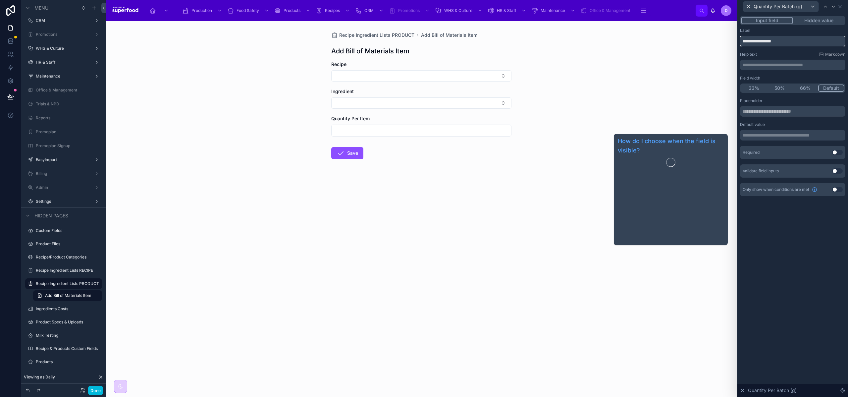
type input "**********"
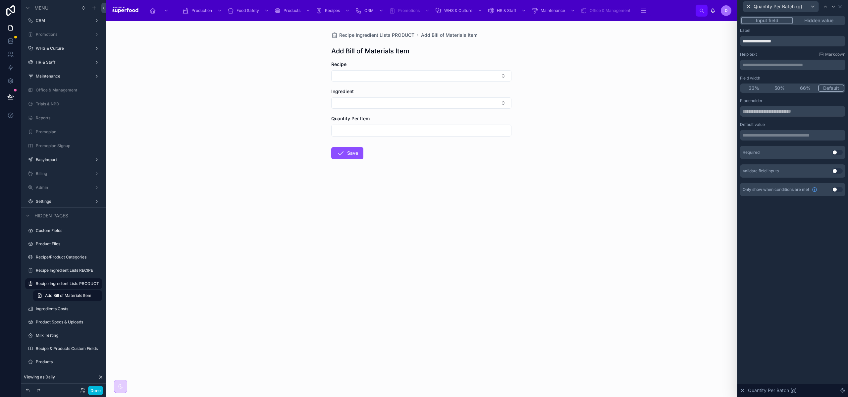
click at [789, 247] on div "**********" at bounding box center [793, 205] width 111 height 384
click at [840, 4] on icon at bounding box center [840, 6] width 5 height 5
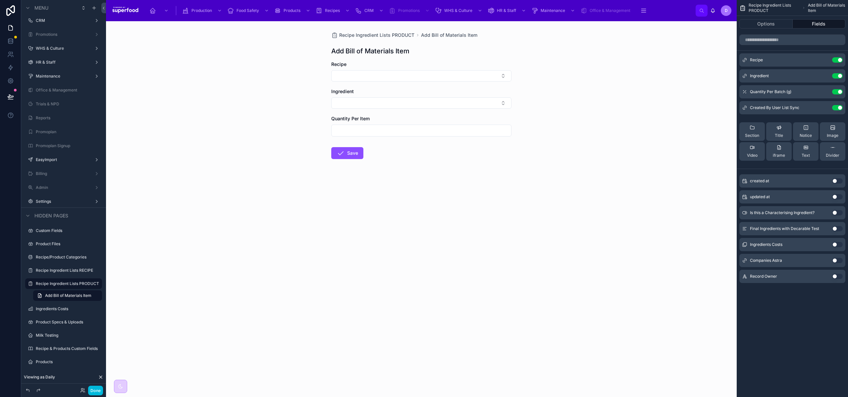
click at [0, 0] on icon "scrollable content" at bounding box center [0, 0] width 0 height 0
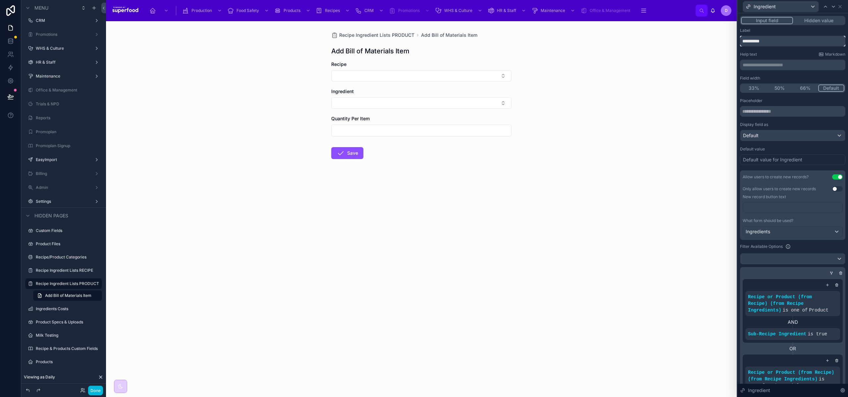
click at [777, 38] on input "**********" at bounding box center [792, 41] width 105 height 11
type input "****"
click at [840, 6] on icon at bounding box center [840, 6] width 5 height 5
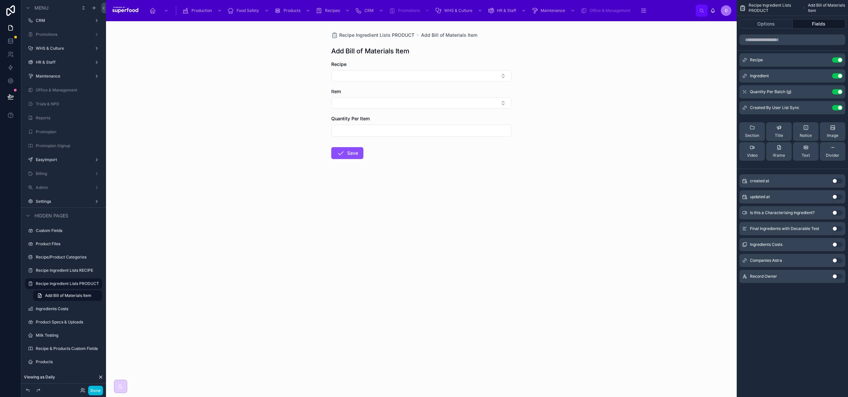
click at [0, 0] on icon "scrollable content" at bounding box center [0, 0] width 0 height 0
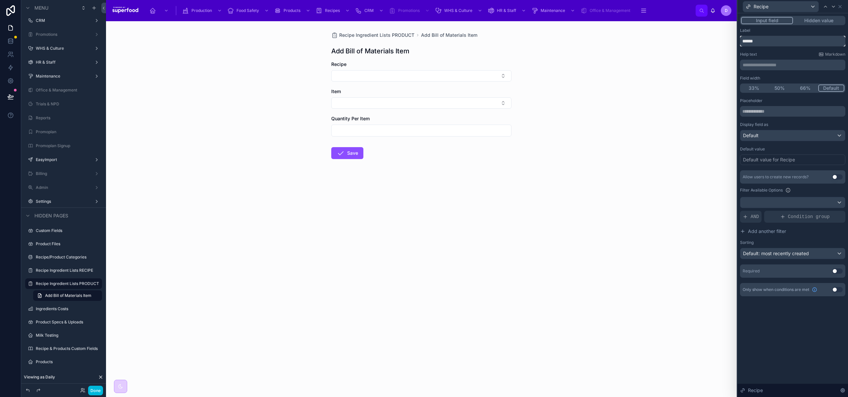
click at [765, 42] on input "******" at bounding box center [792, 41] width 105 height 11
type input "**********"
click at [655, 95] on div "Recipe Ingredient Lists PRODUCT Add Bill of Materials Item Add Bill of Material…" at bounding box center [421, 209] width 631 height 376
click at [840, 7] on icon at bounding box center [840, 6] width 3 height 3
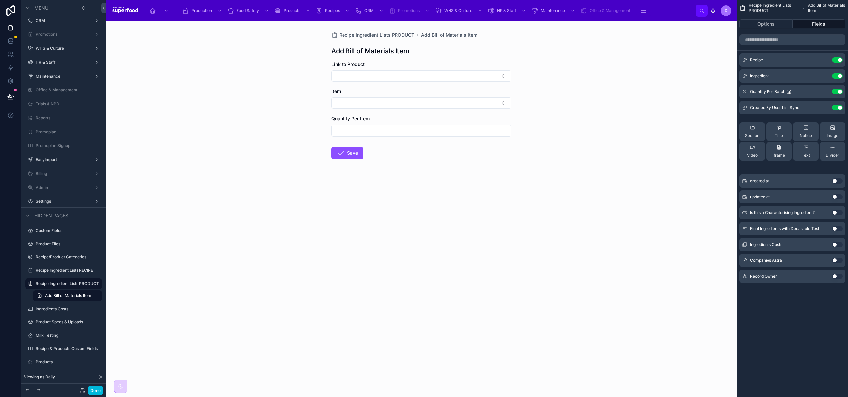
click at [759, 27] on button "Options" at bounding box center [766, 23] width 53 height 9
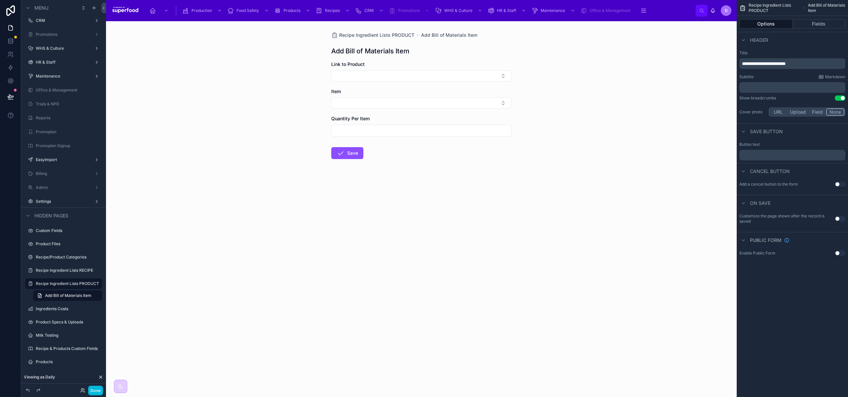
click at [840, 99] on button "Use setting" at bounding box center [840, 97] width 11 height 5
click at [198, 60] on div "Recipe Ingredient Lists PRODUCT Add Bill of Materials Item Add Bill of Material…" at bounding box center [421, 209] width 631 height 376
click at [281, 27] on span "Products Dashboard" at bounding box center [292, 29] width 38 height 5
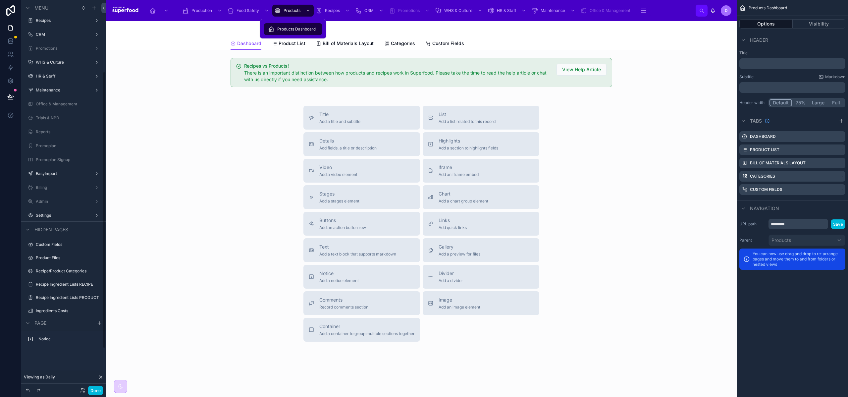
scroll to position [101, 0]
click at [298, 44] on span "Product List" at bounding box center [292, 43] width 27 height 7
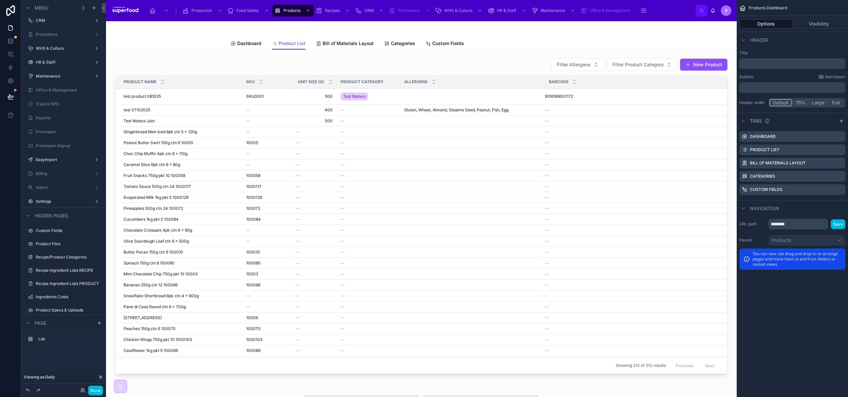
click at [263, 95] on div at bounding box center [421, 217] width 620 height 324
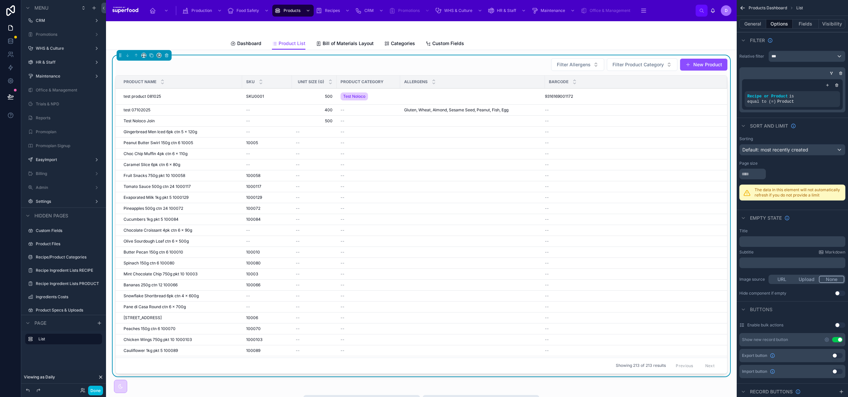
click at [254, 97] on span "SKU0001" at bounding box center [255, 96] width 18 height 5
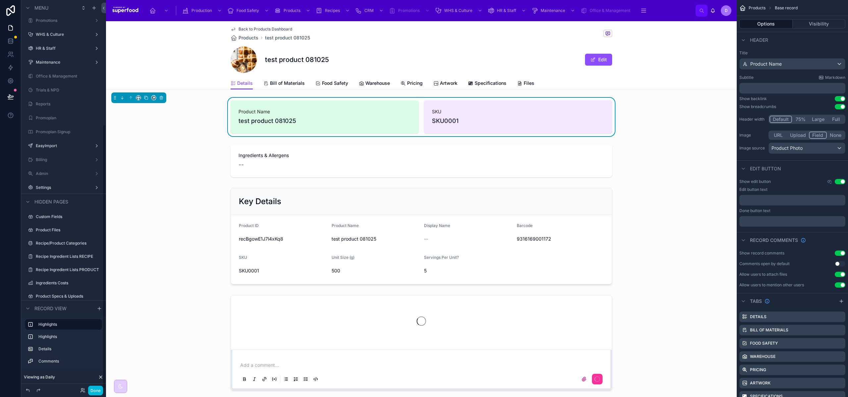
scroll to position [182, 0]
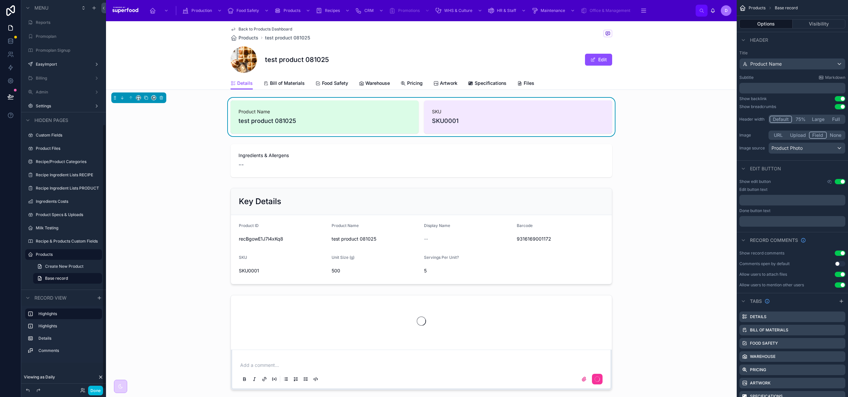
click at [283, 81] on span "Bill of Materials" at bounding box center [287, 83] width 35 height 7
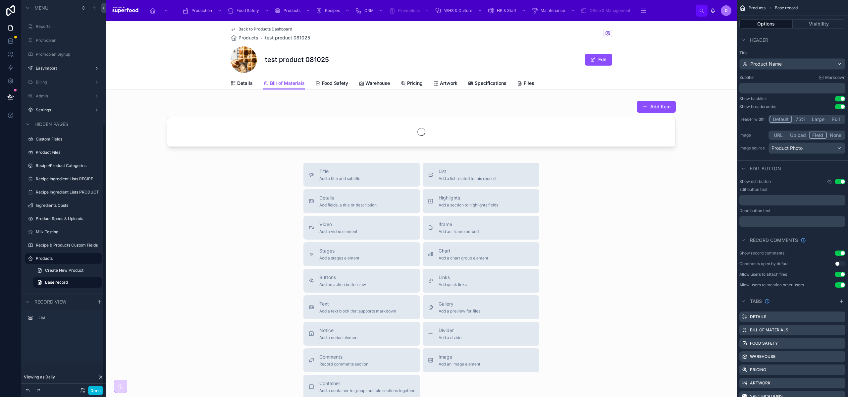
scroll to position [178, 0]
click at [380, 119] on div at bounding box center [421, 125] width 631 height 54
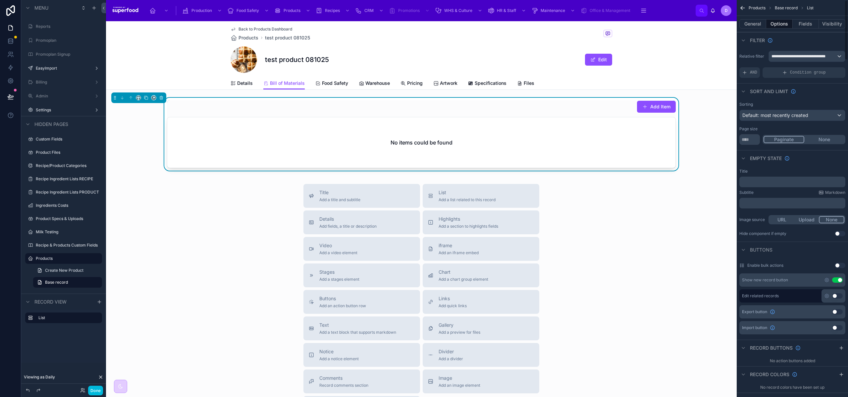
scroll to position [1, 0]
click at [827, 277] on icon "scrollable content" at bounding box center [827, 279] width 4 height 4
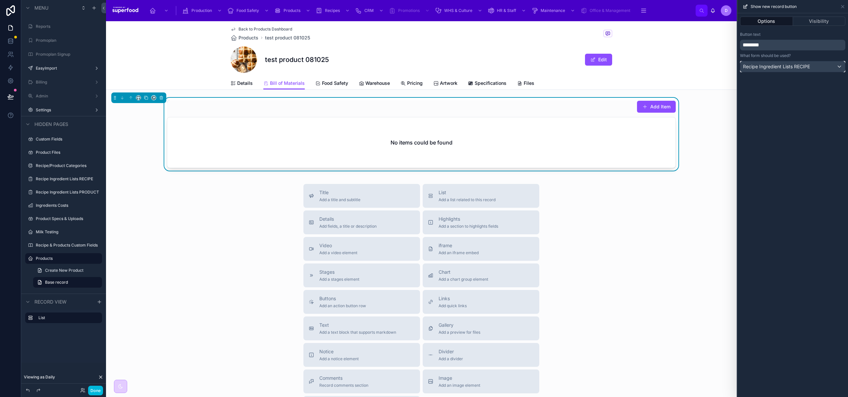
click at [789, 64] on span "Recipe Ingredient Lists RECIPE" at bounding box center [776, 66] width 67 height 7
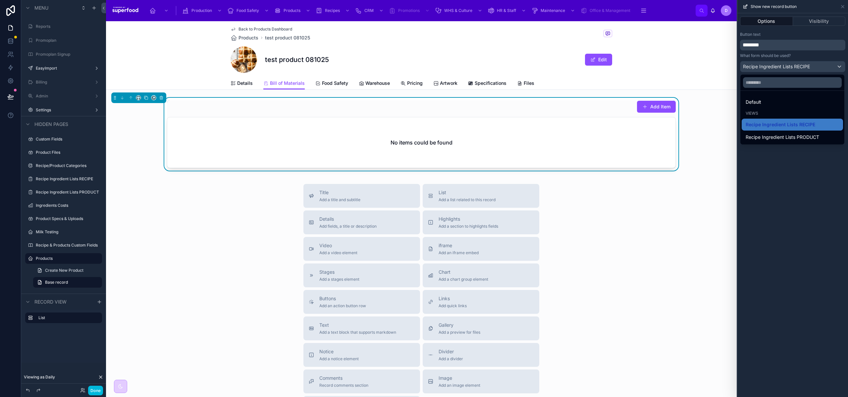
click at [776, 135] on span "Recipe Ingredient Lists PRODUCT" at bounding box center [783, 137] width 74 height 8
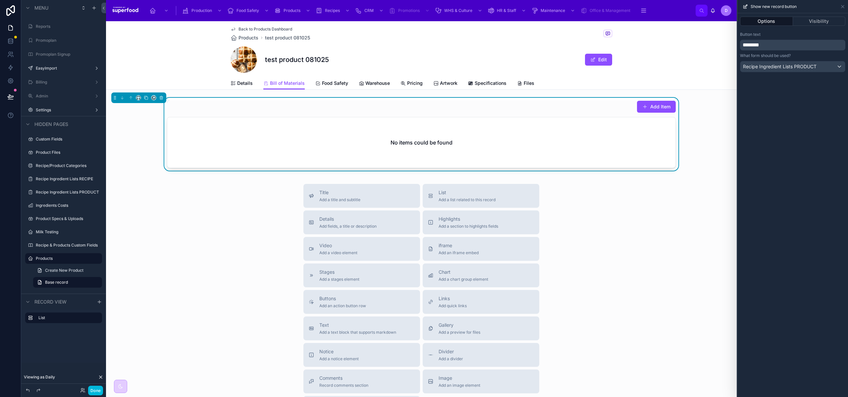
click at [807, 144] on div "Options Visibility Button text ******** What form should be used? Recipe Ingred…" at bounding box center [793, 205] width 111 height 384
click at [315, 12] on link "Recipes" at bounding box center [333, 11] width 39 height 12
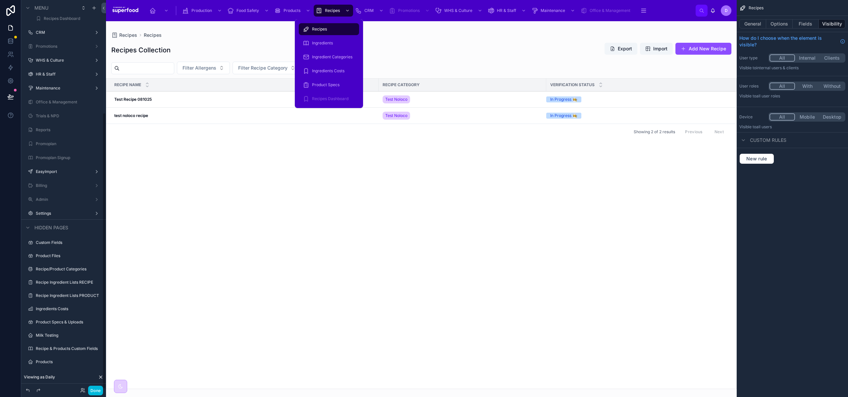
click at [319, 32] on div "Recipes" at bounding box center [329, 29] width 52 height 11
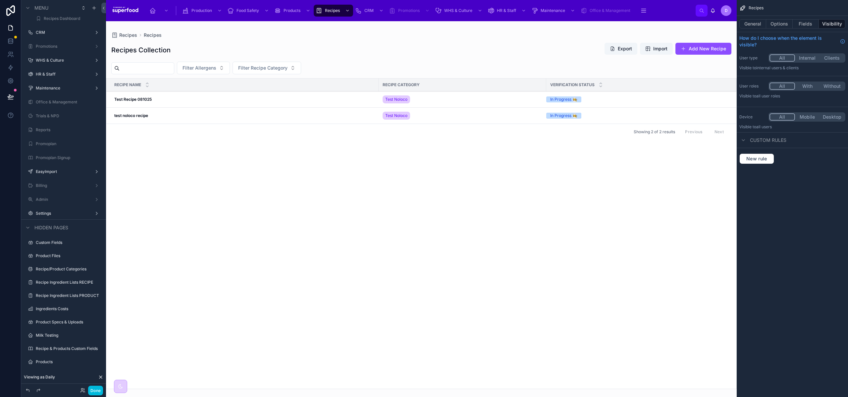
click at [153, 100] on div at bounding box center [421, 209] width 631 height 376
click at [131, 99] on strong "Test Recipe 081025" at bounding box center [132, 99] width 37 height 5
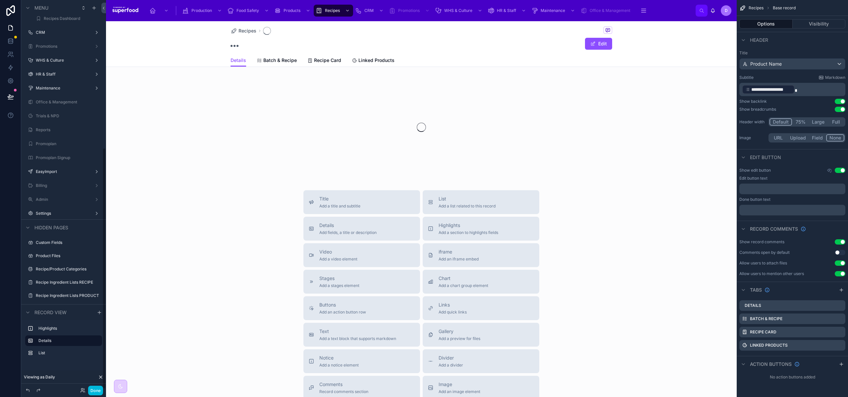
scroll to position [238, 0]
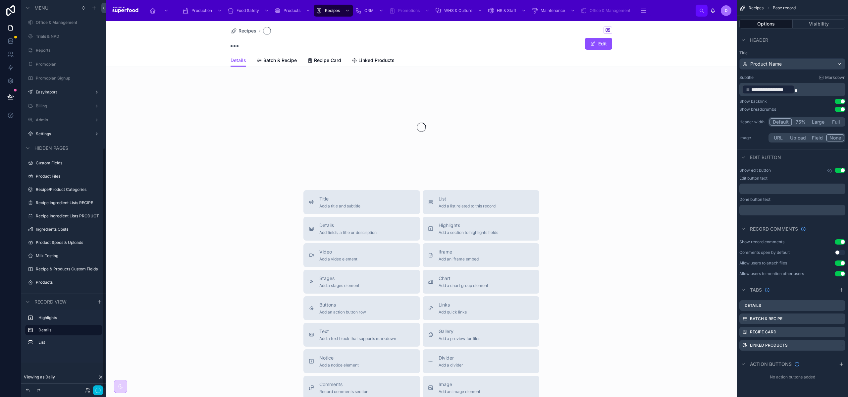
click at [270, 59] on span "Batch & Recipe" at bounding box center [279, 60] width 33 height 7
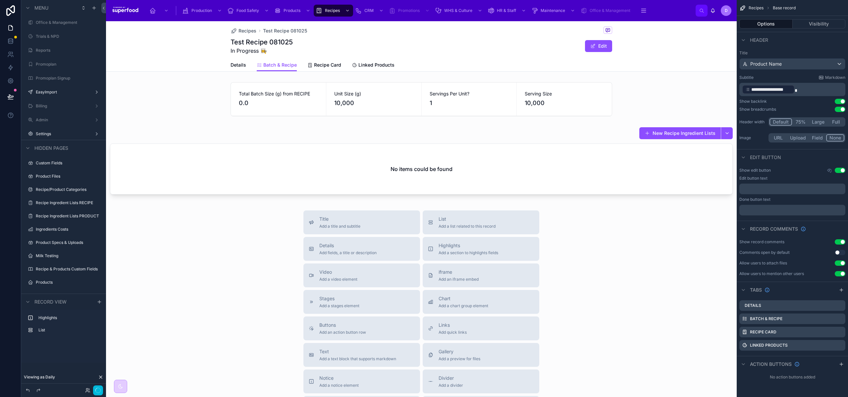
click at [281, 164] on div at bounding box center [421, 162] width 631 height 76
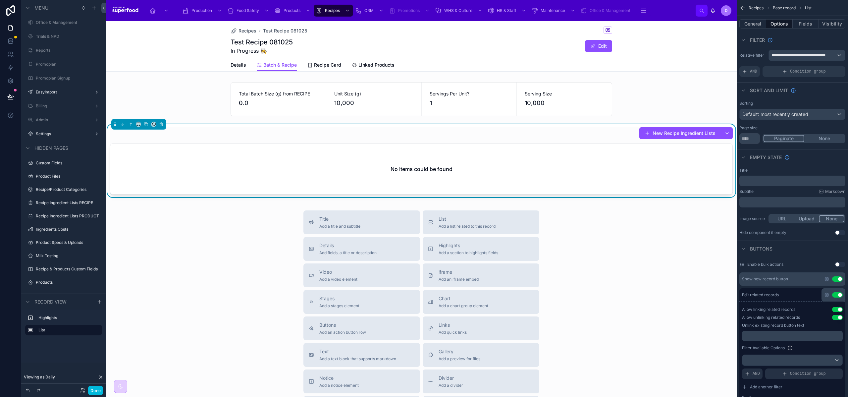
scroll to position [1, 0]
click at [827, 278] on icon "scrollable content" at bounding box center [827, 278] width 5 height 5
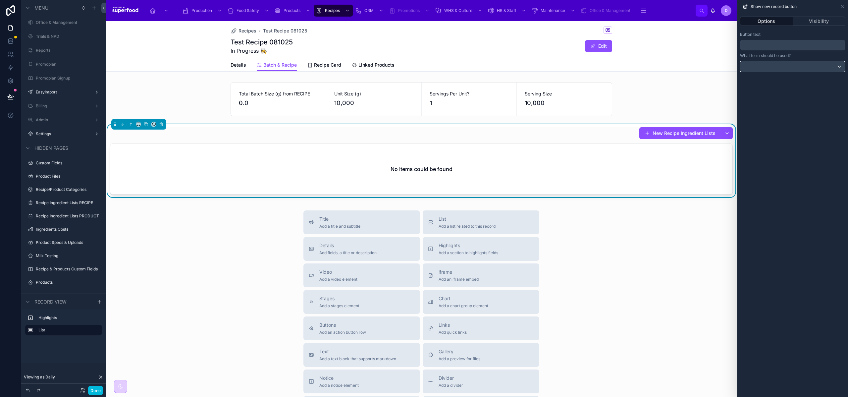
click at [774, 69] on div at bounding box center [793, 66] width 105 height 11
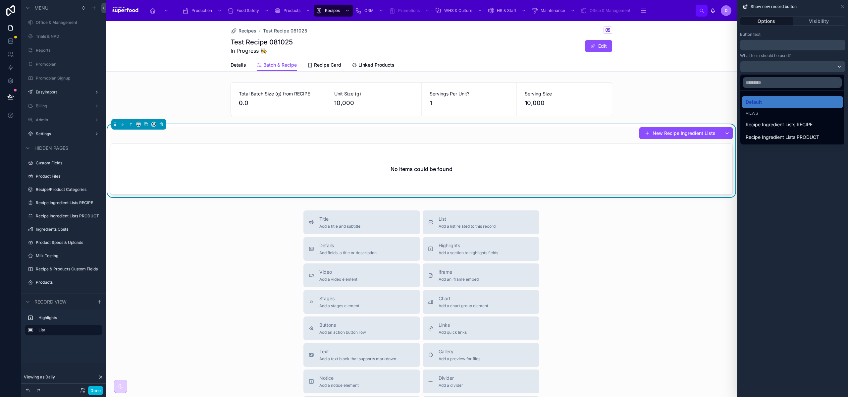
click at [786, 123] on span "Recipe Ingredient Lists RECIPE" at bounding box center [779, 125] width 67 height 8
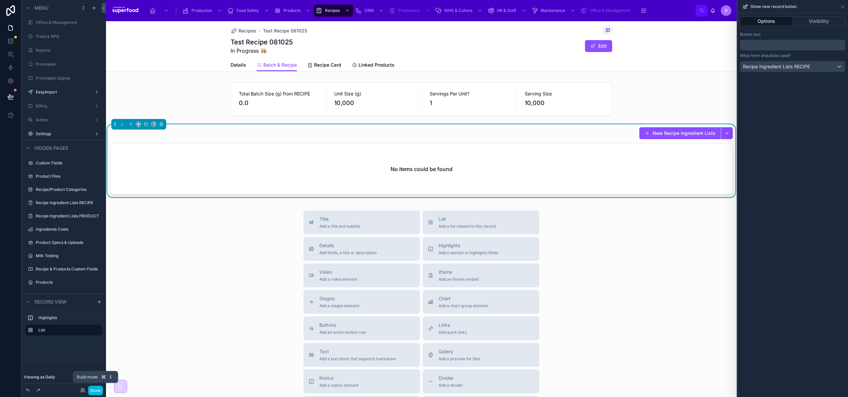
click at [93, 391] on button "Done" at bounding box center [95, 391] width 15 height 10
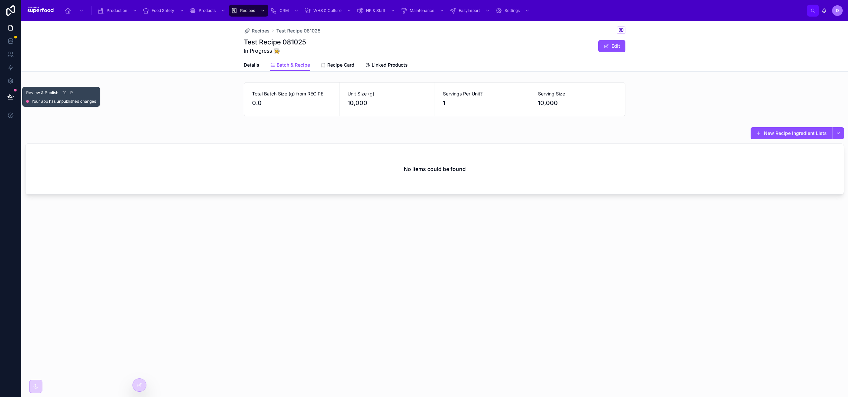
click at [6, 97] on button at bounding box center [10, 96] width 15 height 19
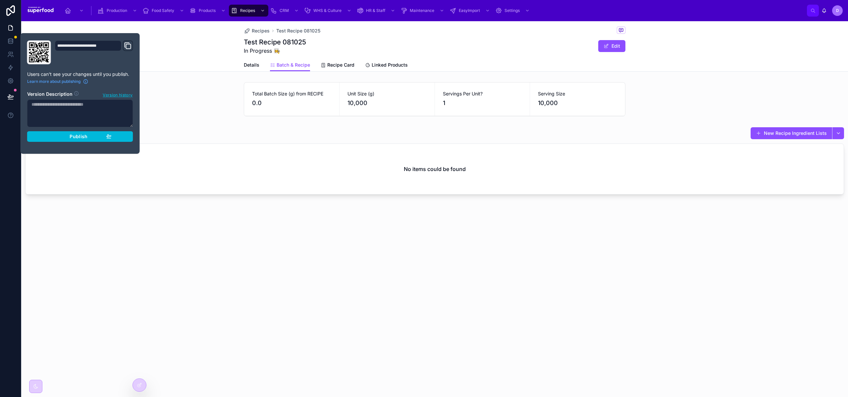
click at [66, 138] on div "Publish" at bounding box center [80, 137] width 63 height 6
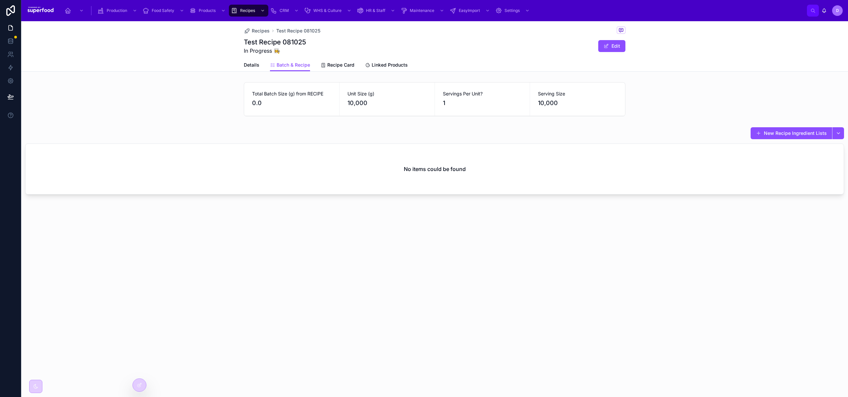
click at [141, 388] on div at bounding box center [139, 385] width 13 height 13
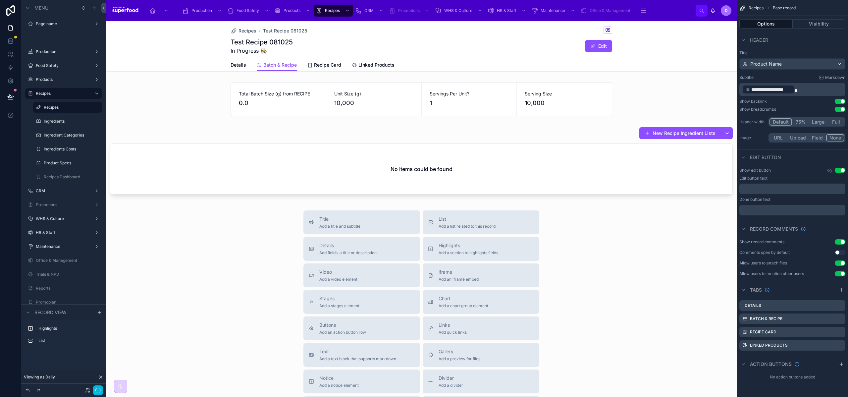
click at [331, 143] on div at bounding box center [421, 162] width 631 height 76
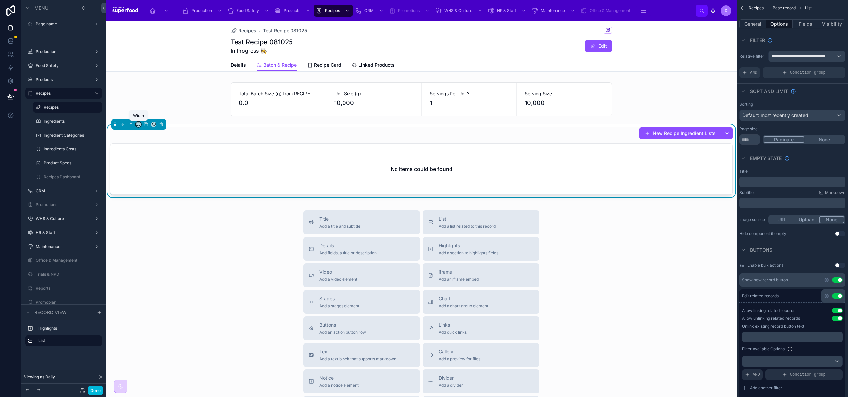
click at [138, 126] on icon at bounding box center [138, 124] width 5 height 5
click at [148, 204] on span "Large" at bounding box center [148, 207] width 13 height 8
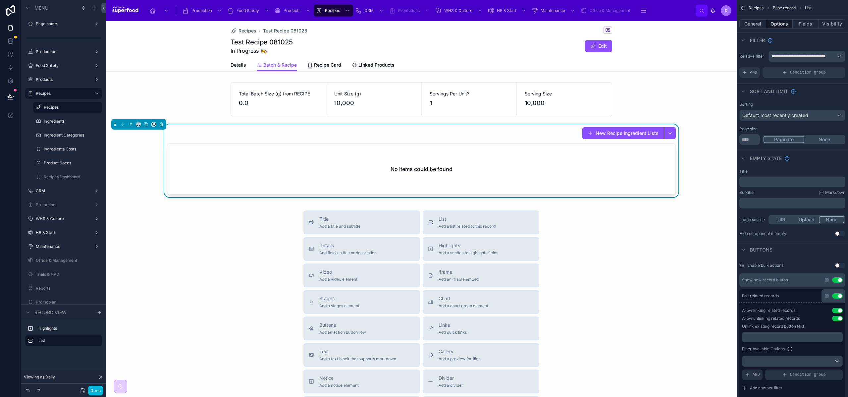
click at [96, 392] on button "Done" at bounding box center [95, 391] width 15 height 10
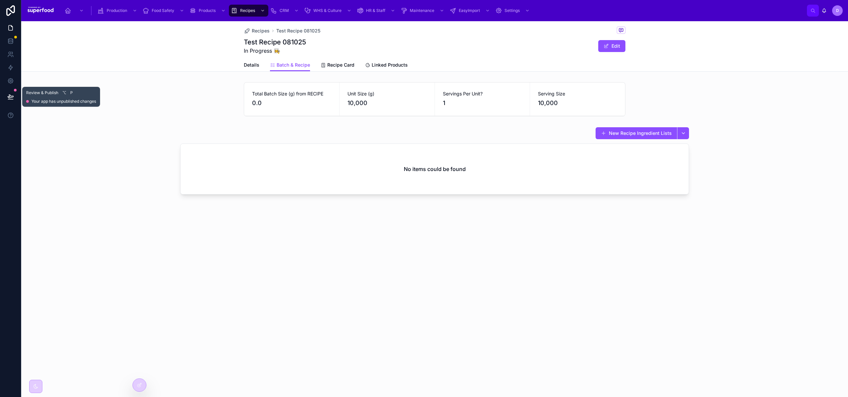
click at [6, 96] on button at bounding box center [10, 96] width 15 height 19
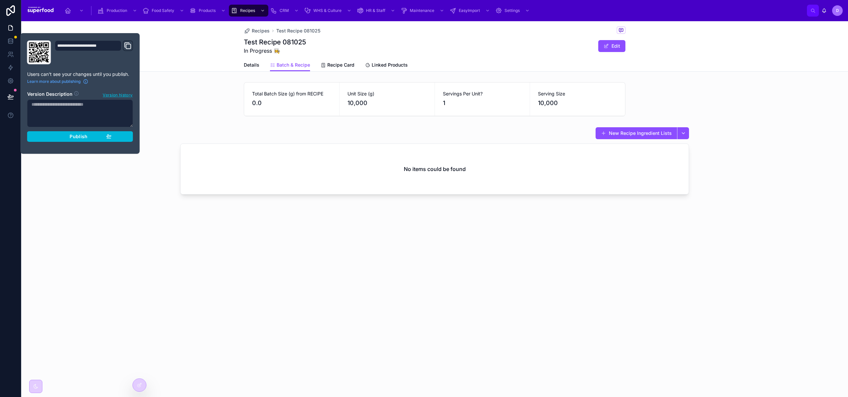
click at [58, 137] on div "Publish" at bounding box center [80, 137] width 63 height 6
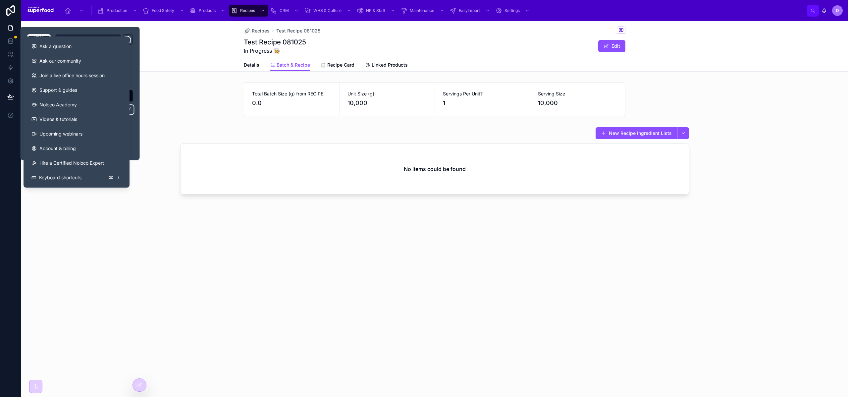
click at [11, 114] on icon at bounding box center [10, 115] width 7 height 7
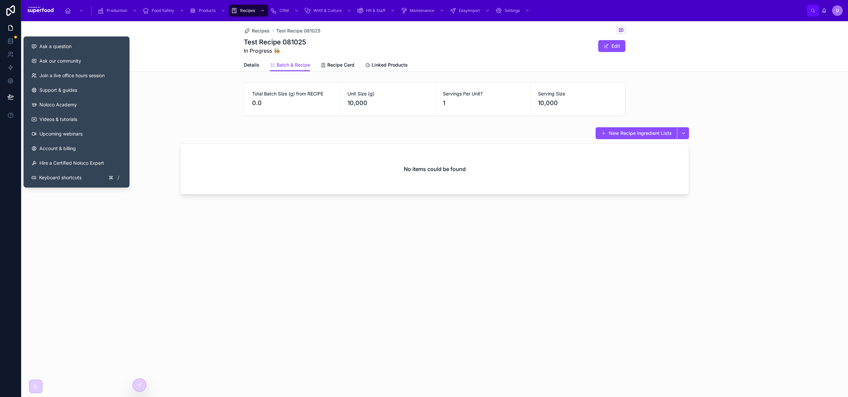
click at [50, 42] on button "Ask a question" at bounding box center [76, 46] width 101 height 15
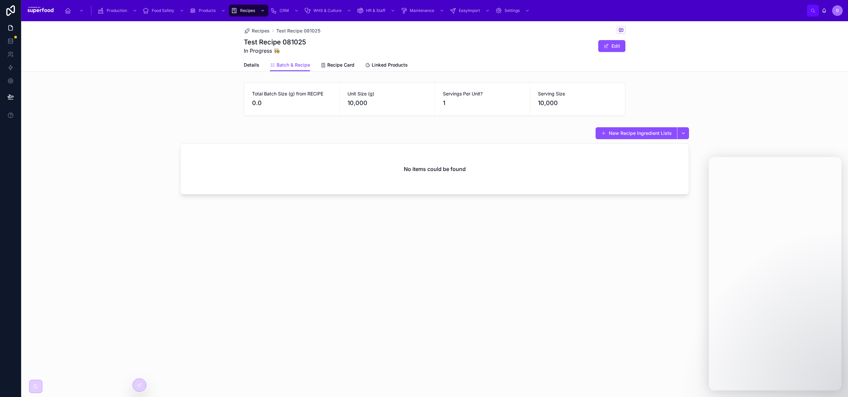
click at [626, 132] on button "New Recipe Ingredient Lists" at bounding box center [637, 133] width 82 height 12
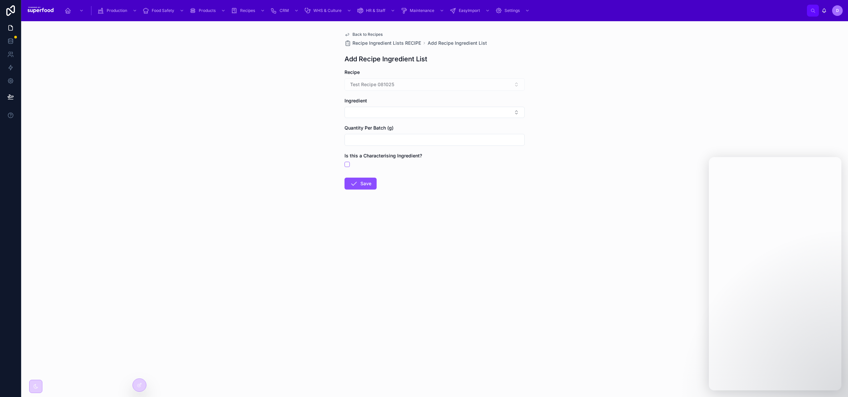
click at [390, 115] on button "Select Button" at bounding box center [435, 112] width 180 height 11
click at [7, 37] on link at bounding box center [10, 40] width 21 height 13
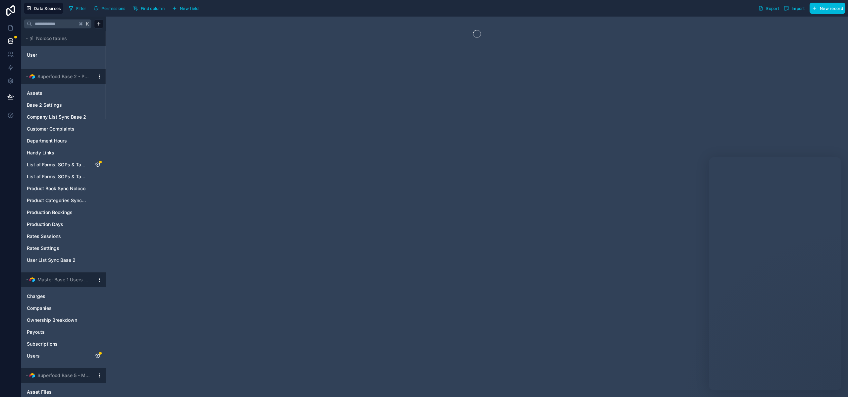
click at [38, 59] on div "User" at bounding box center [64, 55] width 80 height 11
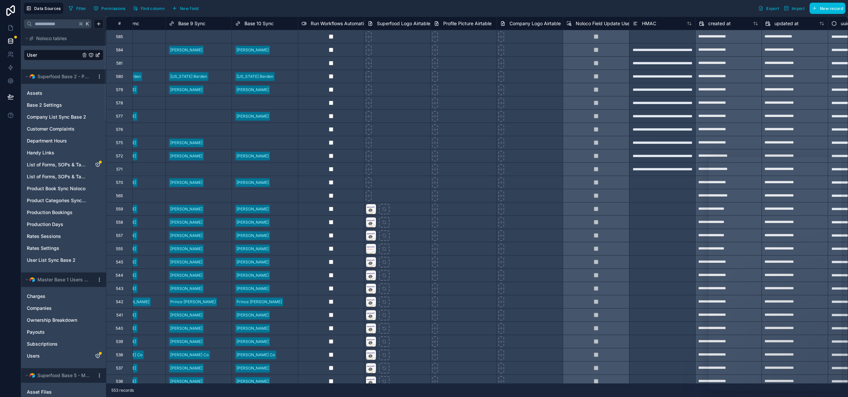
scroll to position [0, 1410]
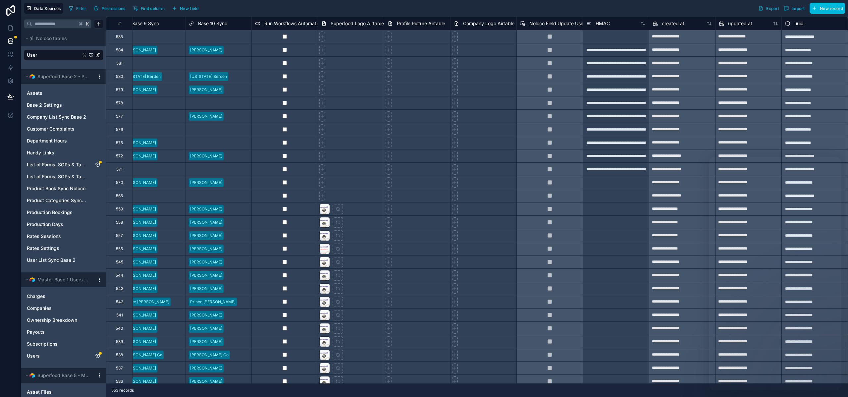
click at [9, 29] on icon at bounding box center [10, 28] width 7 height 7
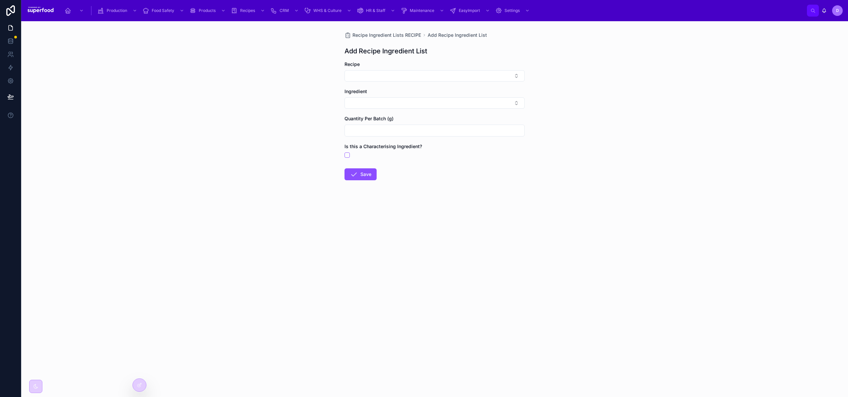
click at [387, 252] on div "Recipe Ingredient Lists RECIPE Add Recipe Ingredient List Add Recipe Ingredient…" at bounding box center [434, 209] width 827 height 376
click at [136, 384] on div at bounding box center [139, 385] width 13 height 13
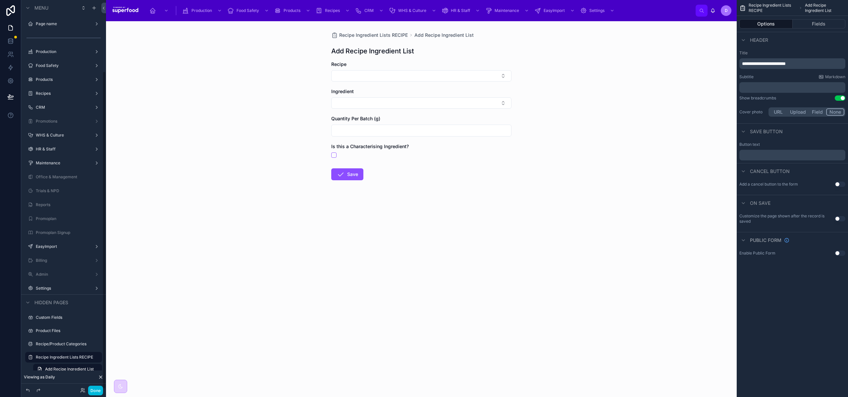
scroll to position [87, 0]
click at [818, 22] on button "Fields" at bounding box center [819, 23] width 53 height 9
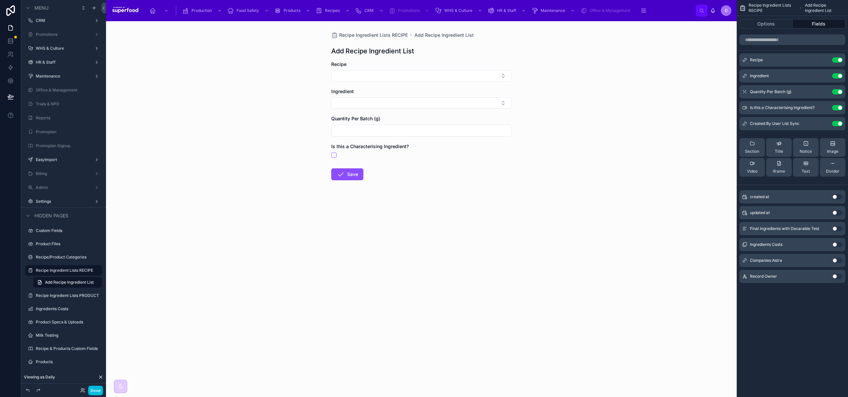
click at [0, 0] on button "scrollable content" at bounding box center [0, 0] width 0 height 0
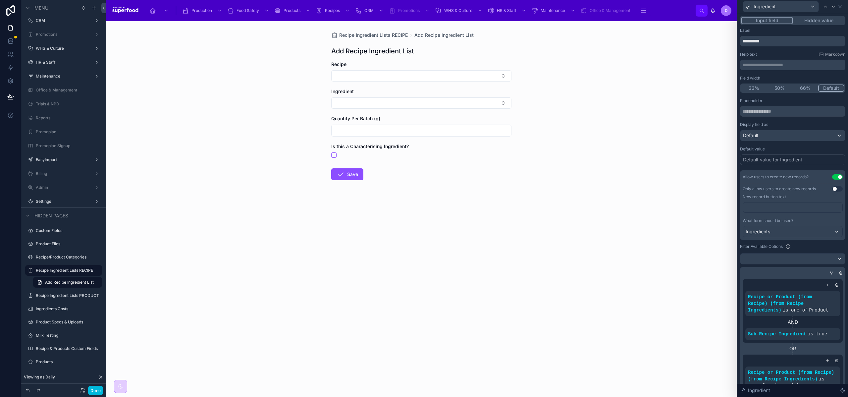
click at [839, 273] on icon at bounding box center [841, 273] width 4 height 4
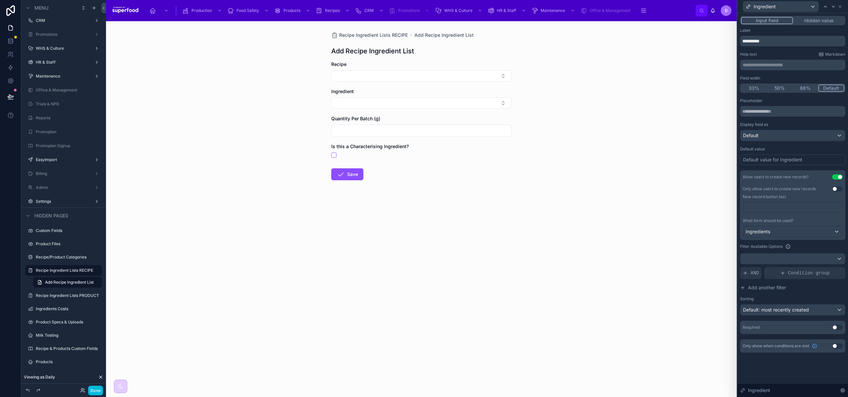
click at [606, 273] on div "Recipe Ingredient Lists RECIPE Add Recipe Ingredient List Add Recipe Ingredient…" at bounding box center [421, 209] width 631 height 376
click at [92, 389] on button "Done" at bounding box center [95, 391] width 15 height 10
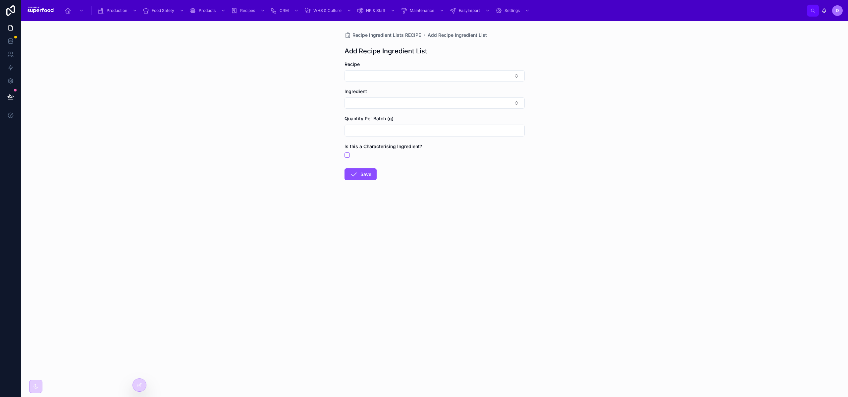
click at [144, 388] on div at bounding box center [139, 385] width 13 height 13
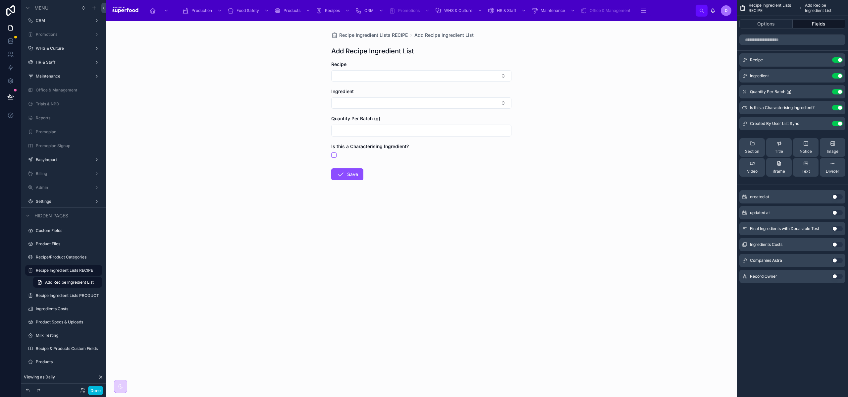
click at [56, 298] on label "Recipe Ingredient Lists PRODUCT" at bounding box center [67, 295] width 63 height 5
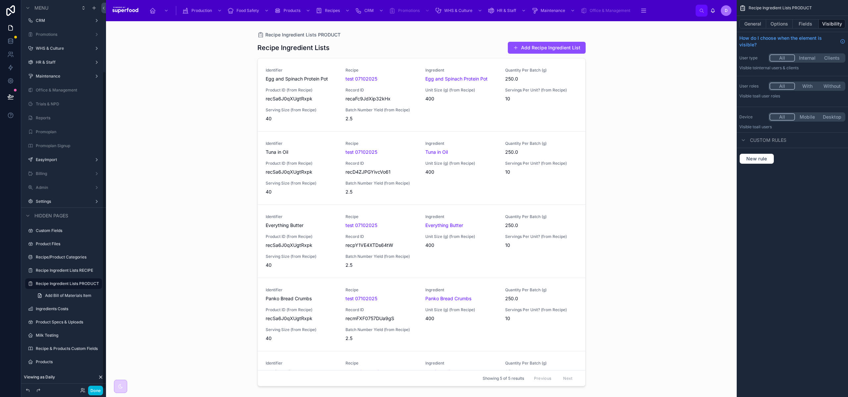
click at [57, 297] on span "Add Bill of Materials Item" at bounding box center [68, 295] width 46 height 5
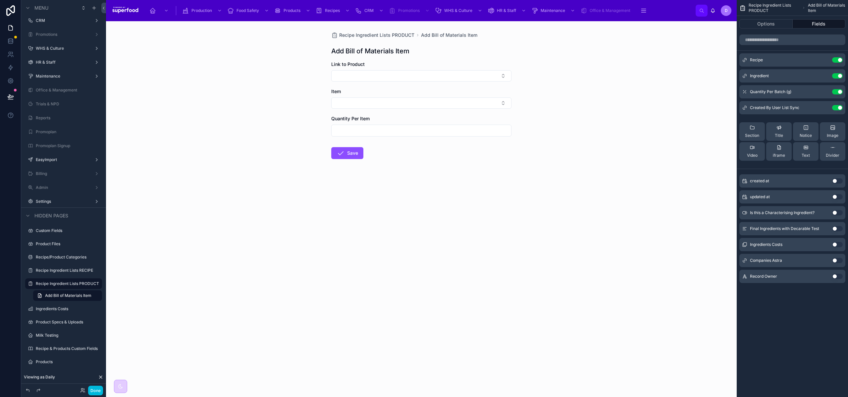
click at [358, 86] on form "Link to Product Item Quantity Per Item Save" at bounding box center [421, 131] width 180 height 141
click at [0, 0] on icon "scrollable content" at bounding box center [0, 0] width 0 height 0
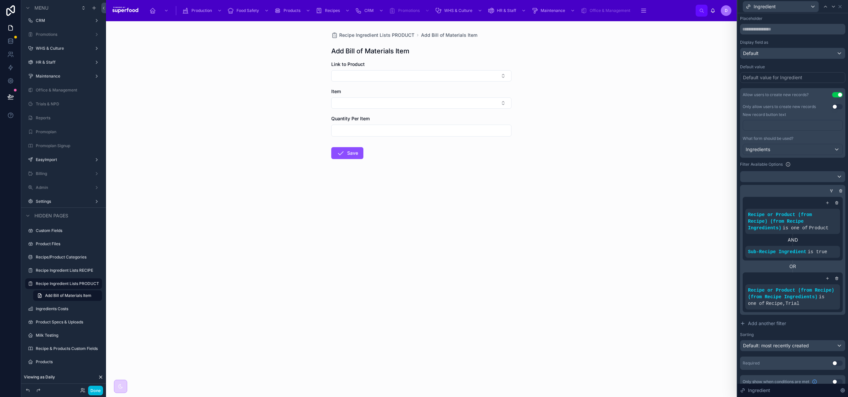
scroll to position [83, 0]
click at [835, 278] on icon at bounding box center [837, 278] width 4 height 4
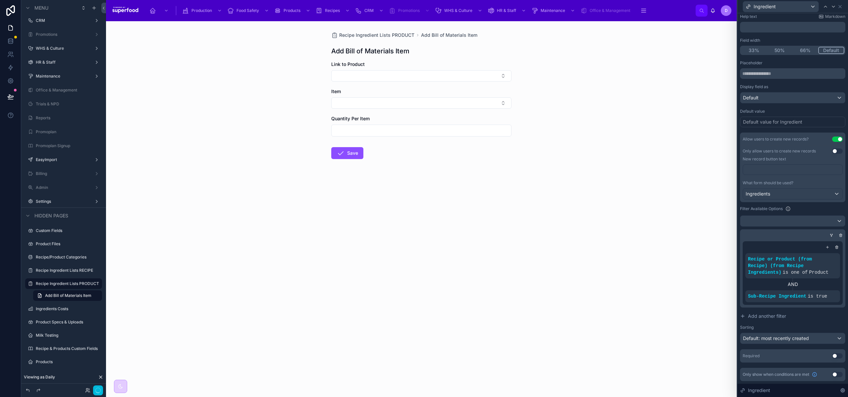
scroll to position [38, 0]
click at [97, 392] on button "Done" at bounding box center [95, 391] width 15 height 10
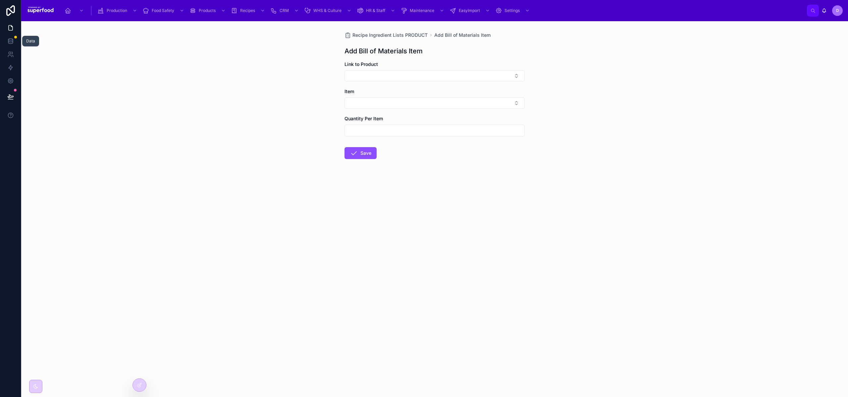
click at [12, 40] on icon at bounding box center [10, 41] width 7 height 7
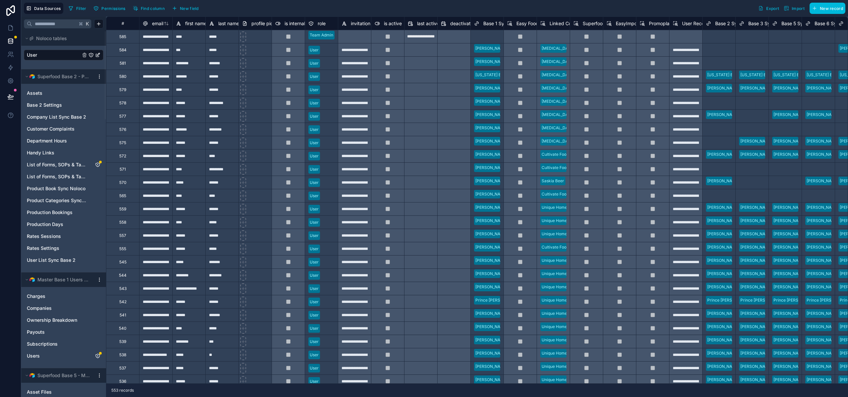
click at [113, 7] on span "Permissions" at bounding box center [113, 8] width 24 height 5
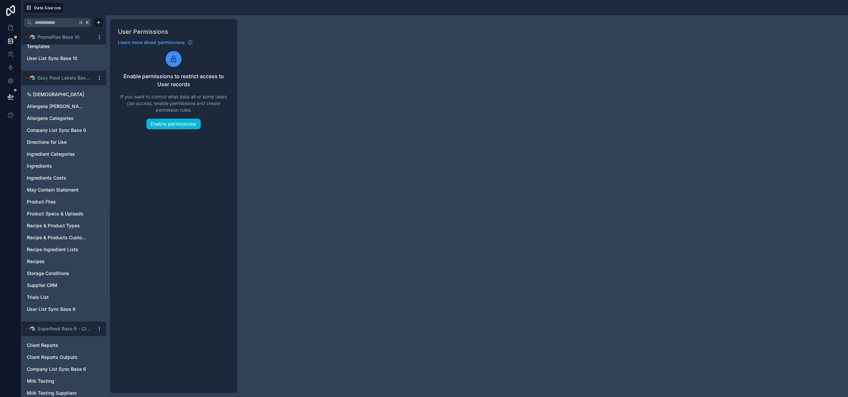
scroll to position [751, 0]
click at [45, 168] on span "Ingredients" at bounding box center [39, 165] width 25 height 7
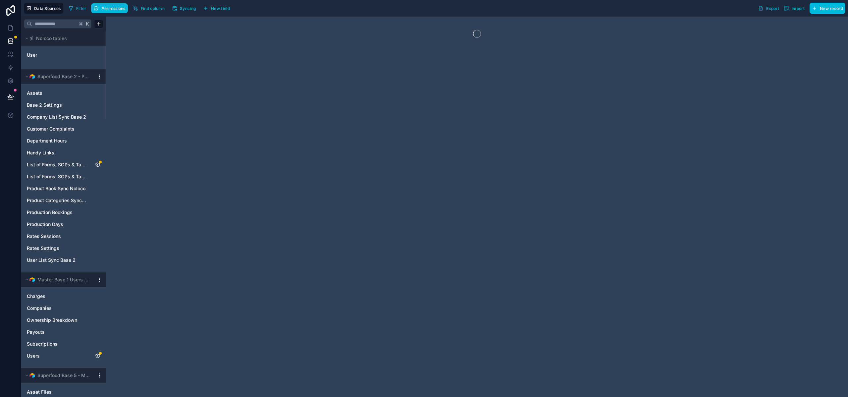
click at [108, 7] on span "Permissions" at bounding box center [113, 8] width 24 height 5
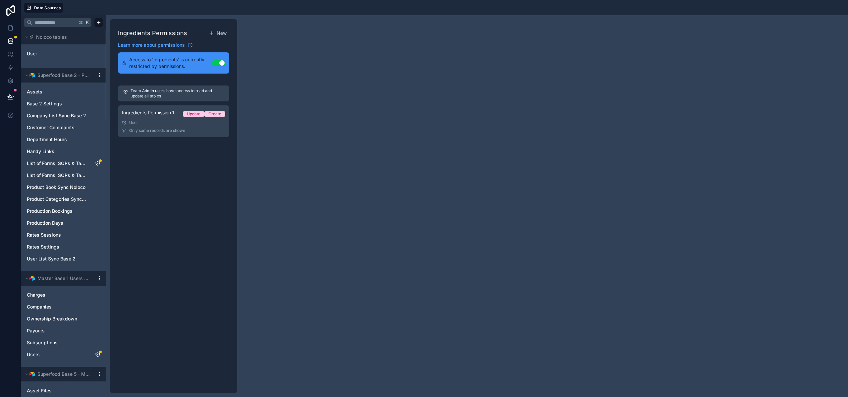
click at [170, 117] on div "Ingredients Permission 1 Update Create" at bounding box center [173, 113] width 103 height 9
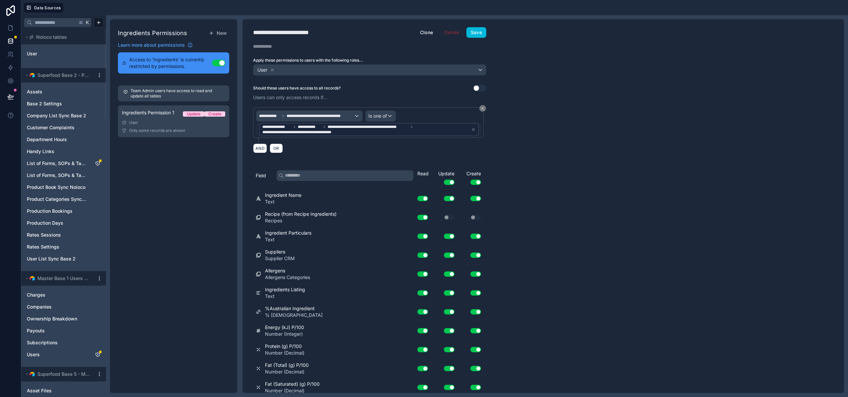
click at [595, 74] on div "**********" at bounding box center [544, 206] width 602 height 374
click at [472, 32] on button "Save" at bounding box center [477, 32] width 20 height 11
click at [11, 29] on icon at bounding box center [10, 28] width 7 height 7
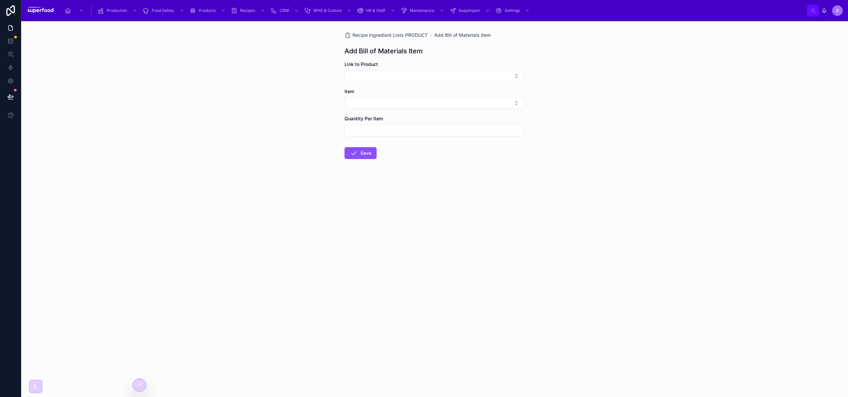
click at [203, 11] on span "Products" at bounding box center [207, 10] width 17 height 5
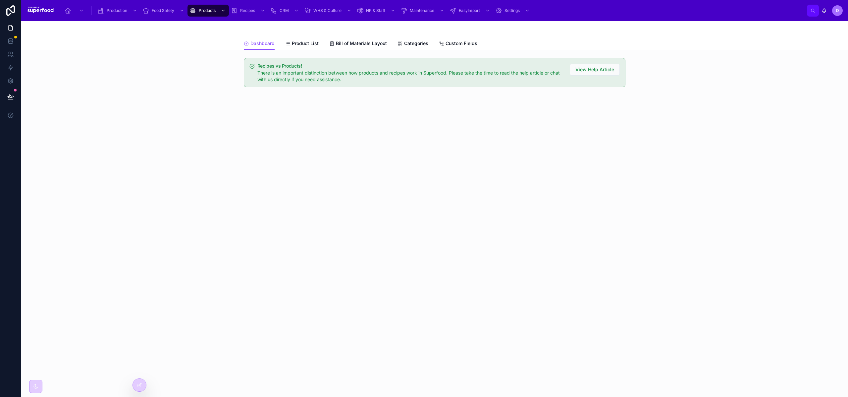
click at [287, 42] on icon at bounding box center [287, 43] width 5 height 5
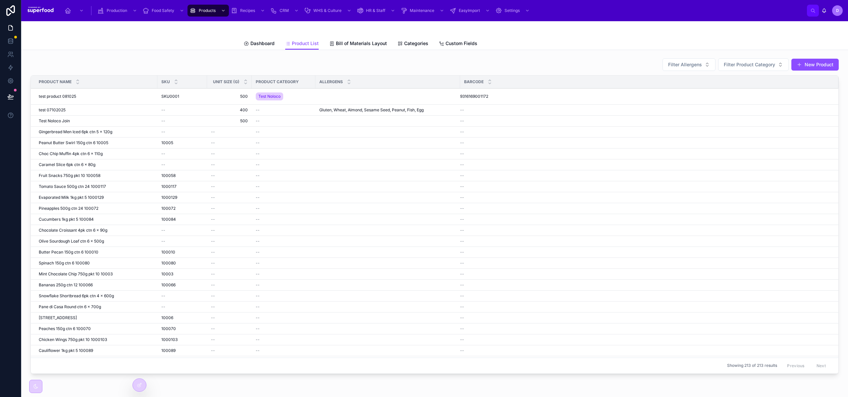
click at [49, 98] on span "test product 081025" at bounding box center [57, 96] width 37 height 5
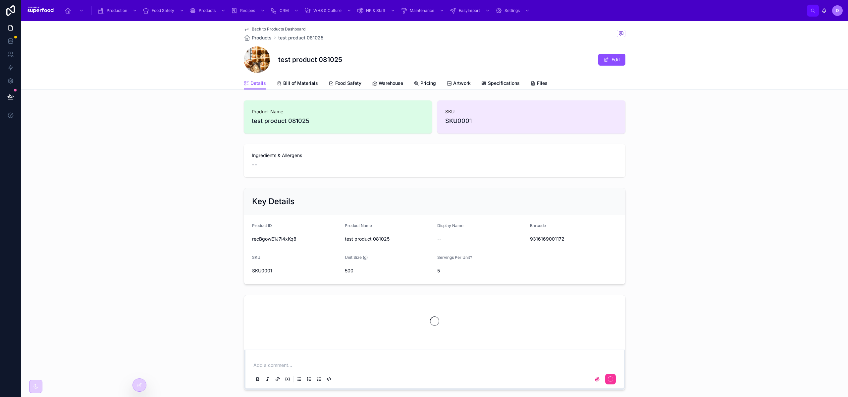
click at [292, 86] on span "Bill of Materials" at bounding box center [300, 83] width 35 height 7
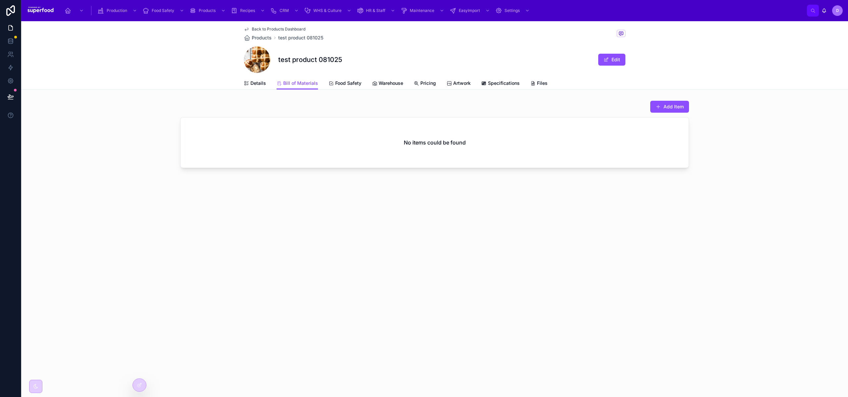
click at [827, 397] on div at bounding box center [424, 397] width 848 height 0
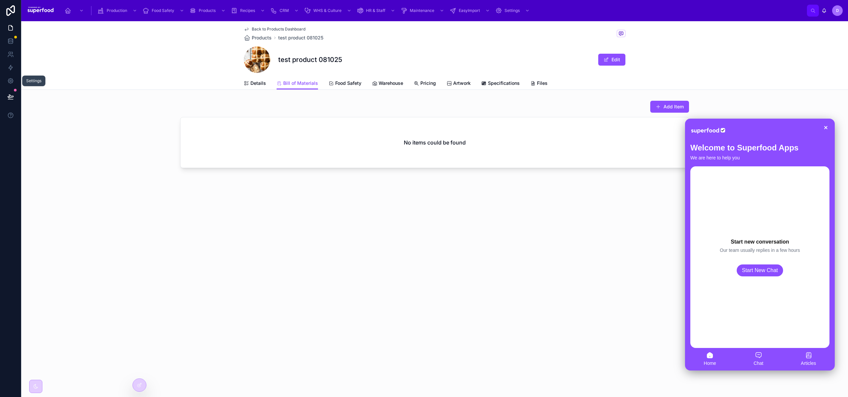
click at [10, 80] on icon at bounding box center [10, 81] width 7 height 7
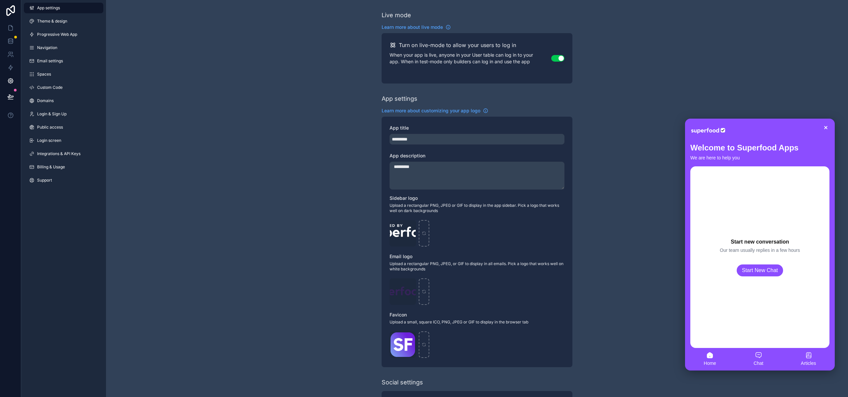
click at [45, 86] on span "Custom Code" at bounding box center [50, 87] width 26 height 5
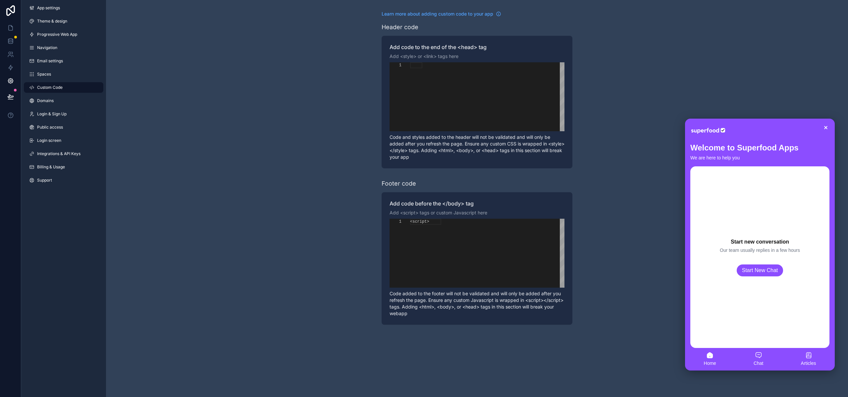
scroll to position [60, 0]
drag, startPoint x: 456, startPoint y: 286, endPoint x: 433, endPoint y: 282, distance: 22.6
click at [433, 282] on div "function setChatSettings ( user ) { console . log ( 'Setting User' , user ); wi…" at bounding box center [487, 253] width 154 height 69
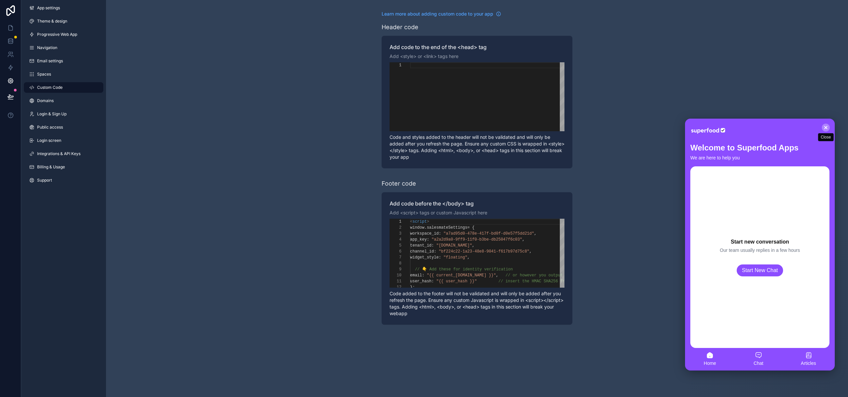
click at [825, 131] on div at bounding box center [826, 128] width 8 height 8
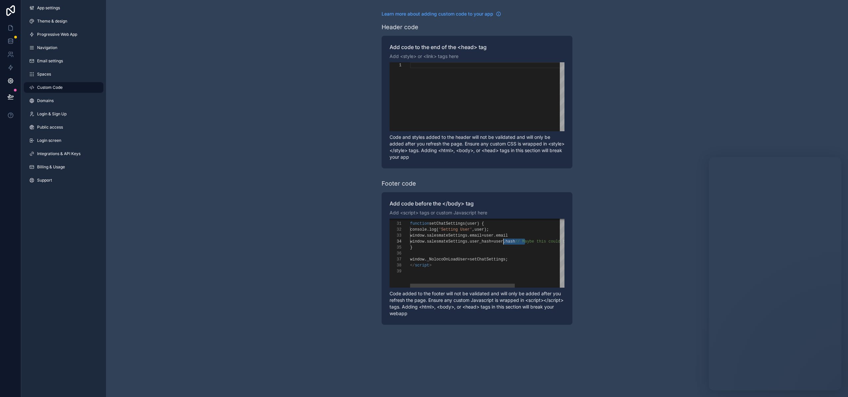
scroll to position [18, 93]
drag, startPoint x: 525, startPoint y: 242, endPoint x: 504, endPoint y: 242, distance: 20.9
drag, startPoint x: 518, startPoint y: 236, endPoint x: 495, endPoint y: 236, distance: 23.2
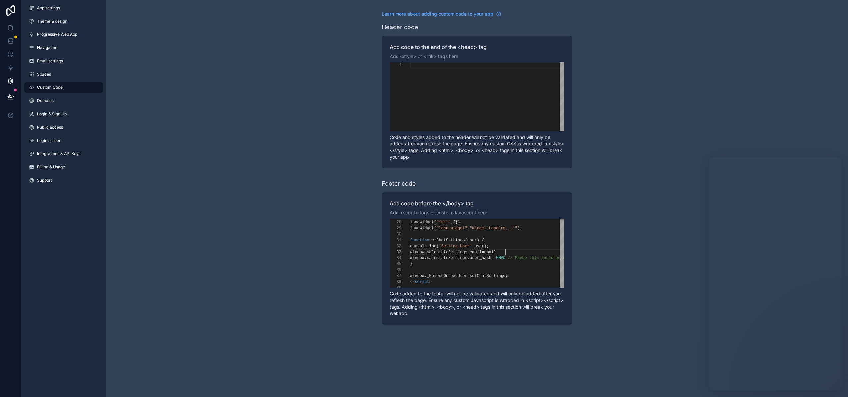
type textarea "**********"
click at [350, 241] on div "Learn more about adding custom code to your app Header code Add code to the end…" at bounding box center [477, 167] width 742 height 335
click at [8, 32] on link at bounding box center [10, 27] width 21 height 13
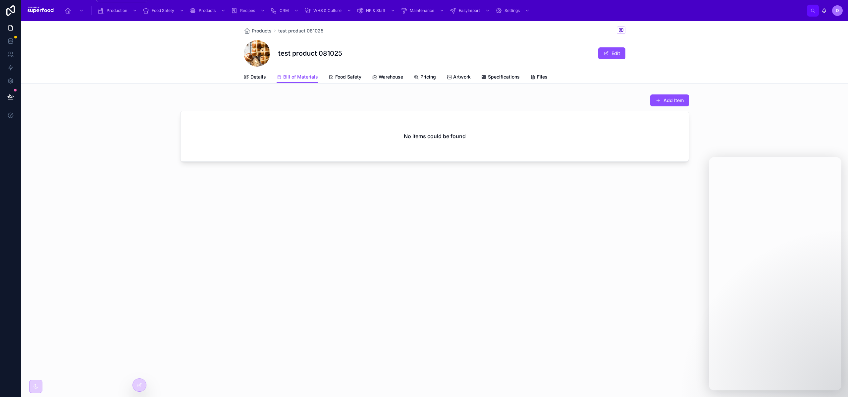
click at [63, 14] on link "scrollable content" at bounding box center [75, 11] width 25 height 12
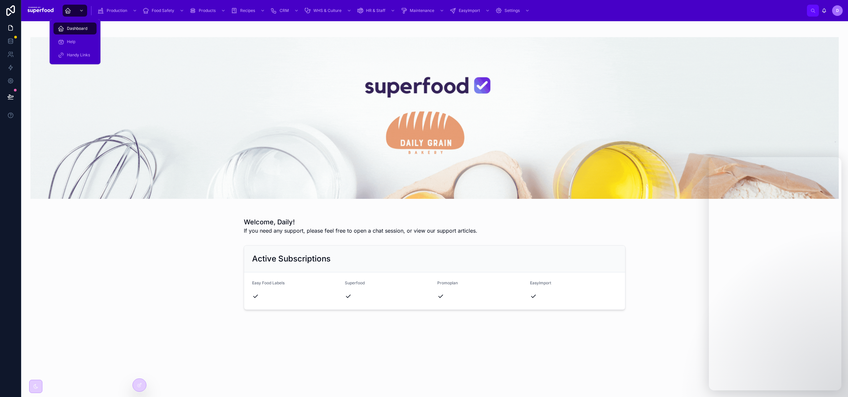
click at [70, 26] on span "Dashboard" at bounding box center [77, 28] width 21 height 5
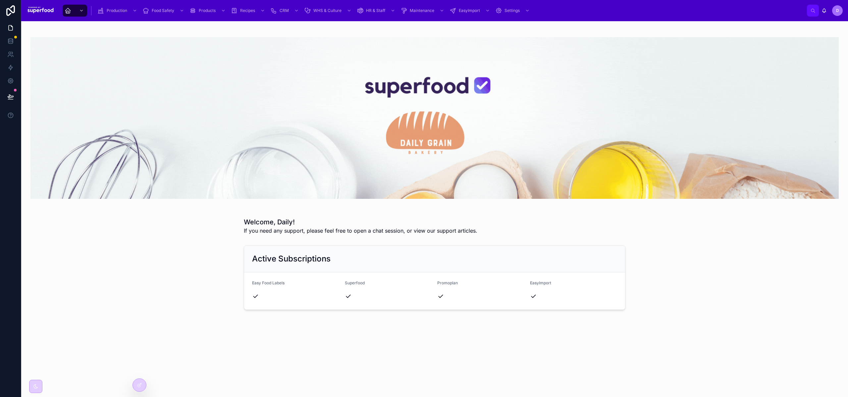
click at [204, 247] on div "Active Subscriptions Easy Food Labels Superfood Promoplan EasyImport" at bounding box center [435, 278] width 817 height 70
click at [139, 386] on icon at bounding box center [139, 384] width 5 height 5
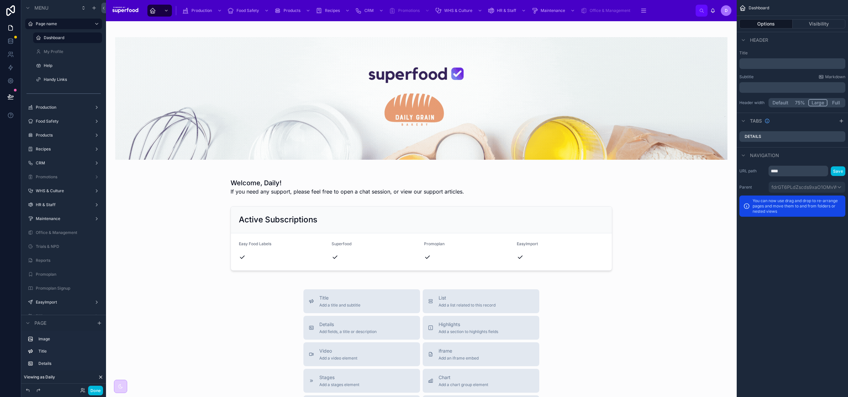
click at [321, 333] on button "Details Add fields, a title or description" at bounding box center [362, 328] width 117 height 24
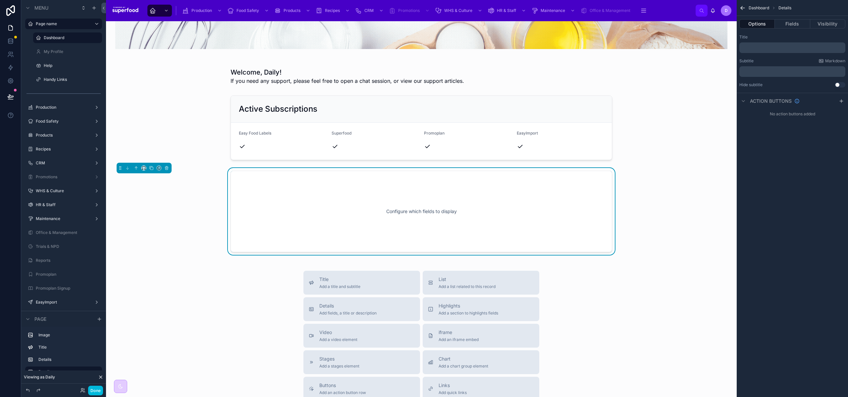
scroll to position [112, 0]
click at [800, 26] on button "Fields" at bounding box center [792, 23] width 35 height 9
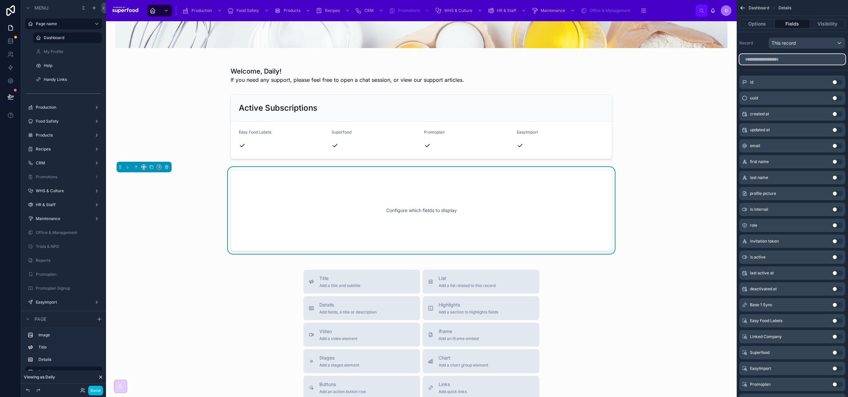
click at [764, 55] on input "scrollable content" at bounding box center [793, 59] width 106 height 11
type input "*"
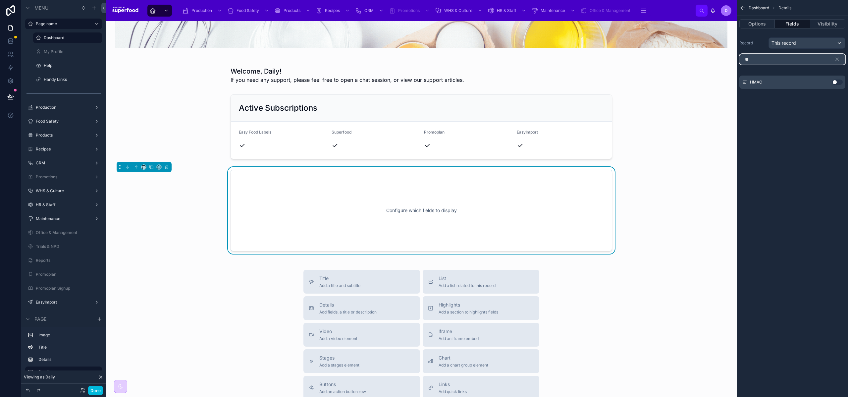
type input "**"
click at [840, 82] on button "Use setting" at bounding box center [837, 82] width 11 height 5
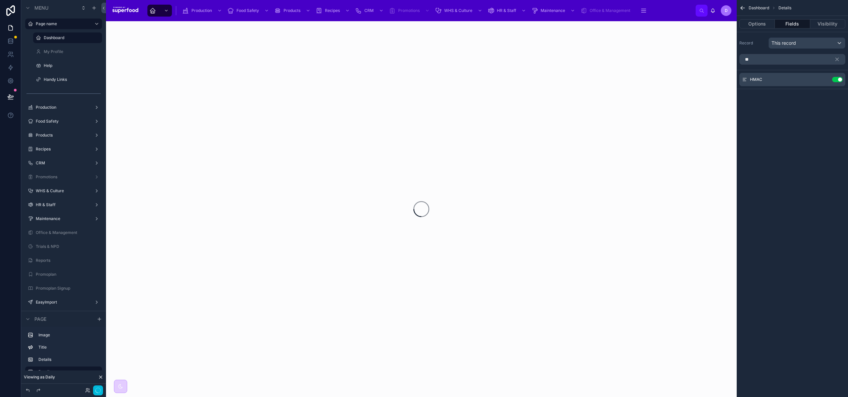
scroll to position [0, 0]
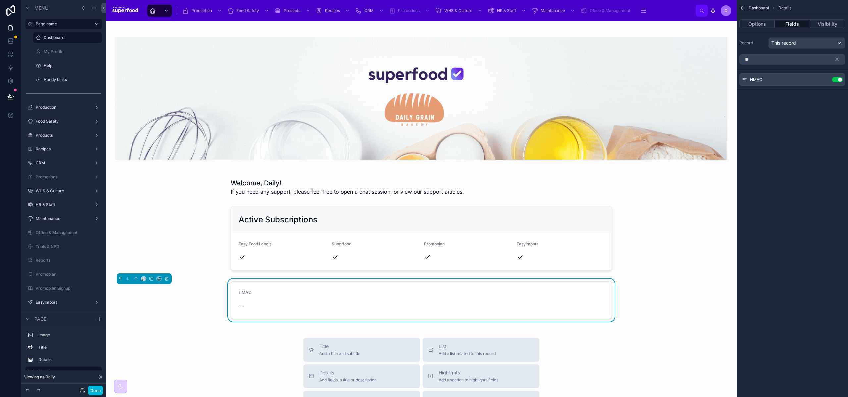
click at [830, 23] on button "Visibility" at bounding box center [828, 23] width 35 height 9
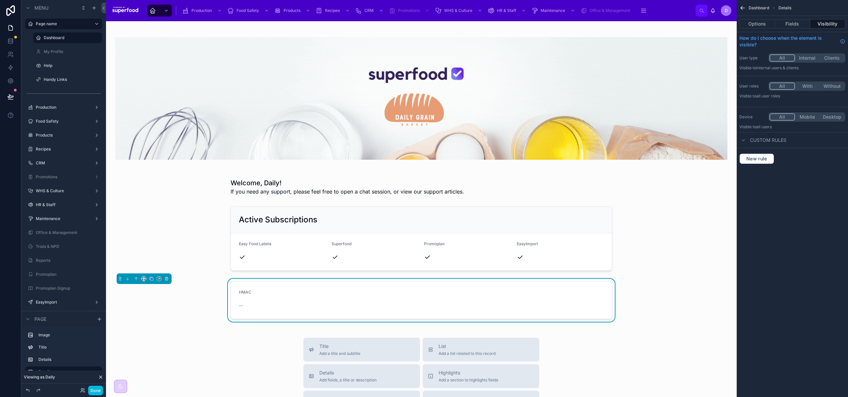
click at [810, 58] on button "Internal" at bounding box center [807, 57] width 25 height 7
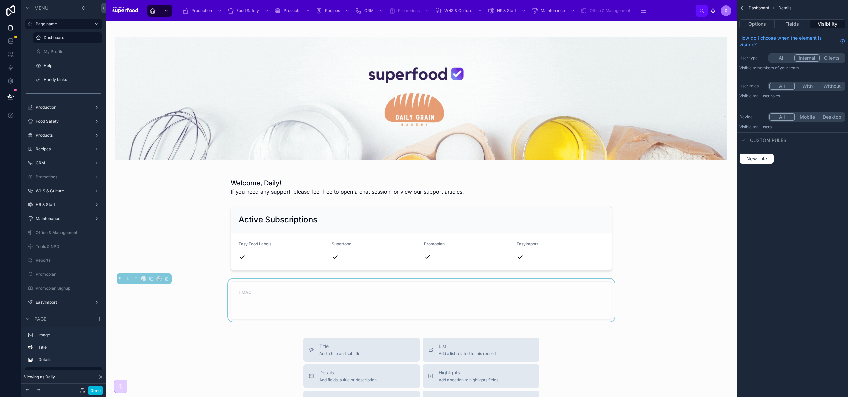
click at [764, 20] on button "Options" at bounding box center [757, 23] width 35 height 9
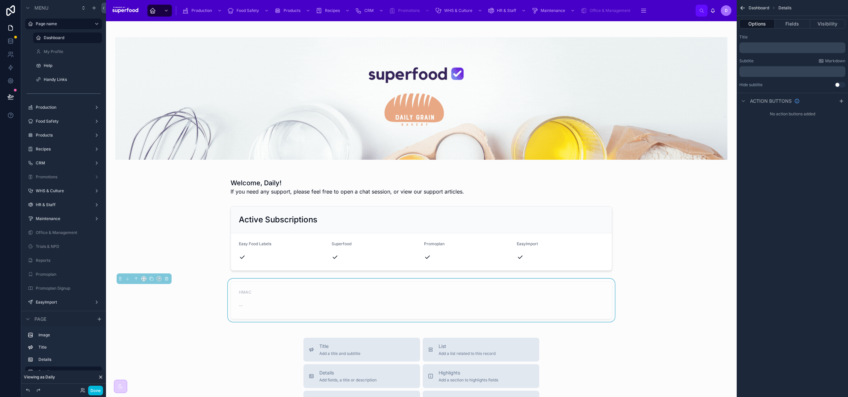
click at [760, 43] on div "﻿" at bounding box center [793, 47] width 106 height 11
click at [757, 47] on p "﻿" at bounding box center [793, 47] width 102 height 5
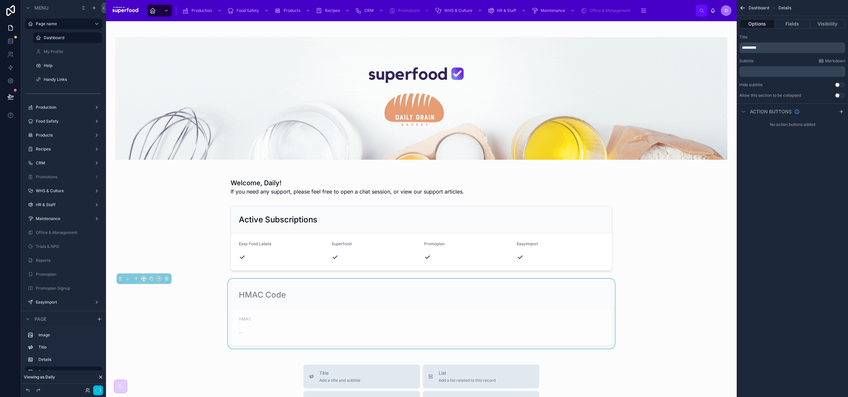
click at [798, 36] on div "Title" at bounding box center [793, 36] width 106 height 5
click at [791, 21] on button "Fields" at bounding box center [792, 23] width 35 height 9
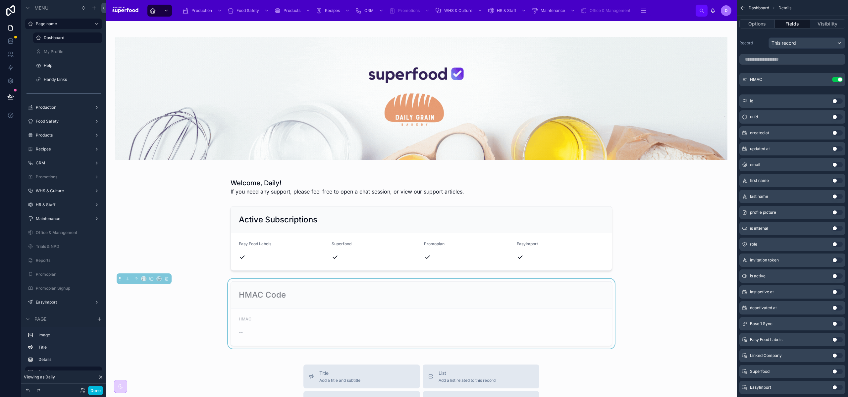
click at [823, 23] on button "Visibility" at bounding box center [828, 23] width 35 height 9
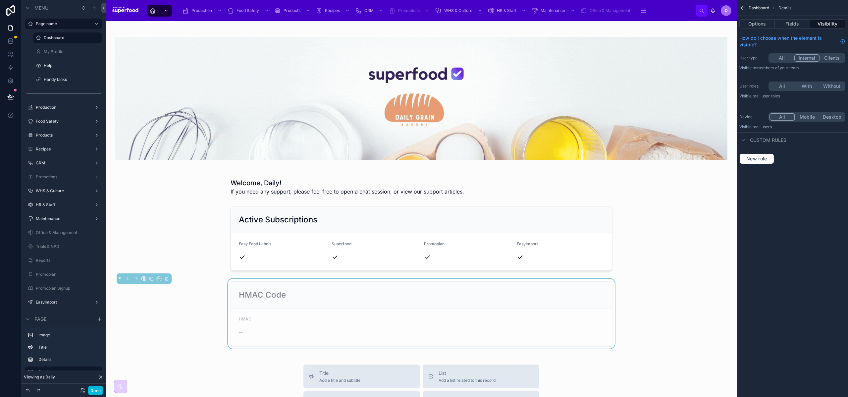
click at [725, 10] on span "D" at bounding box center [726, 10] width 3 height 5
click at [758, 26] on button "Options" at bounding box center [757, 23] width 35 height 9
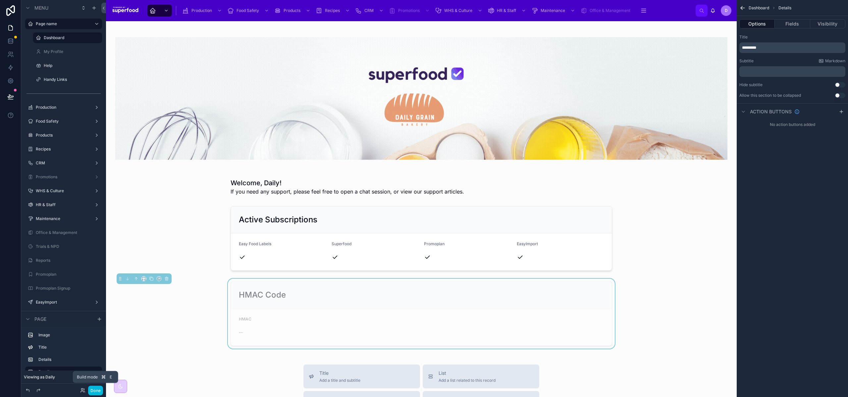
click at [96, 390] on button "Done" at bounding box center [95, 391] width 15 height 10
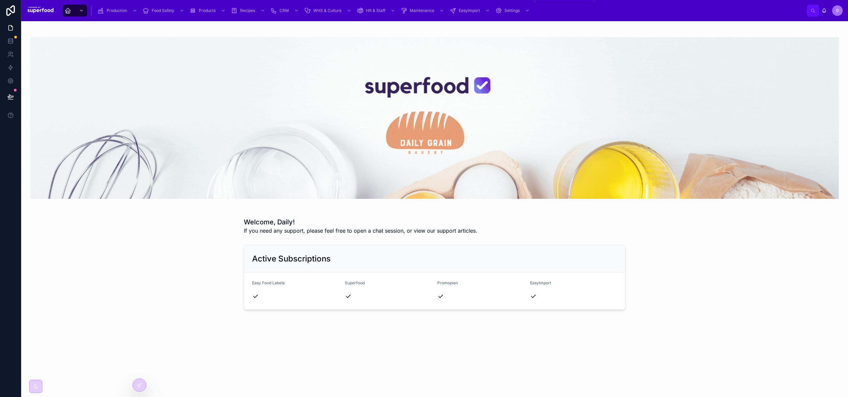
click at [517, 9] on span "Settings" at bounding box center [512, 10] width 15 height 5
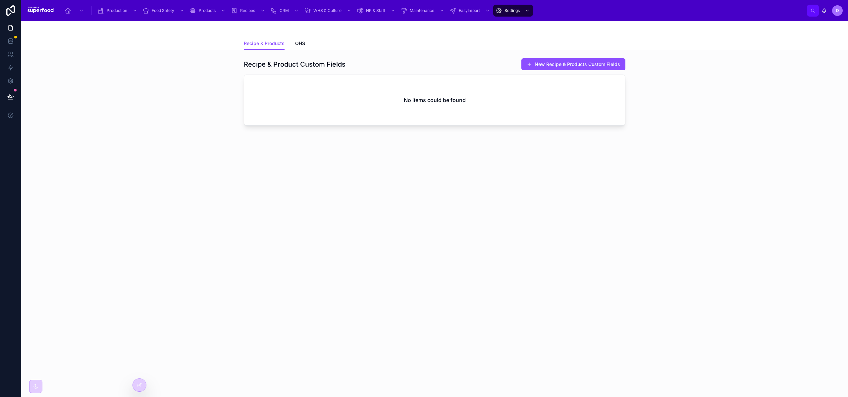
click at [84, 104] on div "Recipe & Product Custom Fields New Recipe & Products Custom Fields No items cou…" at bounding box center [435, 93] width 817 height 76
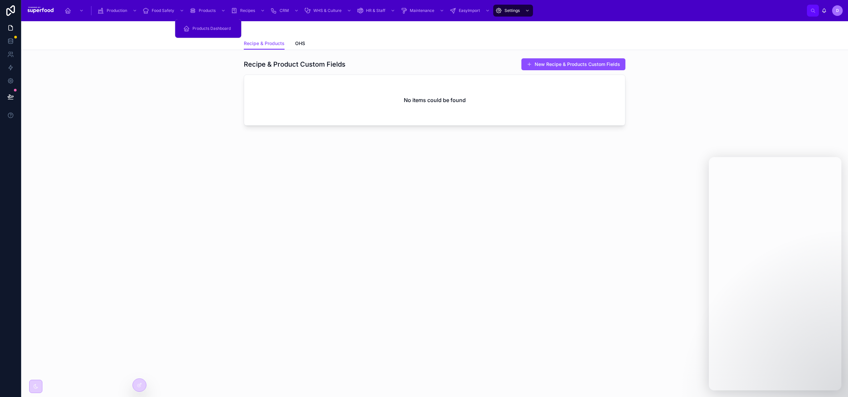
click at [205, 12] on span "Products" at bounding box center [207, 10] width 17 height 5
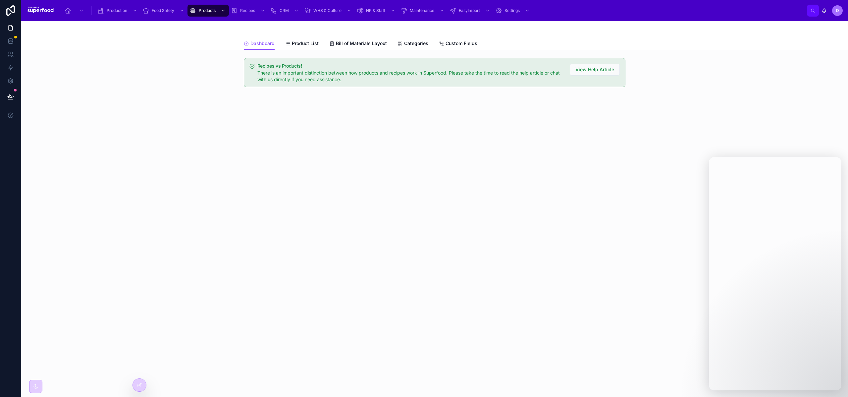
click at [97, 143] on div "Dashboard Dashboard Product List Bill of Materials Layout Categories Custom Fie…" at bounding box center [434, 209] width 827 height 376
click at [10, 39] on icon at bounding box center [10, 41] width 7 height 7
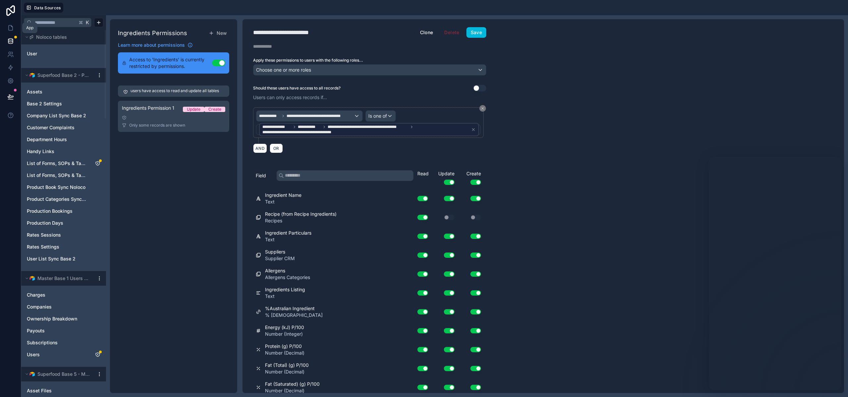
click at [12, 29] on icon at bounding box center [10, 28] width 7 height 7
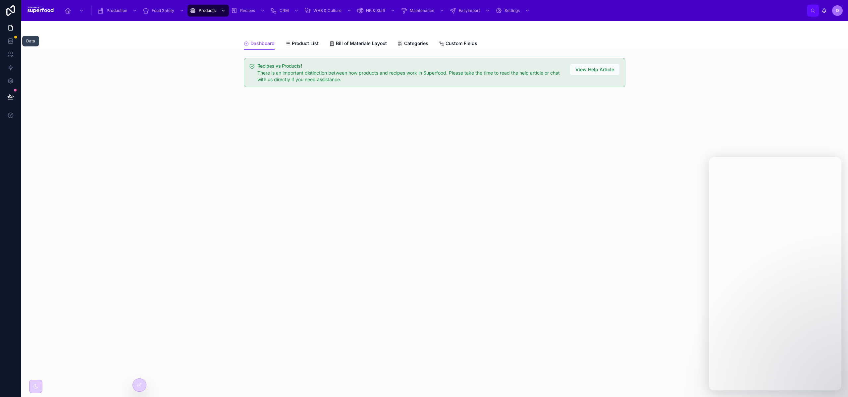
click at [12, 37] on link at bounding box center [10, 40] width 21 height 13
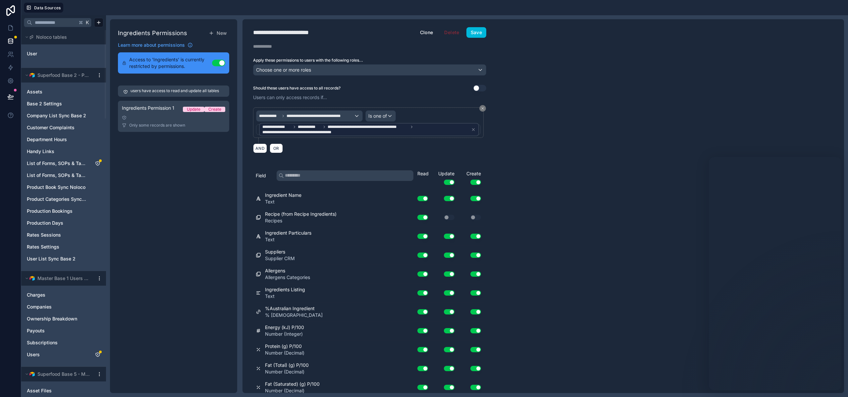
click at [98, 20] on html "Data Sources K Noloco tables User Superfood Base 2 - PMF SOPS Production Assets…" at bounding box center [424, 198] width 848 height 397
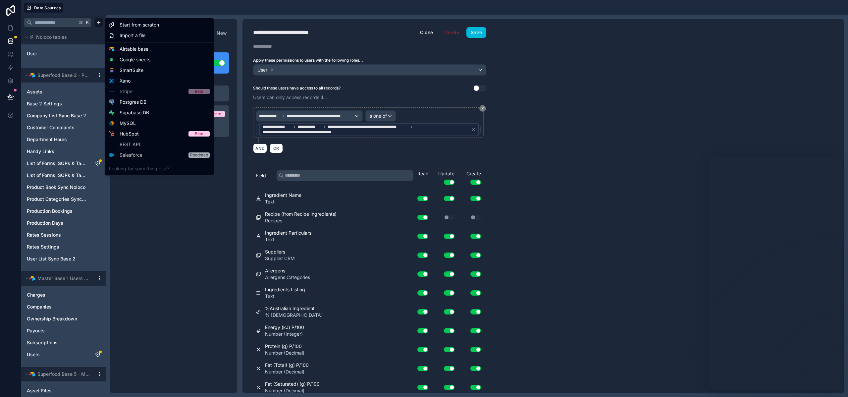
click at [82, 59] on html "Data Sources K Noloco tables User Superfood Base 2 - PMF SOPS Production Assets…" at bounding box center [424, 198] width 848 height 397
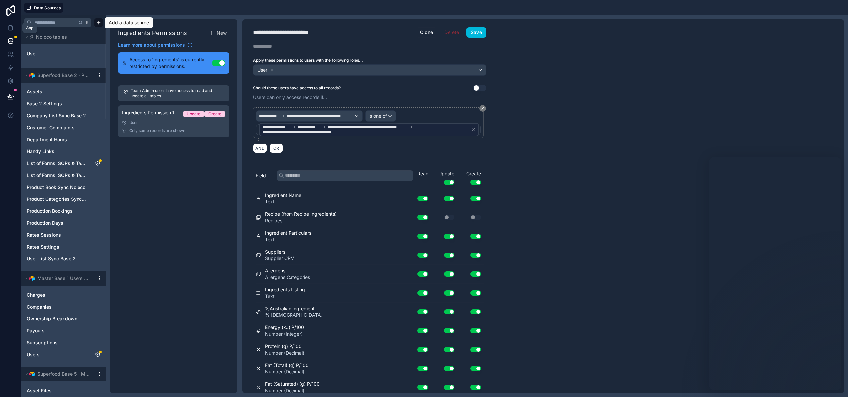
click at [6, 29] on link at bounding box center [10, 27] width 21 height 13
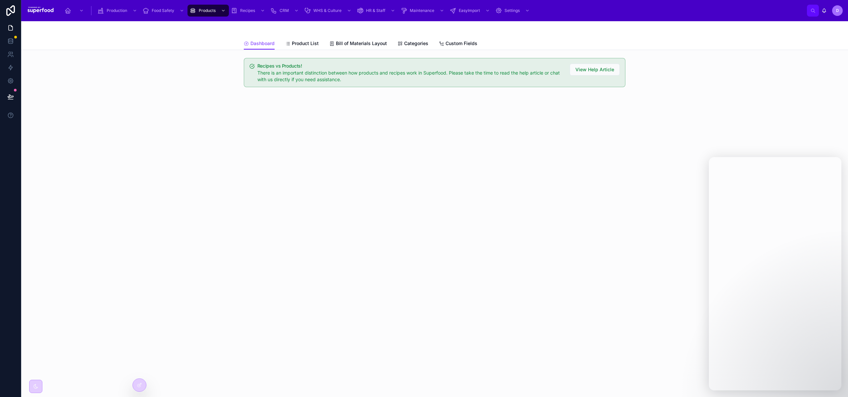
click at [133, 386] on div at bounding box center [139, 385] width 13 height 13
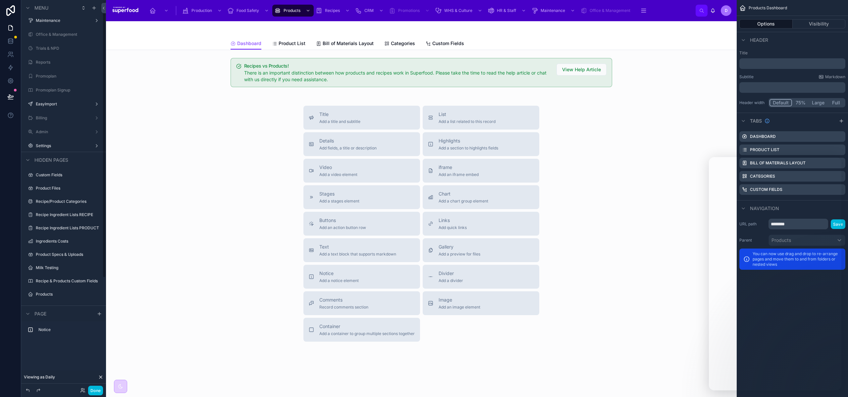
scroll to position [158, 0]
click at [94, 8] on icon "scrollable content" at bounding box center [93, 8] width 3 height 0
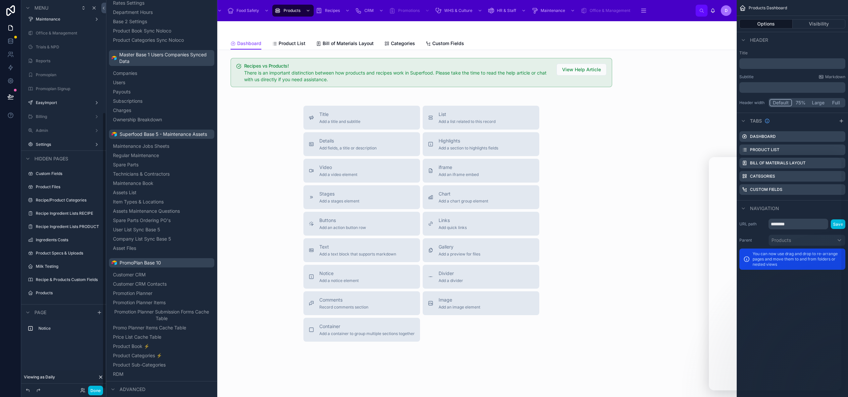
scroll to position [899, 0]
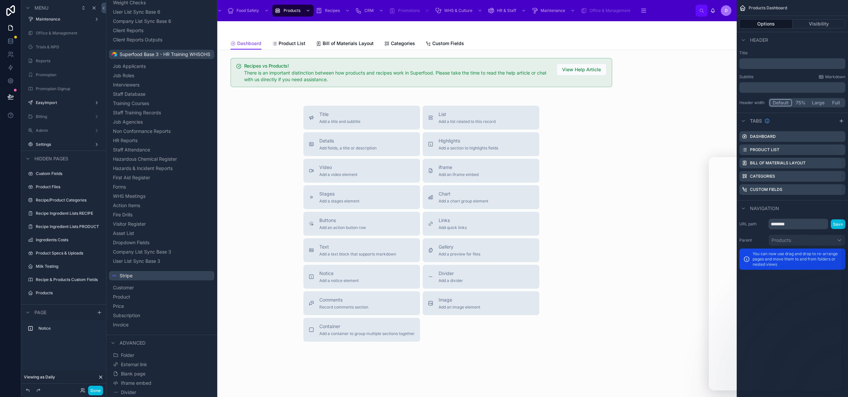
click at [134, 371] on span "Blank page" at bounding box center [133, 374] width 25 height 7
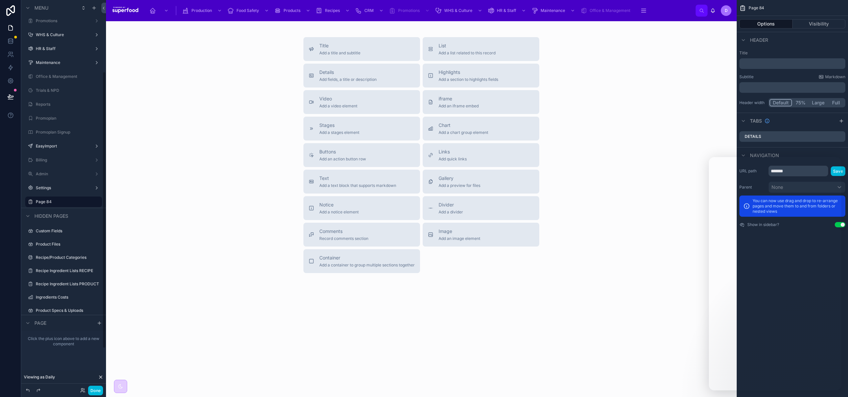
scroll to position [148, 0]
click at [0, 0] on icon "scrollable content" at bounding box center [0, 0] width 0 height 0
click at [54, 154] on input "*******" at bounding box center [58, 154] width 45 height 8
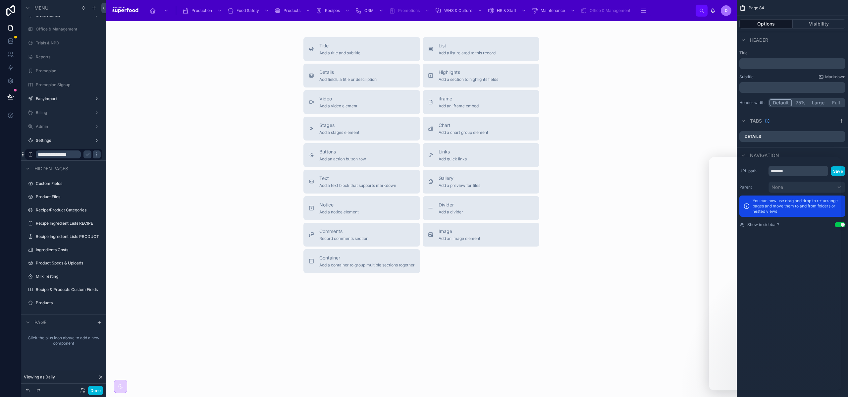
type input "**********"
click at [86, 155] on icon "scrollable content" at bounding box center [87, 154] width 5 height 5
click at [342, 50] on span "Add a title and subtitle" at bounding box center [339, 52] width 41 height 5
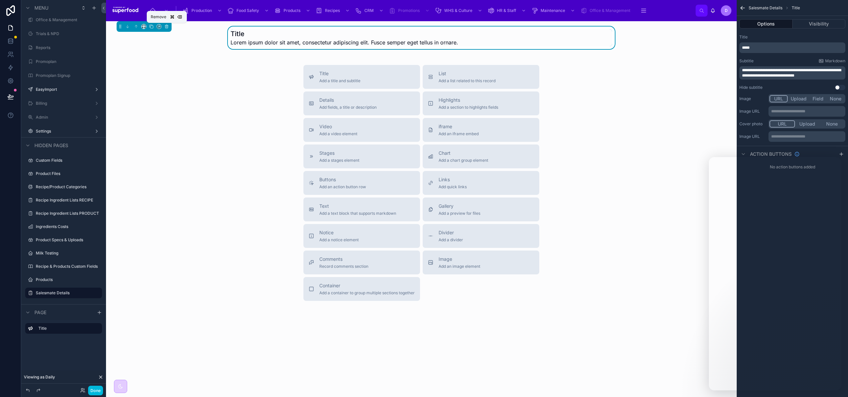
click at [168, 27] on icon at bounding box center [166, 26] width 5 height 5
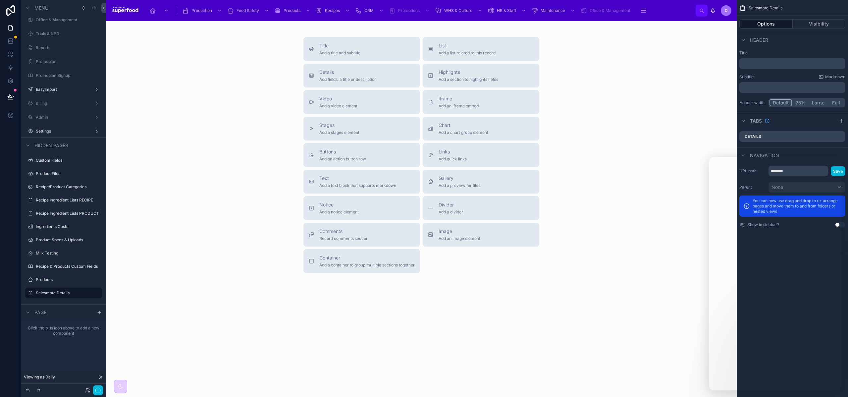
click at [373, 78] on span "Add fields, a title or description" at bounding box center [347, 79] width 57 height 5
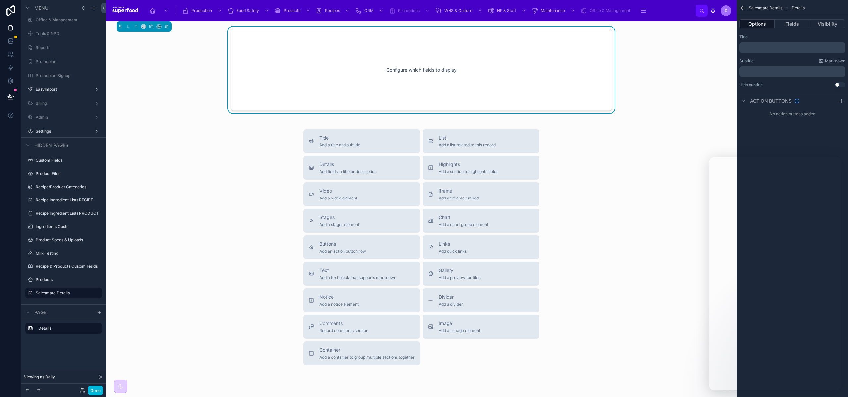
click at [787, 23] on button "Fields" at bounding box center [792, 23] width 35 height 9
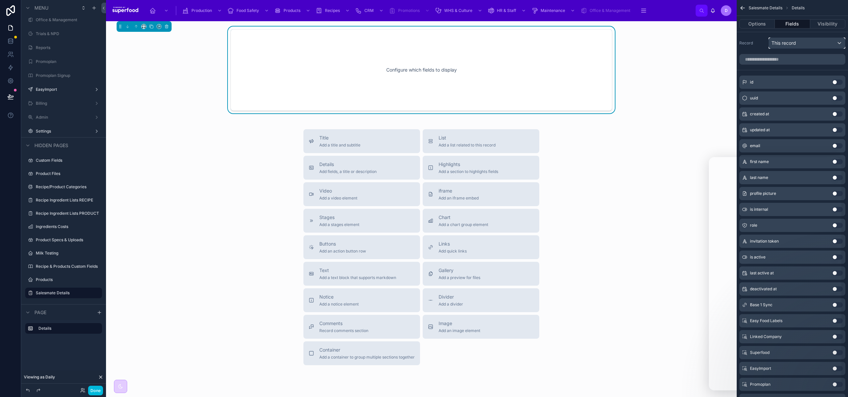
click at [788, 42] on span "This record" at bounding box center [784, 43] width 25 height 7
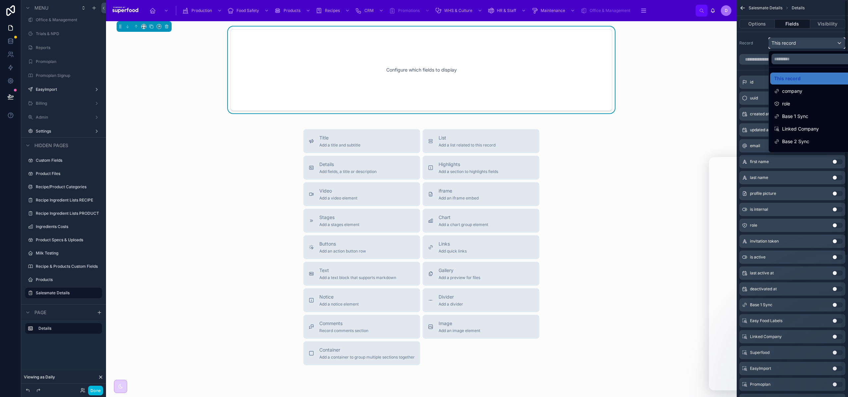
scroll to position [0, 0]
click at [758, 60] on div "scrollable content" at bounding box center [424, 198] width 848 height 397
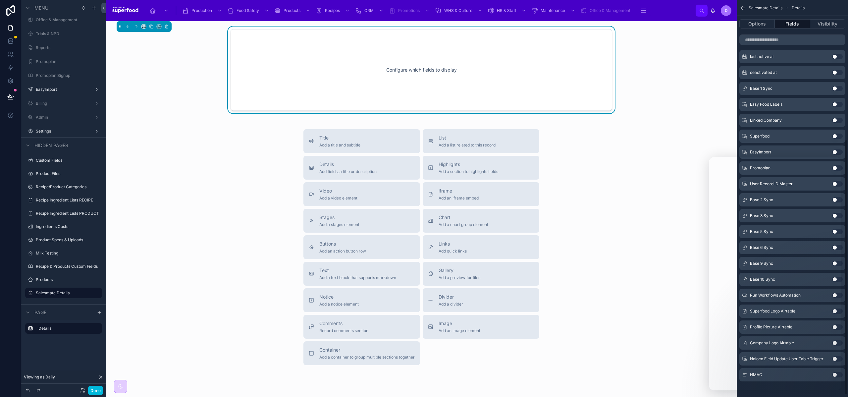
scroll to position [219, 0]
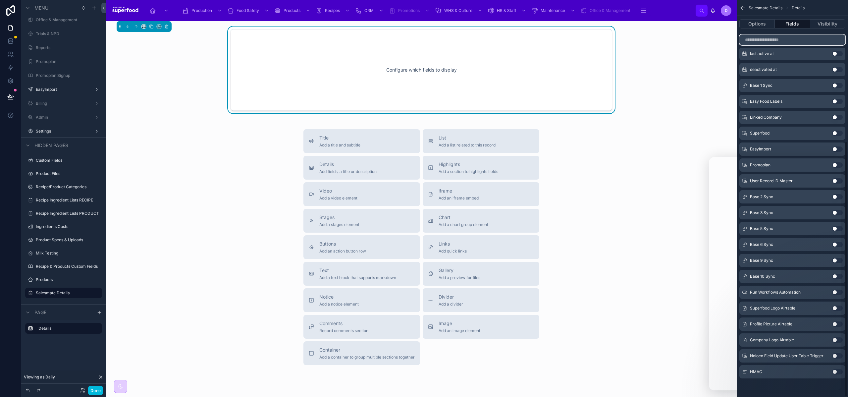
click at [762, 42] on input "scrollable content" at bounding box center [793, 39] width 106 height 11
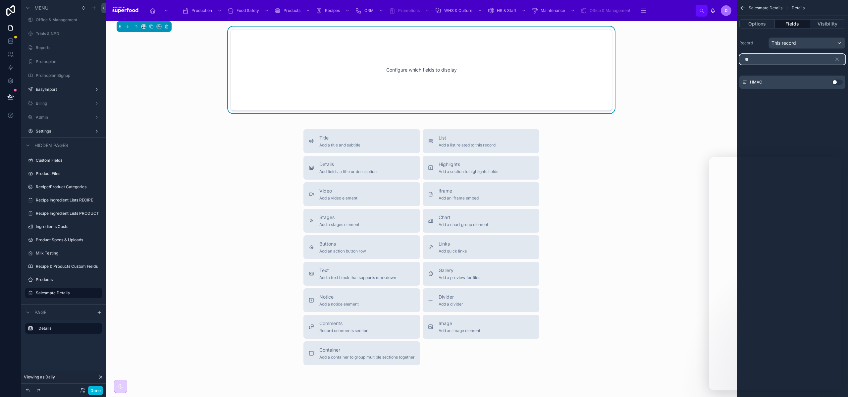
type input "**"
click at [838, 83] on button "Use setting" at bounding box center [837, 82] width 11 height 5
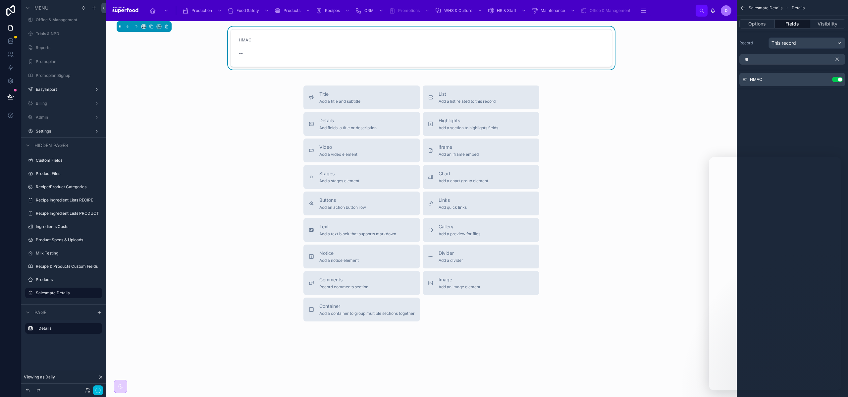
click at [839, 54] on button "scrollable content" at bounding box center [839, 59] width 11 height 11
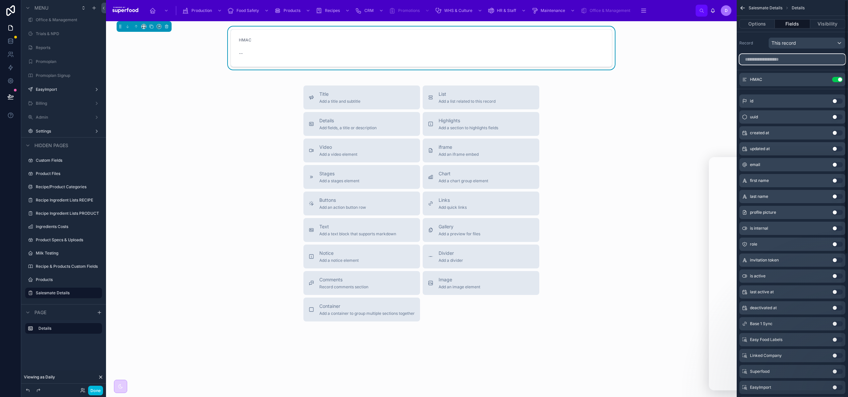
click at [789, 61] on input "scrollable content" at bounding box center [793, 59] width 106 height 11
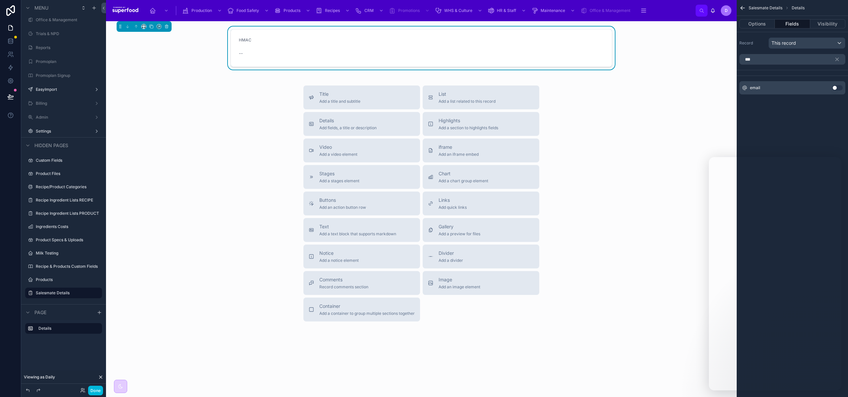
click at [836, 88] on button "Use setting" at bounding box center [837, 87] width 11 height 5
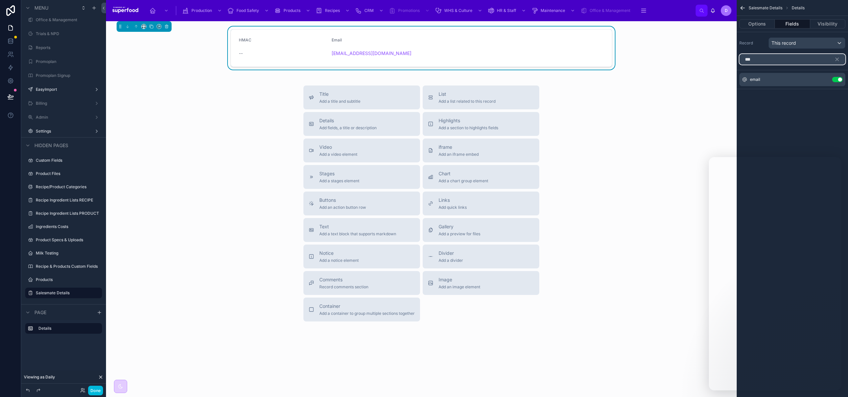
click at [790, 60] on input "***" at bounding box center [793, 59] width 106 height 11
type input "*"
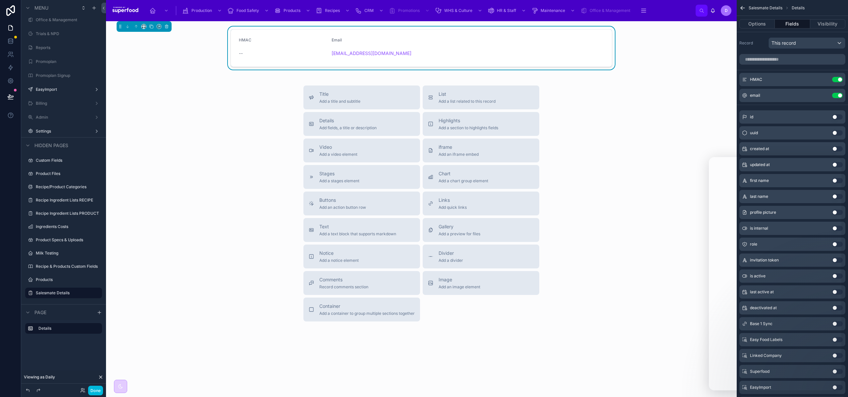
click at [626, 132] on div "Title Add a title and subtitle List Add a list related to this record Details A…" at bounding box center [421, 204] width 620 height 236
click at [0, 0] on icon "scrollable content" at bounding box center [0, 0] width 0 height 0
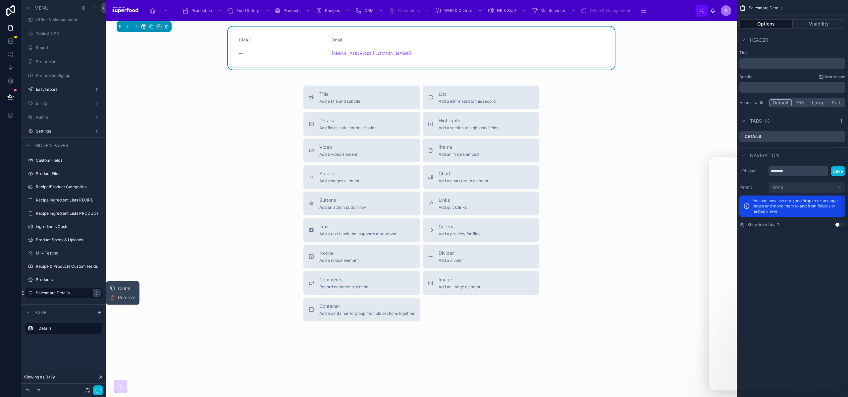
click at [95, 293] on icon "scrollable content" at bounding box center [96, 292] width 5 height 5
click at [824, 23] on button "Visibility" at bounding box center [819, 23] width 53 height 9
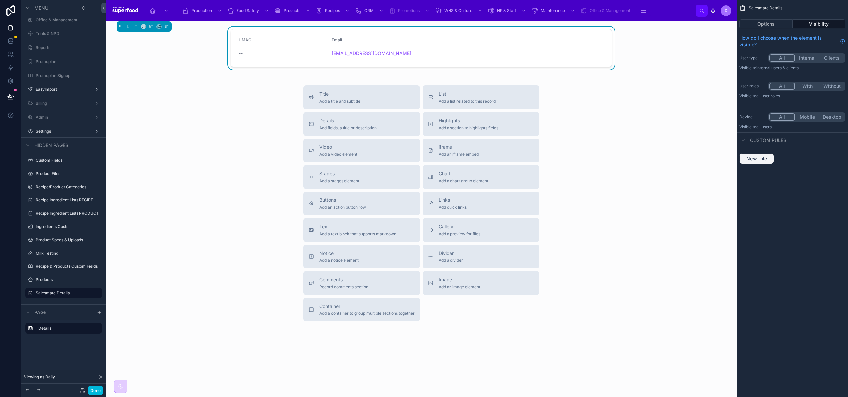
click at [753, 161] on span "New rule" at bounding box center [757, 159] width 26 height 6
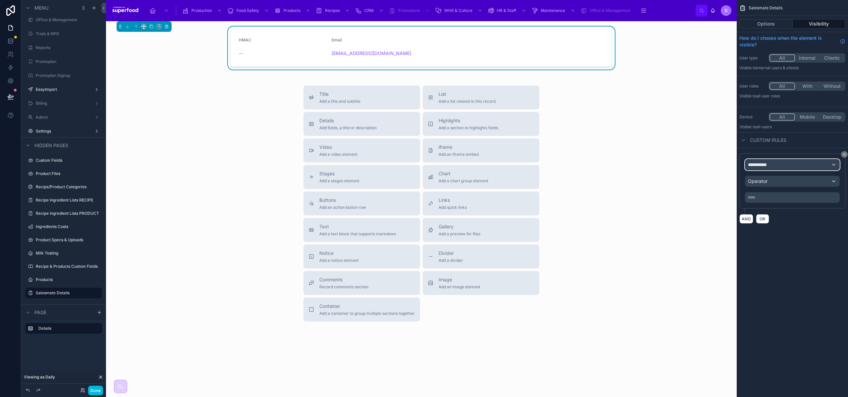
click at [764, 166] on span "**********" at bounding box center [760, 164] width 25 height 7
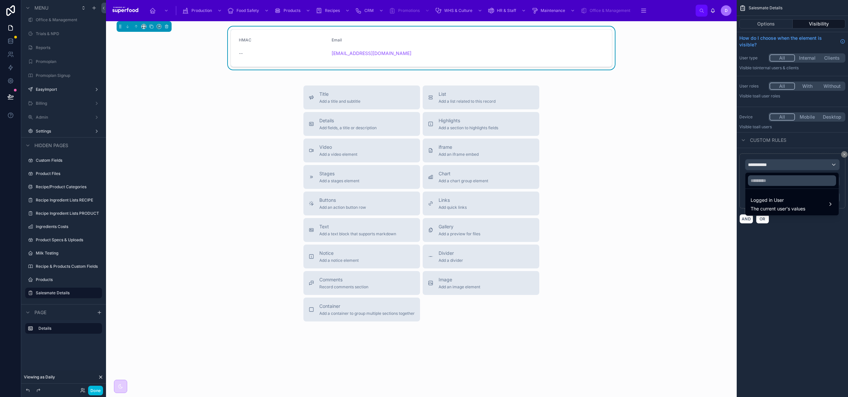
click at [770, 212] on div "Logged in User The current user's values" at bounding box center [792, 204] width 91 height 20
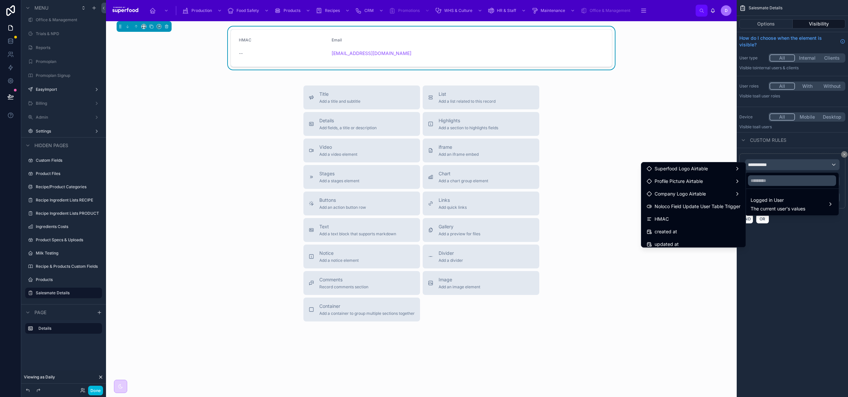
scroll to position [339, 0]
click at [679, 212] on div "HMAC" at bounding box center [694, 209] width 94 height 8
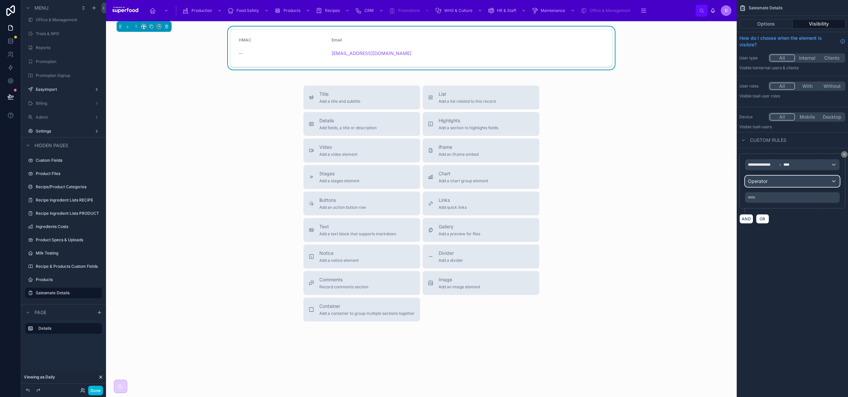
click at [766, 183] on span "Operator" at bounding box center [758, 181] width 20 height 6
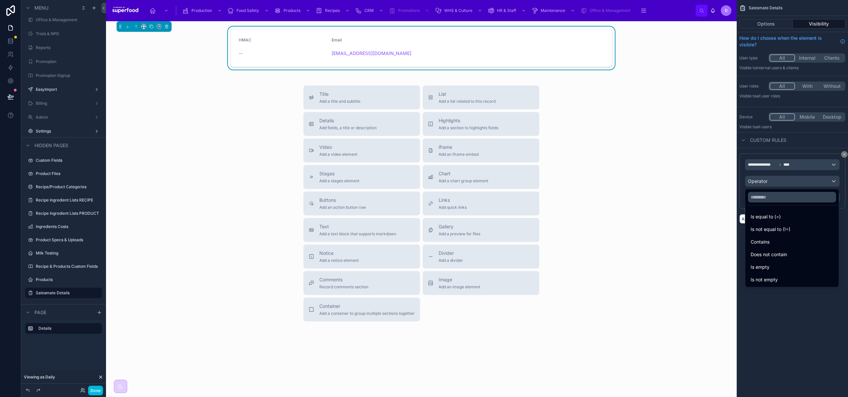
click at [778, 269] on div "Is empty" at bounding box center [792, 267] width 83 height 8
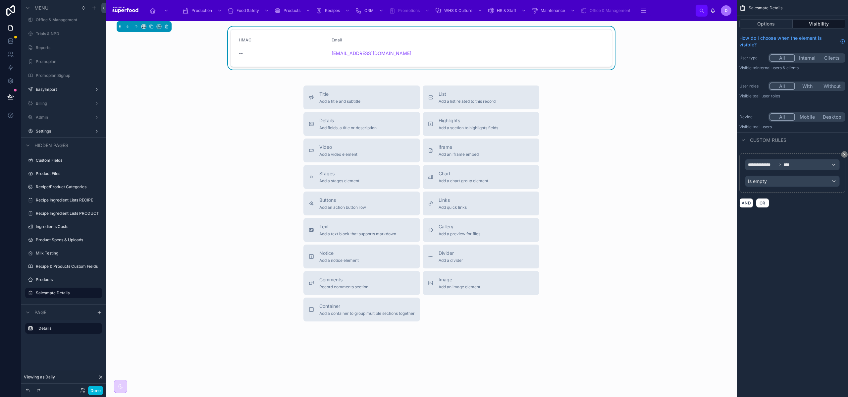
click at [778, 269] on div "**********" at bounding box center [792, 198] width 111 height 397
click at [692, 222] on div "Title Add a title and subtitle List Add a list related to this record Details A…" at bounding box center [421, 204] width 620 height 236
click at [93, 389] on button "Done" at bounding box center [95, 391] width 15 height 10
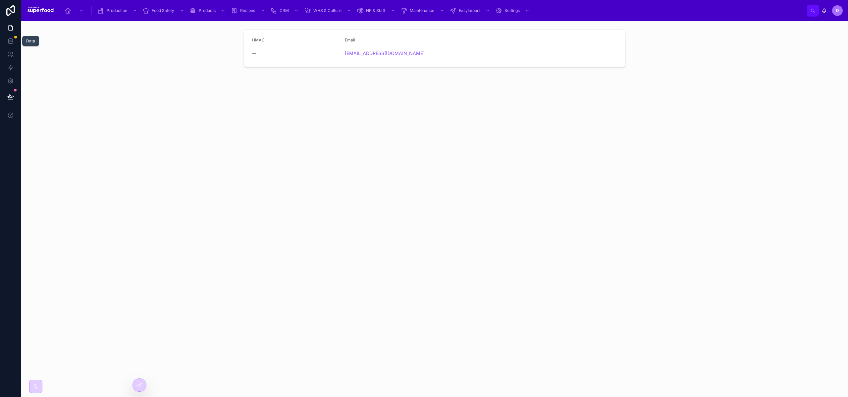
click at [12, 39] on icon at bounding box center [10, 40] width 4 height 2
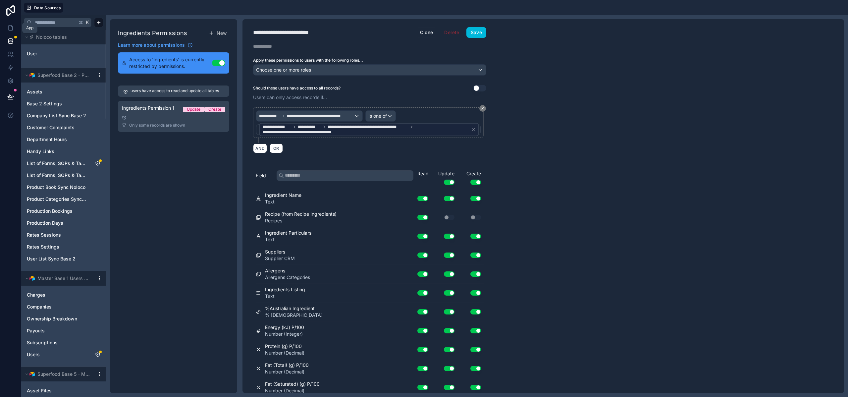
click at [11, 27] on icon at bounding box center [11, 26] width 1 height 1
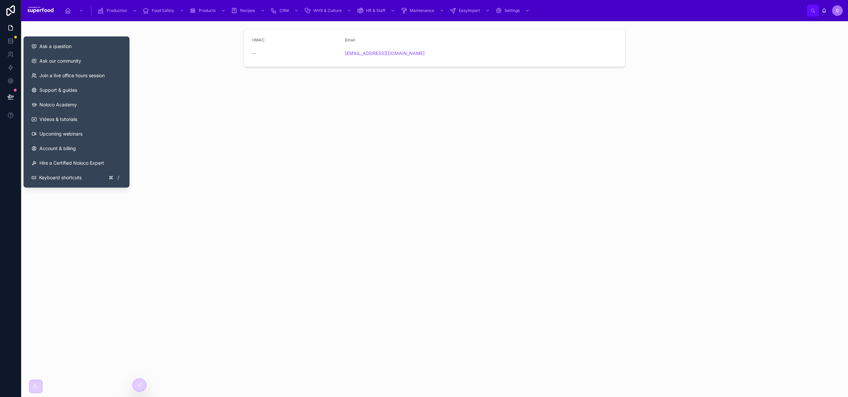
click at [9, 118] on icon at bounding box center [10, 115] width 7 height 7
click at [53, 44] on span "Ask a question" at bounding box center [55, 46] width 32 height 7
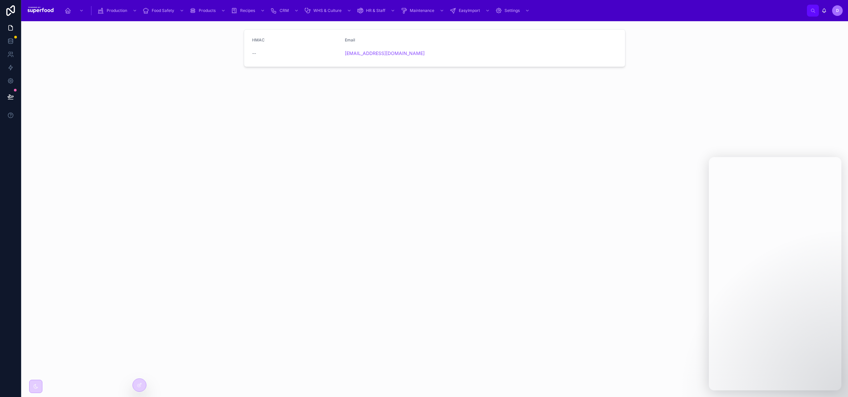
click at [155, 161] on div "HMAC -- Email dailygrainbakery@superfoodapps.com" at bounding box center [434, 209] width 827 height 376
click at [7, 29] on icon at bounding box center [10, 28] width 7 height 7
click at [10, 39] on icon at bounding box center [10, 41] width 7 height 7
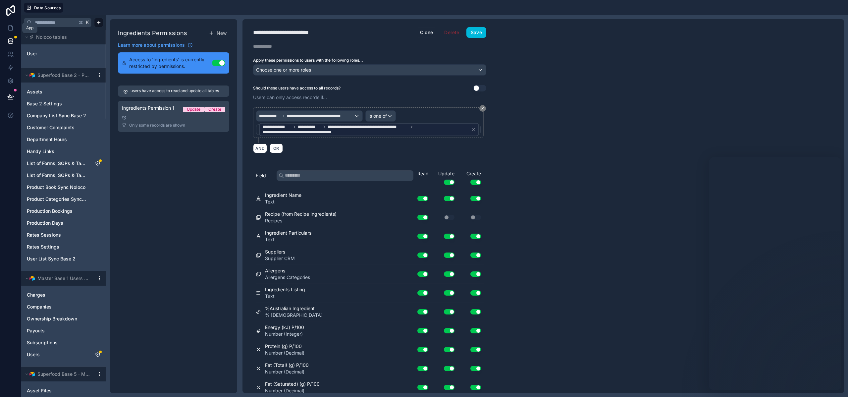
click at [13, 25] on icon at bounding box center [10, 28] width 7 height 7
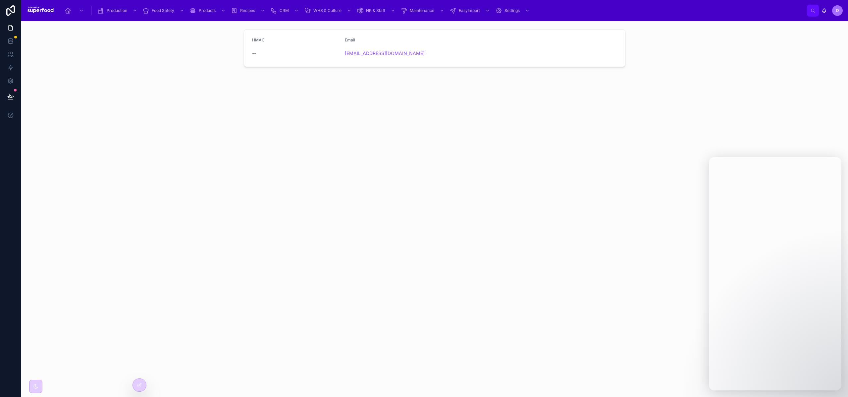
click at [141, 385] on icon at bounding box center [139, 384] width 5 height 5
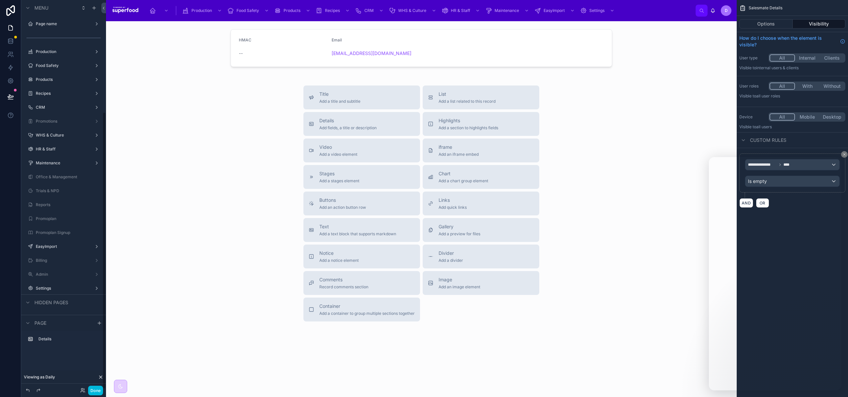
scroll to position [157, 0]
click at [843, 154] on icon "scrollable content" at bounding box center [845, 154] width 4 height 4
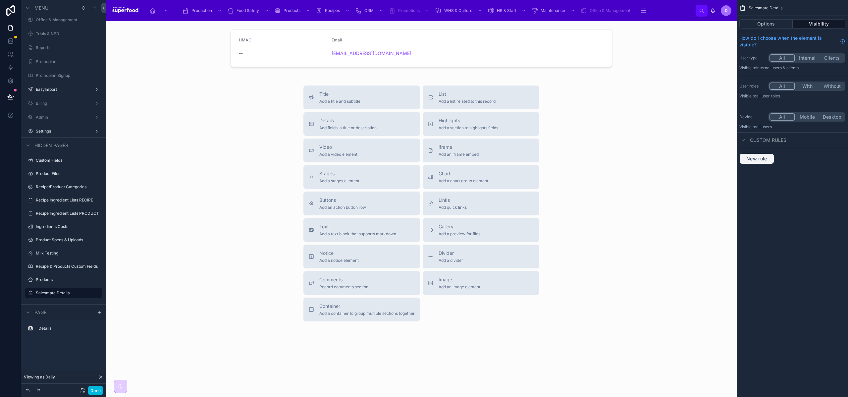
click at [761, 159] on span "New rule" at bounding box center [757, 159] width 26 height 6
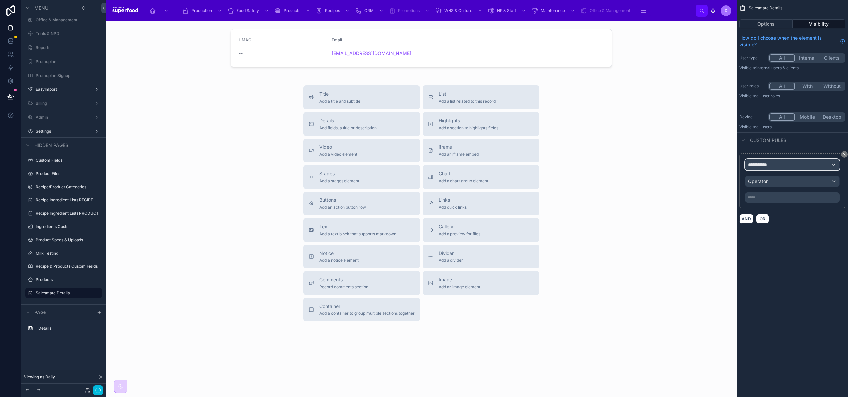
click at [770, 166] on span "**********" at bounding box center [760, 164] width 25 height 7
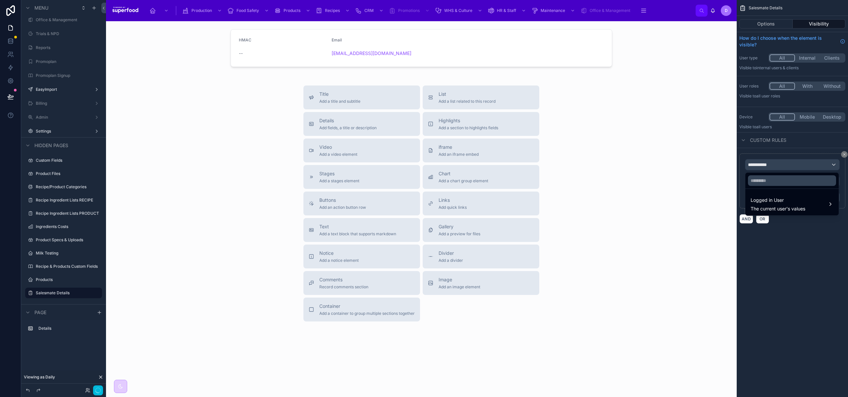
click at [772, 203] on span "Logged in User" at bounding box center [778, 200] width 55 height 8
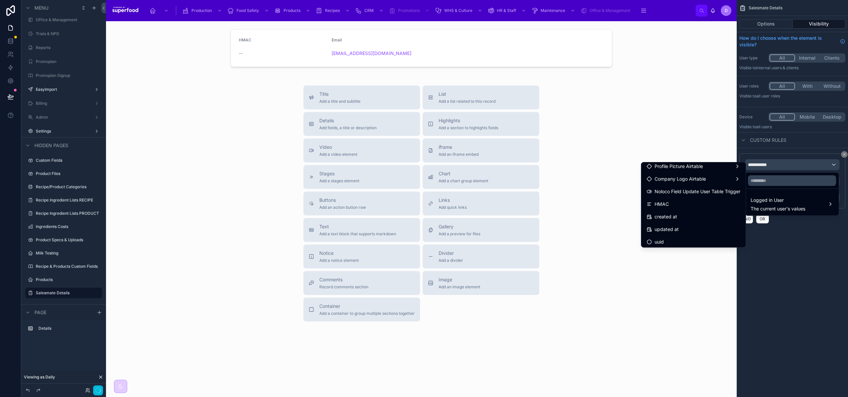
scroll to position [345, 0]
click at [680, 203] on div "HMAC" at bounding box center [694, 202] width 94 height 8
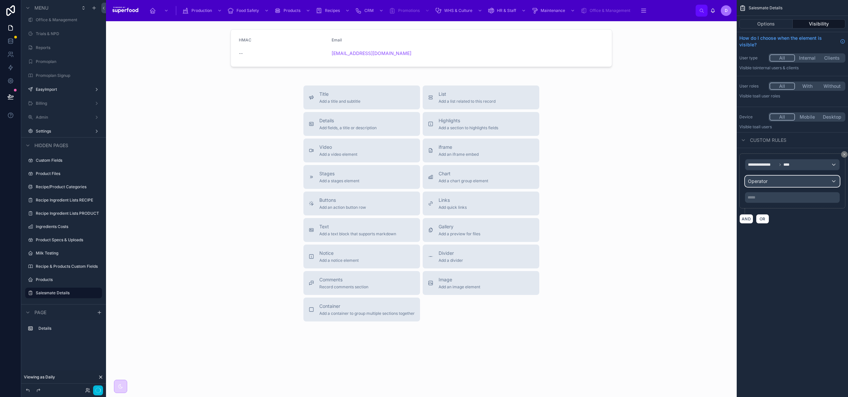
click at [770, 183] on div "Operator" at bounding box center [793, 181] width 94 height 11
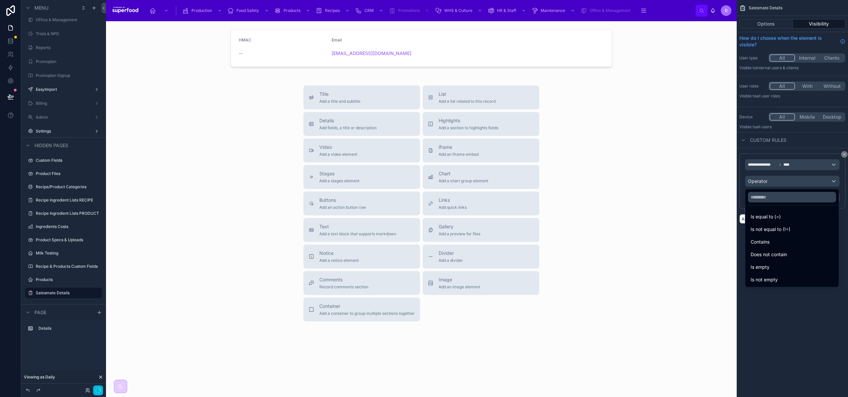
click at [763, 281] on span "Is not empty" at bounding box center [764, 280] width 27 height 8
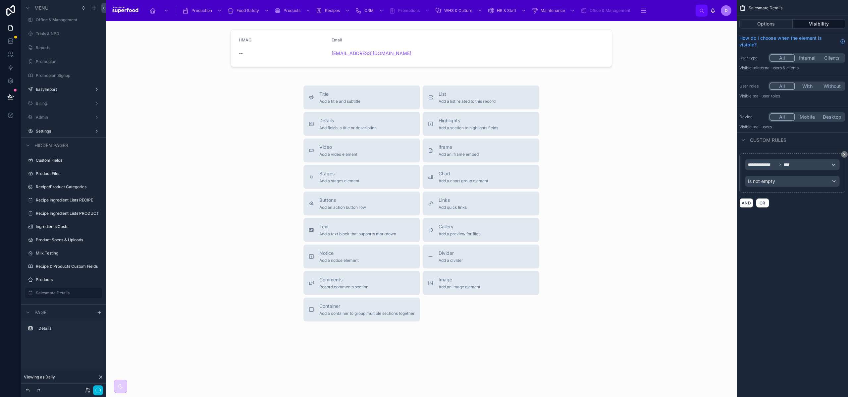
click at [773, 265] on div "**********" at bounding box center [792, 198] width 111 height 397
click at [236, 325] on div "HMAC -- Email dailygrainbakery@superfoodapps.com Title Add a title and subtitle…" at bounding box center [421, 197] width 631 height 353
click at [217, 220] on div "Title Add a title and subtitle List Add a list related to this record Details A…" at bounding box center [421, 204] width 620 height 236
click at [361, 99] on div "Title Add a title and subtitle" at bounding box center [362, 97] width 106 height 13
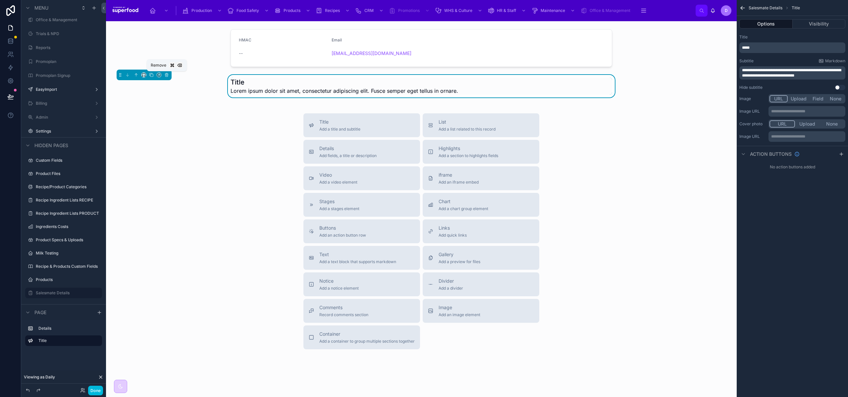
click at [165, 75] on icon at bounding box center [166, 75] width 5 height 5
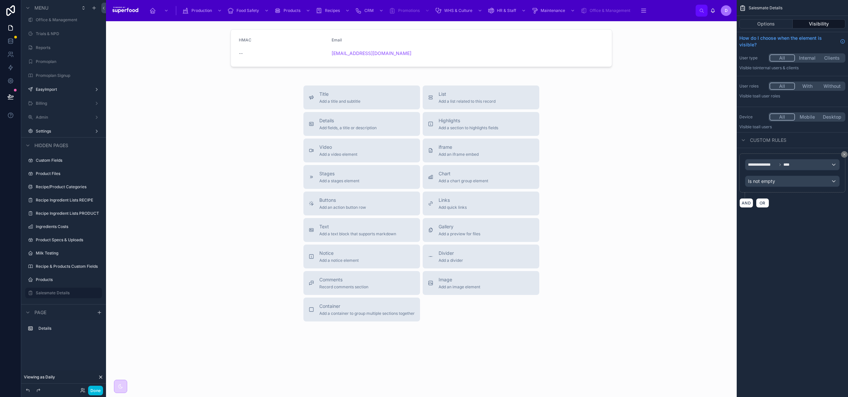
click at [340, 253] on span "Notice" at bounding box center [338, 253] width 39 height 7
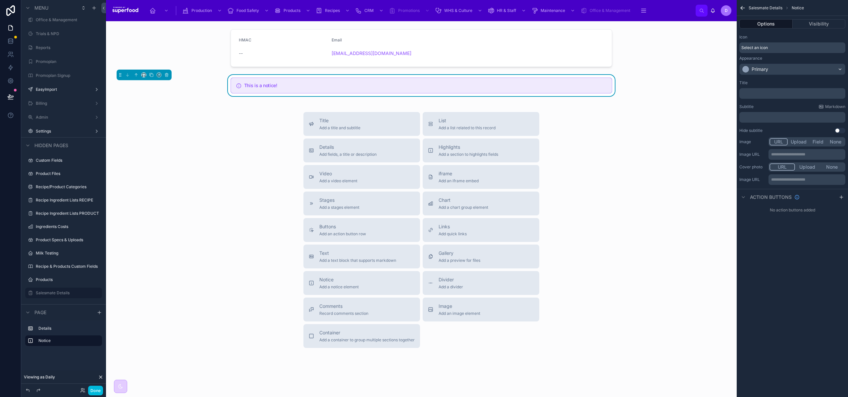
click at [766, 100] on div "Title ﻿ Subtitle Markdown ﻿ Hide subtitle Use setting" at bounding box center [792, 107] width 111 height 58
click at [765, 96] on p "﻿" at bounding box center [793, 93] width 102 height 5
click at [806, 83] on div "Title" at bounding box center [793, 82] width 106 height 5
click at [758, 117] on p "﻿" at bounding box center [793, 117] width 102 height 5
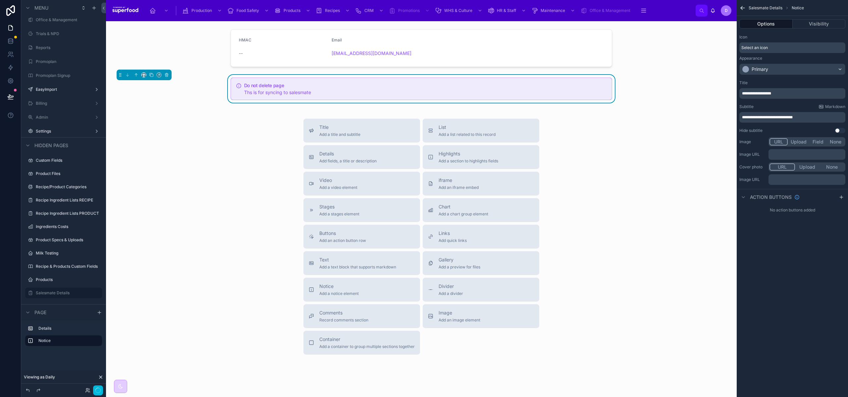
click at [824, 291] on div "**********" at bounding box center [792, 198] width 111 height 397
click at [95, 390] on button "Done" at bounding box center [95, 391] width 15 height 10
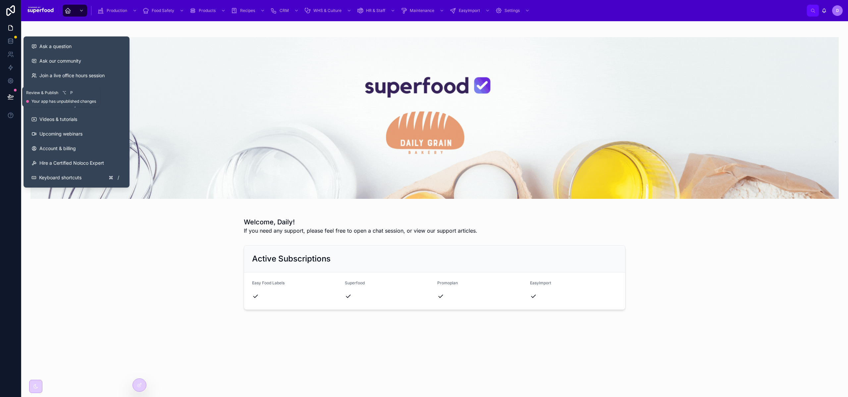
click at [8, 98] on icon at bounding box center [10, 96] width 7 height 7
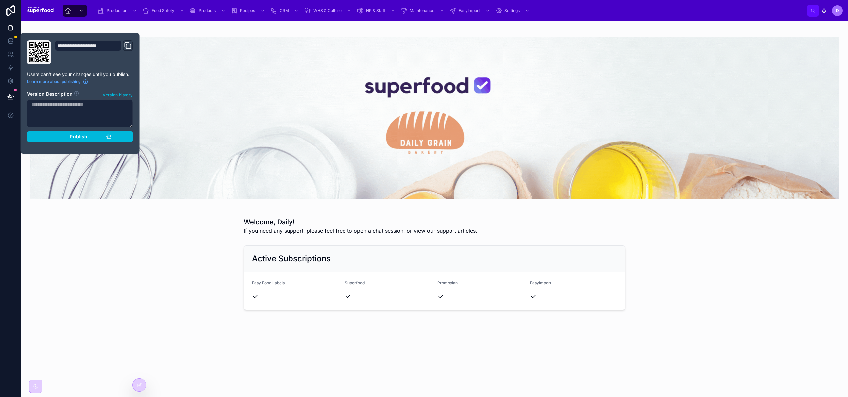
click at [57, 134] on div "Publish" at bounding box center [80, 137] width 63 height 6
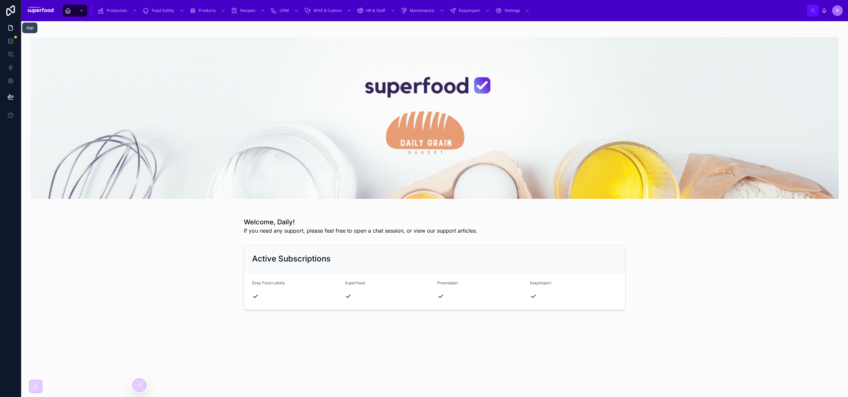
click at [9, 25] on icon at bounding box center [10, 28] width 7 height 7
click at [39, 389] on div at bounding box center [35, 386] width 13 height 13
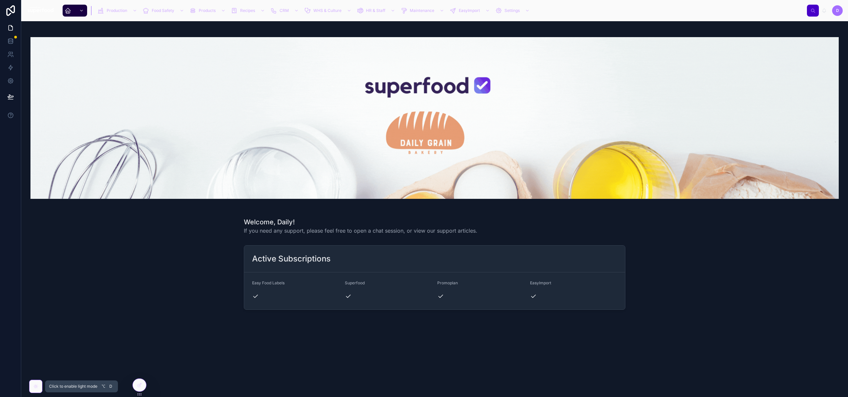
click at [39, 389] on div at bounding box center [35, 386] width 13 height 13
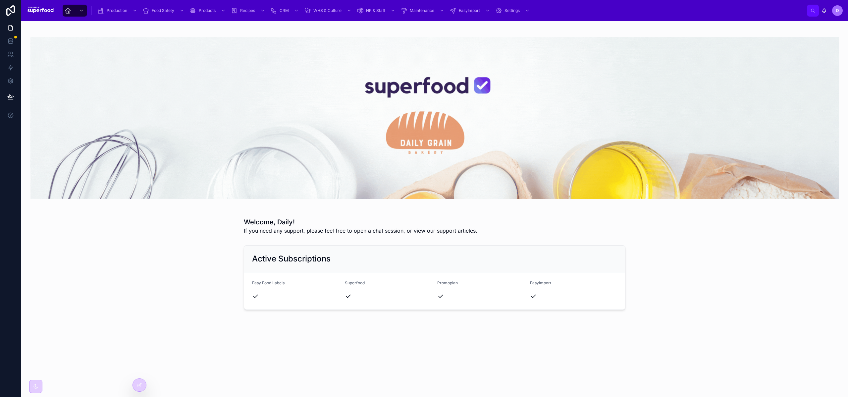
click at [135, 386] on div at bounding box center [139, 385] width 13 height 13
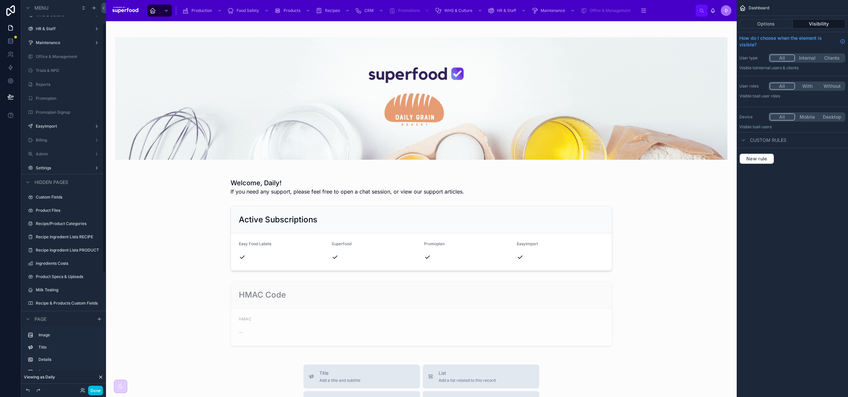
scroll to position [217, 0]
click at [54, 289] on label "Salesmate Details" at bounding box center [67, 288] width 62 height 5
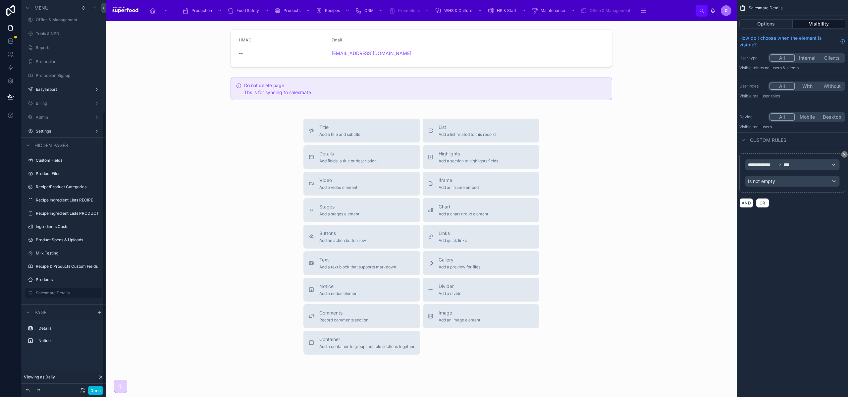
scroll to position [157, 0]
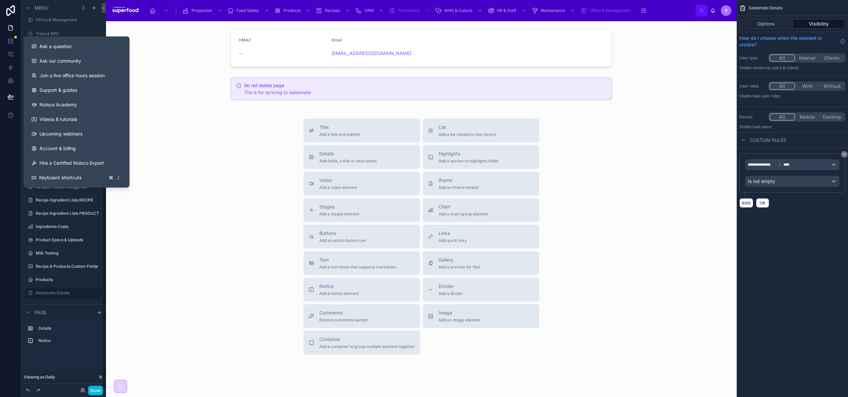
click at [10, 116] on icon at bounding box center [10, 115] width 1 height 2
click at [50, 48] on span "Ask a question" at bounding box center [55, 46] width 32 height 7
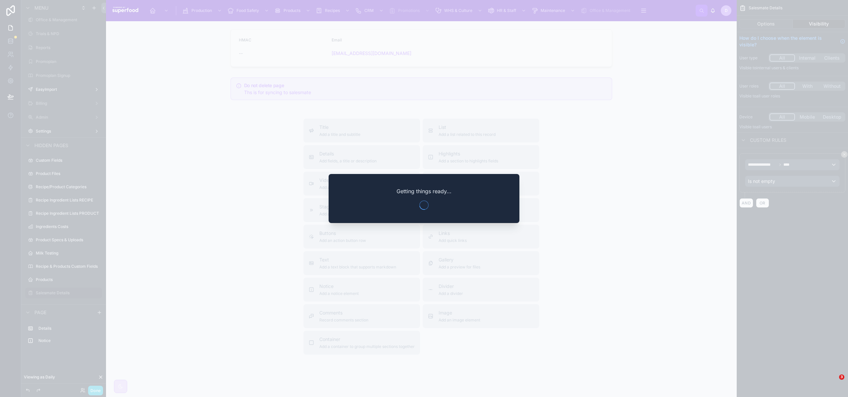
click at [251, 169] on div at bounding box center [424, 198] width 848 height 397
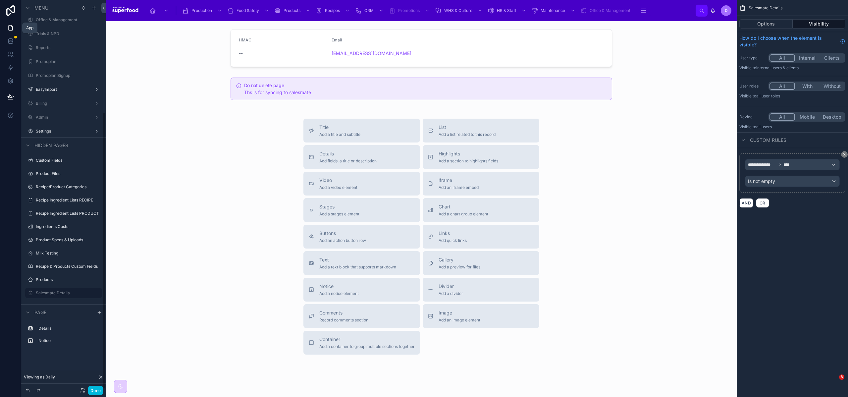
click at [7, 28] on icon at bounding box center [10, 28] width 7 height 7
click at [8, 40] on icon at bounding box center [10, 41] width 7 height 7
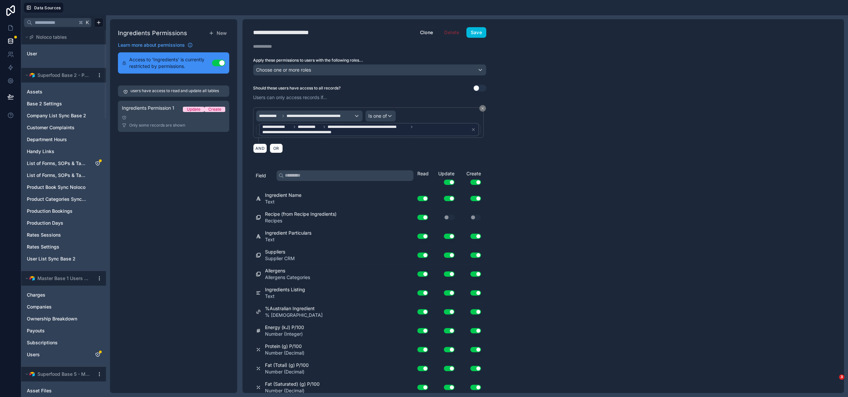
click at [36, 54] on span "User" at bounding box center [32, 53] width 10 height 7
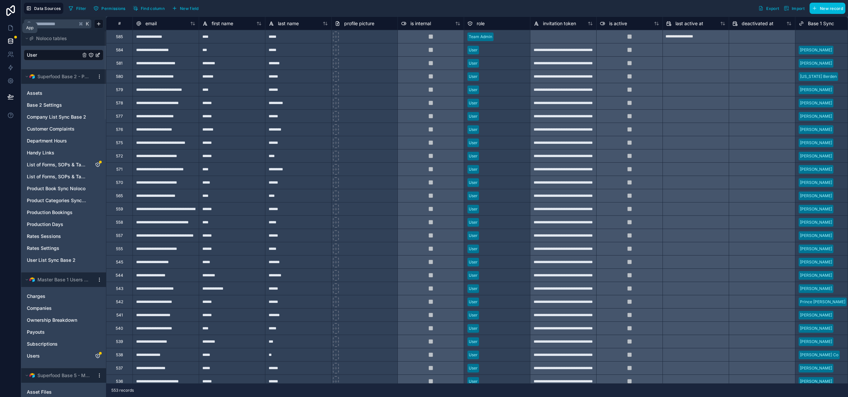
click at [8, 30] on icon at bounding box center [10, 28] width 7 height 7
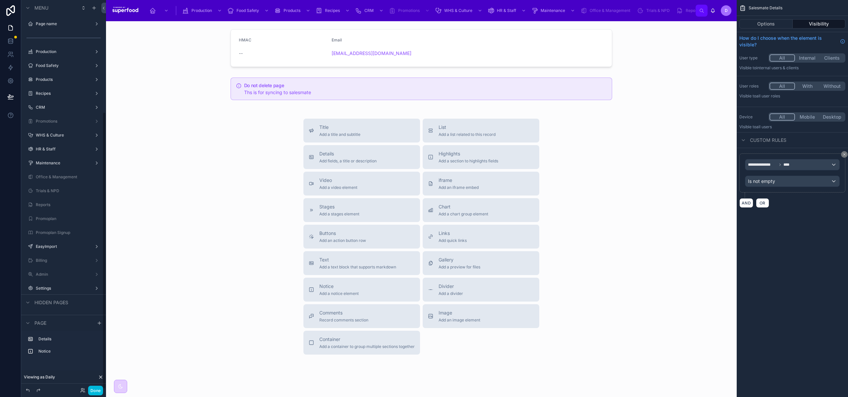
scroll to position [157, 0]
click at [78, 389] on div "Done" at bounding box center [90, 391] width 26 height 10
click at [80, 389] on div "Done" at bounding box center [90, 391] width 26 height 10
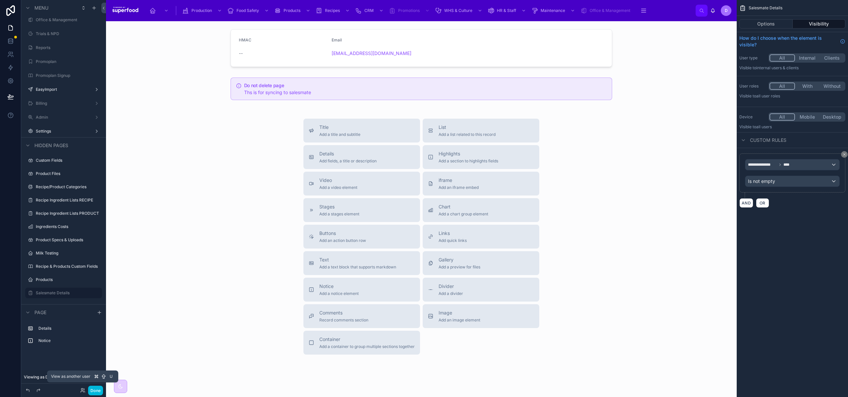
click at [82, 390] on icon at bounding box center [82, 389] width 2 height 2
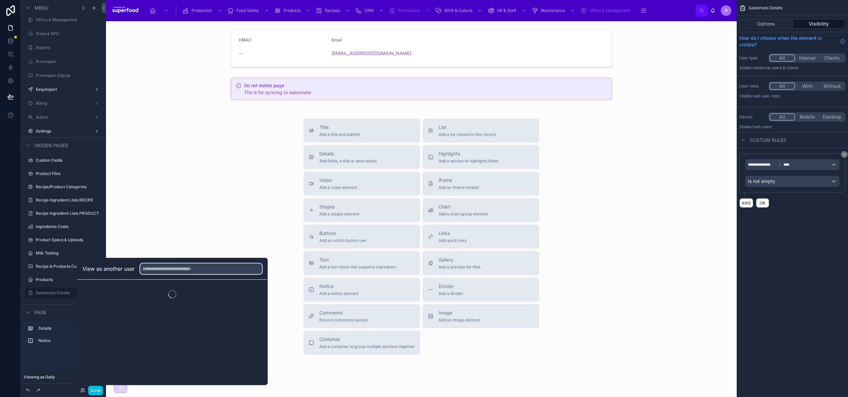
click at [162, 268] on input "text" at bounding box center [201, 268] width 122 height 11
type input "******"
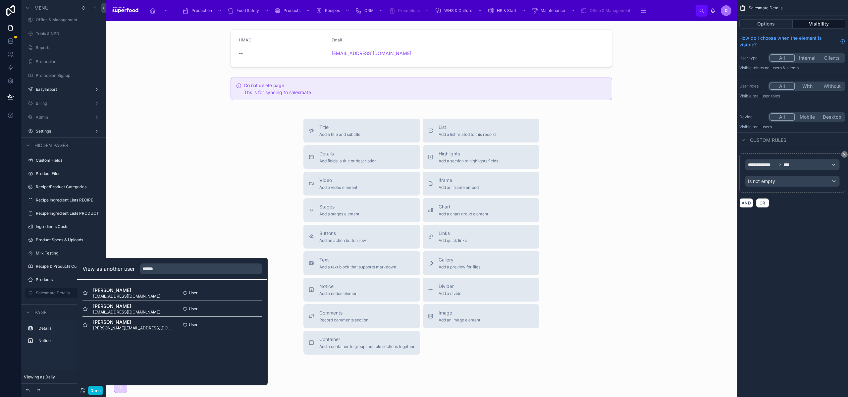
click at [0, 0] on button "Select" at bounding box center [0, 0] width 0 height 0
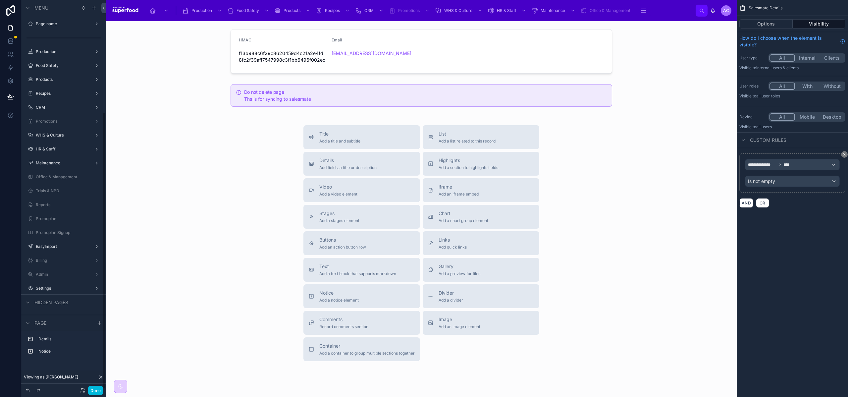
scroll to position [157, 0]
click at [827, 397] on div at bounding box center [424, 397] width 848 height 0
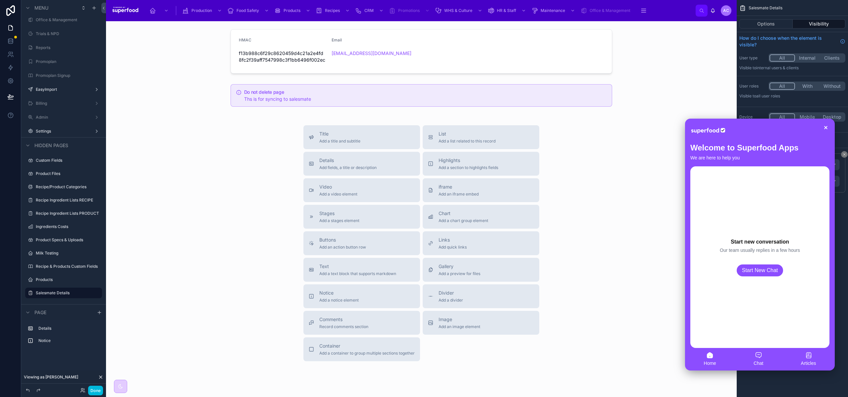
click at [710, 355] on icon at bounding box center [710, 355] width 6 height 6
click at [755, 359] on div "Chat" at bounding box center [759, 359] width 10 height 15
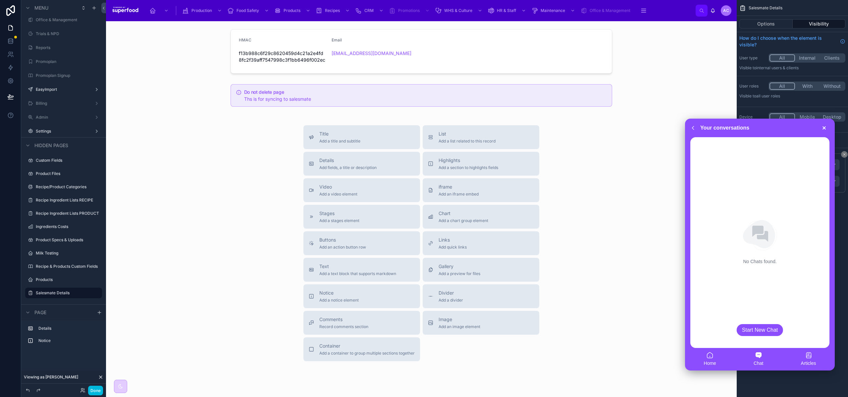
click at [760, 331] on div "Start New Chat" at bounding box center [760, 330] width 46 height 12
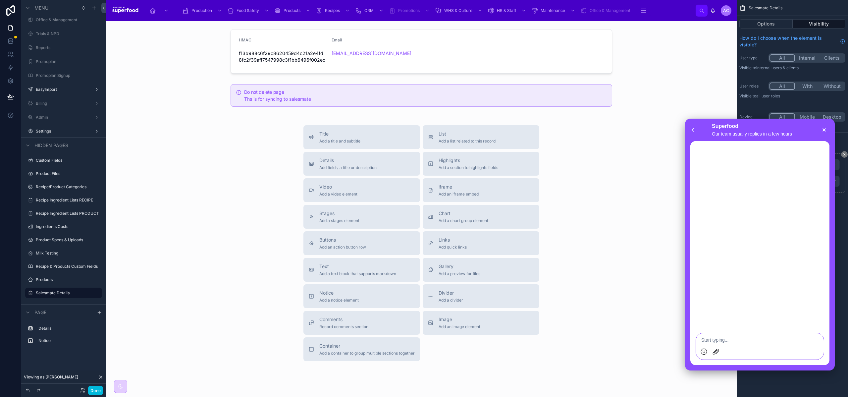
click at [737, 342] on div at bounding box center [760, 338] width 128 height 11
click at [823, 129] on icon at bounding box center [825, 130] width 4 height 4
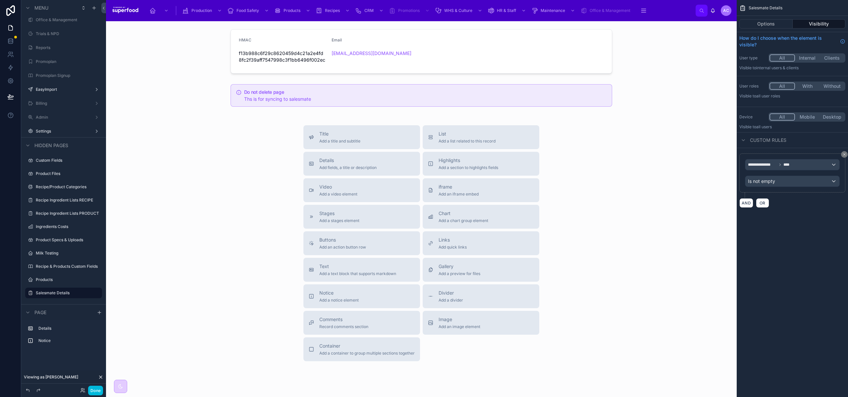
click at [696, 125] on div "Title Add a title and subtitle List Add a list related to this record Details A…" at bounding box center [421, 243] width 620 height 236
click at [730, 14] on div "AC" at bounding box center [726, 10] width 11 height 11
click at [85, 390] on icon at bounding box center [82, 390] width 5 height 5
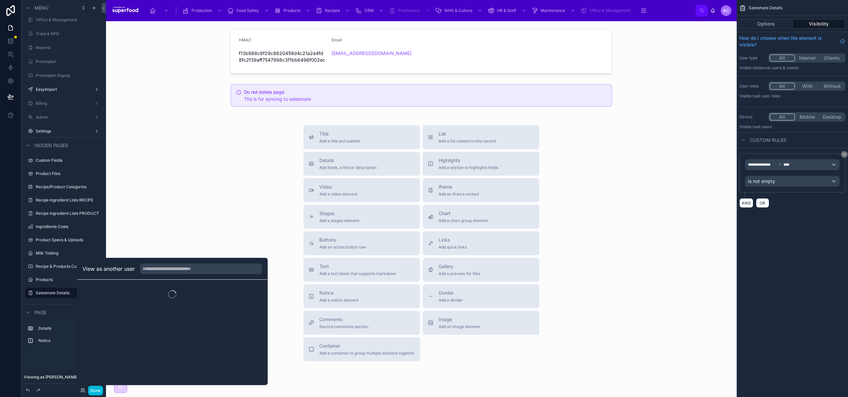
click at [196, 226] on div "Title Add a title and subtitle List Add a list related to this record Details A…" at bounding box center [421, 243] width 620 height 236
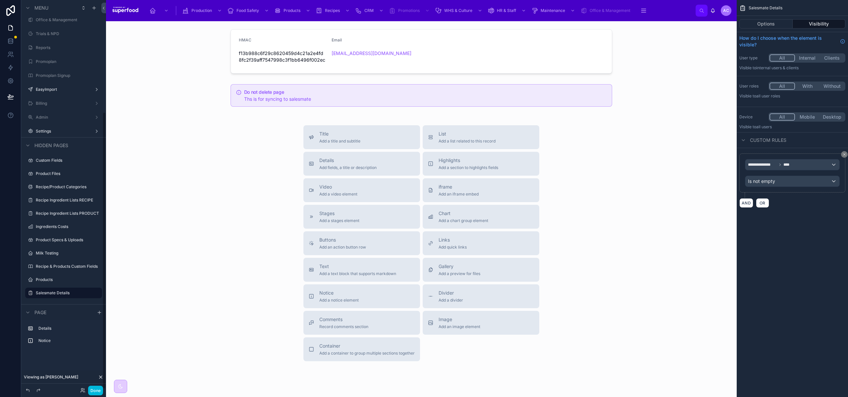
click at [100, 375] on icon at bounding box center [100, 376] width 5 height 5
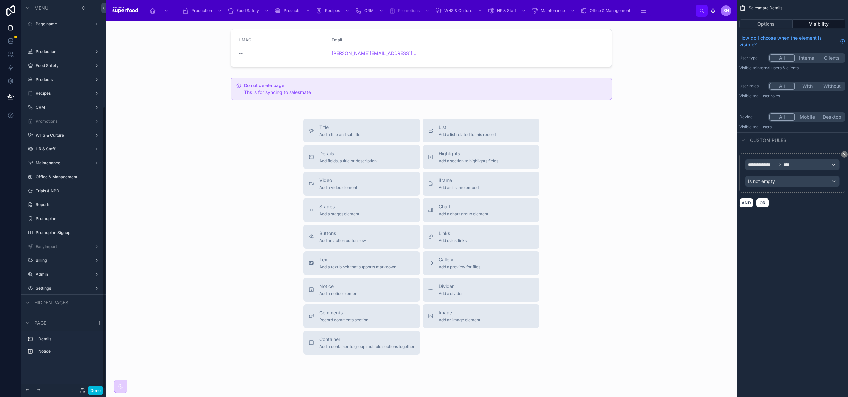
scroll to position [146, 0]
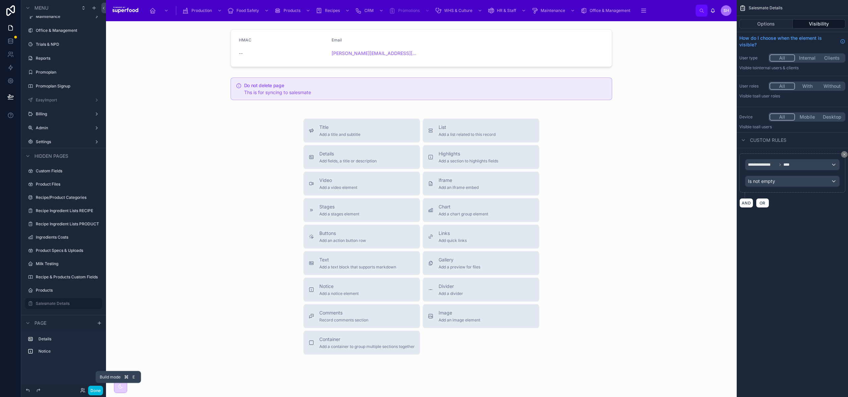
click at [97, 390] on button "Done" at bounding box center [95, 391] width 15 height 10
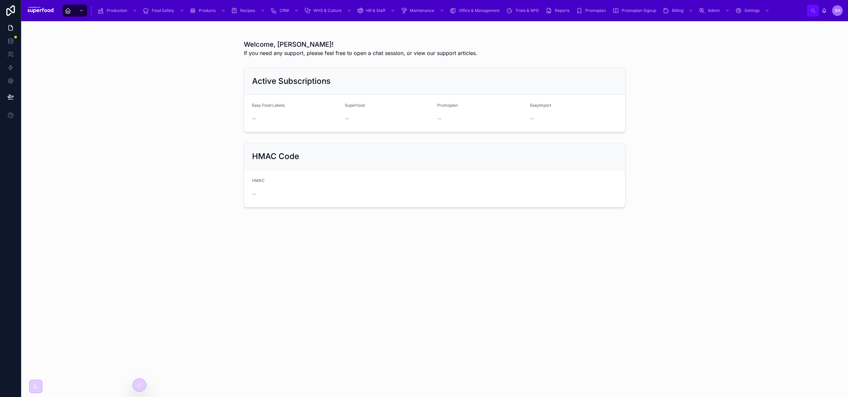
scroll to position [215, 0]
